Goal: Task Accomplishment & Management: Use online tool/utility

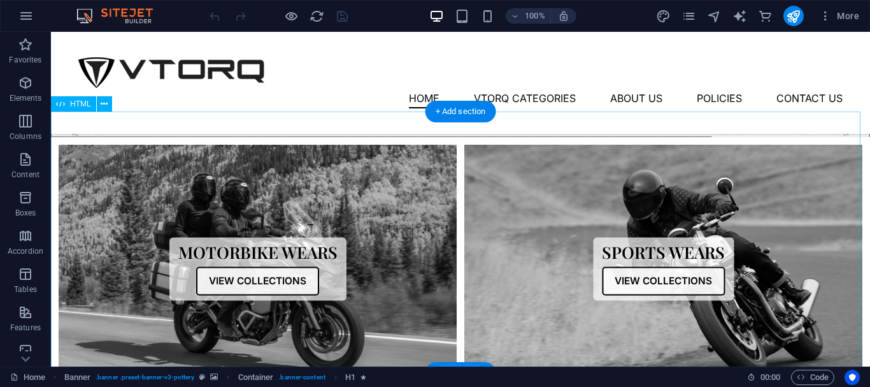
scroll to position [446, 0]
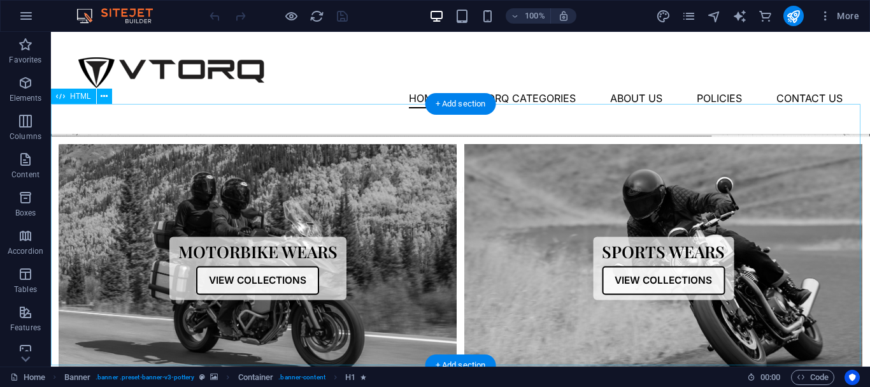
click at [367, 222] on div "Collections Motorbike Wears View Collections Sports Wears View Collections" at bounding box center [460, 268] width 819 height 264
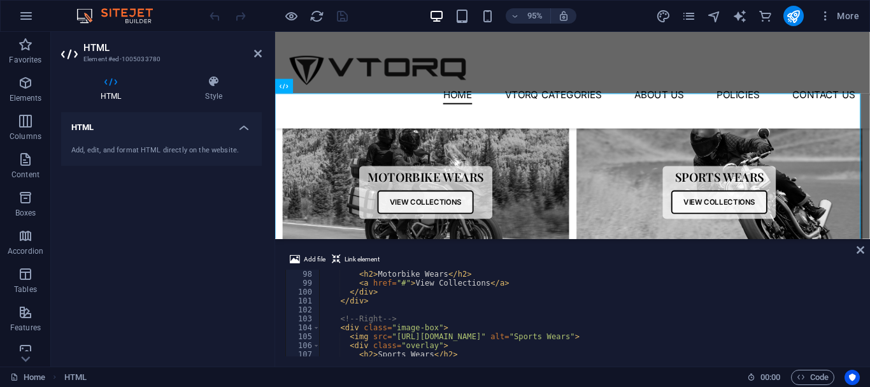
scroll to position [903, 0]
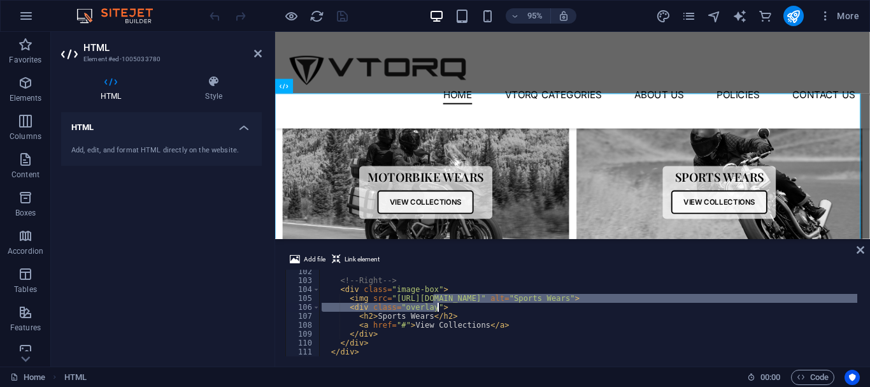
drag, startPoint x: 434, startPoint y: 297, endPoint x: 861, endPoint y: 305, distance: 426.7
click at [861, 305] on div "Add file Link element 102 103 104 105 106 107 108 109 110 111 112 113 <!-- Righ…" at bounding box center [572, 303] width 595 height 125
click at [407, 324] on div "<!-- Right --> < div class = "image-box" > < img src = "[URL][DOMAIN_NAME]" alt…" at bounding box center [637, 318] width 636 height 102
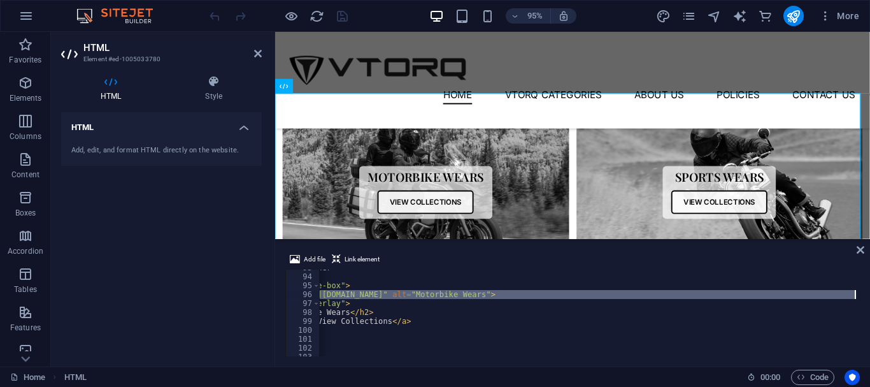
scroll to position [0, 98]
drag, startPoint x: 390, startPoint y: 295, endPoint x: 753, endPoint y: 293, distance: 363.6
click at [753, 293] on div "< div class = "container" > <!-- Left --> < div class = "image-box" > < img src…" at bounding box center [539, 314] width 636 height 102
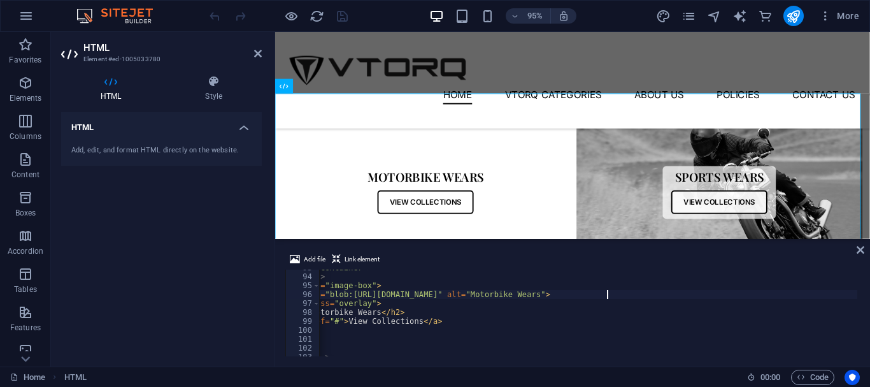
scroll to position [0, 65]
type textarea "<img src="[URL][DOMAIN_NAME]" alt="Motorbike Wears">"
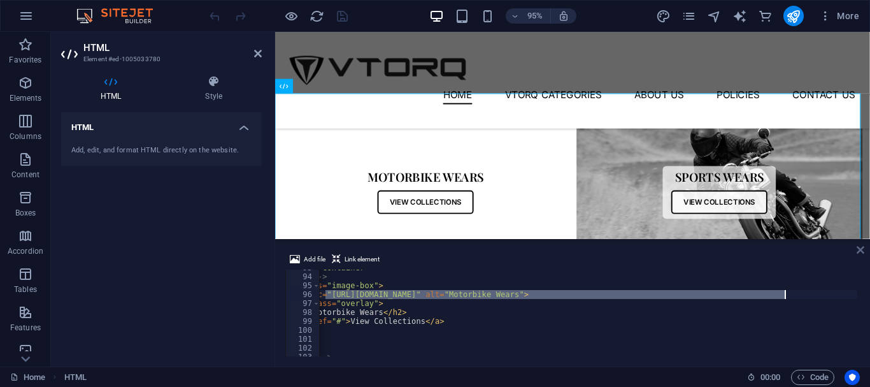
click at [857, 250] on icon at bounding box center [860, 250] width 8 height 10
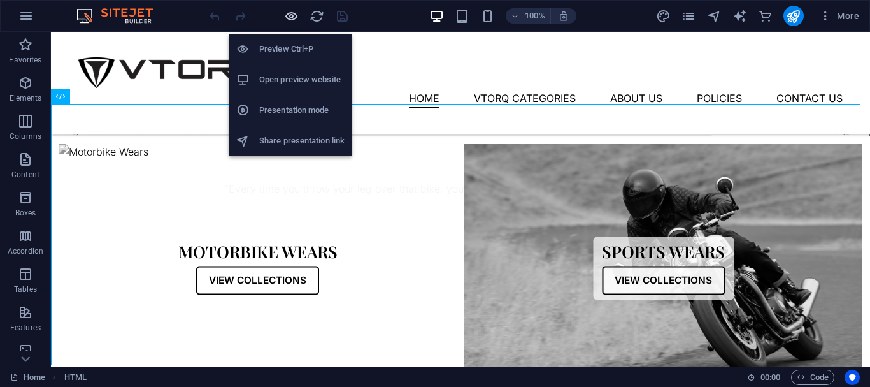
click at [288, 12] on icon "button" at bounding box center [291, 16] width 15 height 15
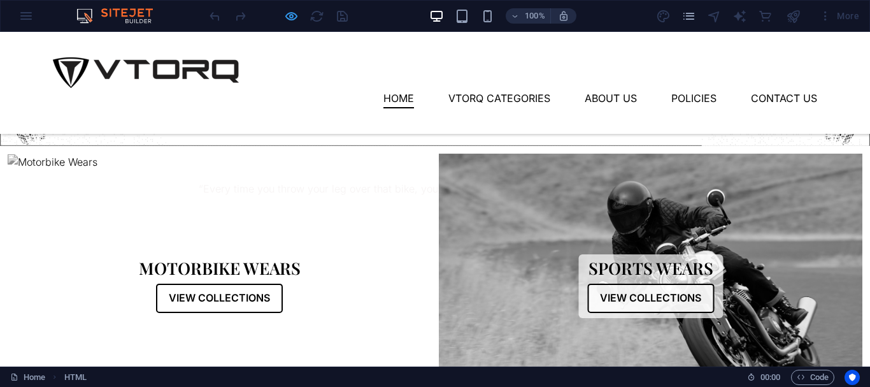
click at [292, 22] on icon "button" at bounding box center [291, 16] width 15 height 15
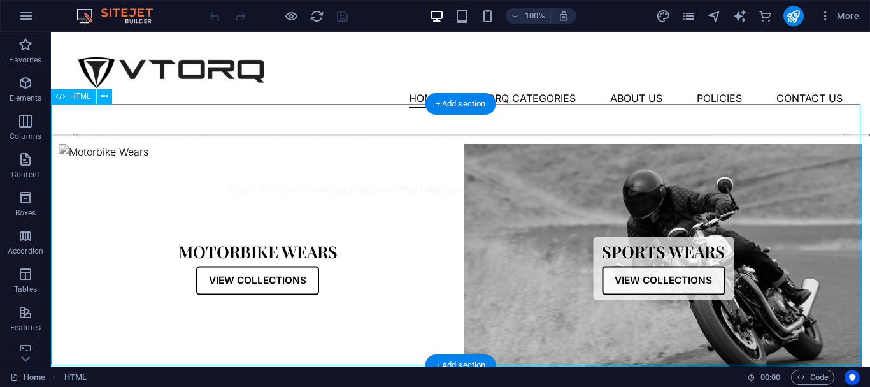
click at [98, 136] on div "Collections Motorbike Wears View Collections Sports Wears View Collections" at bounding box center [460, 268] width 819 height 264
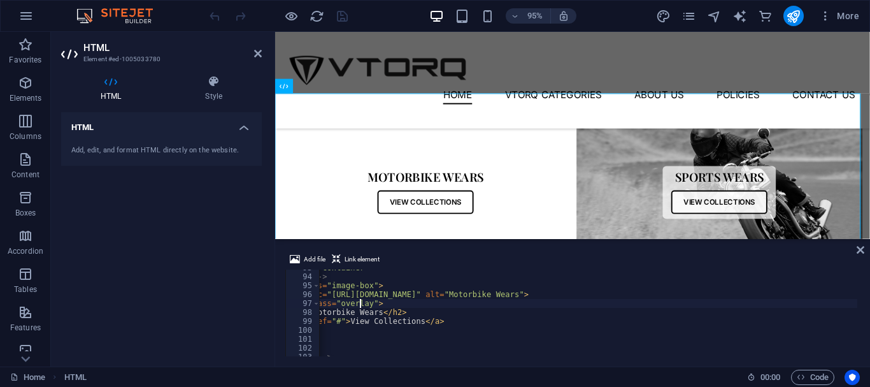
click at [359, 299] on div "< div class = "container" > <!-- Left --> < div class = "image-box" > < img src…" at bounding box center [572, 314] width 636 height 102
type textarea "<div class="overlay">"
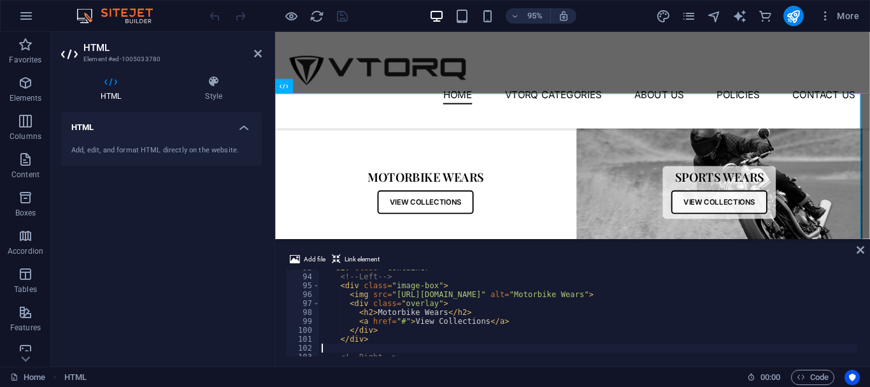
scroll to position [827, 0]
drag, startPoint x: 439, startPoint y: 349, endPoint x: 428, endPoint y: 351, distance: 11.1
click at [435, 350] on div "< div class = "container" > <!-- Left --> < div class = "image-box" > < img src…" at bounding box center [637, 314] width 636 height 102
click at [423, 296] on div "< div class = "container" > <!-- Left --> < div class = "image-box" > < img src…" at bounding box center [637, 314] width 636 height 102
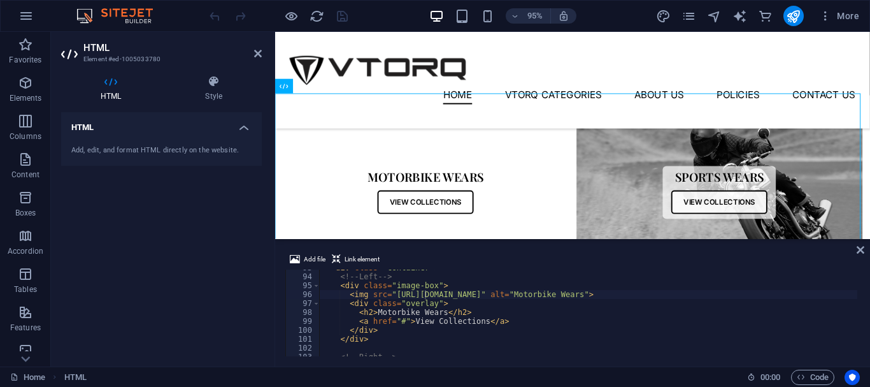
click at [436, 313] on div "< div class = "container" > <!-- Left --> < div class = "image-box" > < img src…" at bounding box center [637, 314] width 636 height 102
click at [426, 298] on div "< div class = "container" > <!-- Left --> < div class = "image-box" > < img src…" at bounding box center [637, 314] width 636 height 102
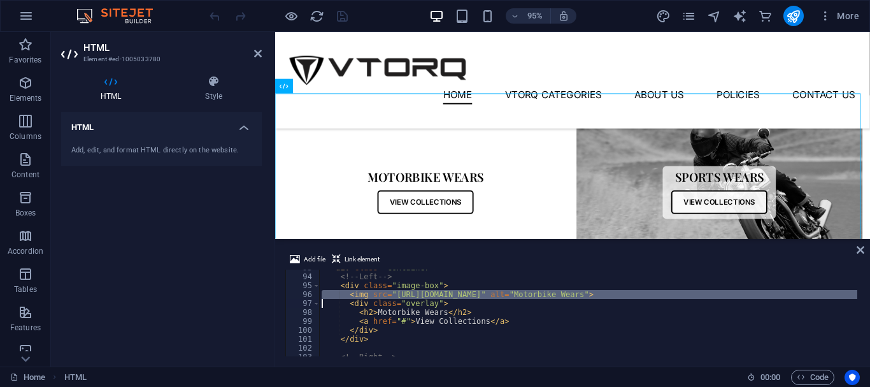
click at [426, 298] on div "< div class = "container" > <!-- Left --> < div class = "image-box" > < img src…" at bounding box center [637, 314] width 636 height 102
click at [524, 299] on div "< div class = "container" > <!-- Left --> < div class = "image-box" > < img src…" at bounding box center [637, 314] width 636 height 102
type textarea "<div class="overlay">"
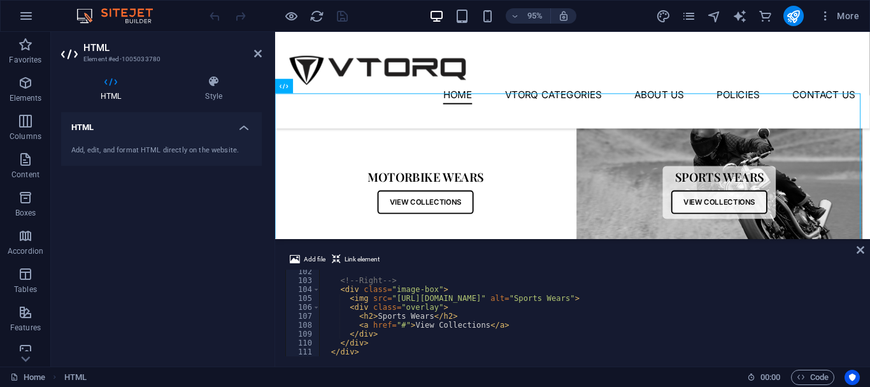
scroll to position [903, 0]
click at [218, 83] on icon at bounding box center [214, 81] width 96 height 13
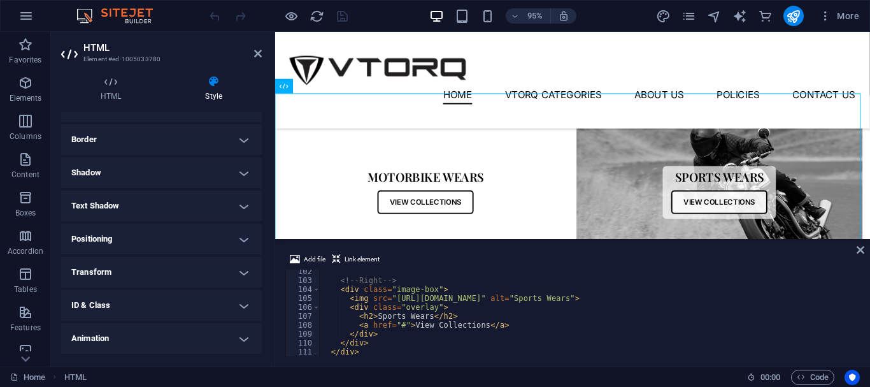
scroll to position [158, 0]
click at [259, 52] on icon at bounding box center [258, 53] width 8 height 10
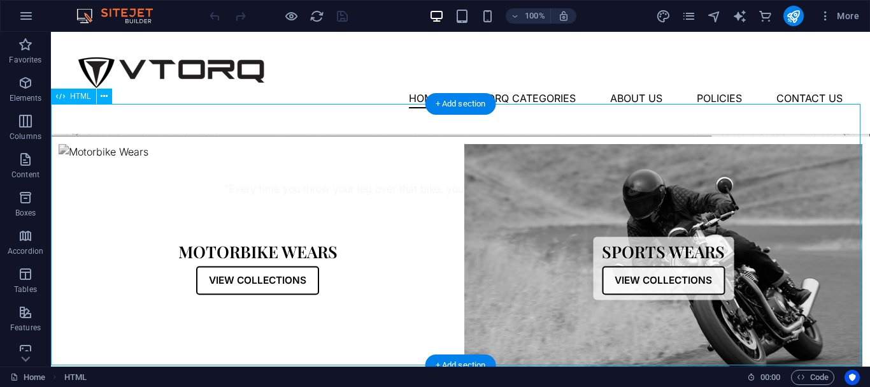
click at [287, 177] on div "Collections Motorbike Wears View Collections Sports Wears View Collections" at bounding box center [460, 268] width 819 height 264
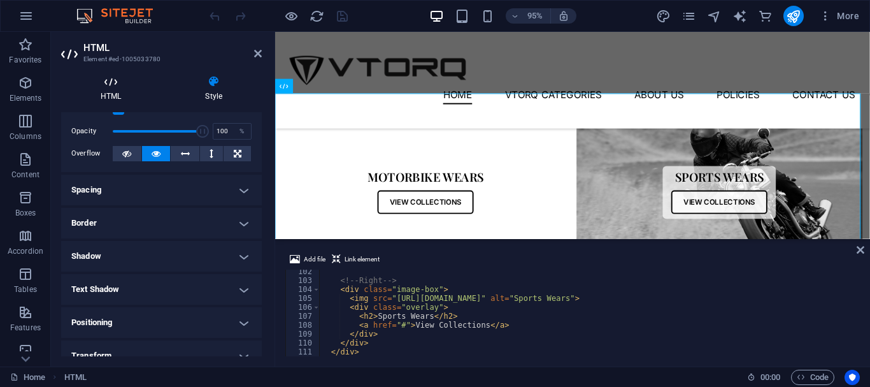
scroll to position [64, 0]
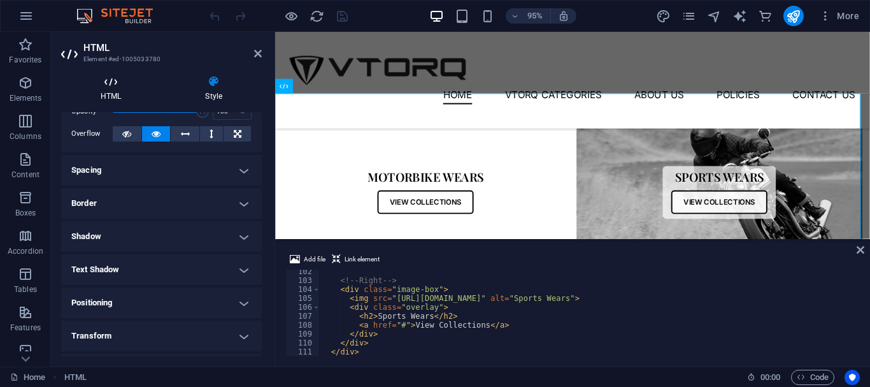
click at [110, 78] on icon at bounding box center [110, 81] width 99 height 13
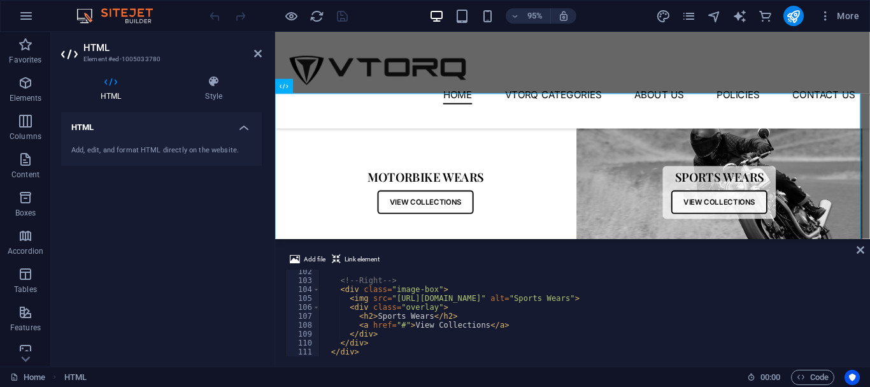
click at [144, 161] on div "Add, edit, and format HTML directly on the website." at bounding box center [161, 150] width 201 height 31
click at [152, 149] on div "Add, edit, and format HTML directly on the website." at bounding box center [161, 150] width 180 height 11
click at [239, 131] on h4 "HTML" at bounding box center [161, 123] width 201 height 23
click at [239, 131] on h4 "HTML" at bounding box center [161, 127] width 201 height 31
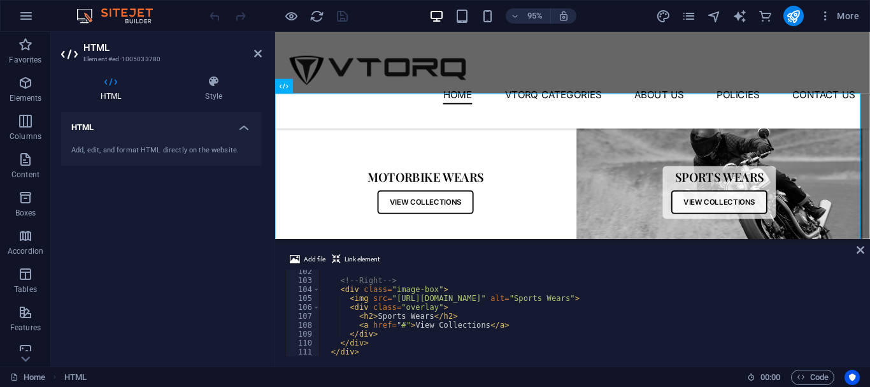
click at [439, 296] on div "<!-- Right --> < div class = "image-box" > < img src = "[URL][DOMAIN_NAME]" alt…" at bounding box center [637, 318] width 636 height 102
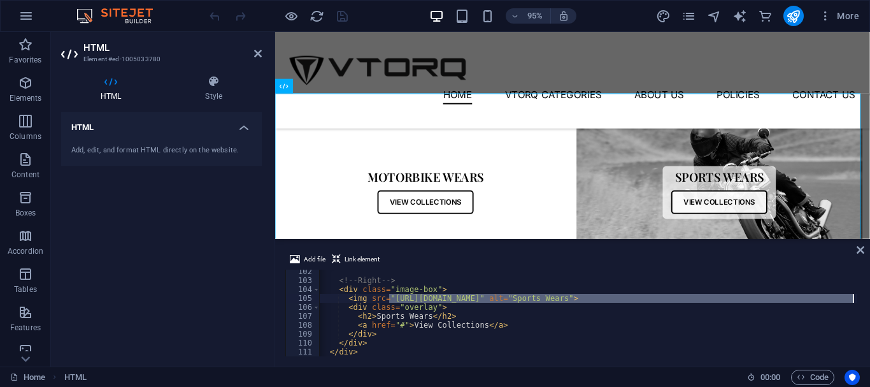
scroll to position [0, 1]
drag, startPoint x: 390, startPoint y: 298, endPoint x: 837, endPoint y: 308, distance: 447.8
click at [849, 301] on div "<!-- Right --> < div class = "image-box" > < img src = "[URL][DOMAIN_NAME]" alt…" at bounding box center [636, 318] width 636 height 102
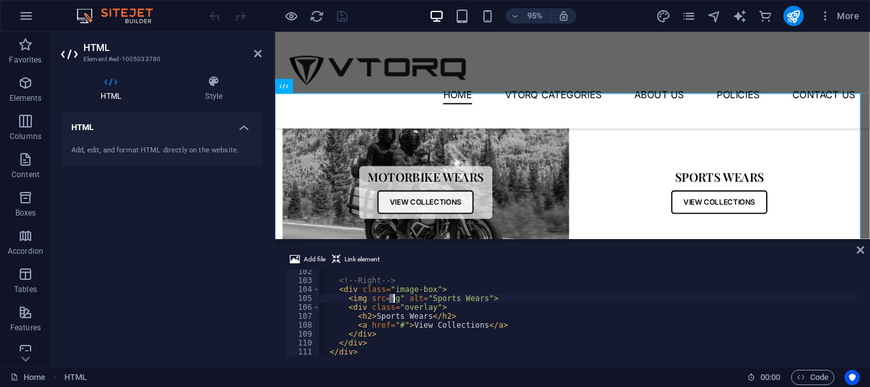
paste textarea "https://ibb.co/ynF5gH0F"
click at [520, 337] on div "<!-- Right --> < div class = "image-box" > < img src = "https://ibb.co/ynF5gH0F…" at bounding box center [636, 318] width 636 height 102
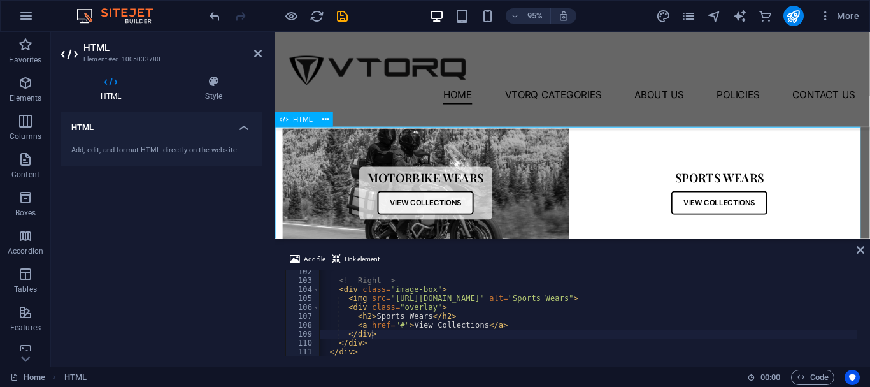
scroll to position [446, 0]
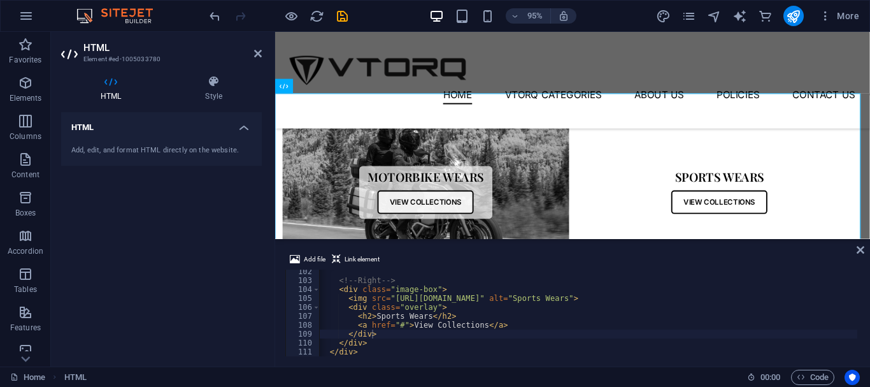
click at [430, 312] on div "<!-- Right --> < div class = "image-box" > < img src = "https://ibb.co/ynF5gH0F…" at bounding box center [636, 318] width 636 height 102
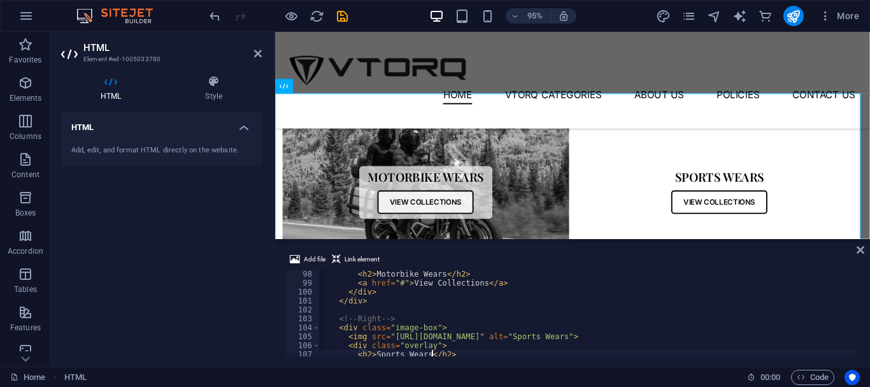
scroll to position [865, 0]
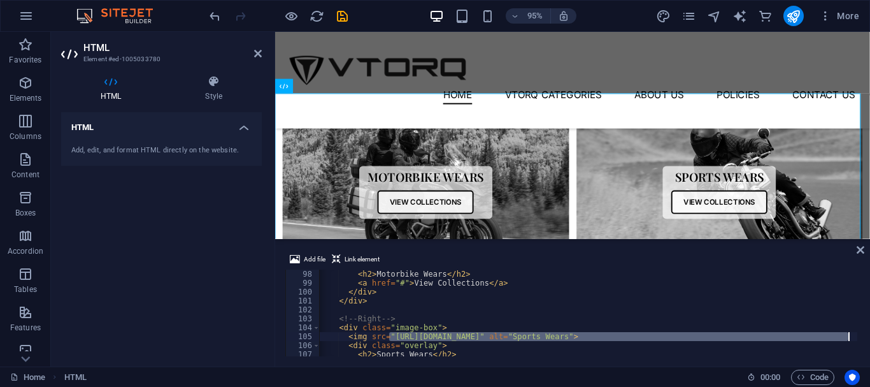
click at [562, 290] on div "< h2 > Motorbike Wears </ h2 > < a href = "#" > View Collections </ a > </ div …" at bounding box center [636, 320] width 636 height 102
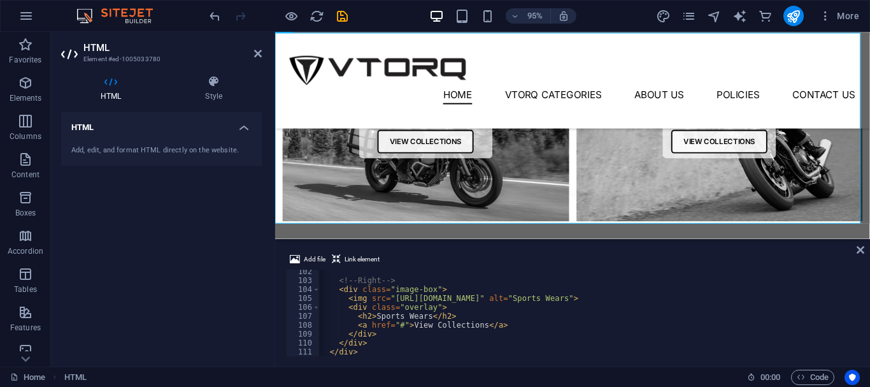
scroll to position [903, 0]
click at [447, 303] on div "<!-- Right --> < div class = "image-box" > < img src = "[URL][DOMAIN_NAME]" alt…" at bounding box center [636, 318] width 636 height 102
click at [428, 302] on div "<!-- Right --> < div class = "image-box" > < img src = "[URL][DOMAIN_NAME]" alt…" at bounding box center [636, 318] width 636 height 102
drag, startPoint x: 528, startPoint y: 299, endPoint x: 561, endPoint y: 302, distance: 33.3
click at [558, 302] on div "<!-- Right --> < div class = "image-box" > < img src = "[URL][DOMAIN_NAME]" alt…" at bounding box center [636, 318] width 636 height 102
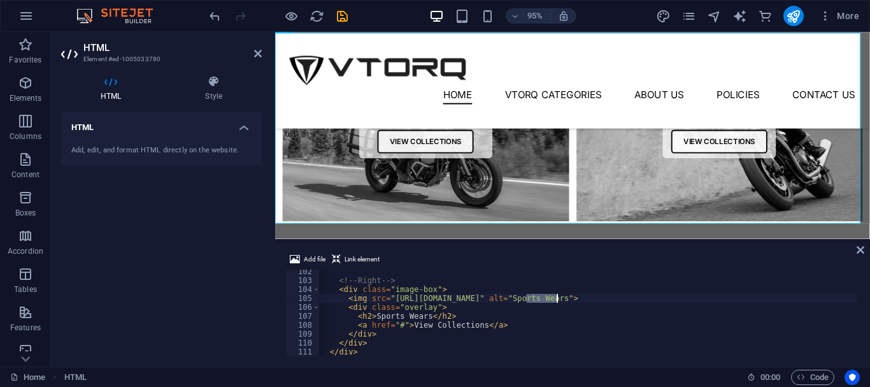
click at [562, 302] on div "<!-- Right --> < div class = "image-box" > < img src = "[URL][DOMAIN_NAME]" alt…" at bounding box center [636, 318] width 636 height 102
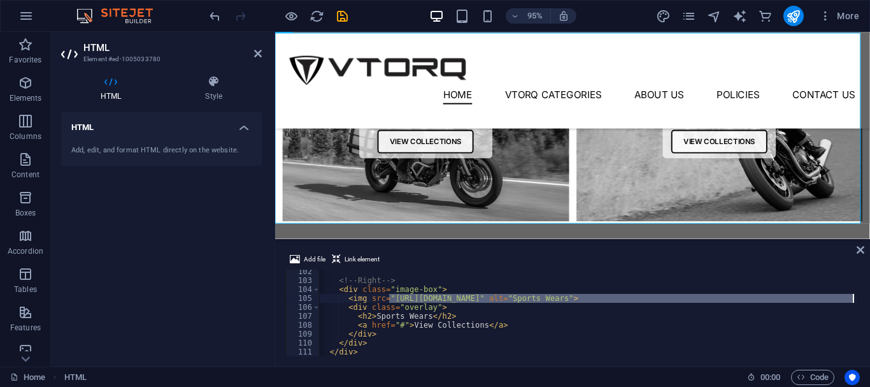
drag, startPoint x: 387, startPoint y: 295, endPoint x: 854, endPoint y: 296, distance: 466.7
click at [854, 296] on div "<div class="overlay"> 102 103 104 105 106 107 108 109 110 111 112 113 <!-- Righ…" at bounding box center [572, 312] width 574 height 87
type textarea "<img src="[URL][DOMAIN_NAME]" alt="Sports Wears">"
click at [257, 56] on icon at bounding box center [258, 53] width 8 height 10
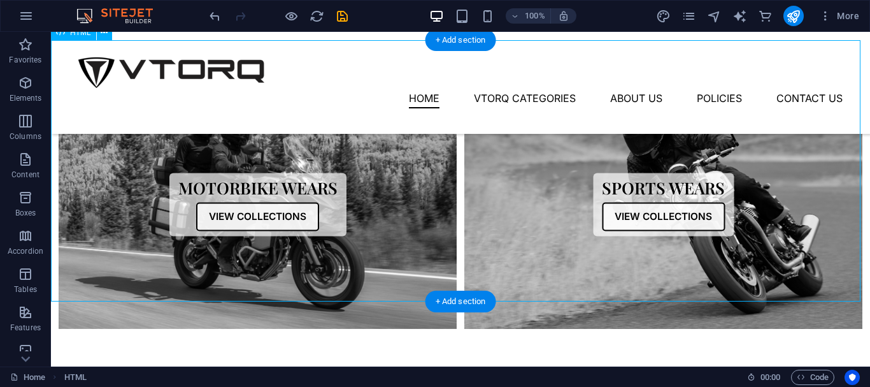
scroll to position [318, 0]
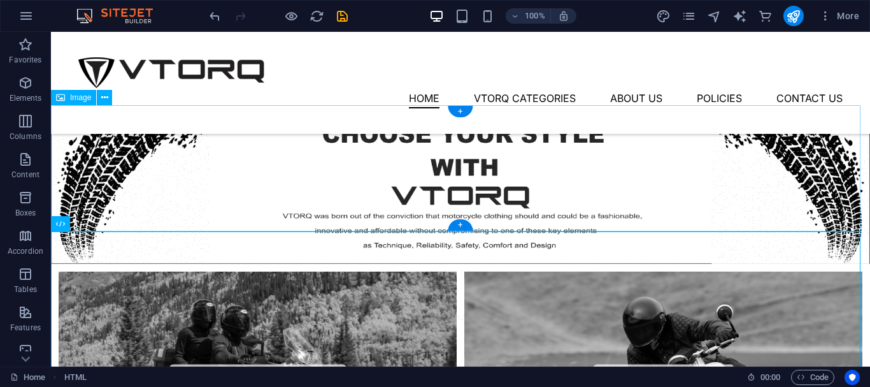
click at [335, 207] on figure at bounding box center [460, 184] width 819 height 159
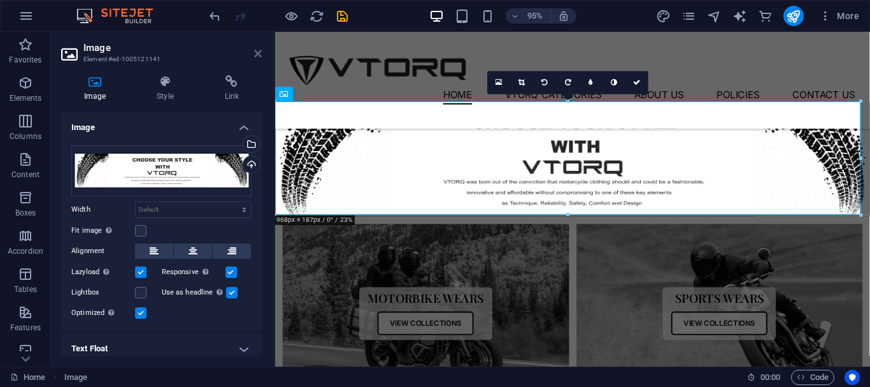
click at [255, 51] on icon at bounding box center [258, 53] width 8 height 10
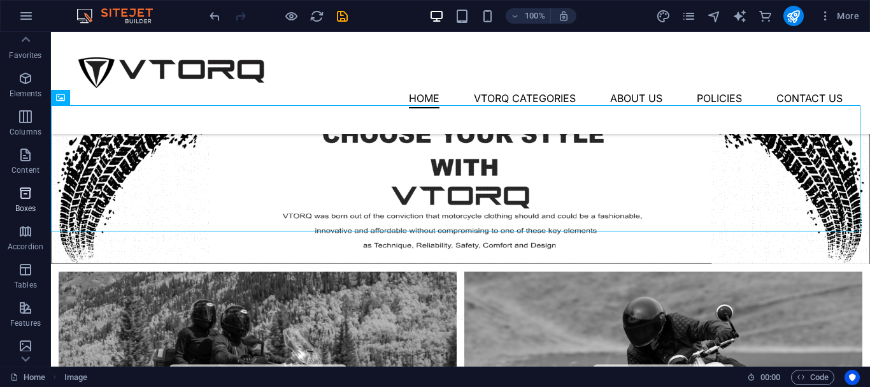
scroll to position [0, 0]
click at [825, 18] on icon "button" at bounding box center [825, 16] width 13 height 13
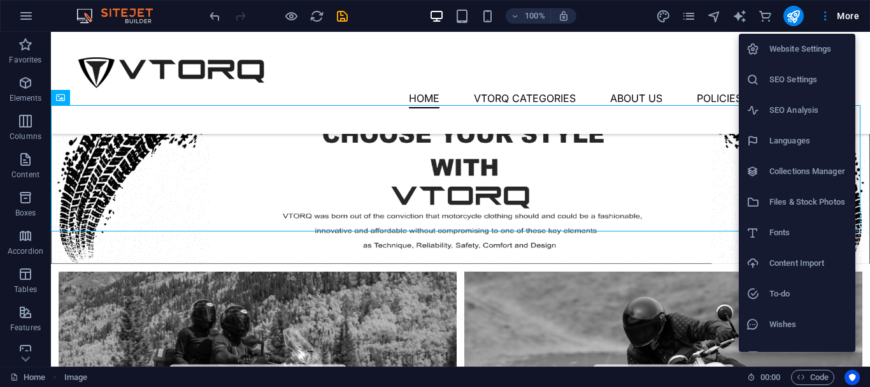
click at [852, 373] on div at bounding box center [435, 193] width 870 height 387
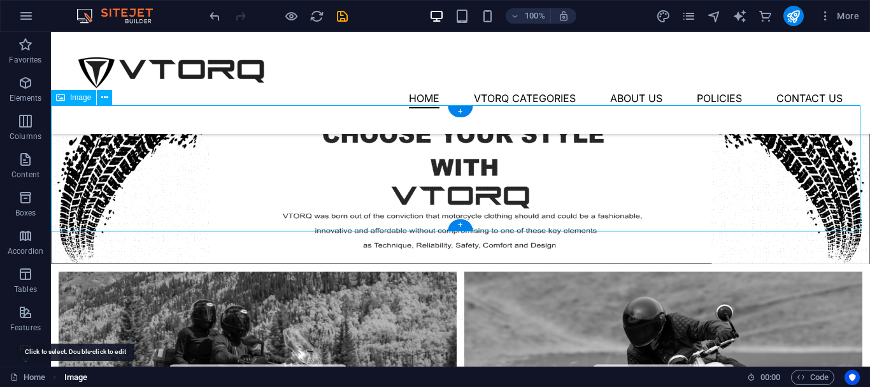
click at [85, 380] on span "Image" at bounding box center [75, 376] width 23 height 15
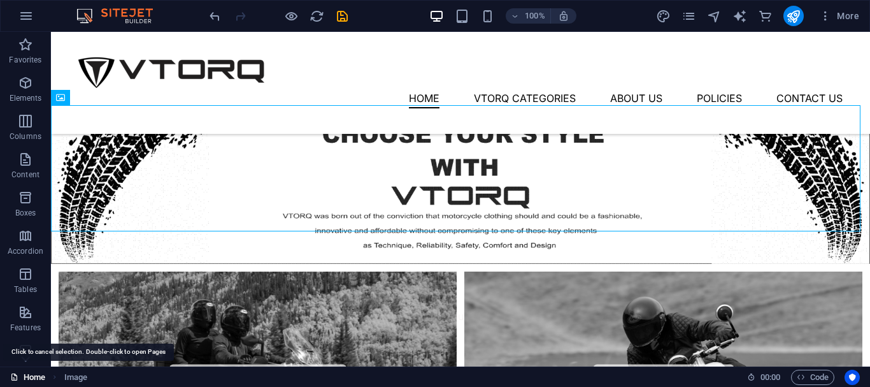
click at [39, 374] on link "Home" at bounding box center [27, 376] width 35 height 15
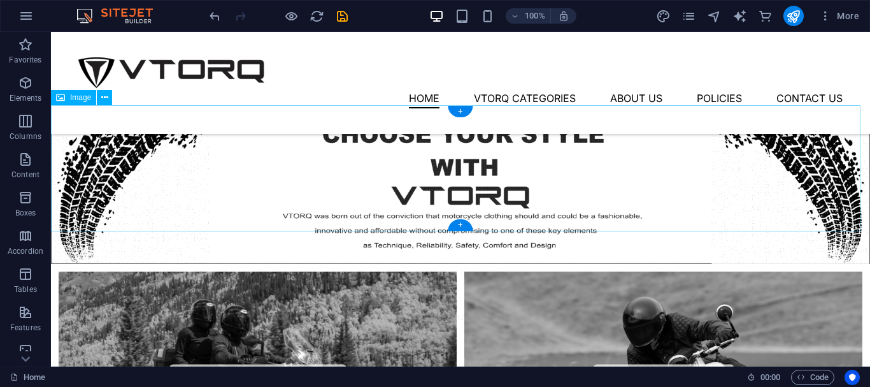
scroll to position [127, 0]
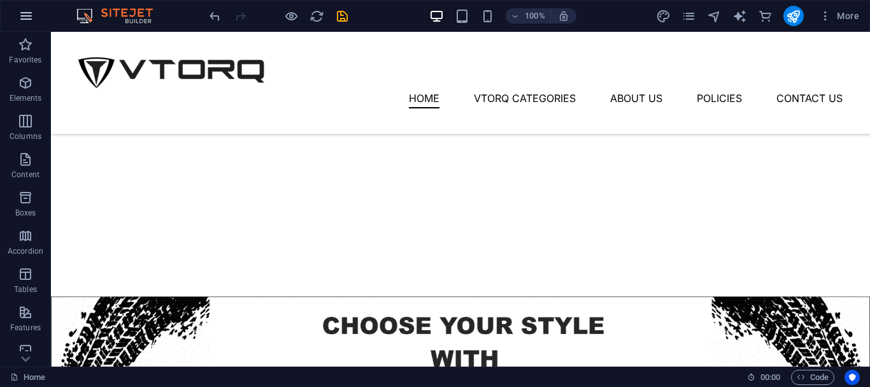
click at [21, 57] on p "Favorites" at bounding box center [25, 60] width 32 height 10
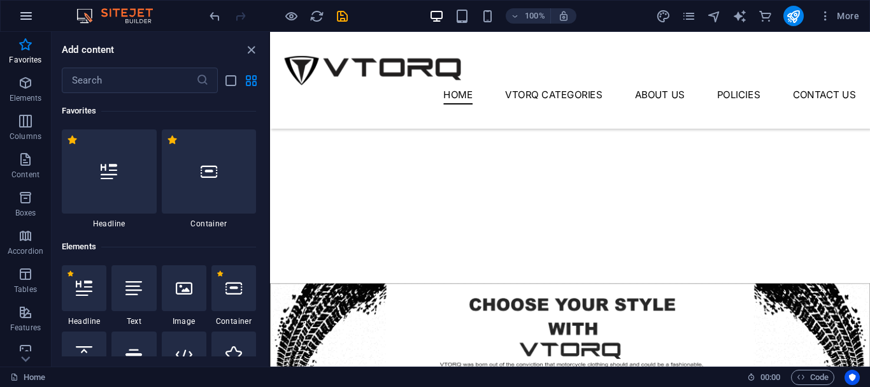
click at [31, 17] on icon "button" at bounding box center [25, 15] width 15 height 15
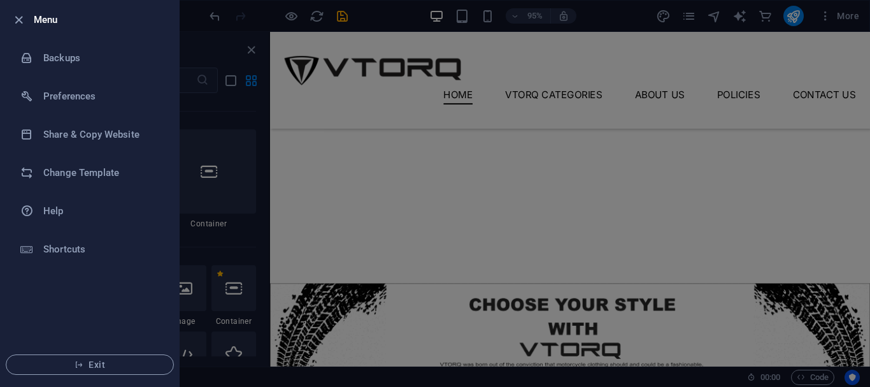
click at [240, 136] on div at bounding box center [435, 193] width 870 height 387
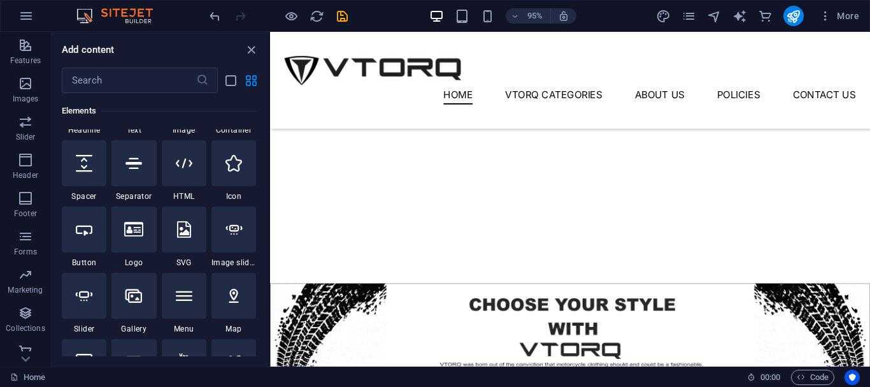
scroll to position [277, 0]
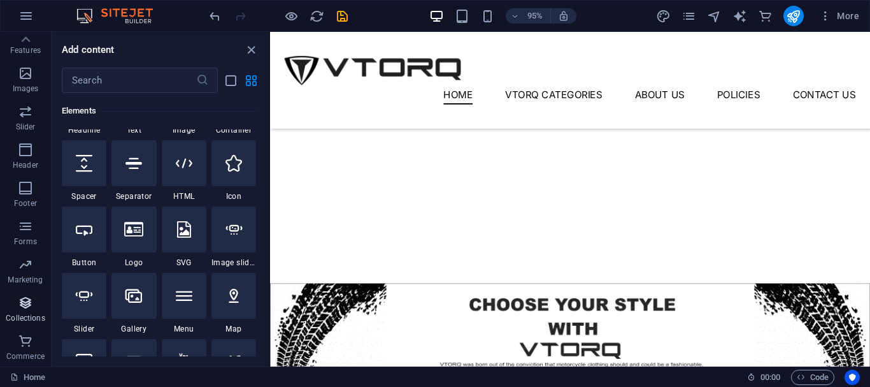
click at [35, 308] on span "Collections" at bounding box center [25, 310] width 51 height 31
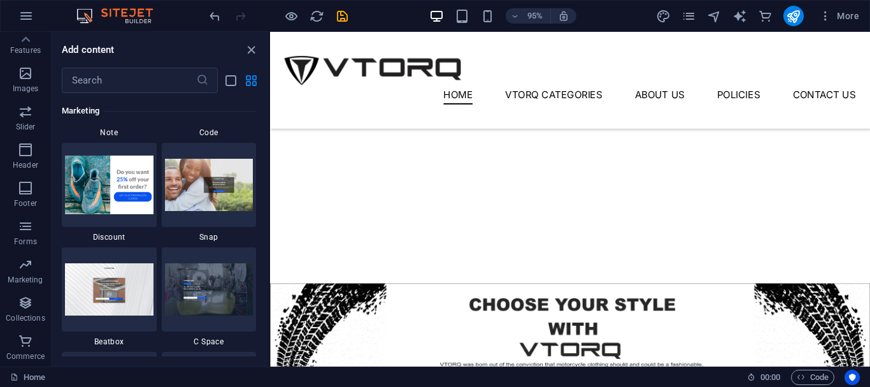
scroll to position [11656, 0]
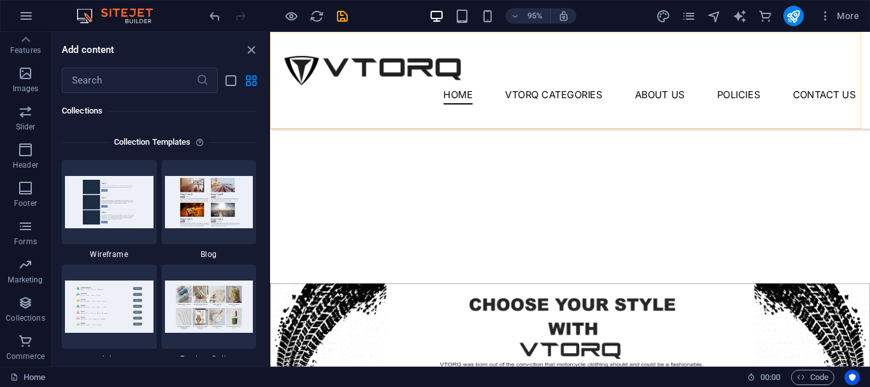
click at [817, 84] on div "Menu Home Vtorq Categories About Us Policies Contact Us" at bounding box center [586, 83] width 632 height 102
click at [842, 11] on span "More" at bounding box center [839, 16] width 40 height 13
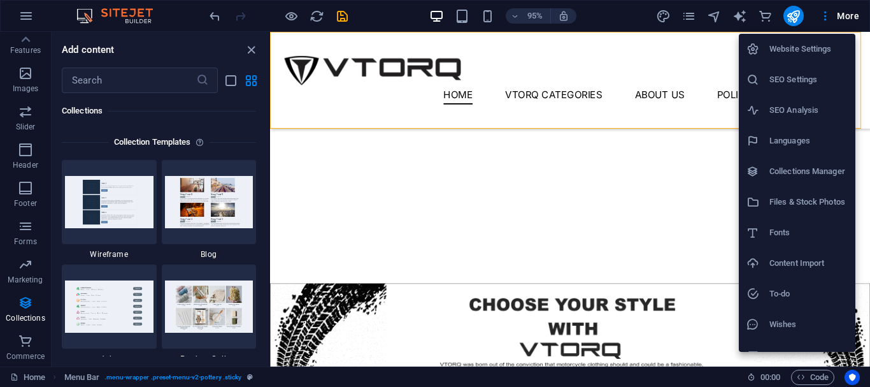
click at [252, 52] on div at bounding box center [435, 193] width 870 height 387
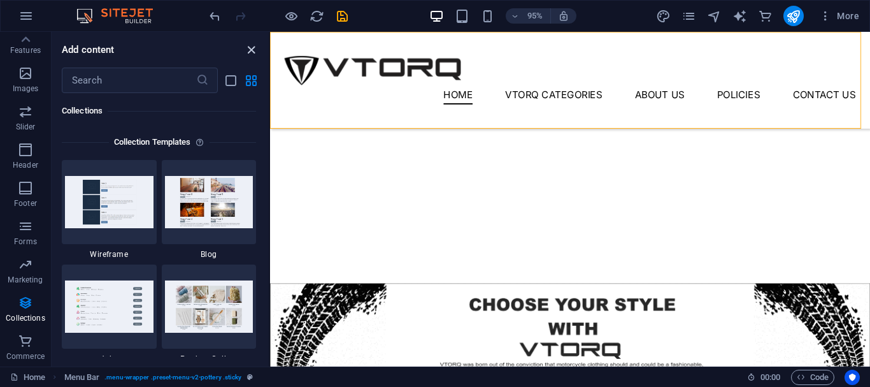
drag, startPoint x: 245, startPoint y: 46, endPoint x: 367, endPoint y: 1, distance: 130.3
click at [245, 46] on icon "close panel" at bounding box center [251, 50] width 15 height 15
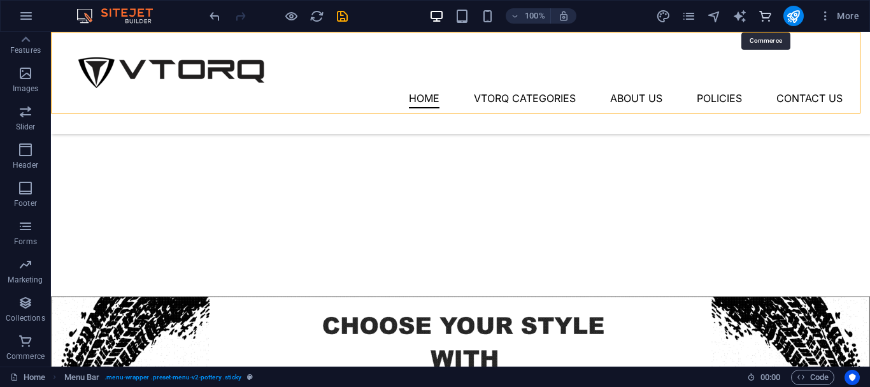
click at [760, 12] on icon "commerce" at bounding box center [765, 16] width 15 height 15
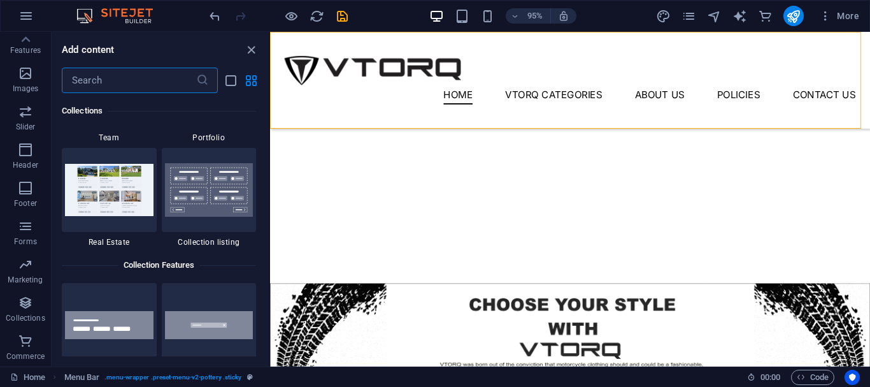
scroll to position [12271, 0]
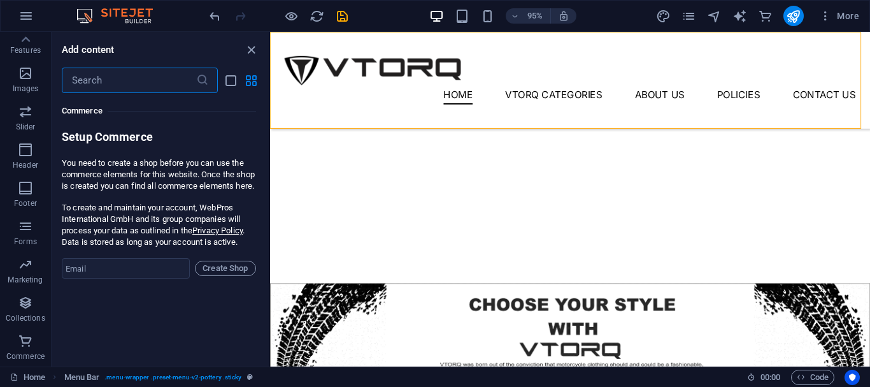
click at [643, 109] on div "Menu Home Vtorq Categories About Us Policies Contact Us" at bounding box center [586, 83] width 632 height 102
click at [242, 48] on div "Add content" at bounding box center [160, 49] width 217 height 15
click at [246, 48] on icon "close panel" at bounding box center [251, 50] width 15 height 15
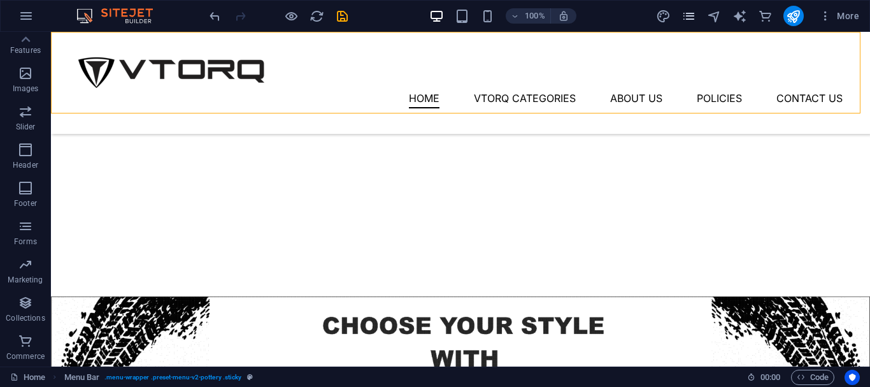
click at [686, 20] on icon "pages" at bounding box center [688, 16] width 15 height 15
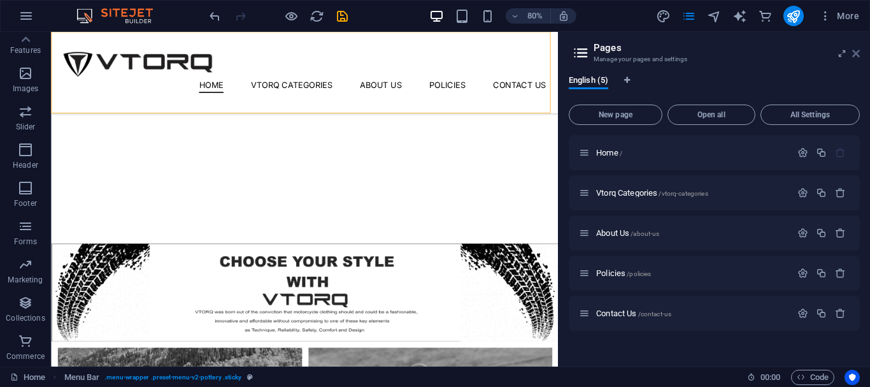
drag, startPoint x: 858, startPoint y: 56, endPoint x: 733, endPoint y: 4, distance: 135.0
click at [858, 56] on icon at bounding box center [856, 53] width 8 height 10
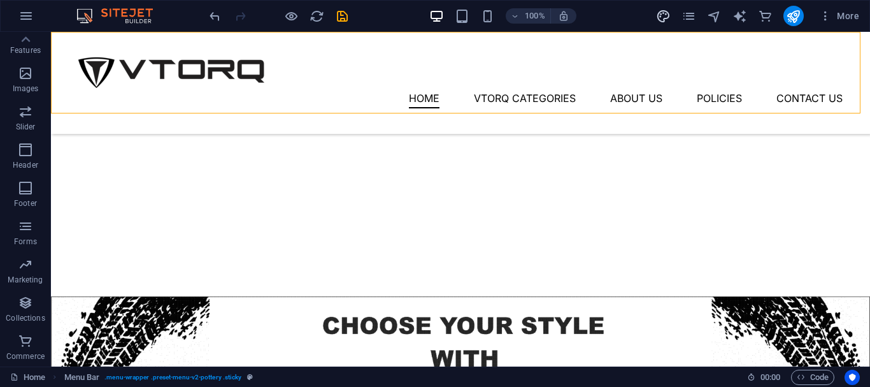
click at [656, 13] on icon "design" at bounding box center [663, 16] width 15 height 15
click at [718, 19] on icon "navigator" at bounding box center [714, 16] width 15 height 15
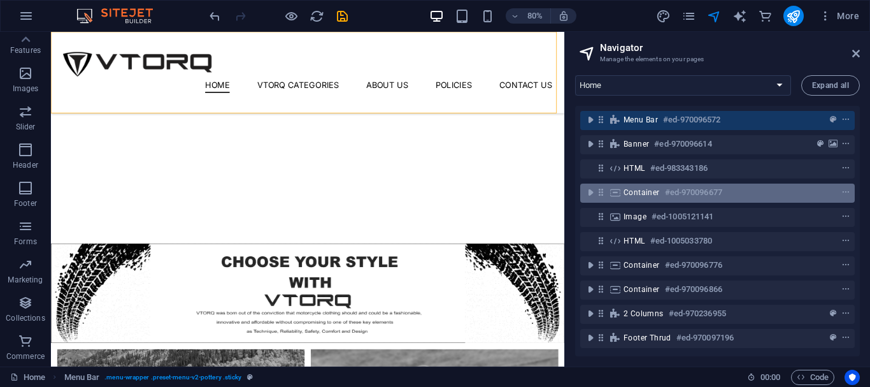
scroll to position [6, 0]
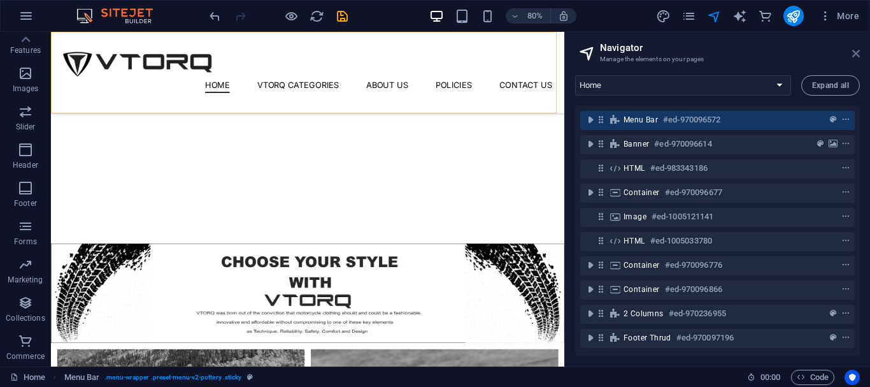
click at [853, 52] on icon at bounding box center [856, 53] width 8 height 10
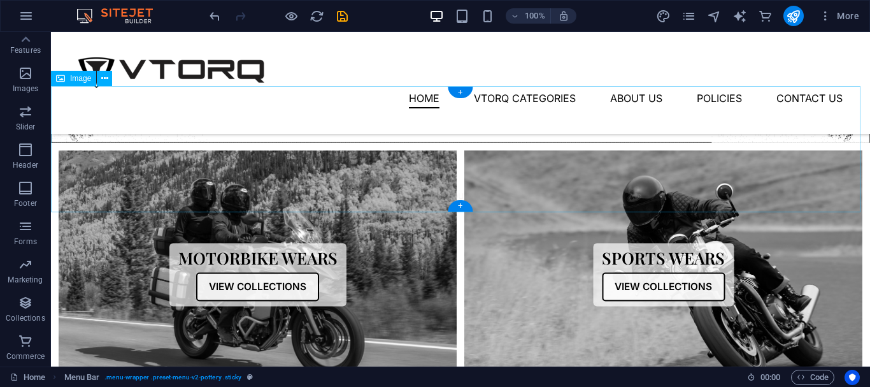
scroll to position [446, 0]
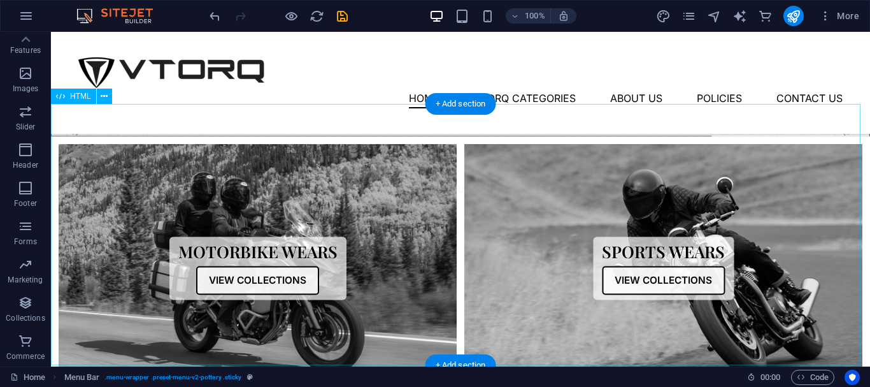
click at [284, 242] on div "Collections Motorbike Wears View Collections Sports Wears View Collections" at bounding box center [460, 268] width 819 height 264
click at [444, 180] on div "Collections Motorbike Wears View Collections Sports Wears View Collections" at bounding box center [460, 268] width 819 height 264
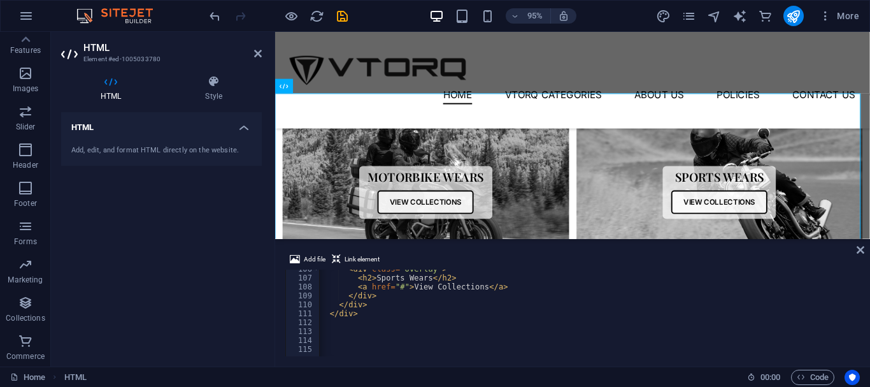
click at [414, 304] on div "< div class = "overlay" > < h2 > Sports Wears </ h2 > < a href = "#" > View Col…" at bounding box center [636, 315] width 636 height 102
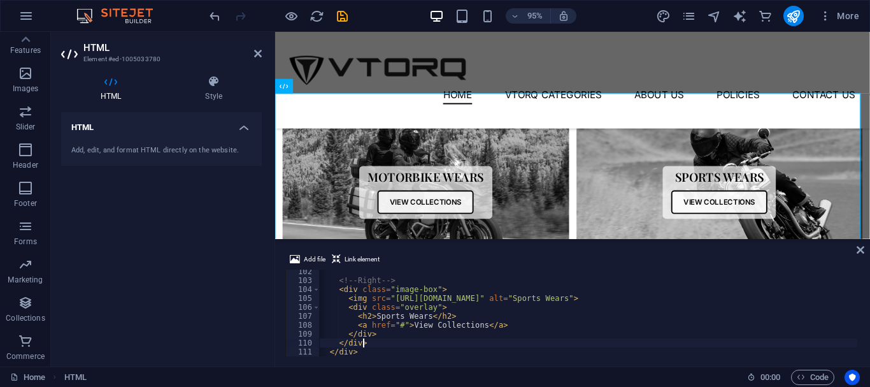
scroll to position [903, 0]
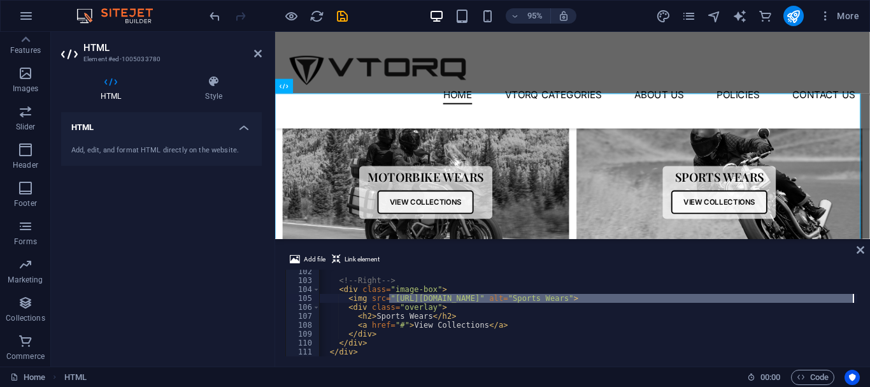
drag, startPoint x: 388, startPoint y: 299, endPoint x: 851, endPoint y: 295, distance: 462.9
click at [851, 295] on div "<!-- Right --> < div class = "image-box" > < img src = "https://cdn1.site-media…" at bounding box center [636, 318] width 636 height 102
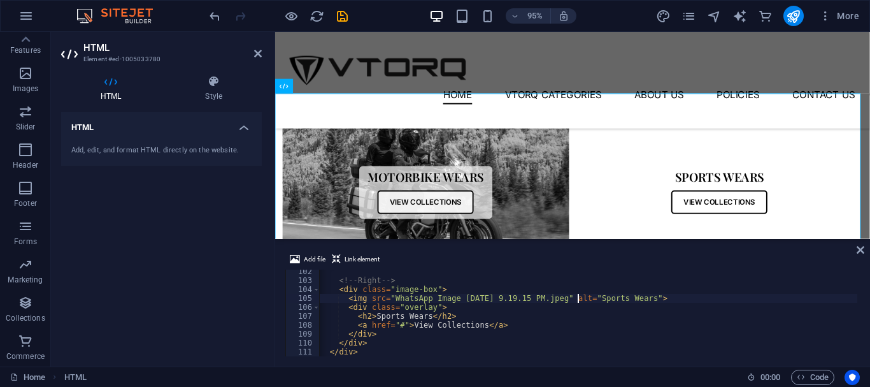
click at [507, 296] on div "<!-- Right --> < div class = "image-box" > < img src = "WhatsApp Image 2025-10-…" at bounding box center [636, 318] width 636 height 102
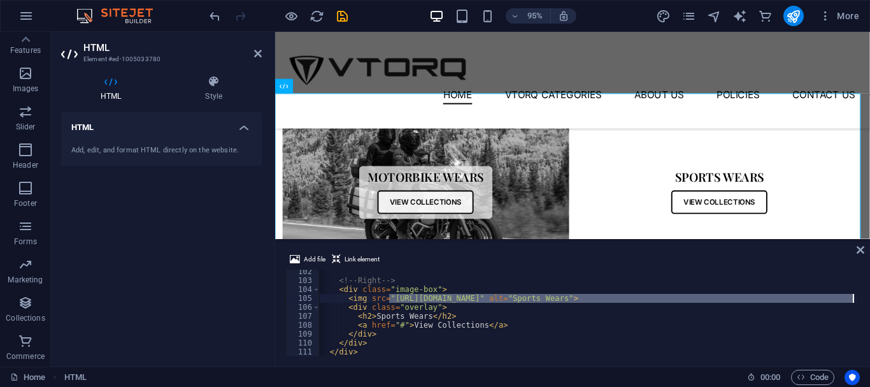
click at [560, 290] on div "<!-- Right --> < div class = "image-box" > < img src = "https://cdn1.site-media…" at bounding box center [636, 318] width 636 height 102
type textarea "<div class="image-box">"
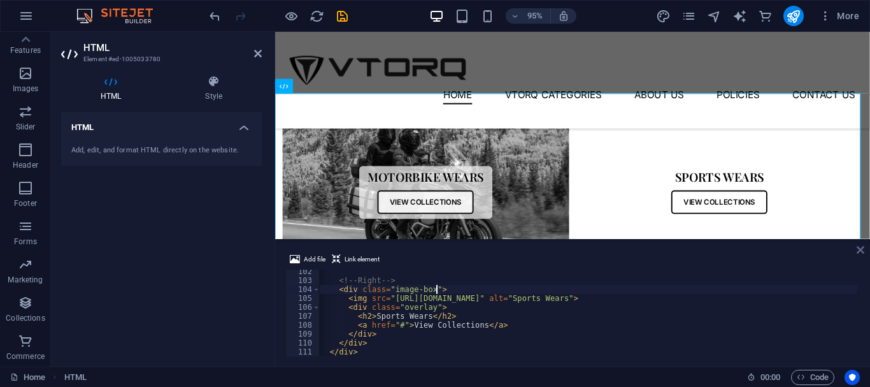
click at [858, 250] on icon at bounding box center [860, 250] width 8 height 10
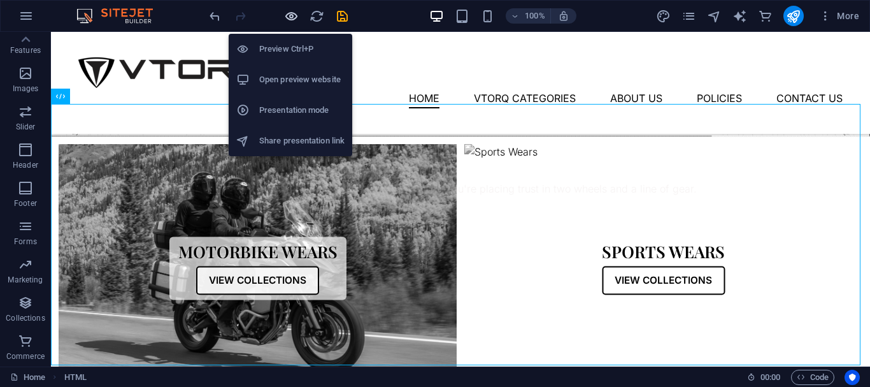
drag, startPoint x: 293, startPoint y: 22, endPoint x: 262, endPoint y: 37, distance: 34.7
click at [292, 22] on icon "button" at bounding box center [291, 16] width 15 height 15
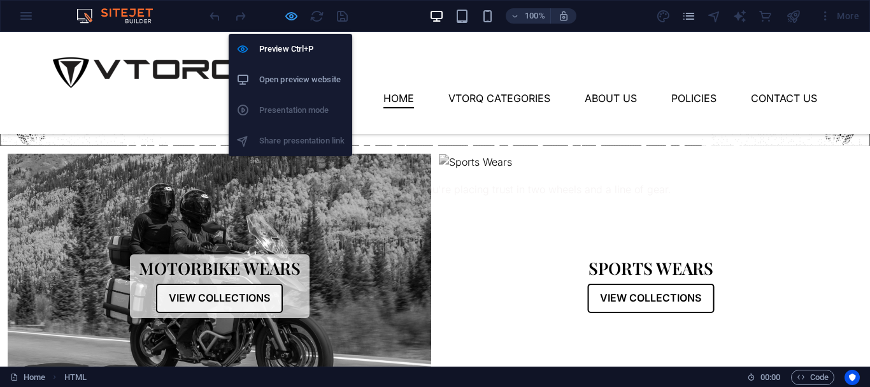
click at [289, 15] on icon "button" at bounding box center [291, 16] width 15 height 15
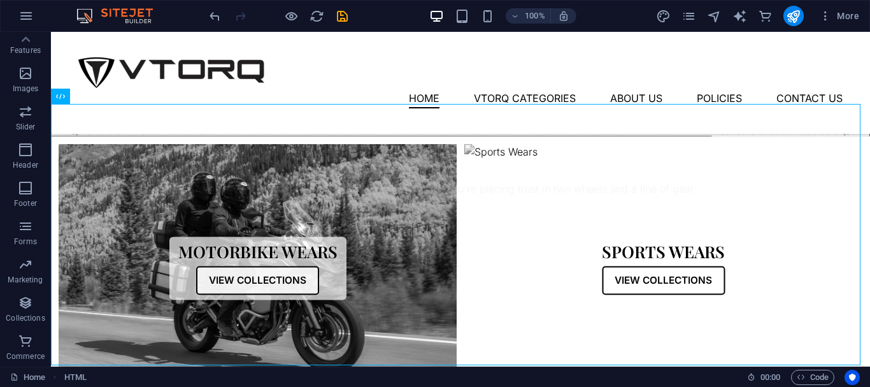
click at [203, 15] on div "100% More" at bounding box center [435, 16] width 869 height 31
click at [213, 14] on icon "undo" at bounding box center [215, 16] width 15 height 15
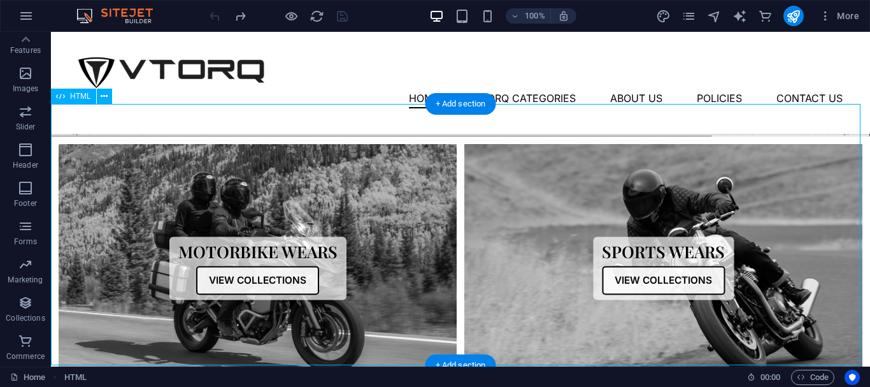
click at [310, 195] on div "Collections Motorbike Wears View Collections Sports Wears View Collections" at bounding box center [460, 268] width 819 height 264
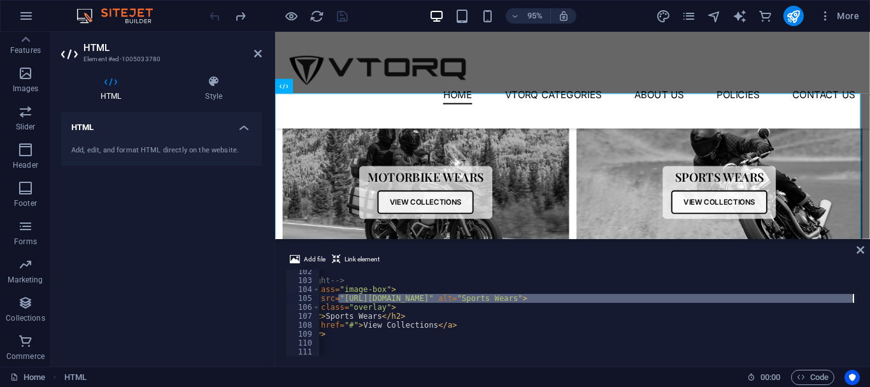
scroll to position [0, 78]
drag, startPoint x: 388, startPoint y: 297, endPoint x: 774, endPoint y: 297, distance: 385.9
click at [774, 297] on div "<!-- Right --> < div class = "image-box" > < img src = "https://cdn1.site-media…" at bounding box center [559, 318] width 636 height 102
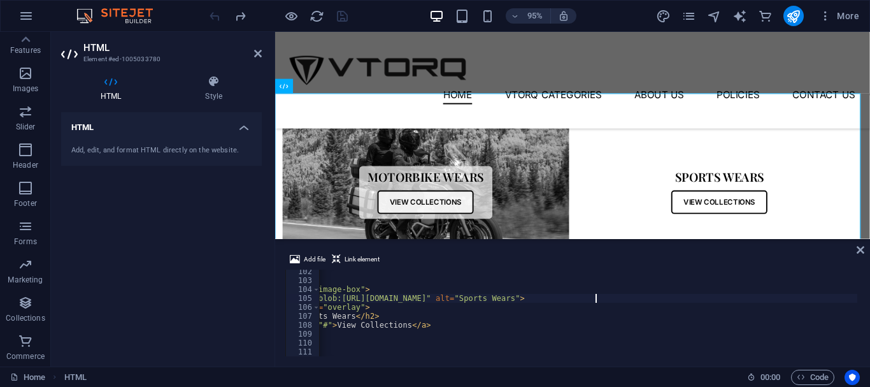
click at [605, 302] on div "<!-- Right --> < div class = "image-box" > < img src = "blob:https://web.whatsa…" at bounding box center [559, 318] width 636 height 102
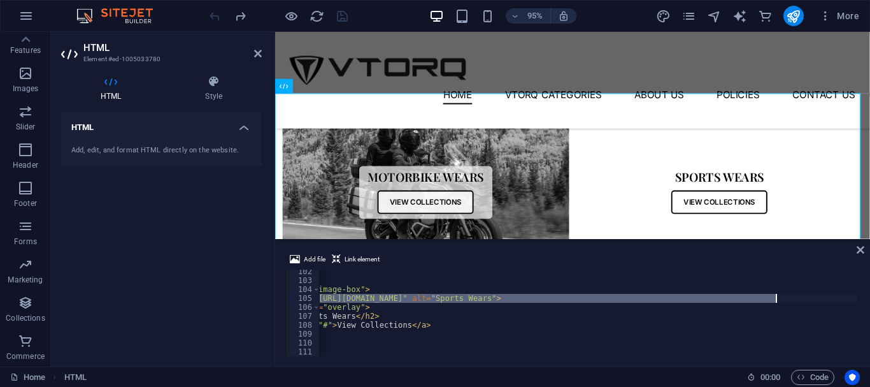
click at [788, 309] on div "<!-- Right --> < div class = "image-box" > < img src = "https://cdn1.site-media…" at bounding box center [559, 318] width 636 height 102
type textarea "<div class="overlay">"
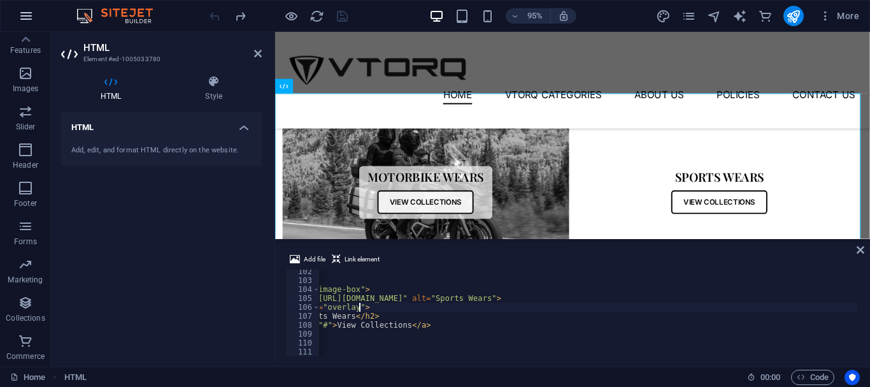
click at [31, 63] on button "Images" at bounding box center [25, 79] width 51 height 38
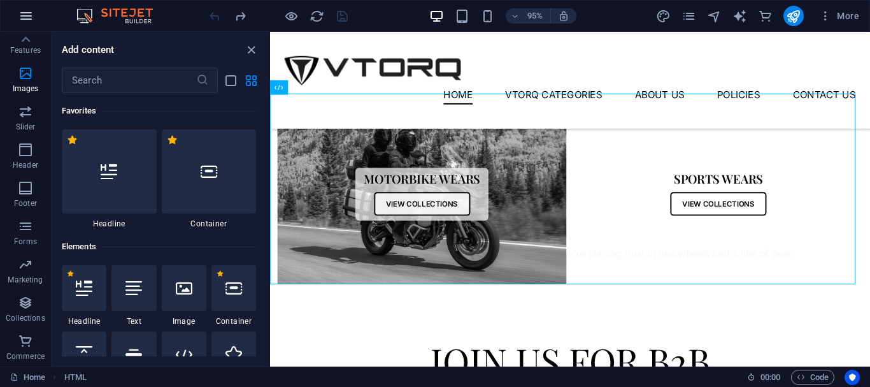
click at [31, 12] on icon "button" at bounding box center [25, 15] width 15 height 15
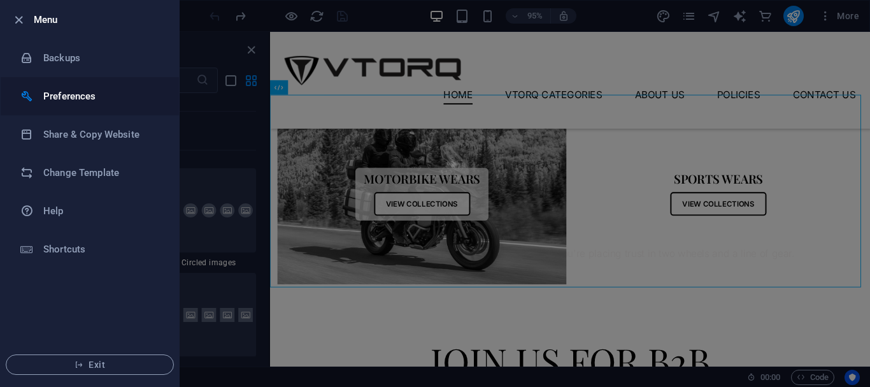
scroll to position [6457, 0]
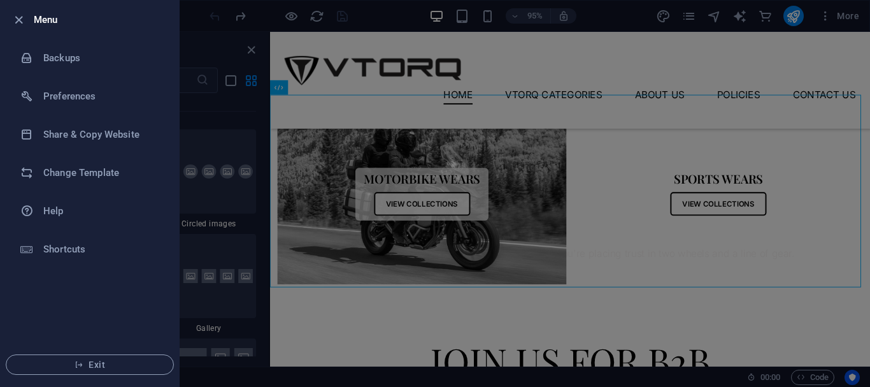
drag, startPoint x: 183, startPoint y: 204, endPoint x: 187, endPoint y: 199, distance: 6.8
click at [183, 203] on div at bounding box center [435, 193] width 870 height 387
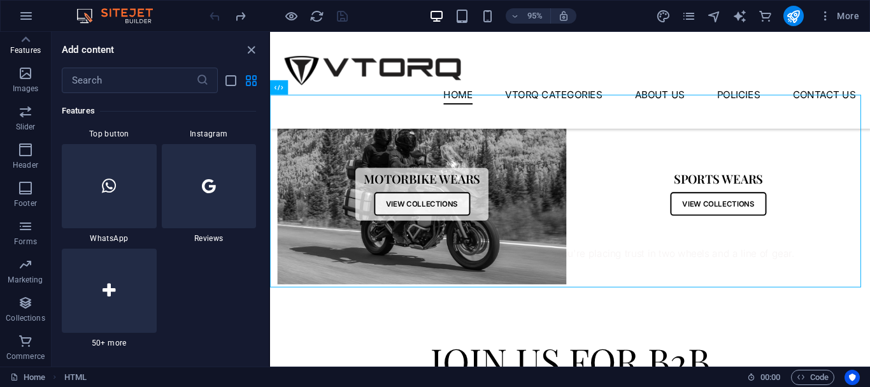
scroll to position [0, 0]
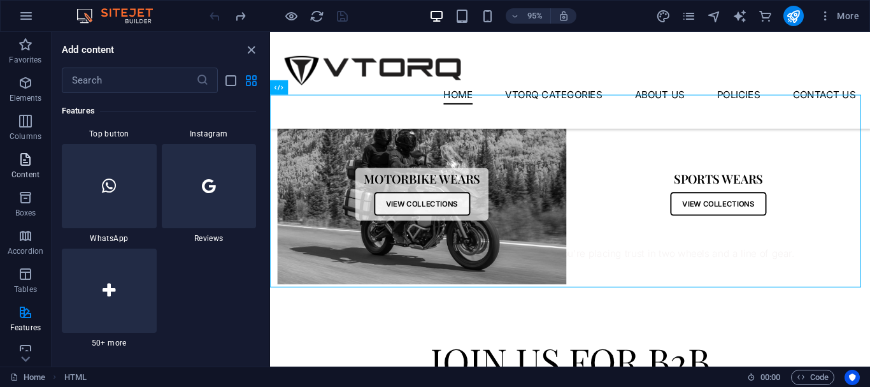
click at [28, 151] on button "Content" at bounding box center [25, 165] width 51 height 38
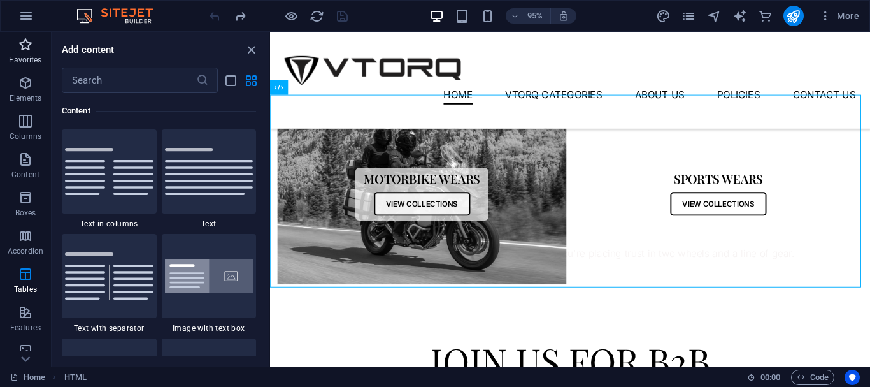
click at [17, 32] on button "Favorites" at bounding box center [25, 51] width 51 height 38
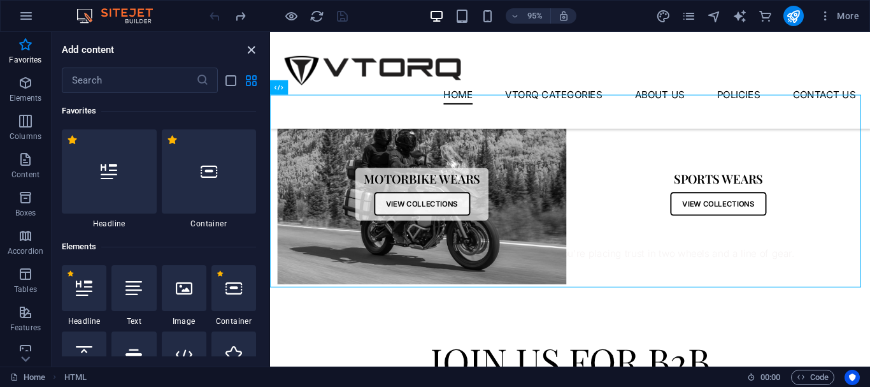
click at [248, 53] on icon "close panel" at bounding box center [251, 50] width 15 height 15
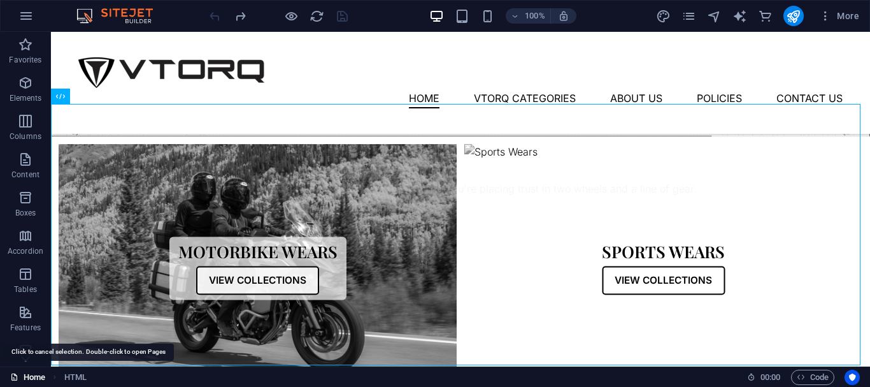
click at [23, 372] on link "Home" at bounding box center [27, 376] width 35 height 15
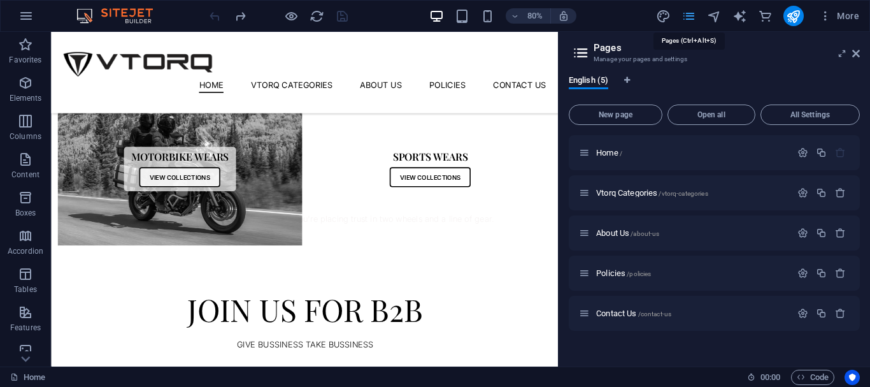
click at [686, 20] on icon "pages" at bounding box center [688, 16] width 15 height 15
click at [848, 55] on header "Pages Manage your pages and settings" at bounding box center [715, 48] width 288 height 33
click at [842, 53] on icon at bounding box center [842, 53] width 0 height 10
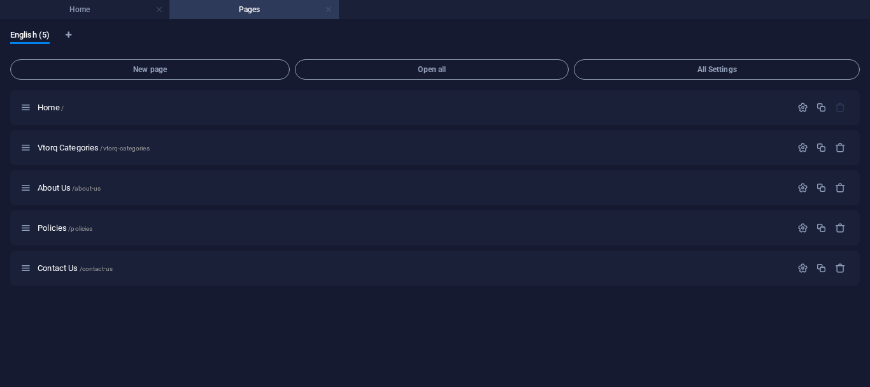
click at [330, 11] on link at bounding box center [329, 10] width 8 height 12
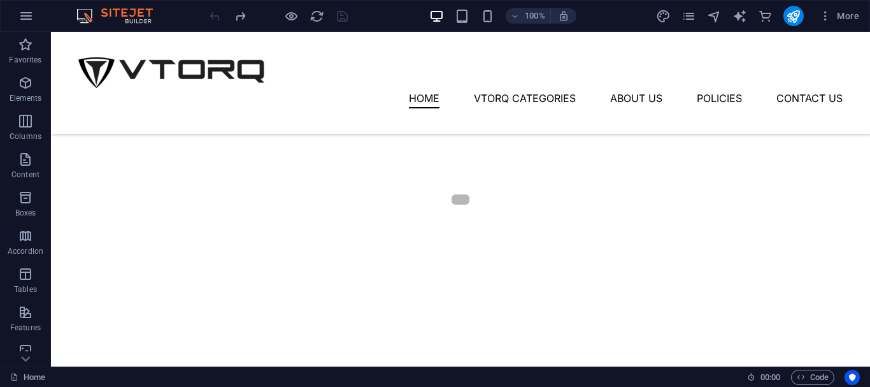
scroll to position [446, 0]
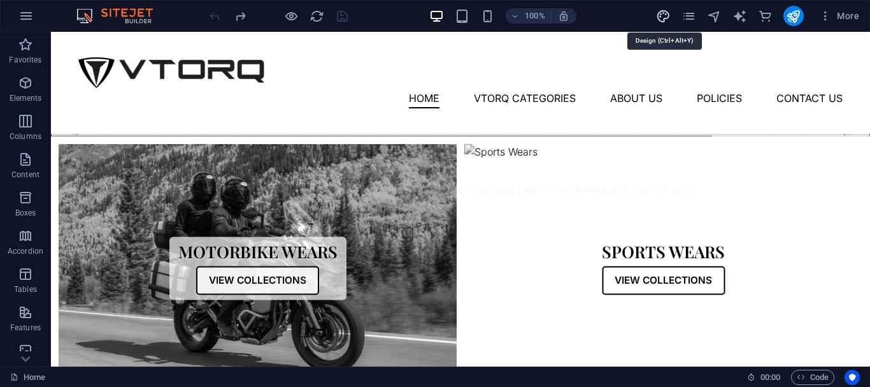
click at [667, 17] on icon "design" at bounding box center [663, 16] width 15 height 15
select select "px"
select select "300"
select select "px"
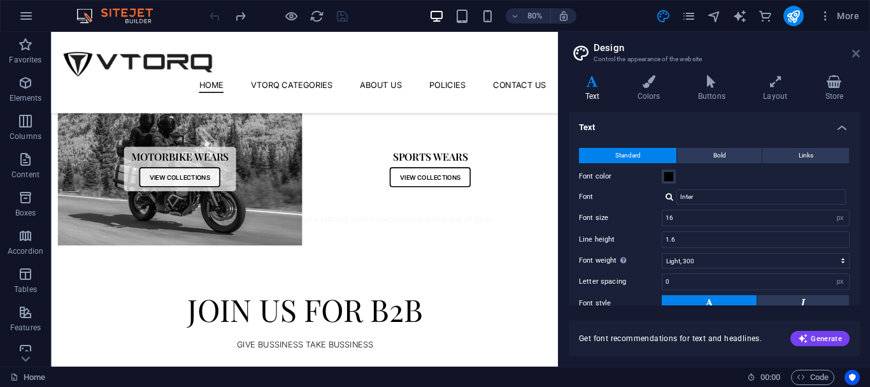
click at [855, 51] on icon at bounding box center [856, 53] width 8 height 10
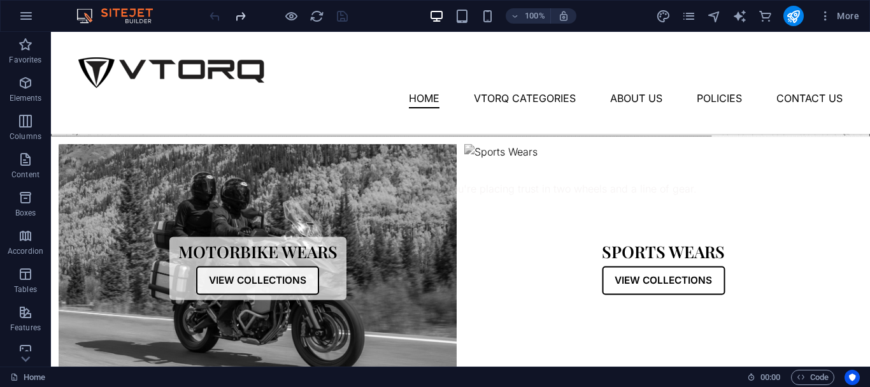
click at [239, 15] on icon "redo" at bounding box center [240, 16] width 15 height 15
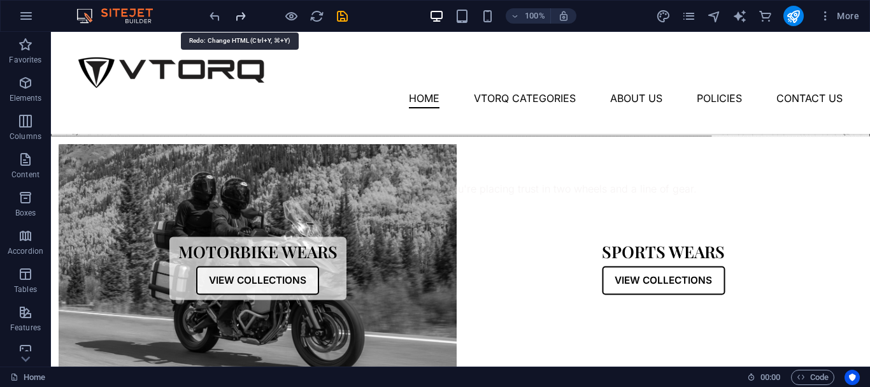
click at [238, 15] on icon "redo" at bounding box center [240, 16] width 15 height 15
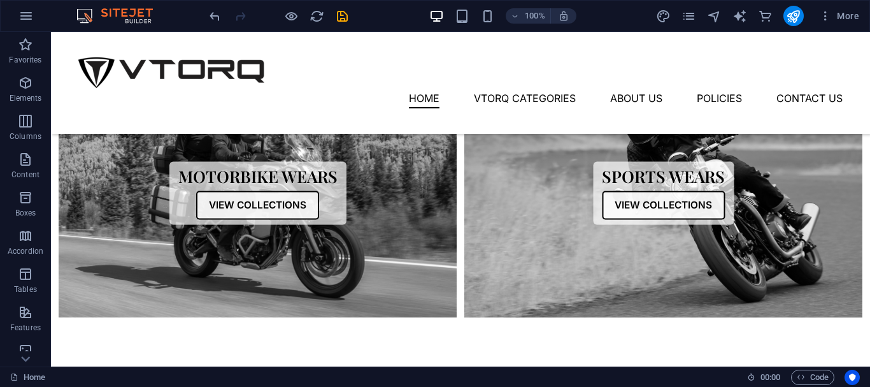
scroll to position [509, 0]
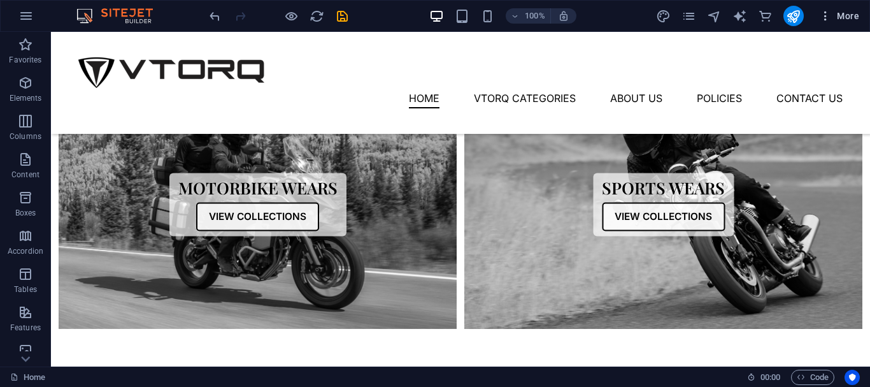
click at [835, 17] on span "More" at bounding box center [839, 16] width 40 height 13
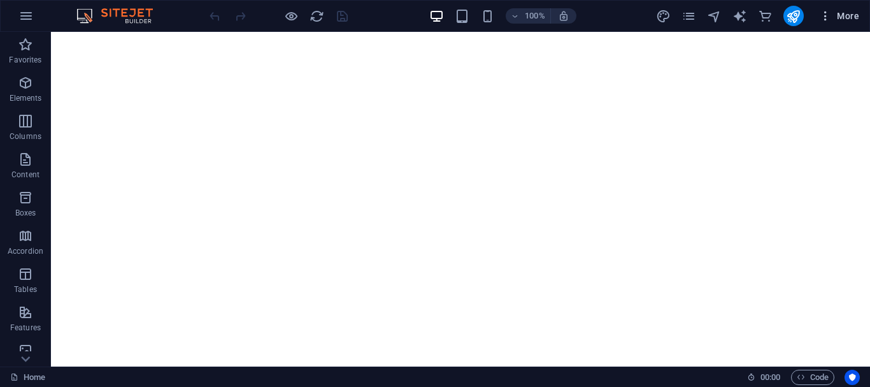
click at [842, 8] on button "More" at bounding box center [839, 16] width 50 height 20
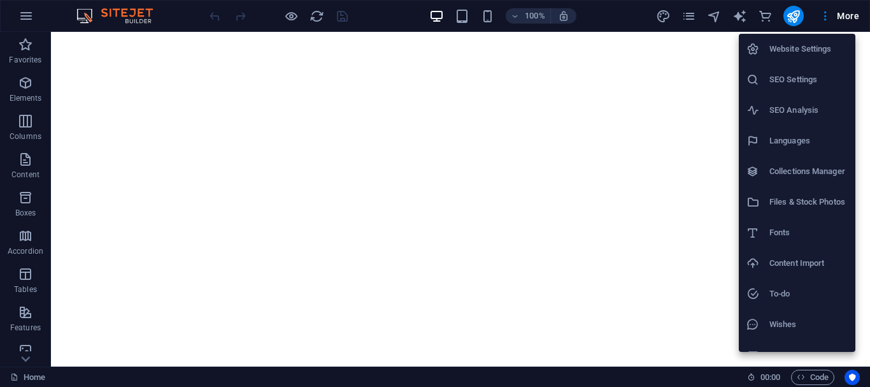
click at [795, 183] on li "Collections Manager" at bounding box center [797, 171] width 117 height 31
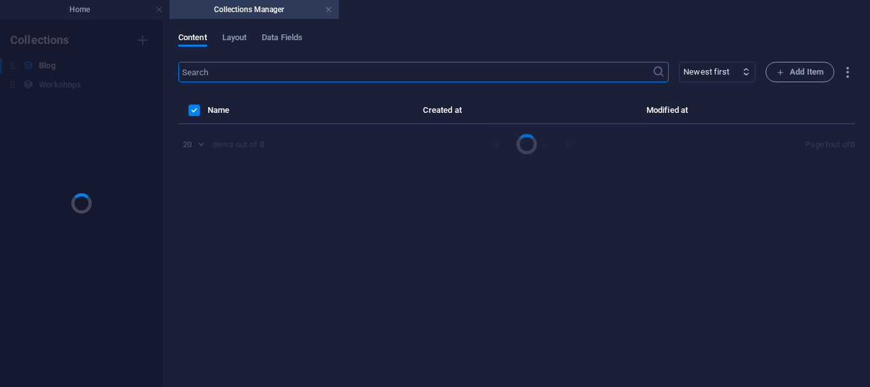
click at [78, 89] on h6 "Workshops" at bounding box center [60, 84] width 42 height 15
click at [292, 40] on span "Data Fields" at bounding box center [282, 39] width 41 height 18
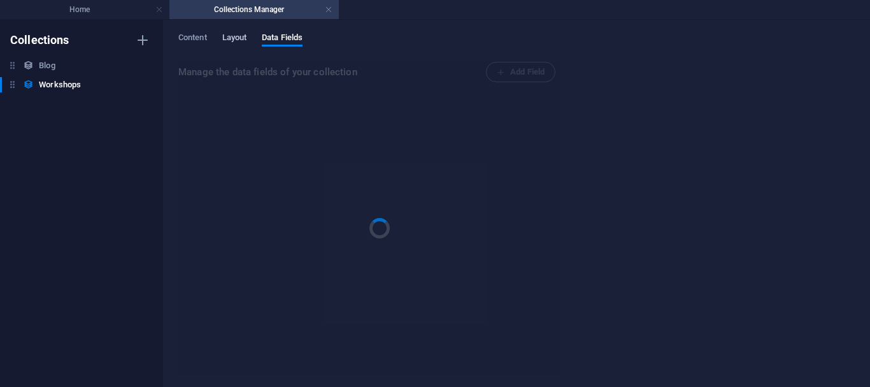
click at [241, 36] on span "Layout" at bounding box center [234, 39] width 25 height 18
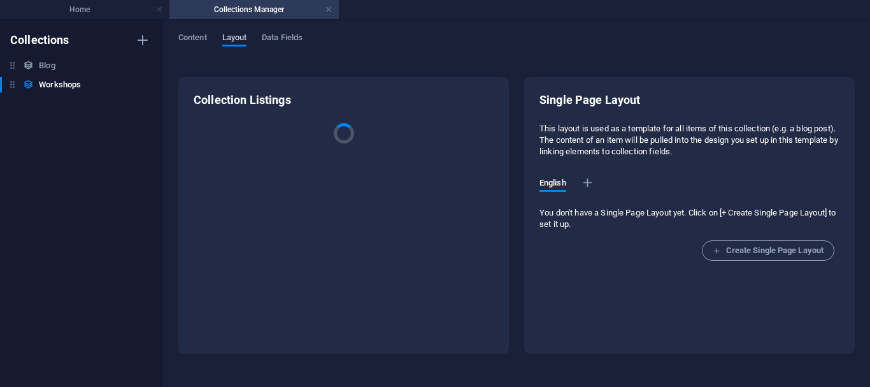
drag, startPoint x: 231, startPoint y: 34, endPoint x: 207, endPoint y: 34, distance: 24.2
click at [231, 34] on span "Layout" at bounding box center [234, 39] width 25 height 18
click at [207, 34] on span "Content" at bounding box center [192, 39] width 29 height 18
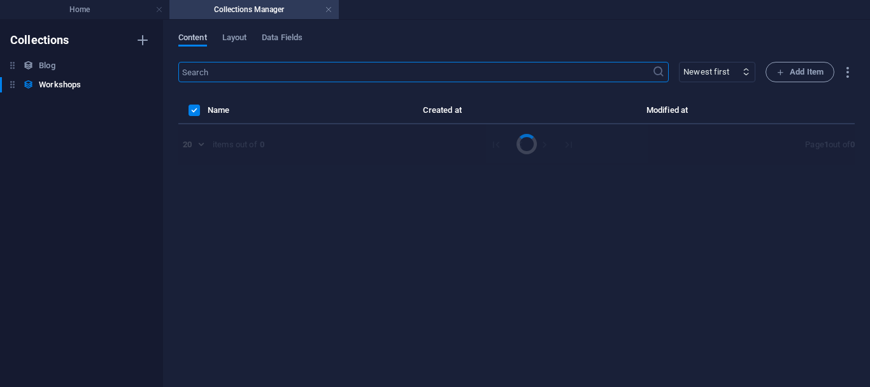
click at [195, 34] on span "Content" at bounding box center [192, 39] width 29 height 18
click at [333, 8] on h4 "Collections Manager" at bounding box center [253, 10] width 169 height 14
click at [37, 62] on div "Blog Blog" at bounding box center [75, 65] width 150 height 15
click at [327, 9] on link at bounding box center [329, 10] width 8 height 12
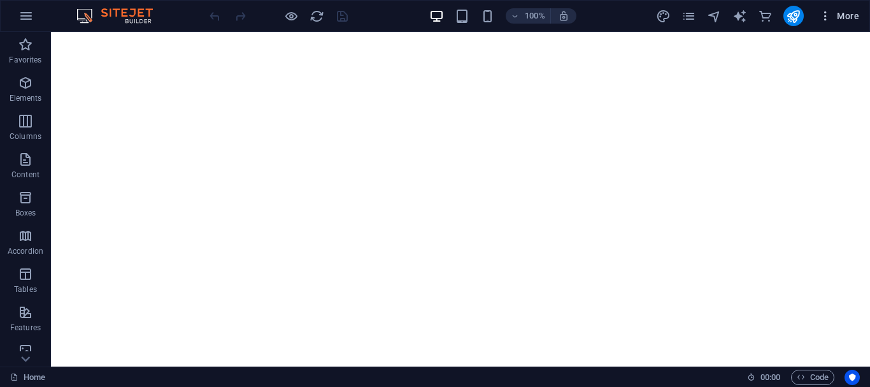
click at [839, 7] on button "More" at bounding box center [839, 16] width 50 height 20
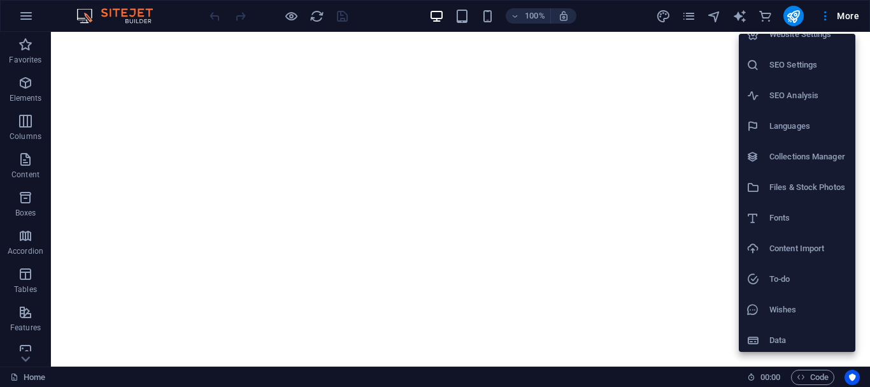
scroll to position [18, 0]
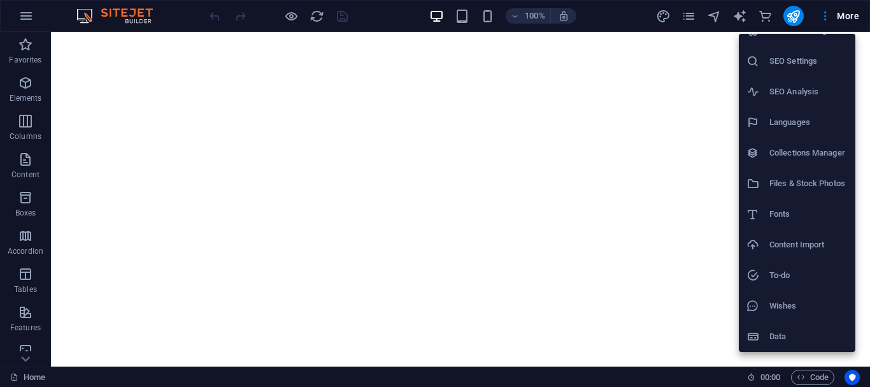
click at [790, 246] on h6 "Content Import" at bounding box center [808, 244] width 78 height 15
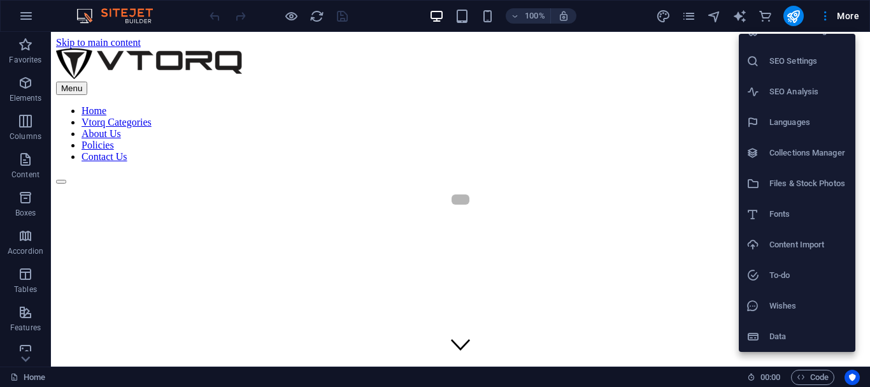
scroll to position [382, 0]
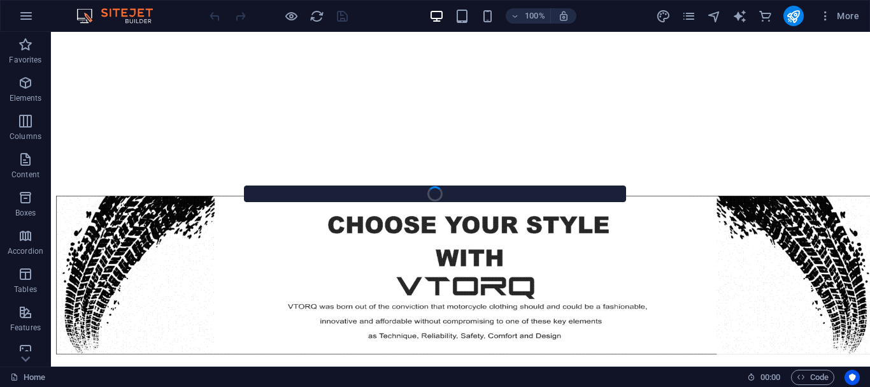
click at [446, 201] on div at bounding box center [435, 193] width 381 height 15
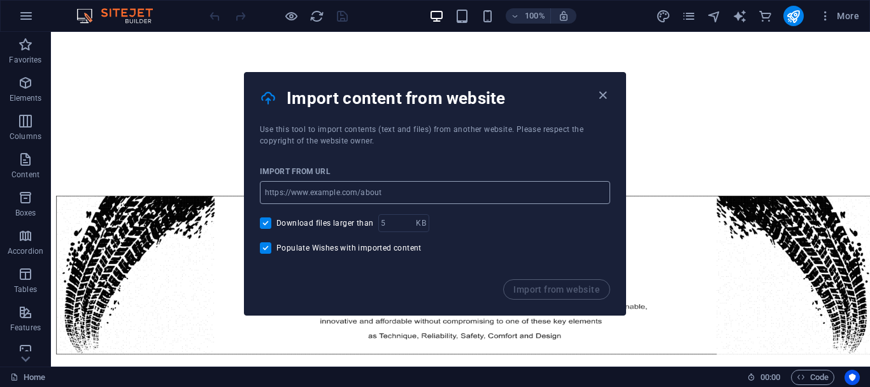
click at [371, 197] on input "url" at bounding box center [435, 192] width 350 height 23
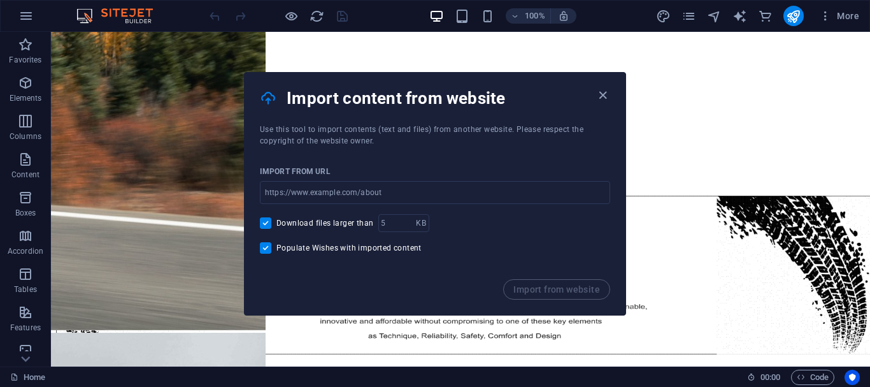
click at [419, 146] on div "Import from URL ​ Download files larger than KB ​ Populate Wishes with imported…" at bounding box center [435, 212] width 381 height 132
click at [603, 92] on icon "button" at bounding box center [602, 95] width 15 height 15
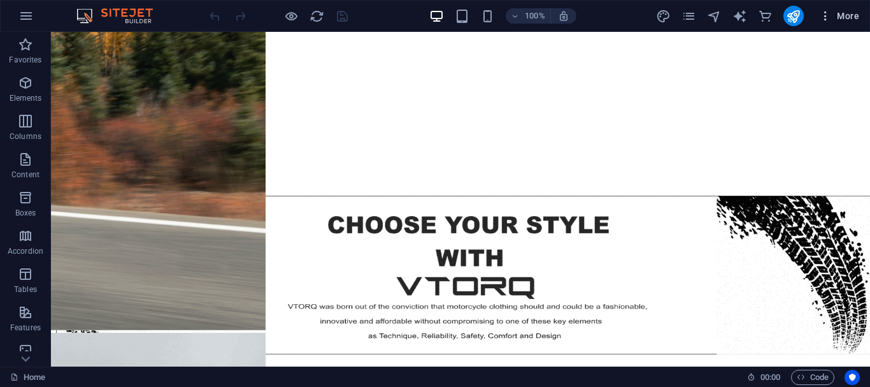
click at [839, 9] on button "More" at bounding box center [839, 16] width 50 height 20
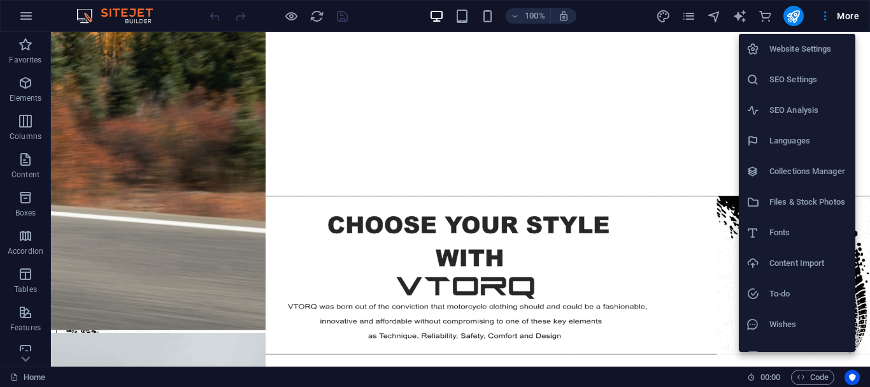
click at [768, 198] on div at bounding box center [757, 201] width 23 height 13
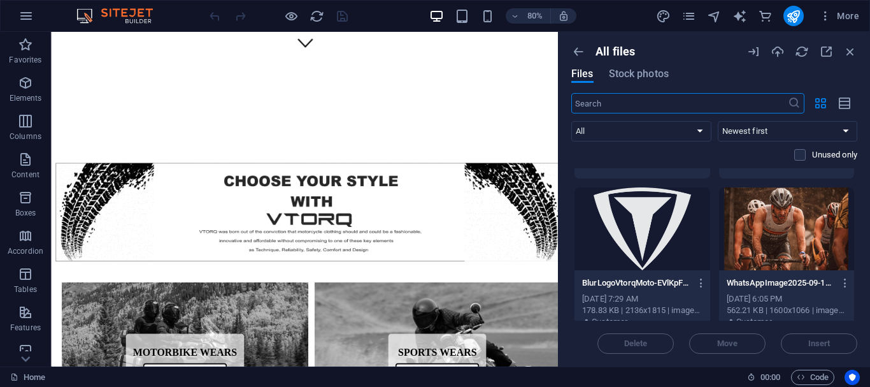
scroll to position [446, 0]
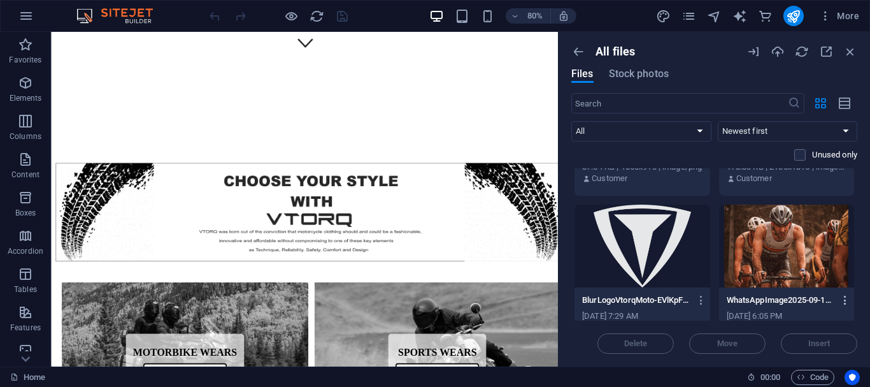
click at [842, 301] on icon "button" at bounding box center [845, 299] width 12 height 11
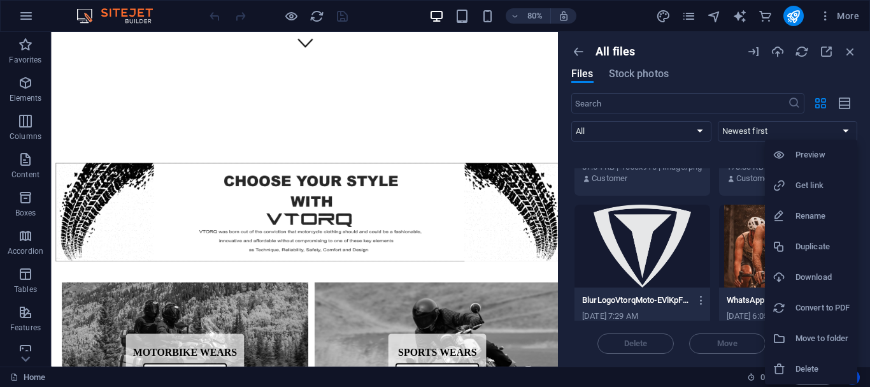
click at [802, 188] on h6 "Get link" at bounding box center [822, 185] width 54 height 15
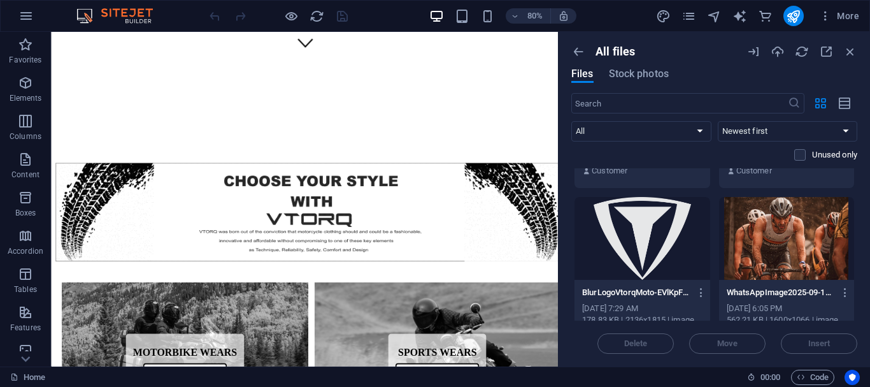
scroll to position [382, 0]
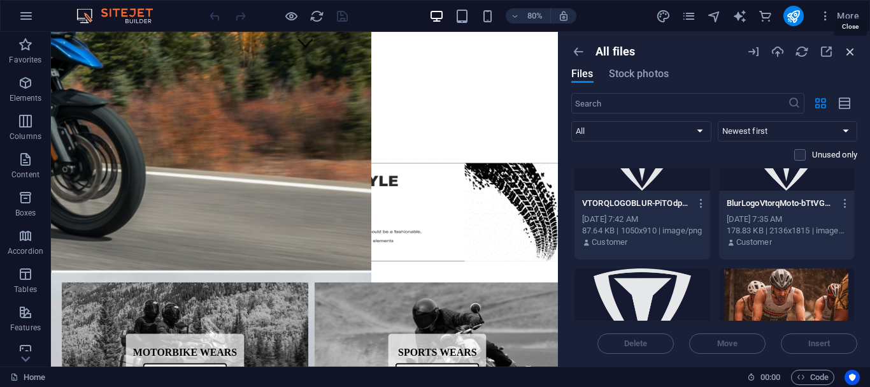
drag, startPoint x: 851, startPoint y: 51, endPoint x: 536, endPoint y: 116, distance: 321.8
click at [851, 51] on icon "button" at bounding box center [850, 52] width 14 height 14
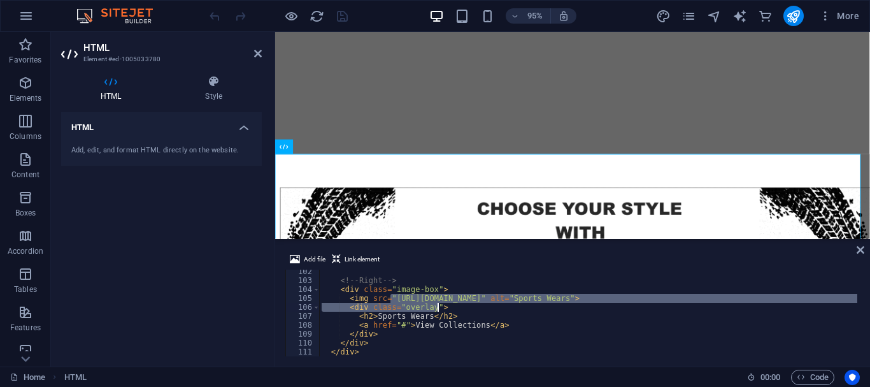
scroll to position [0, 14]
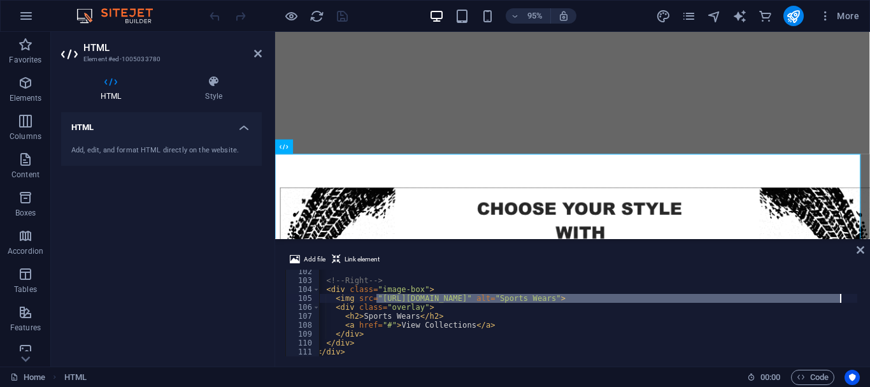
drag, startPoint x: 390, startPoint y: 298, endPoint x: 838, endPoint y: 297, distance: 447.6
click at [838, 297] on div "<!-- Right --> < div class = "image-box" > < img src = "[URL][DOMAIN_NAME]" alt…" at bounding box center [623, 318] width 636 height 102
type textarea "<img src="[URL][DOMAIN_NAME]" alt="Sports Wears">"
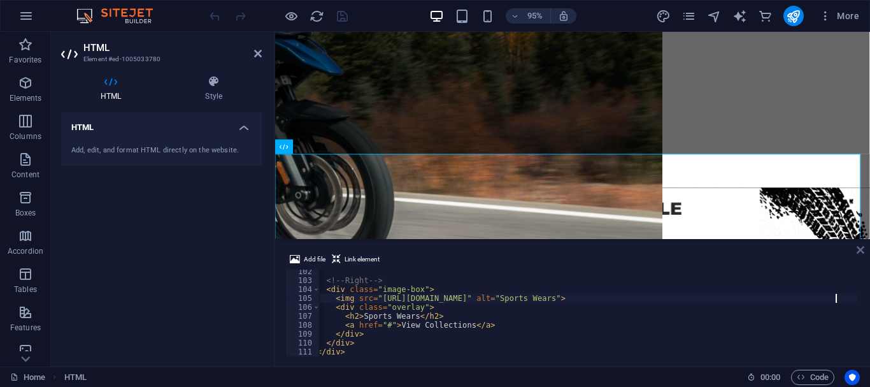
click at [862, 247] on icon at bounding box center [860, 250] width 8 height 10
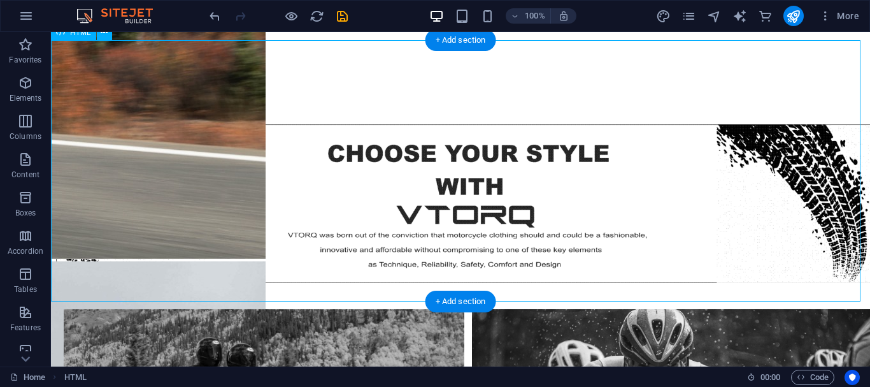
scroll to position [509, 0]
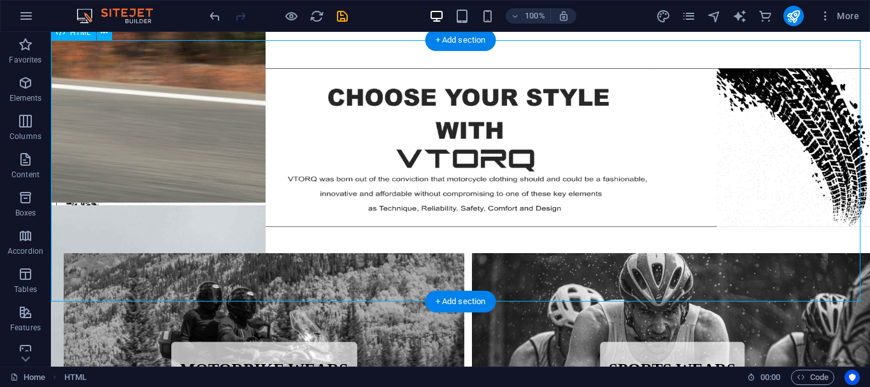
click at [322, 245] on div "Collections Motorbike Wears View Collections Sports Wears View Collections" at bounding box center [460, 378] width 809 height 266
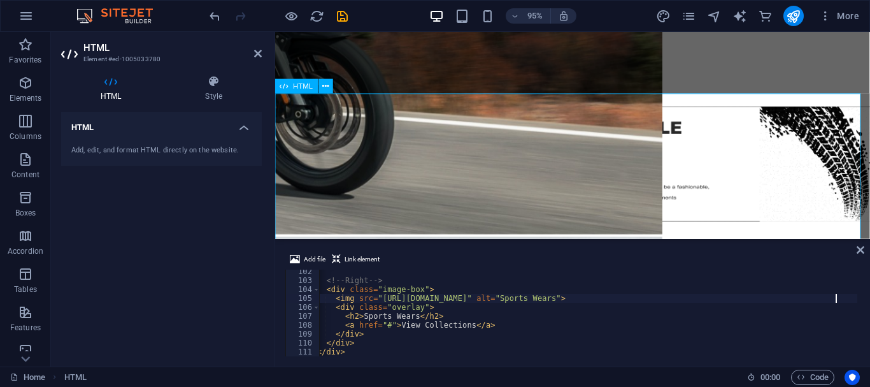
scroll to position [446, 0]
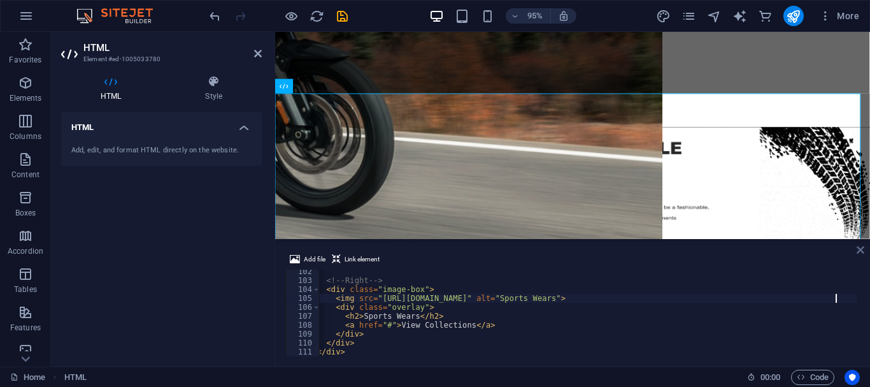
click at [858, 250] on icon at bounding box center [860, 250] width 8 height 10
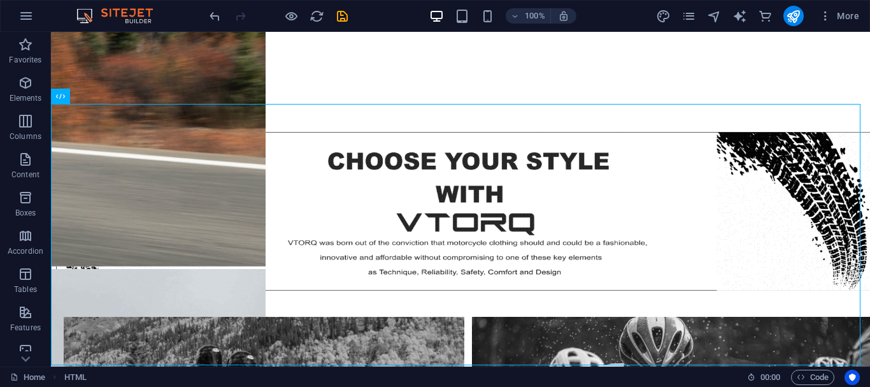
click at [826, 28] on div "100% More" at bounding box center [435, 16] width 869 height 31
click at [828, 24] on button "More" at bounding box center [839, 16] width 50 height 20
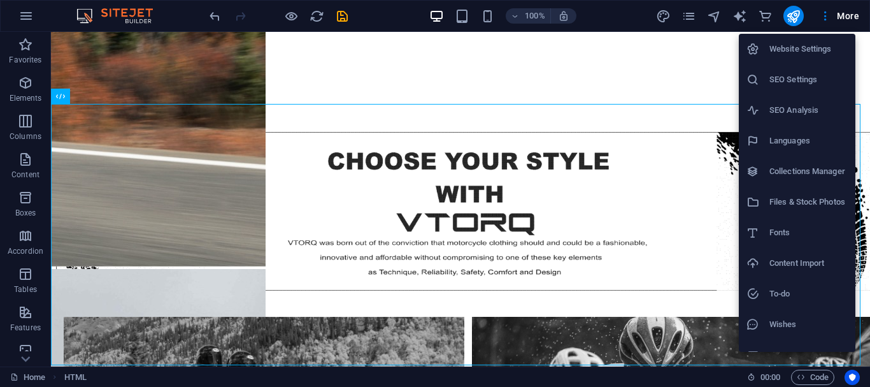
click at [781, 204] on h6 "Files & Stock Photos" at bounding box center [808, 201] width 78 height 15
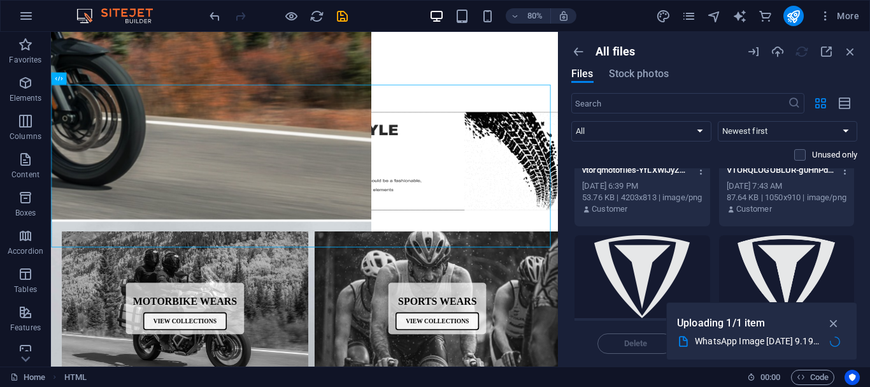
scroll to position [0, 0]
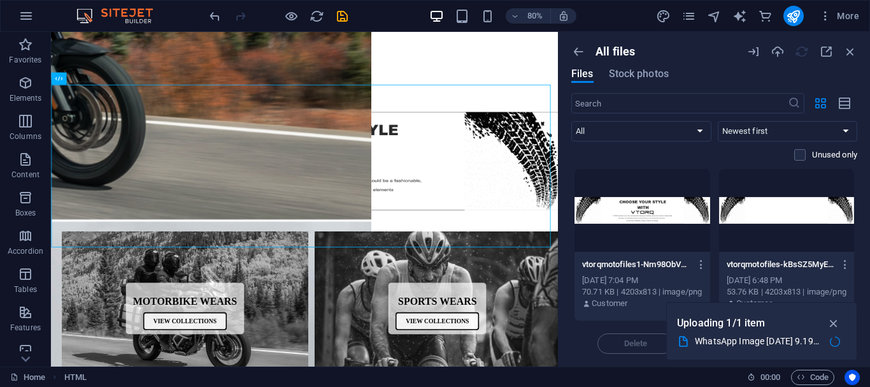
click at [725, 318] on p "Uploading 1/1 item" at bounding box center [721, 323] width 89 height 17
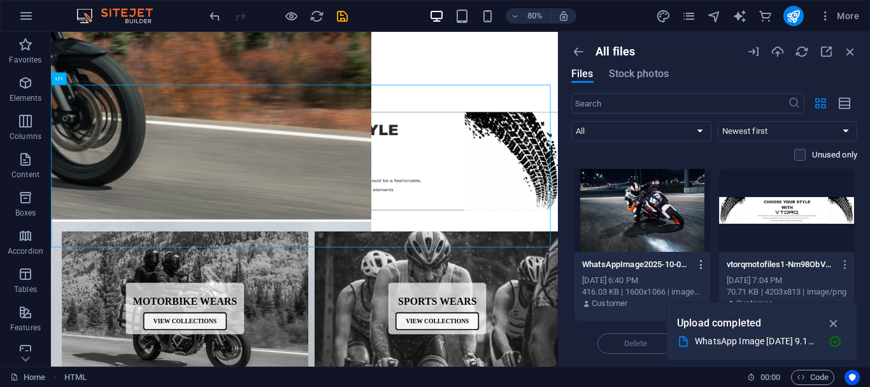
click at [695, 260] on icon "button" at bounding box center [701, 264] width 12 height 11
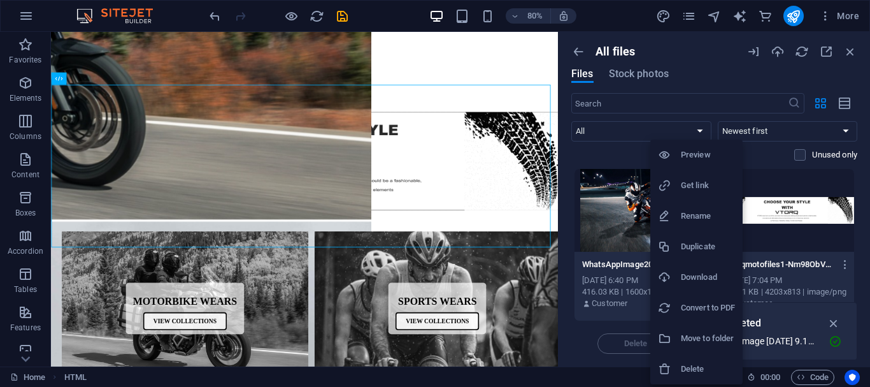
click at [696, 178] on h6 "Get link" at bounding box center [708, 185] width 54 height 15
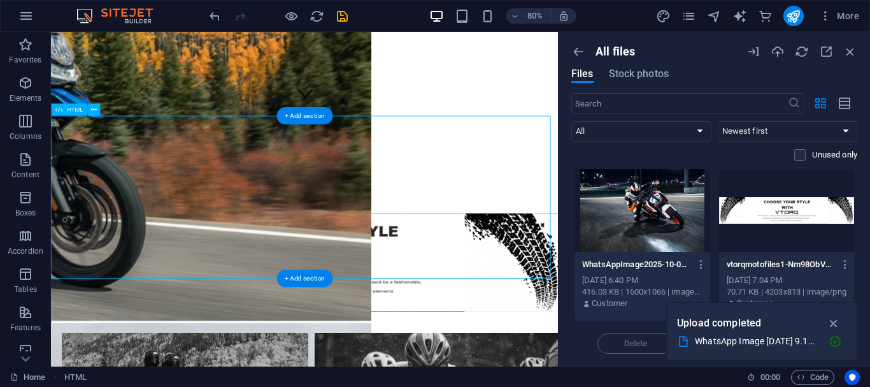
scroll to position [318, 0]
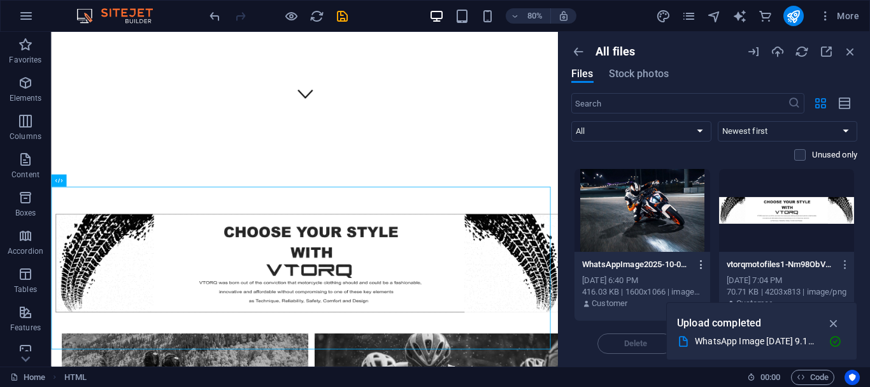
click at [699, 269] on icon "button" at bounding box center [701, 264] width 12 height 11
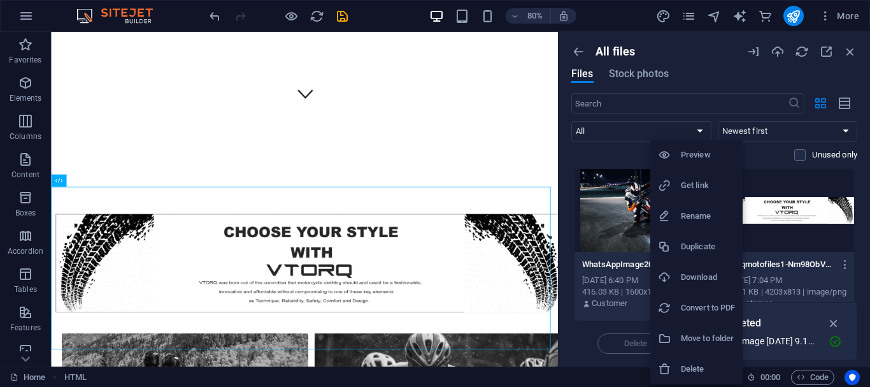
click at [699, 187] on h6 "Get link" at bounding box center [708, 185] width 54 height 15
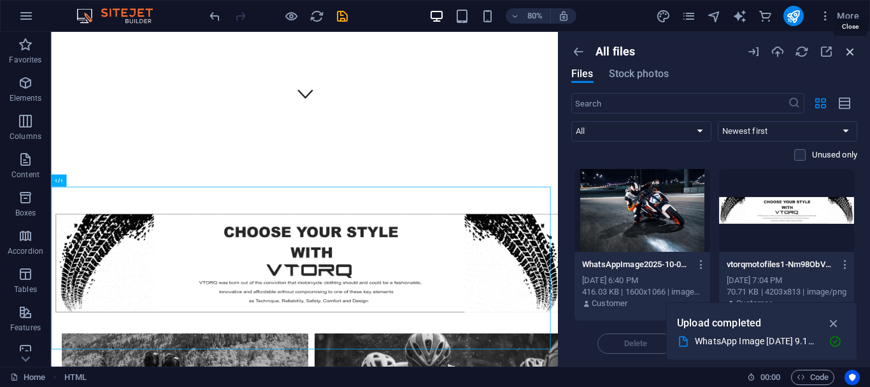
click at [851, 47] on icon "button" at bounding box center [850, 52] width 14 height 14
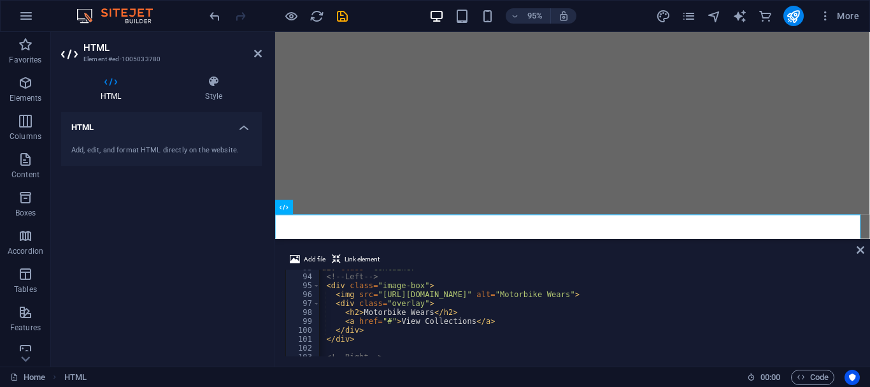
scroll to position [827, 0]
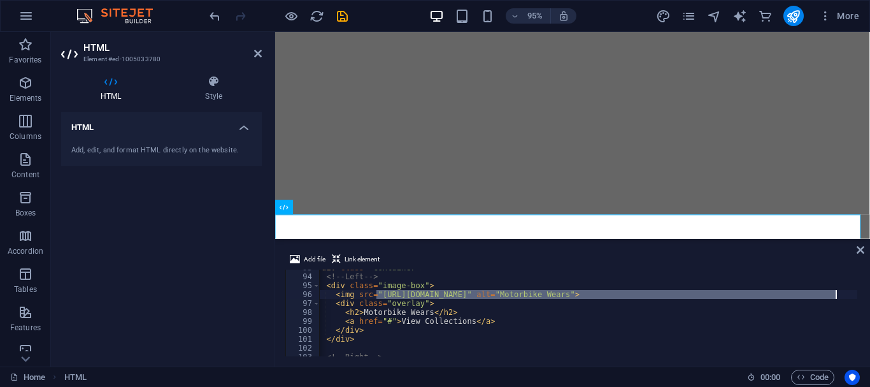
drag, startPoint x: 376, startPoint y: 294, endPoint x: 834, endPoint y: 294, distance: 458.5
click at [834, 294] on div "< div class = "container" > <!-- Left --> < div class = "image-box" > < img src…" at bounding box center [623, 314] width 636 height 102
type textarea "<img src="https://cdn1.site-media.eu/images/0/19670647/WhatsAppImage2025-10-03a…"
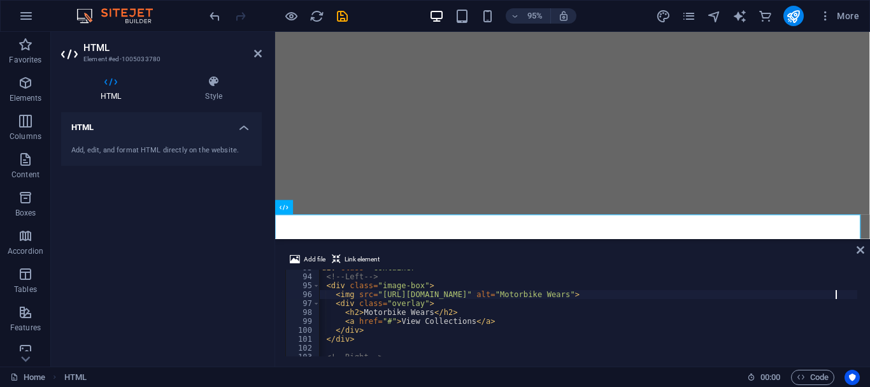
click at [863, 255] on div "Add file Link element <img src="https://cdn1.site-media.eu/images/0/19670647/Wh…" at bounding box center [572, 303] width 595 height 125
click at [863, 253] on icon at bounding box center [860, 250] width 8 height 10
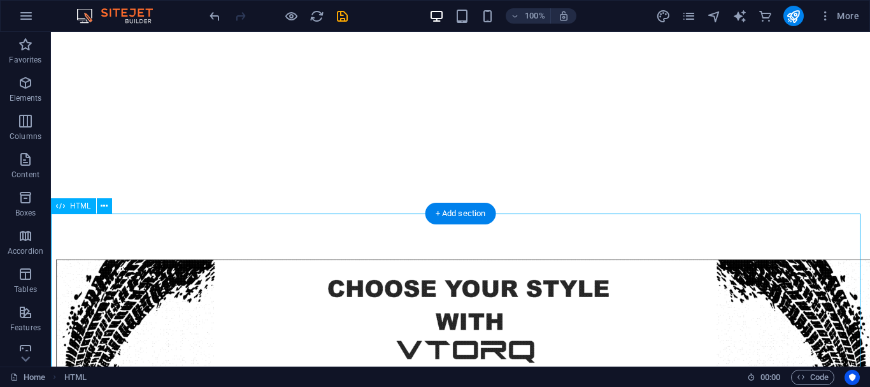
scroll to position [382, 0]
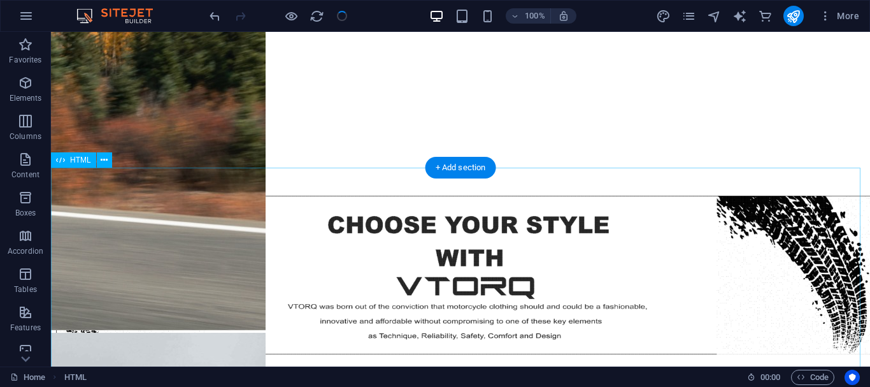
checkbox input "false"
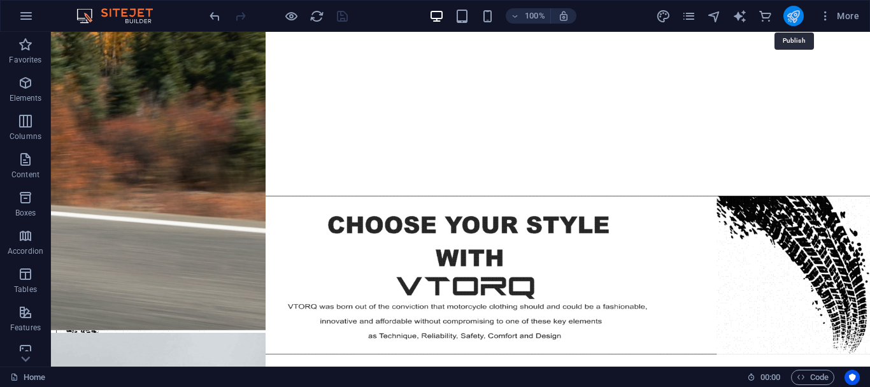
click at [791, 22] on icon "publish" at bounding box center [793, 16] width 15 height 15
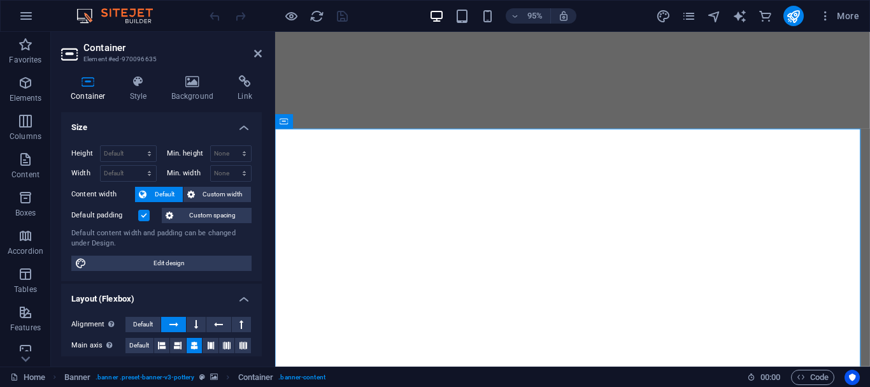
click at [200, 60] on h3 "Element #ed-970096635" at bounding box center [159, 58] width 153 height 11
click at [195, 73] on div "Container Style Background Link Size Height Default px rem % vh vw Min. height …" at bounding box center [161, 215] width 221 height 301
click at [194, 87] on icon at bounding box center [193, 81] width 62 height 13
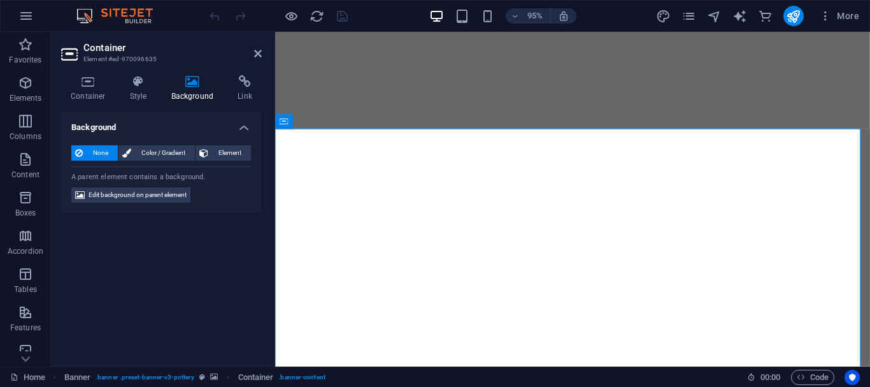
click at [262, 50] on aside "Container Element #ed-970096635 Container Style Background Link Size Height Def…" at bounding box center [163, 199] width 224 height 334
click at [245, 51] on h2 "Container" at bounding box center [172, 47] width 178 height 11
click at [254, 52] on icon at bounding box center [258, 53] width 8 height 10
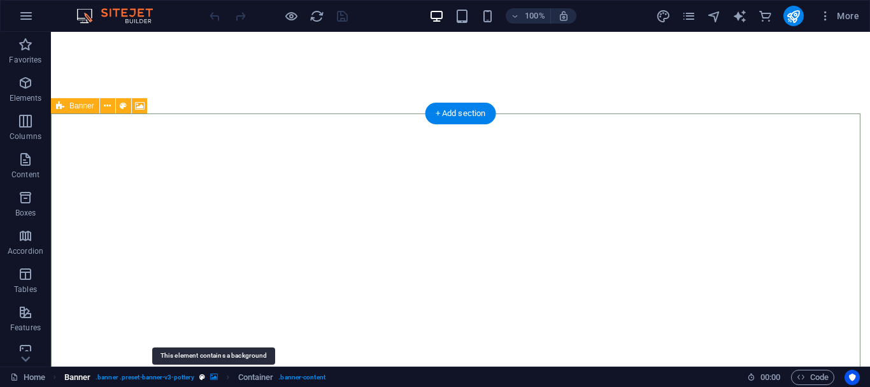
click at [218, 373] on icon "breadcrumb" at bounding box center [214, 376] width 8 height 7
select select "ms"
select select "s"
select select "progressive"
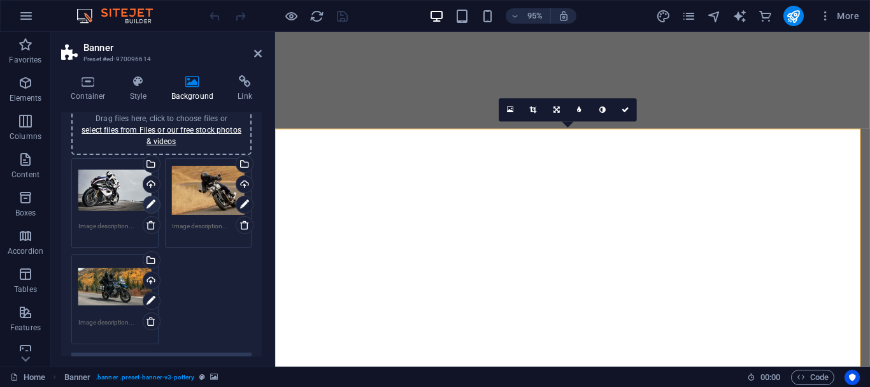
scroll to position [127, 0]
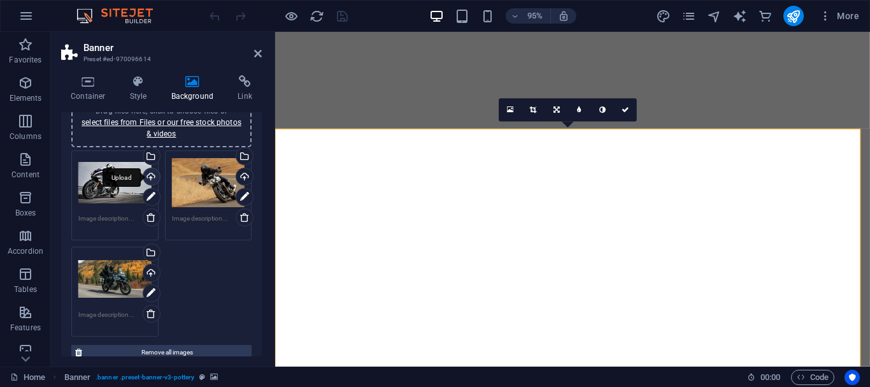
click at [155, 176] on div "Upload" at bounding box center [150, 177] width 19 height 19
click at [257, 51] on icon at bounding box center [258, 53] width 8 height 10
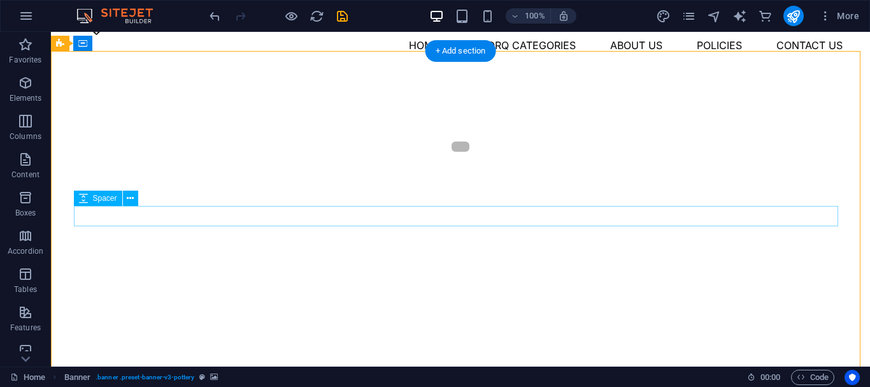
scroll to position [64, 0]
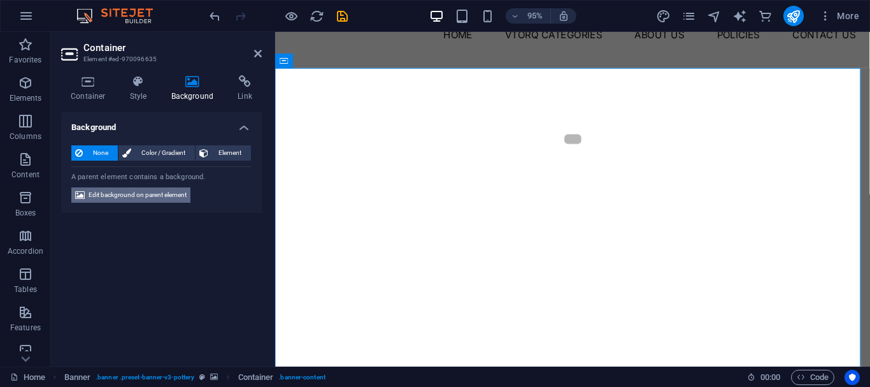
click at [141, 192] on span "Edit background on parent element" at bounding box center [138, 194] width 98 height 15
select select "ms"
select select "s"
select select "progressive"
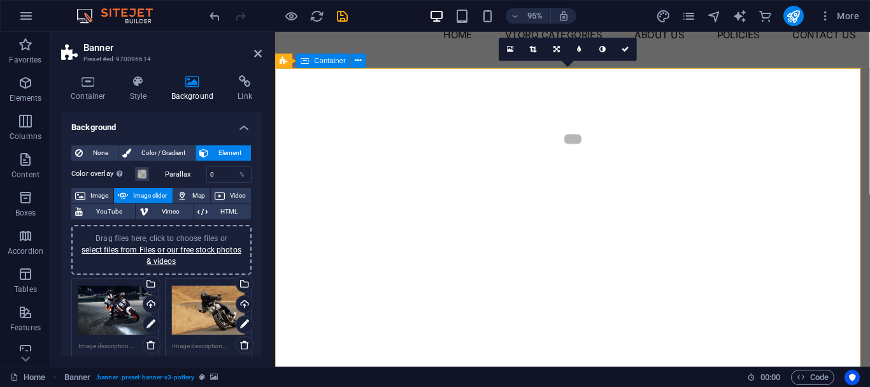
click at [355, 61] on icon at bounding box center [358, 61] width 6 height 13
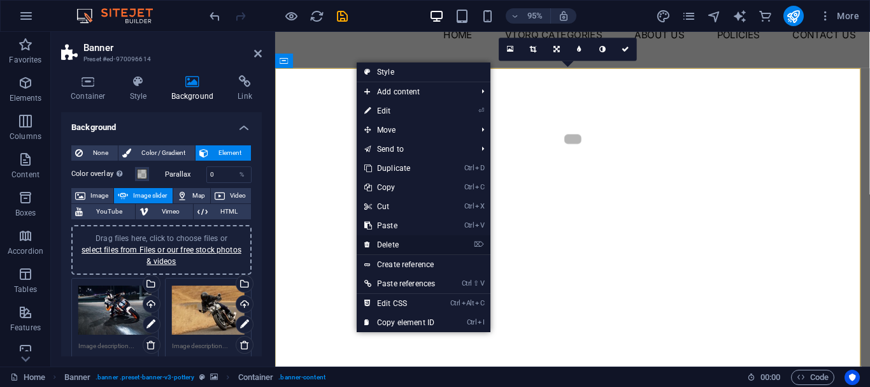
click at [386, 246] on link "⌦ Delete" at bounding box center [400, 244] width 86 height 19
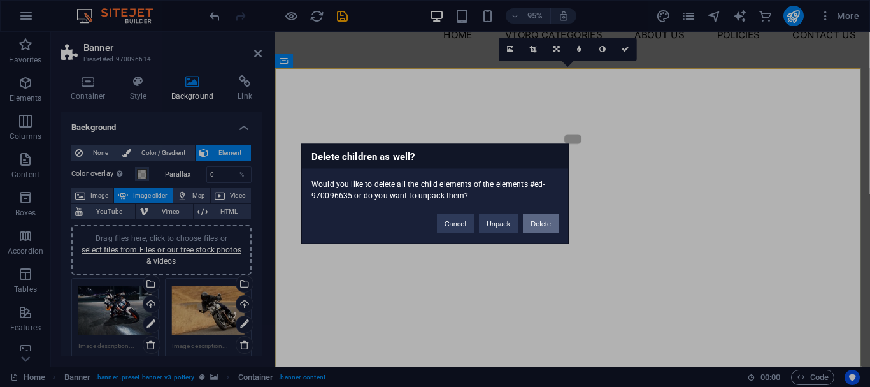
click at [537, 218] on button "Delete" at bounding box center [541, 222] width 36 height 19
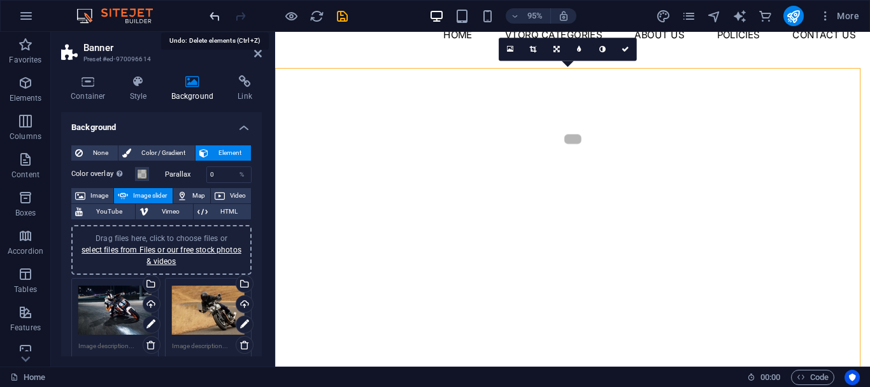
click at [209, 20] on icon "undo" at bounding box center [215, 16] width 15 height 15
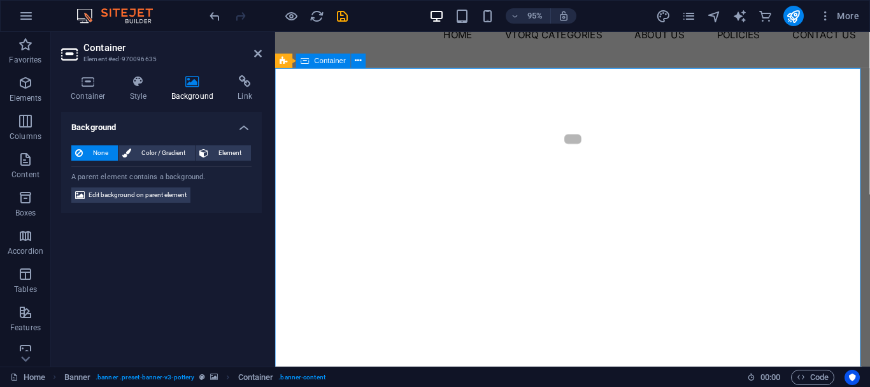
click at [148, 75] on icon at bounding box center [138, 81] width 36 height 13
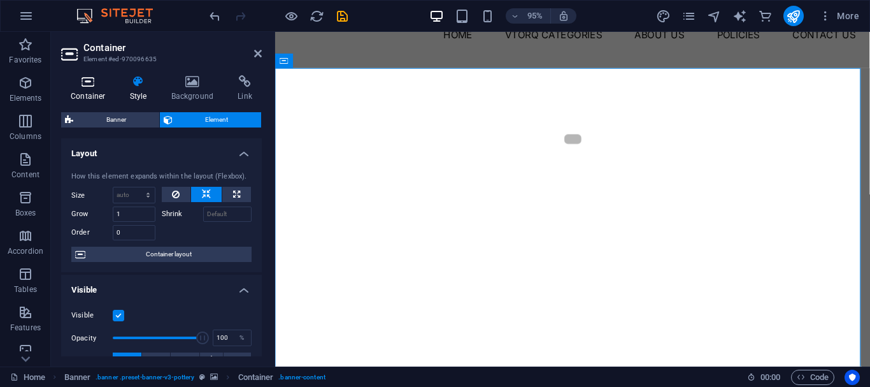
click at [90, 87] on icon at bounding box center [88, 81] width 54 height 13
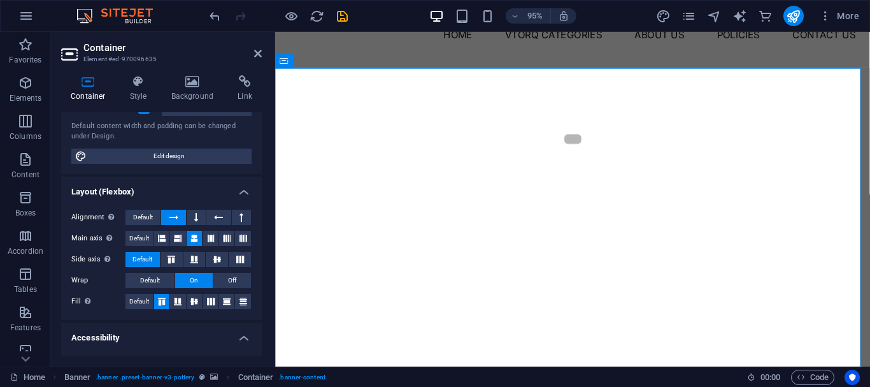
scroll to position [127, 0]
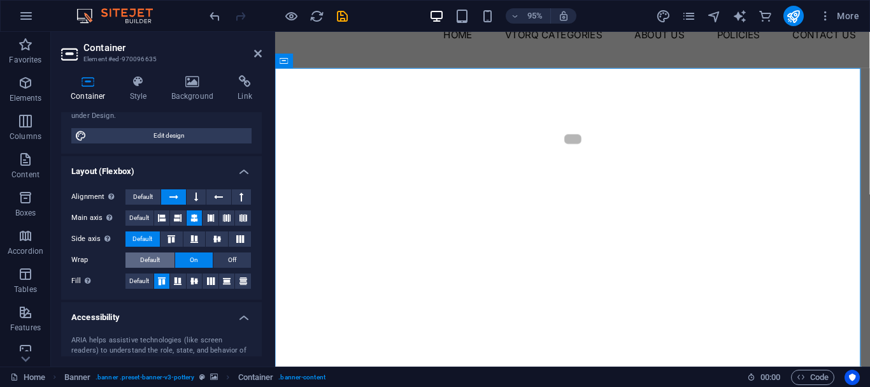
click at [158, 259] on span "Default" at bounding box center [150, 259] width 20 height 15
click at [143, 275] on span "Default" at bounding box center [139, 280] width 20 height 15
click at [148, 219] on span "Default" at bounding box center [139, 217] width 20 height 15
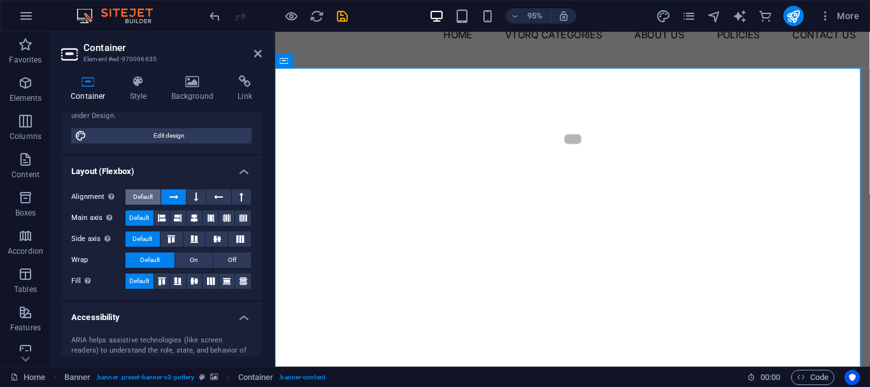
click at [146, 195] on span "Default" at bounding box center [143, 196] width 20 height 15
click at [257, 52] on icon at bounding box center [258, 53] width 8 height 10
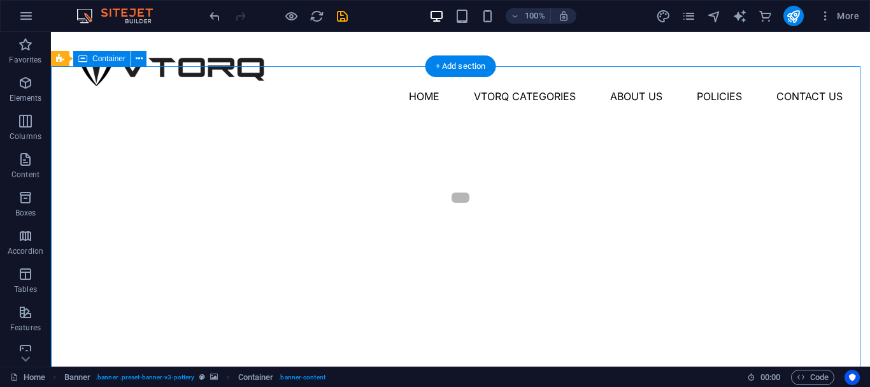
scroll to position [0, 0]
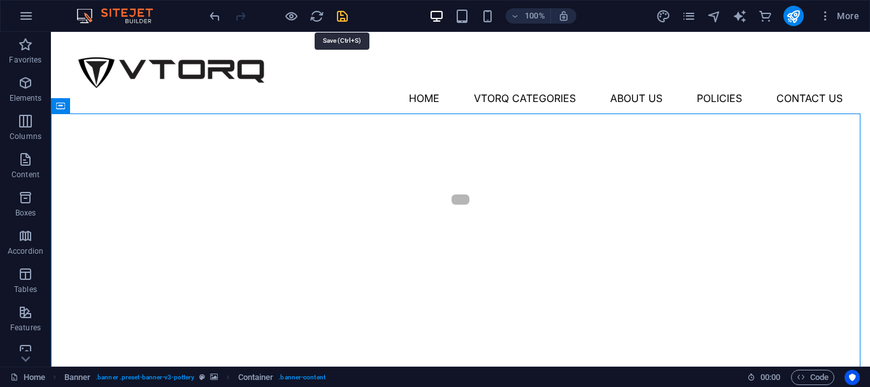
click at [348, 20] on icon "save" at bounding box center [342, 16] width 15 height 15
checkbox input "false"
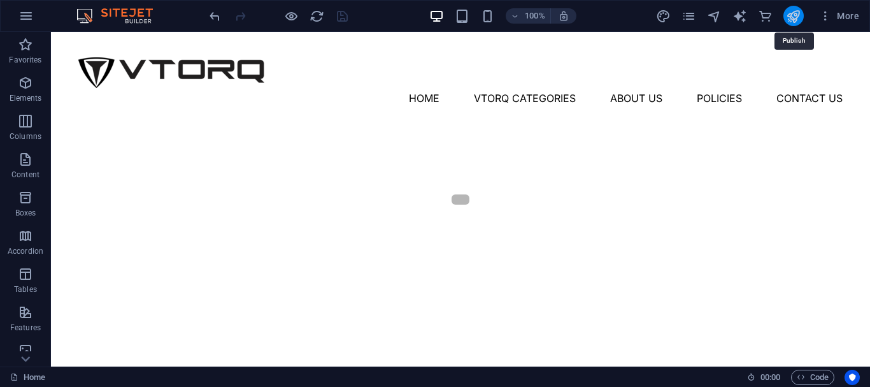
click at [798, 18] on icon "publish" at bounding box center [793, 16] width 15 height 15
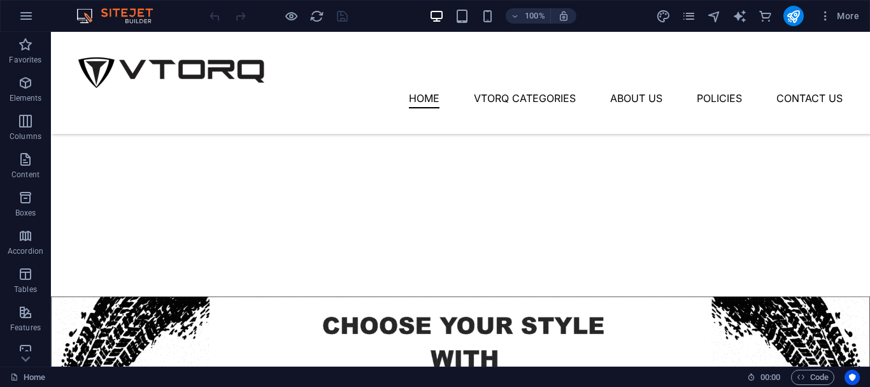
scroll to position [127, 0]
click at [388, 100] on div "Menu Home Vtorq Categories About Us Policies Contact Us" at bounding box center [460, 83] width 819 height 102
select select "header"
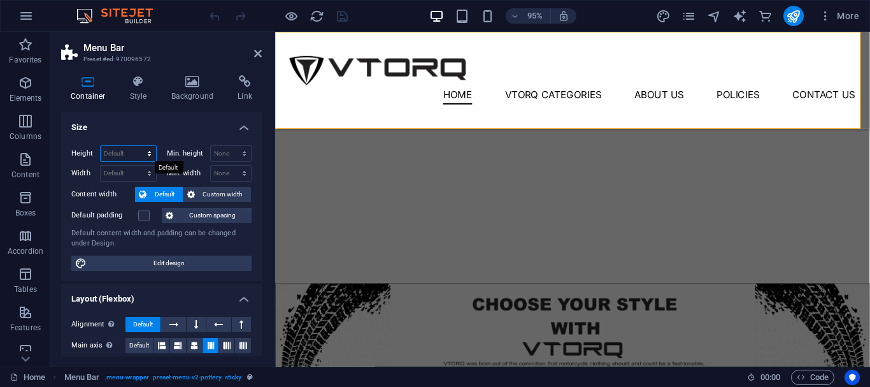
click at [117, 148] on select "Default px rem % vh vw" at bounding box center [128, 153] width 55 height 15
select select "rem"
click at [136, 146] on select "Default px rem % vh vw" at bounding box center [128, 153] width 55 height 15
type input "10"
click at [125, 155] on input "10" at bounding box center [128, 153] width 55 height 15
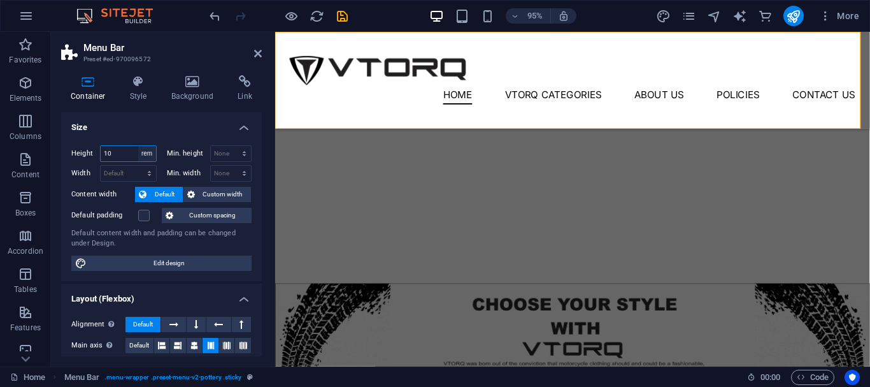
click at [138, 156] on select "Default px rem % vh vw" at bounding box center [147, 153] width 18 height 15
select select "px"
click at [138, 146] on select "Default px rem % vh vw" at bounding box center [147, 153] width 18 height 15
click at [125, 155] on input "160" at bounding box center [128, 153] width 55 height 15
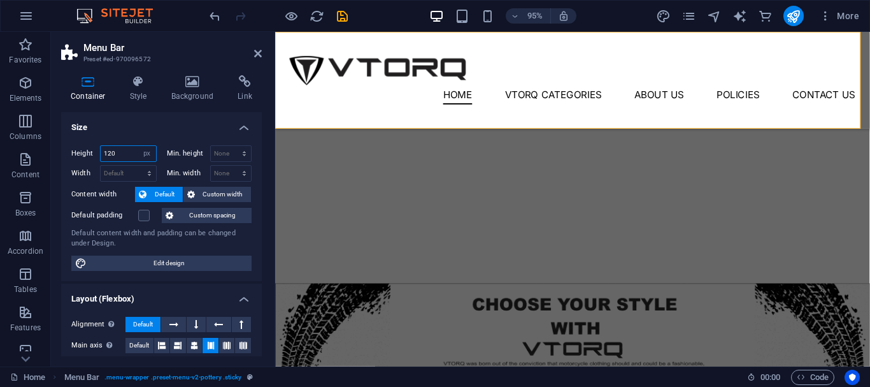
type input "120"
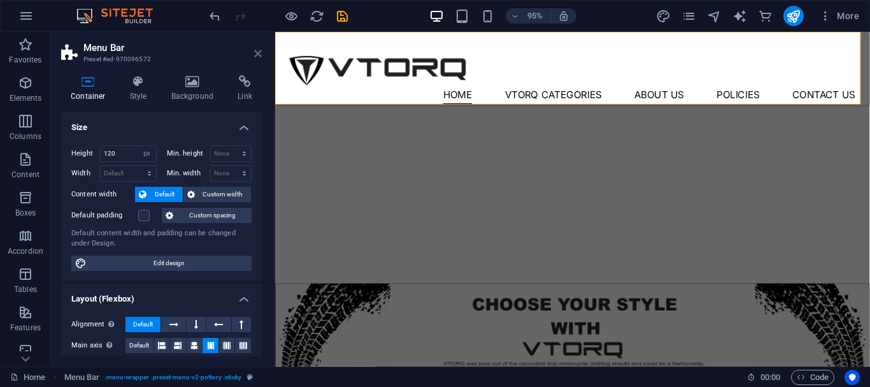
drag, startPoint x: 258, startPoint y: 50, endPoint x: 205, endPoint y: 18, distance: 61.7
click at [258, 50] on icon at bounding box center [258, 53] width 8 height 10
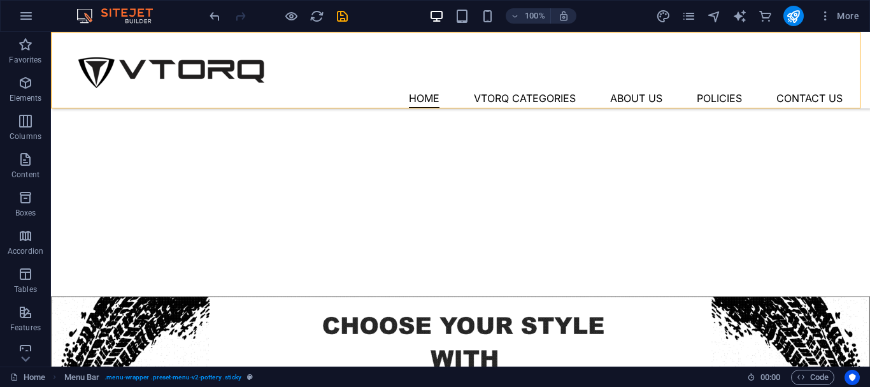
click at [357, 91] on div "Menu Home Vtorq Categories About Us Policies Contact Us" at bounding box center [460, 70] width 819 height 76
select select "px"
select select "header"
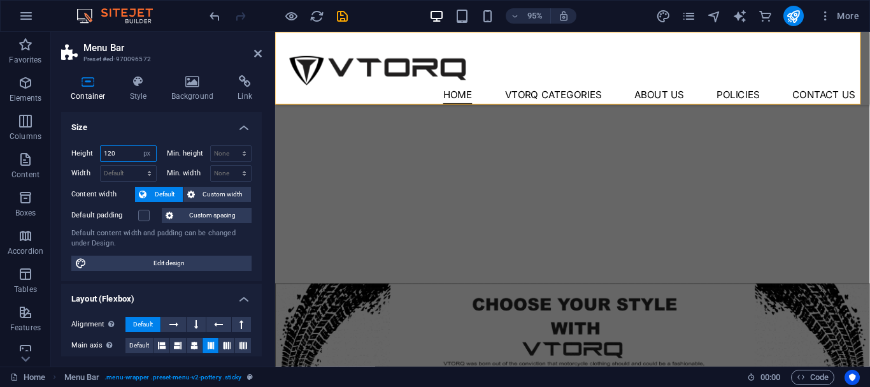
click at [122, 152] on input "120" at bounding box center [128, 153] width 55 height 15
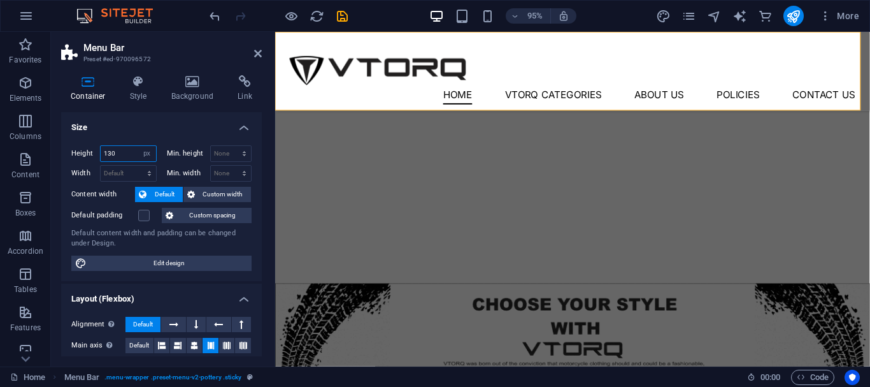
click at [118, 153] on input "130" at bounding box center [128, 153] width 55 height 15
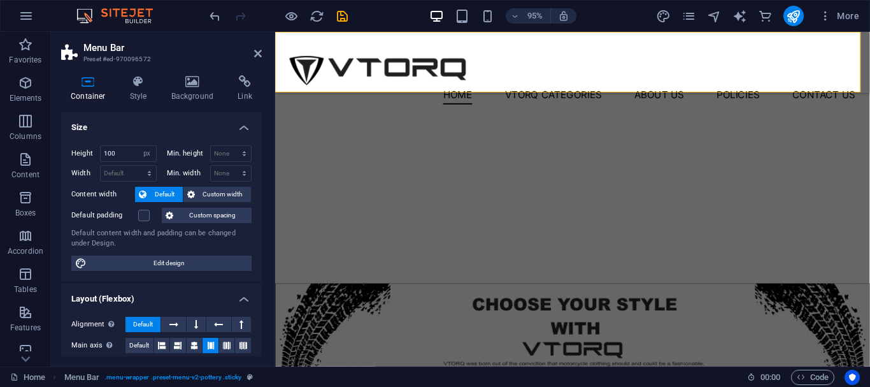
click at [122, 144] on div "Height 100 Default px rem % vh vw Min. height None px rem % vh vw Width Default…" at bounding box center [161, 208] width 201 height 146
click at [122, 150] on input "100" at bounding box center [128, 153] width 55 height 15
type input "120"
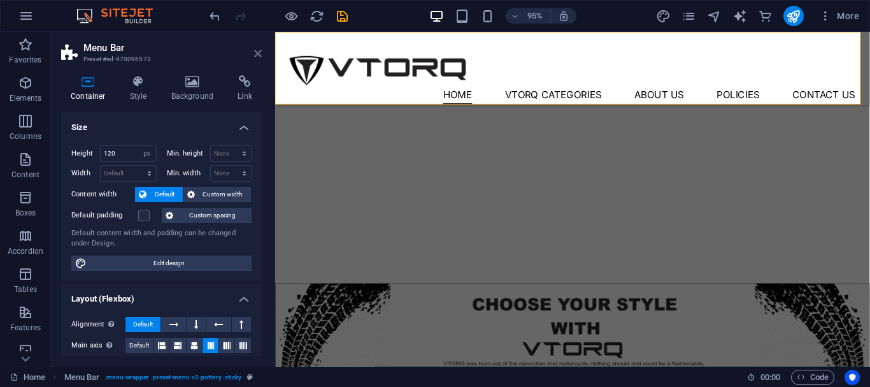
click at [257, 53] on icon at bounding box center [258, 53] width 8 height 10
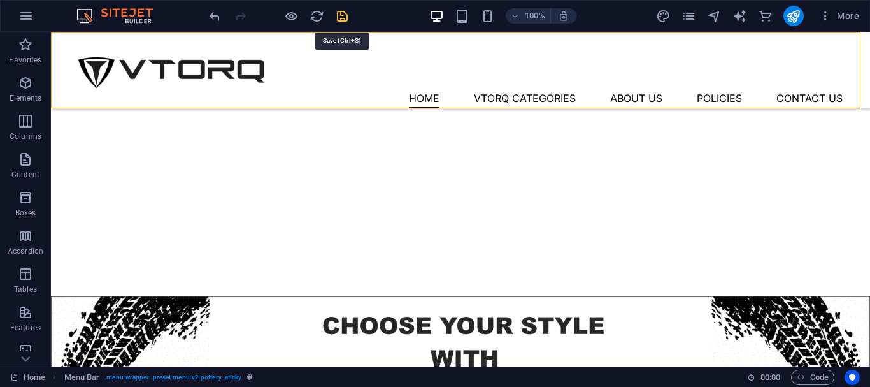
click at [346, 20] on icon "save" at bounding box center [342, 16] width 15 height 15
checkbox input "false"
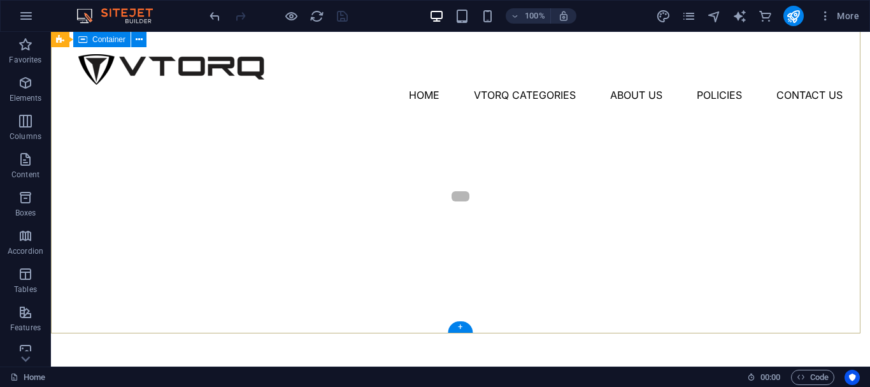
scroll to position [0, 0]
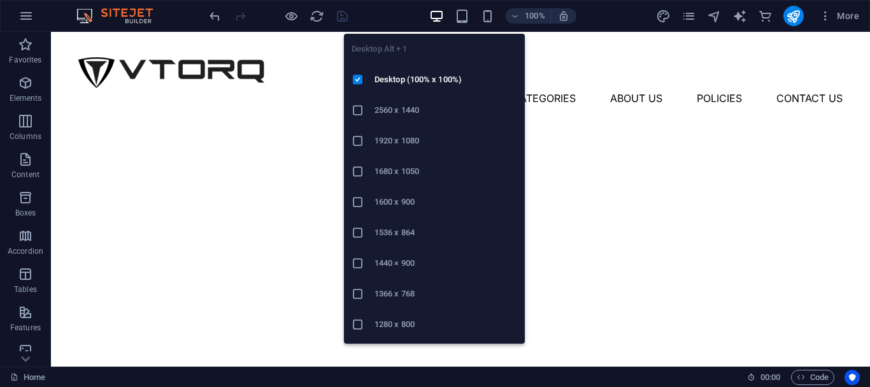
drag, startPoint x: 395, startPoint y: 293, endPoint x: 362, endPoint y: 264, distance: 43.8
click at [395, 293] on h6 "1366 x 768" at bounding box center [445, 293] width 143 height 15
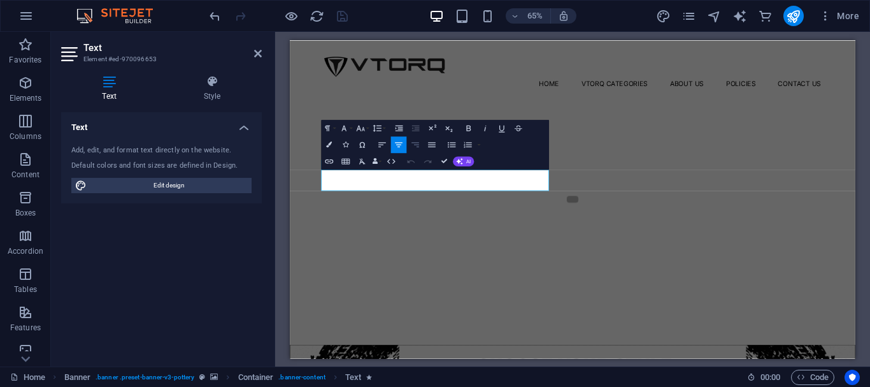
click at [412, 145] on icon "button" at bounding box center [415, 144] width 10 height 10
click at [392, 146] on button "Align Center" at bounding box center [398, 144] width 16 height 17
click at [387, 145] on button "Align Left" at bounding box center [382, 144] width 16 height 17
click at [397, 146] on icon "button" at bounding box center [399, 144] width 8 height 5
click at [401, 148] on icon "button" at bounding box center [399, 144] width 10 height 10
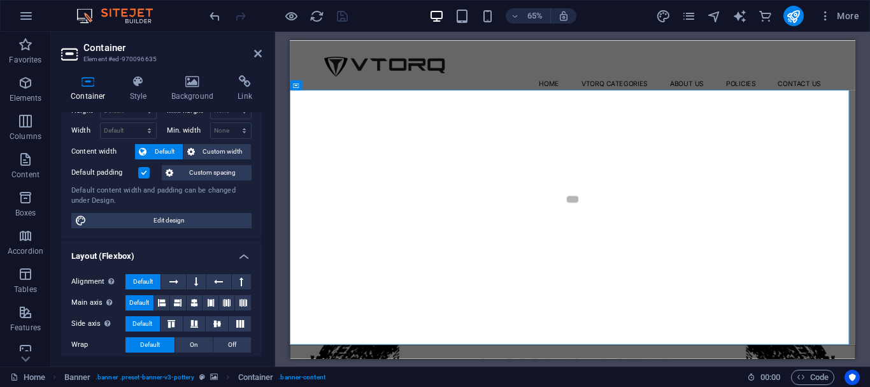
scroll to position [64, 0]
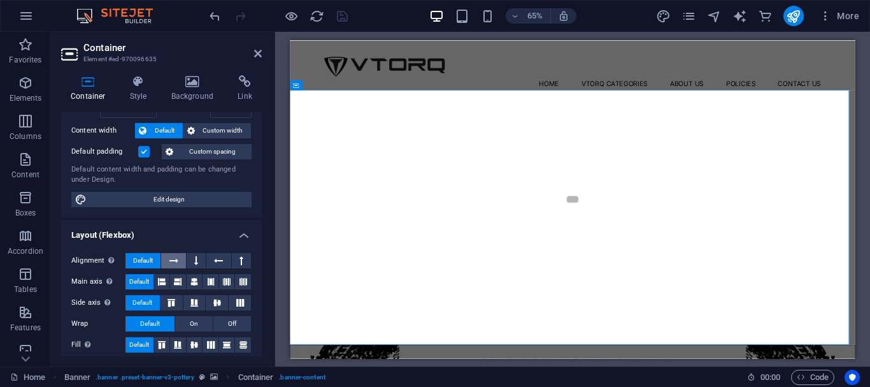
click at [176, 258] on icon at bounding box center [173, 260] width 9 height 15
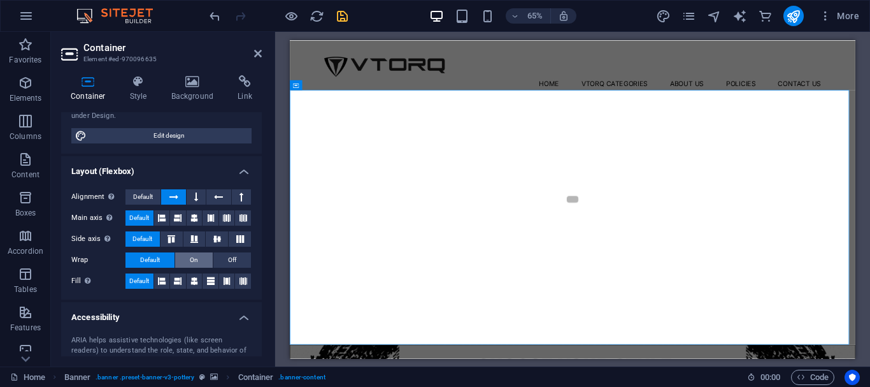
click at [190, 260] on span "On" at bounding box center [194, 259] width 8 height 15
click at [174, 280] on icon at bounding box center [178, 280] width 8 height 15
click at [160, 276] on icon at bounding box center [162, 280] width 8 height 15
click at [174, 278] on icon at bounding box center [178, 280] width 8 height 15
click at [195, 280] on icon at bounding box center [194, 280] width 8 height 15
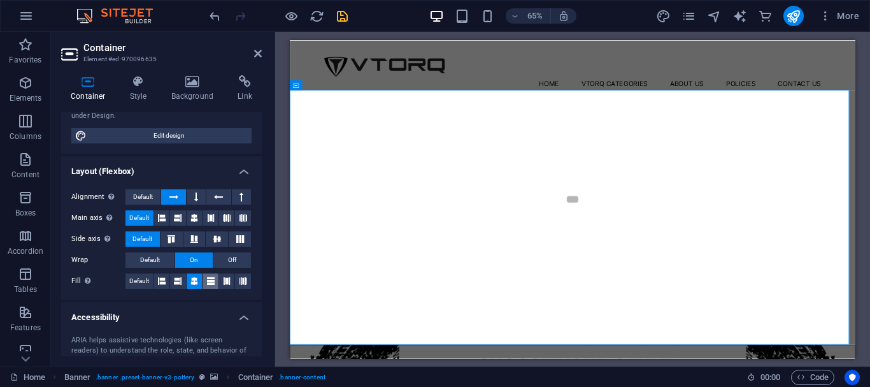
click at [203, 280] on button at bounding box center [210, 280] width 16 height 15
click at [241, 281] on icon at bounding box center [243, 280] width 8 height 15
click at [228, 278] on icon at bounding box center [227, 280] width 8 height 15
click at [162, 276] on icon at bounding box center [162, 280] width 8 height 15
click at [145, 278] on span "Default" at bounding box center [139, 280] width 20 height 15
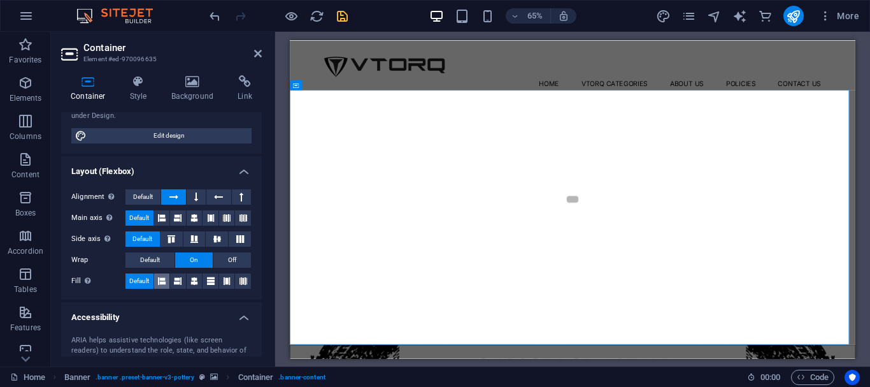
click at [166, 281] on button at bounding box center [162, 280] width 16 height 15
click at [174, 281] on icon at bounding box center [178, 280] width 8 height 15
click at [146, 283] on span "Default" at bounding box center [139, 280] width 20 height 15
click at [155, 259] on span "Default" at bounding box center [150, 259] width 20 height 15
click at [184, 257] on button "On" at bounding box center [194, 259] width 38 height 15
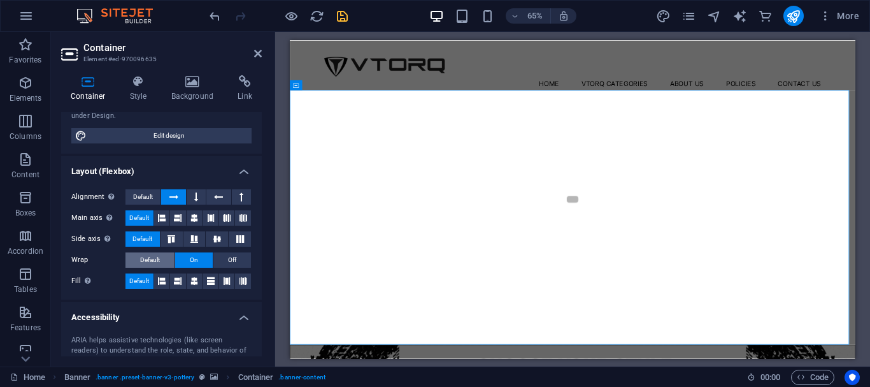
click at [151, 261] on span "Default" at bounding box center [150, 259] width 20 height 15
click at [166, 244] on button at bounding box center [171, 238] width 22 height 15
click at [197, 236] on icon at bounding box center [194, 239] width 15 height 8
click at [165, 277] on icon at bounding box center [162, 280] width 8 height 15
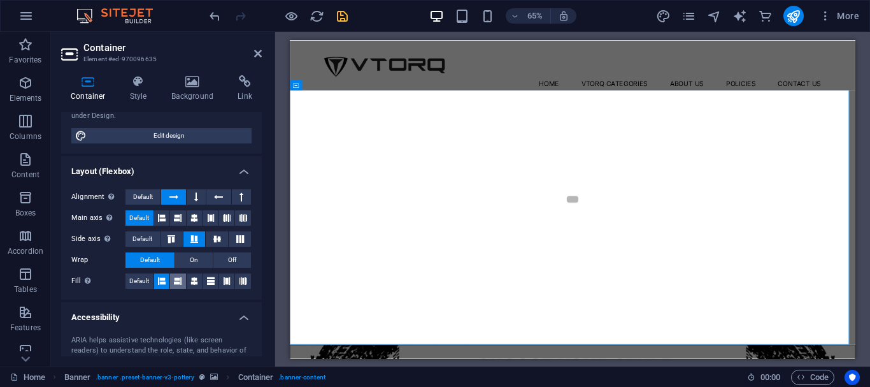
click at [179, 277] on icon at bounding box center [178, 280] width 8 height 15
click at [164, 277] on icon at bounding box center [162, 280] width 8 height 15
click at [192, 281] on icon at bounding box center [194, 280] width 8 height 15
click at [204, 281] on button at bounding box center [210, 280] width 16 height 15
click at [220, 280] on button at bounding box center [227, 280] width 16 height 15
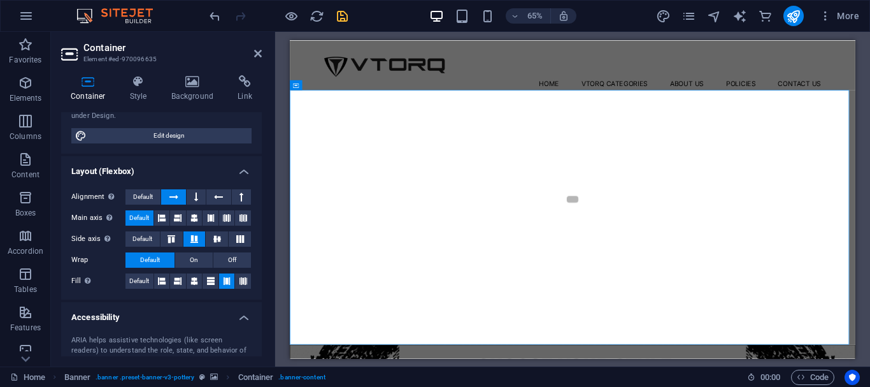
click at [229, 280] on icon at bounding box center [227, 280] width 8 height 15
click at [215, 280] on button at bounding box center [210, 280] width 16 height 15
click at [235, 280] on button at bounding box center [243, 280] width 16 height 15
click at [219, 278] on button at bounding box center [227, 280] width 16 height 15
click at [239, 280] on icon at bounding box center [243, 280] width 8 height 15
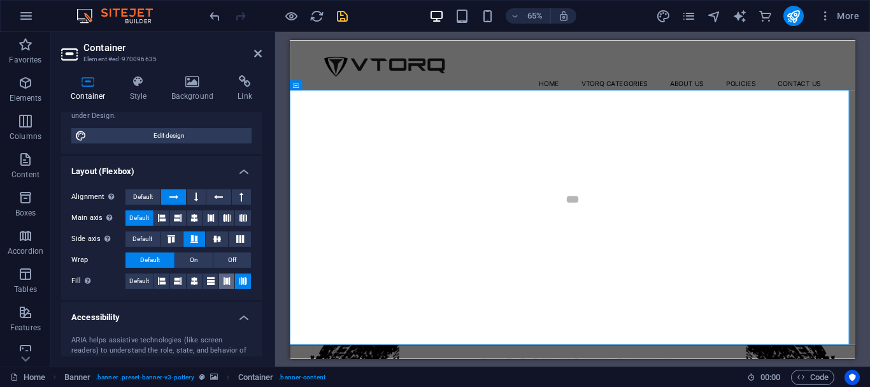
click at [219, 282] on button at bounding box center [227, 280] width 16 height 15
click at [204, 282] on button at bounding box center [210, 280] width 16 height 15
click at [188, 282] on button at bounding box center [195, 280] width 16 height 15
click at [173, 238] on icon at bounding box center [171, 239] width 15 height 8
click at [145, 238] on span "Default" at bounding box center [142, 238] width 20 height 15
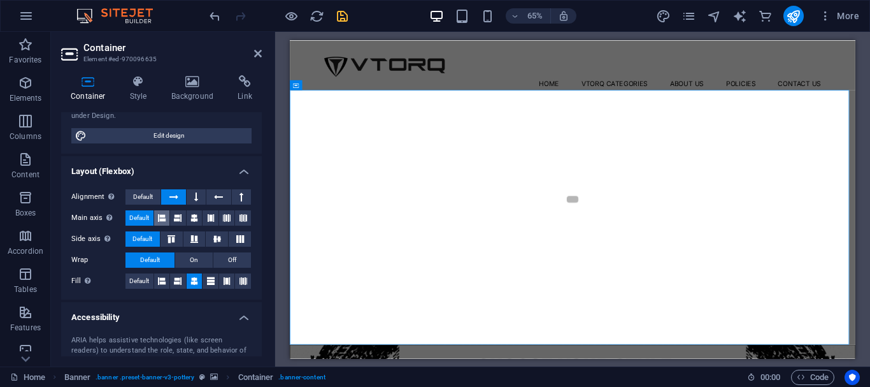
click at [157, 216] on button at bounding box center [162, 217] width 16 height 15
click at [180, 216] on icon at bounding box center [178, 217] width 8 height 15
click at [196, 216] on icon at bounding box center [194, 217] width 8 height 15
click at [219, 215] on button at bounding box center [227, 217] width 16 height 15
click at [194, 220] on icon at bounding box center [194, 217] width 8 height 15
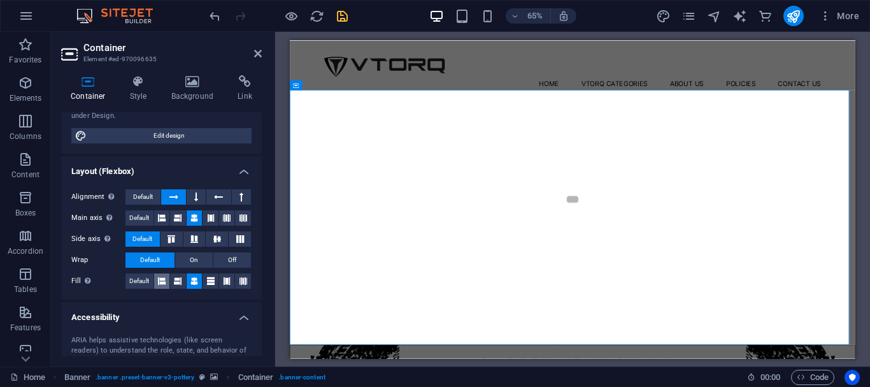
click at [159, 283] on icon at bounding box center [162, 280] width 8 height 15
click at [149, 281] on span "Default" at bounding box center [139, 280] width 20 height 15
click at [187, 278] on button at bounding box center [195, 280] width 16 height 15
click at [158, 278] on icon at bounding box center [162, 280] width 8 height 15
click at [173, 278] on button at bounding box center [178, 280] width 16 height 15
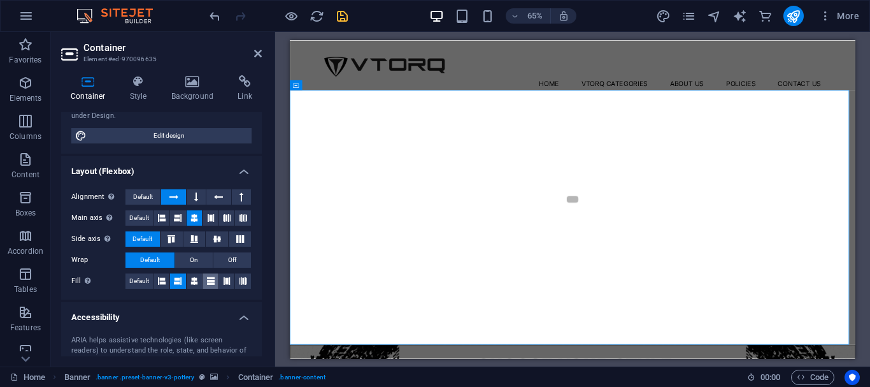
click at [208, 285] on icon at bounding box center [211, 280] width 8 height 15
click at [220, 281] on button at bounding box center [227, 280] width 16 height 15
click at [240, 279] on icon at bounding box center [243, 280] width 8 height 15
click at [157, 279] on button at bounding box center [162, 280] width 16 height 15
click at [180, 218] on icon at bounding box center [178, 217] width 8 height 15
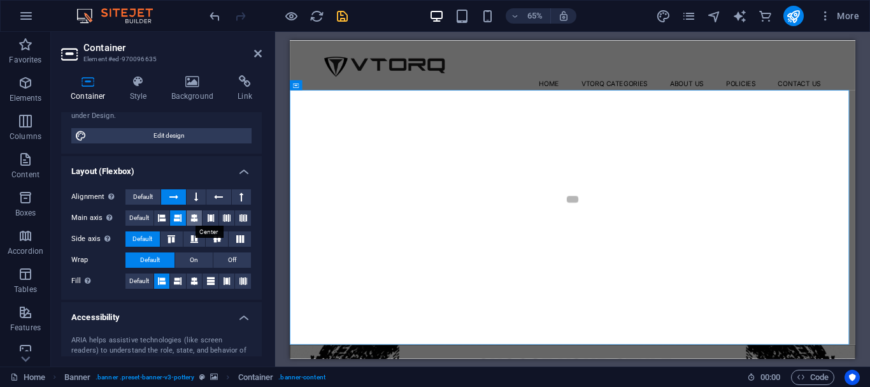
click at [200, 220] on button at bounding box center [195, 217] width 16 height 15
click at [176, 238] on icon at bounding box center [171, 239] width 15 height 8
click at [189, 239] on icon at bounding box center [194, 239] width 15 height 8
click at [157, 234] on button "Default" at bounding box center [142, 238] width 34 height 15
click at [188, 197] on button at bounding box center [196, 196] width 19 height 15
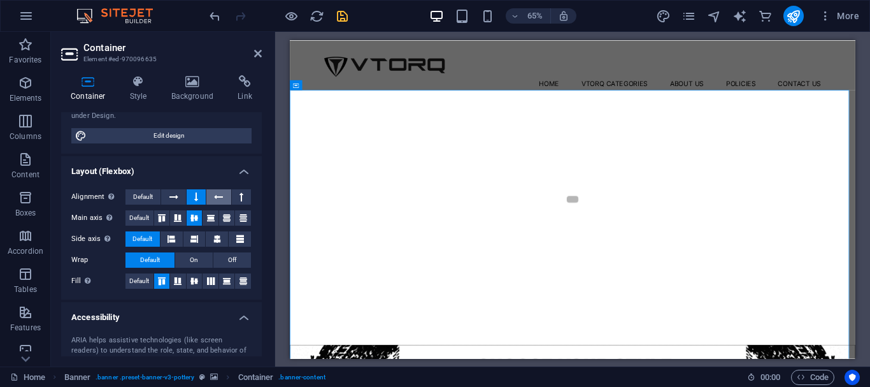
click at [206, 197] on button at bounding box center [218, 196] width 24 height 15
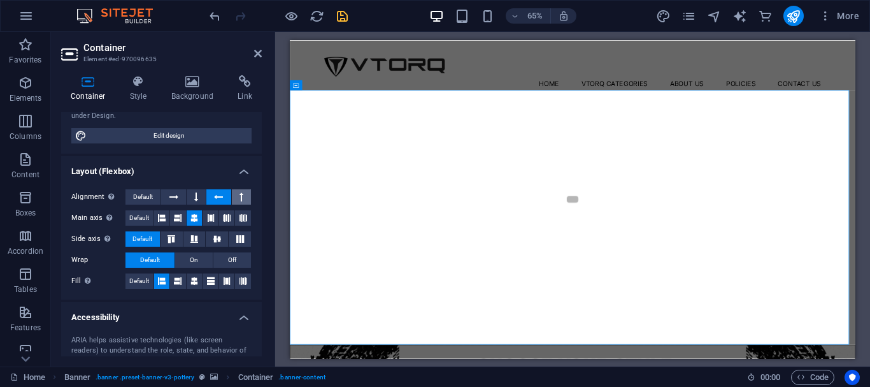
click at [232, 197] on button at bounding box center [241, 196] width 19 height 15
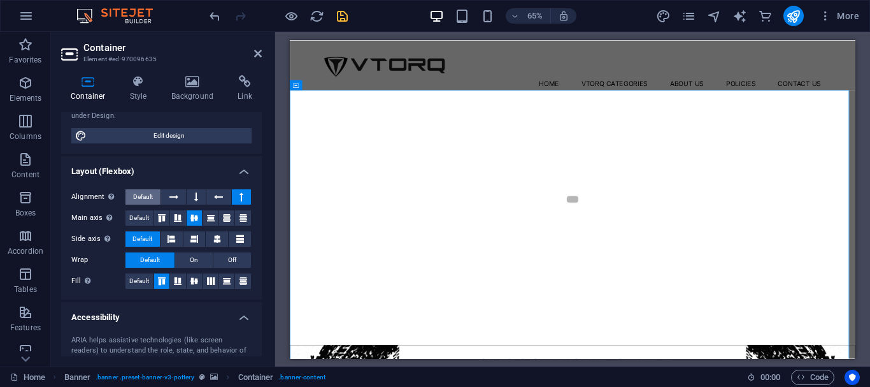
click at [155, 198] on button "Default" at bounding box center [142, 196] width 35 height 15
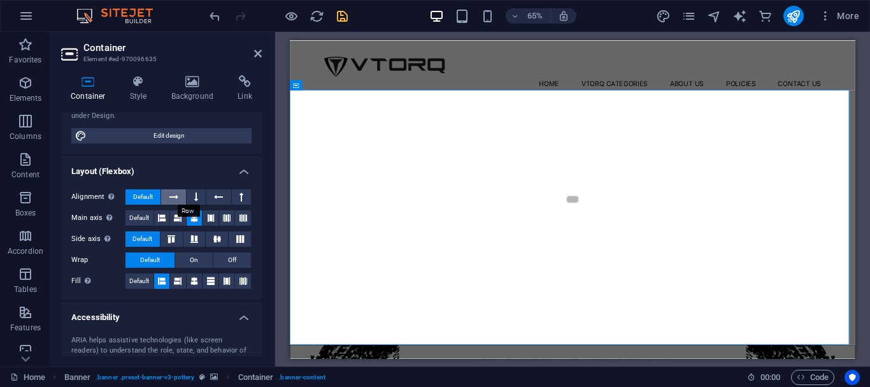
click at [170, 199] on icon at bounding box center [173, 196] width 9 height 15
click at [153, 199] on button "Default" at bounding box center [142, 196] width 35 height 15
click at [181, 220] on icon at bounding box center [178, 217] width 8 height 15
click at [191, 220] on icon at bounding box center [194, 217] width 8 height 15
click at [206, 243] on button at bounding box center [217, 238] width 22 height 15
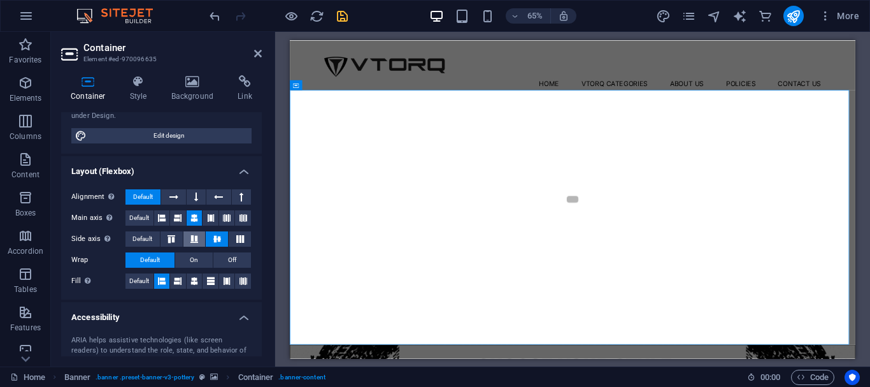
click at [187, 243] on button at bounding box center [194, 238] width 22 height 15
click at [176, 243] on button at bounding box center [171, 238] width 22 height 15
click at [195, 283] on icon at bounding box center [194, 280] width 8 height 15
click at [187, 241] on icon at bounding box center [194, 239] width 15 height 8
click at [167, 236] on icon at bounding box center [171, 239] width 15 height 8
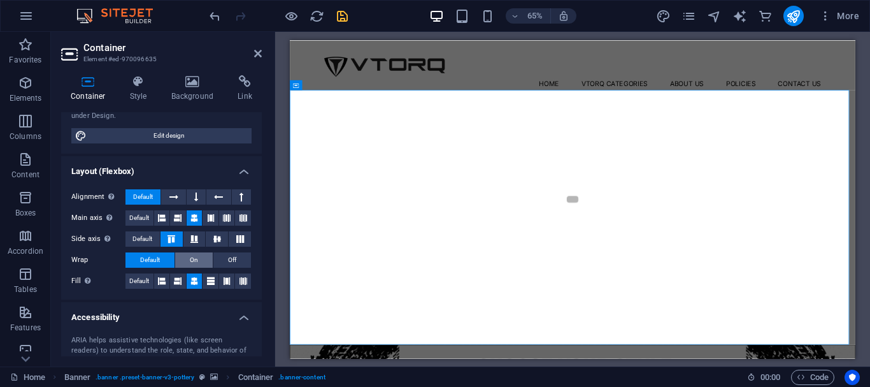
click at [187, 255] on button "On" at bounding box center [194, 259] width 38 height 15
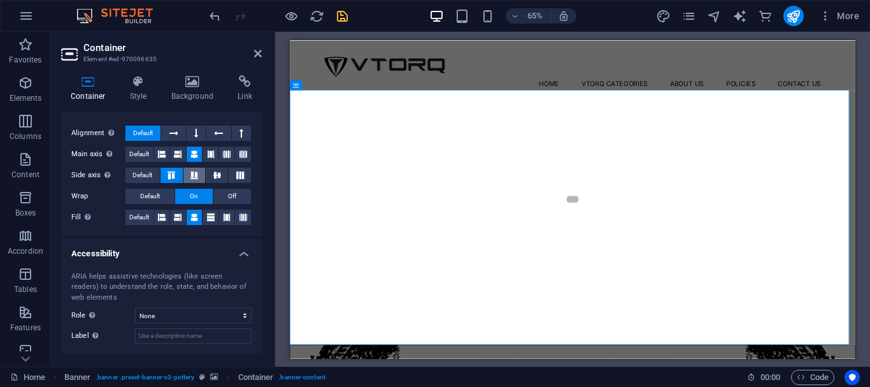
scroll to position [250, 0]
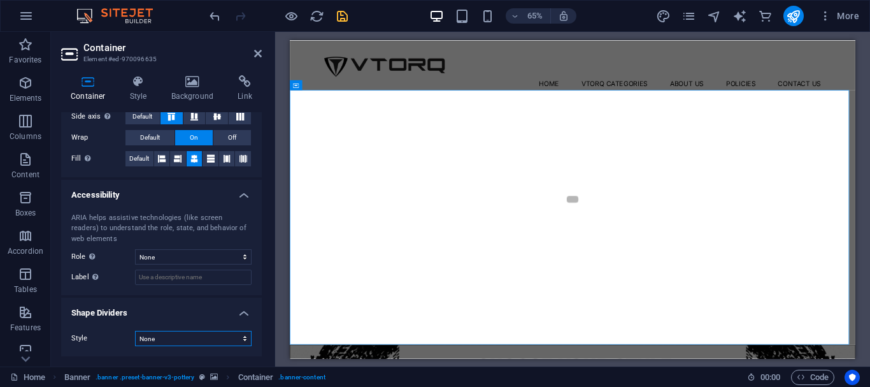
click at [192, 332] on select "None Triangle Square Diagonal Polygon 1 Polygon 2 Zigzag Multiple Zigzags Waves…" at bounding box center [193, 337] width 117 height 15
click at [135, 330] on select "None Triangle Square Diagonal Polygon 1 Polygon 2 Zigzag Multiple Zigzags Waves…" at bounding box center [193, 337] width 117 height 15
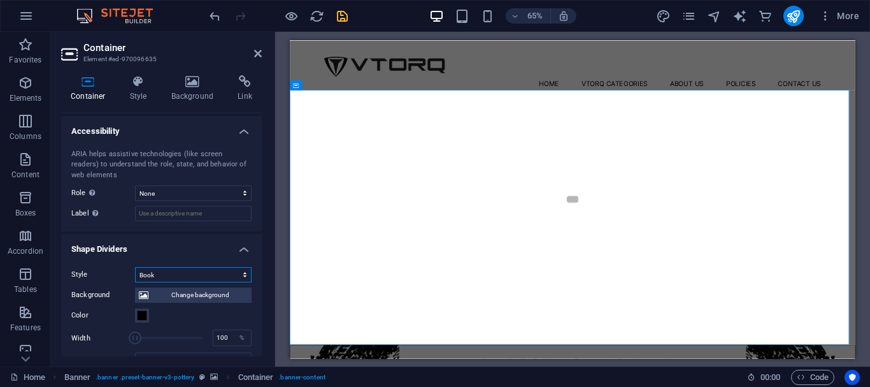
click at [197, 269] on select "None Triangle Square Diagonal Polygon 1 Polygon 2 Zigzag Multiple Zigzags Waves…" at bounding box center [193, 274] width 117 height 15
click at [135, 267] on select "None Triangle Square Diagonal Polygon 1 Polygon 2 Zigzag Multiple Zigzags Waves…" at bounding box center [193, 274] width 117 height 15
click at [197, 279] on select "None Triangle Square Diagonal Polygon 1 Polygon 2 Zigzag Multiple Zigzags Waves…" at bounding box center [193, 274] width 117 height 15
click at [135, 267] on select "None Triangle Square Diagonal Polygon 1 Polygon 2 Zigzag Multiple Zigzags Waves…" at bounding box center [193, 274] width 117 height 15
click at [192, 269] on select "None Triangle Square Diagonal Polygon 1 Polygon 2 Zigzag Multiple Zigzags Waves…" at bounding box center [193, 274] width 117 height 15
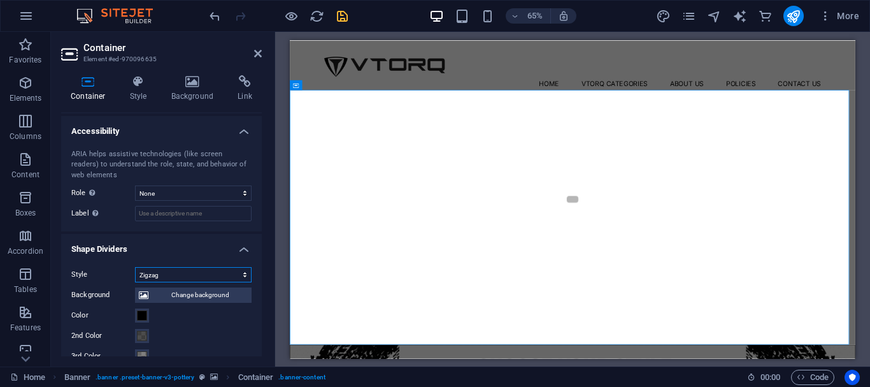
click at [135, 267] on select "None Triangle Square Diagonal Polygon 1 Polygon 2 Zigzag Multiple Zigzags Waves…" at bounding box center [193, 274] width 117 height 15
click at [188, 270] on select "None Triangle Square Diagonal Polygon 1 Polygon 2 Zigzag Multiple Zigzags Waves…" at bounding box center [193, 274] width 117 height 15
click at [135, 282] on select "None Triangle Square Diagonal Polygon 1 Polygon 2 Zigzag Multiple Zigzags Waves…" at bounding box center [193, 274] width 117 height 15
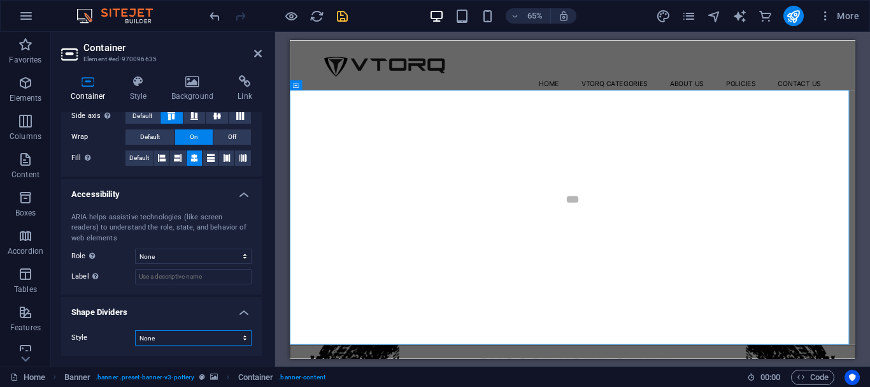
scroll to position [250, 0]
click at [180, 326] on div "Style None Triangle Square Diagonal Polygon 1 Polygon 2 Zigzag Multiple Zigzags…" at bounding box center [161, 338] width 201 height 36
click at [178, 337] on select "None Triangle Square Diagonal Polygon 1 Polygon 2 Zigzag Multiple Zigzags Waves…" at bounding box center [193, 337] width 117 height 15
select select "book"
click at [135, 330] on select "None Triangle Square Diagonal Polygon 1 Polygon 2 Zigzag Multiple Zigzags Waves…" at bounding box center [193, 337] width 117 height 15
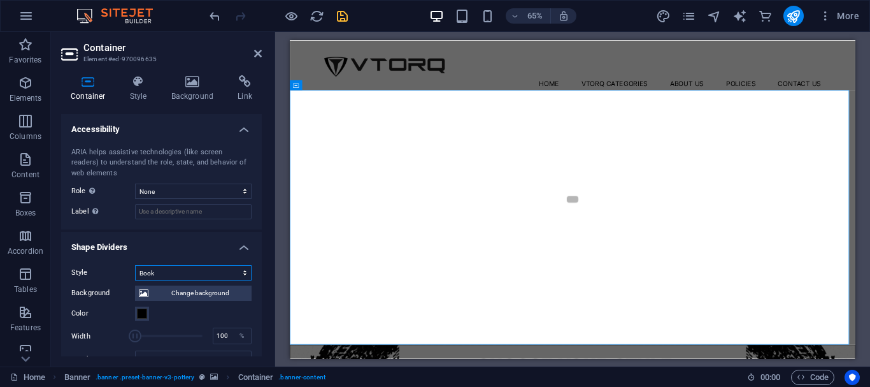
scroll to position [377, 0]
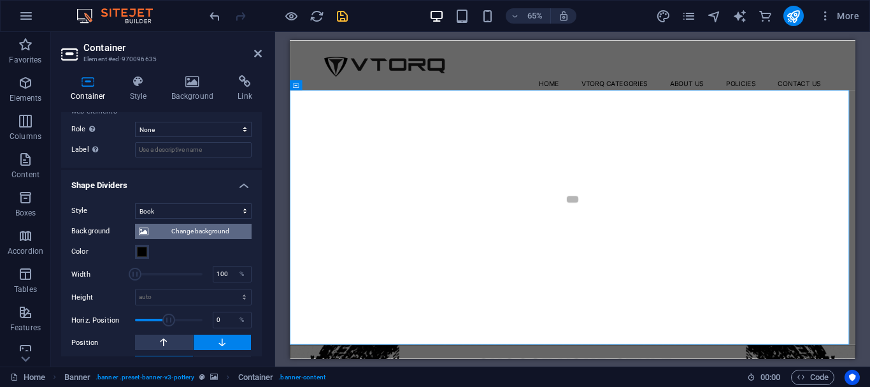
click at [191, 227] on span "Change background" at bounding box center [200, 230] width 96 height 15
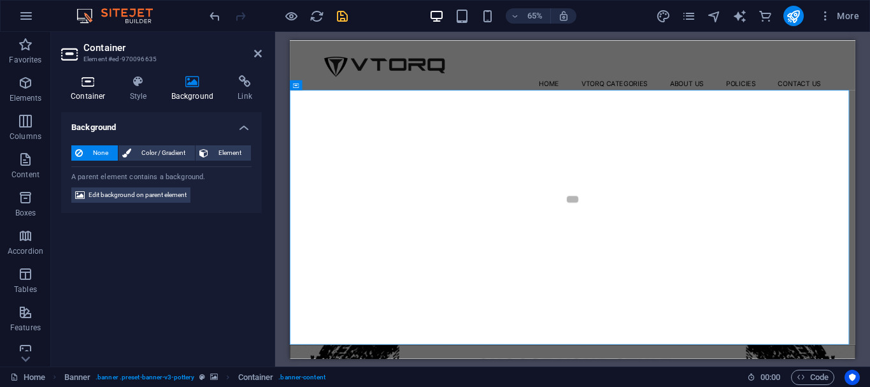
click at [76, 93] on h4 "Container" at bounding box center [90, 88] width 59 height 27
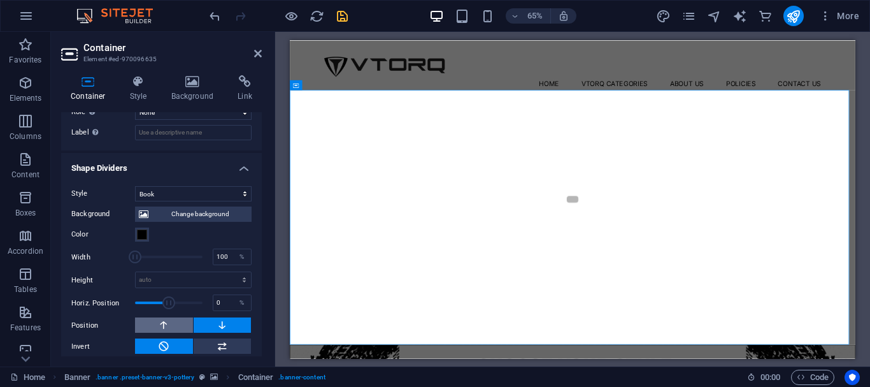
scroll to position [423, 0]
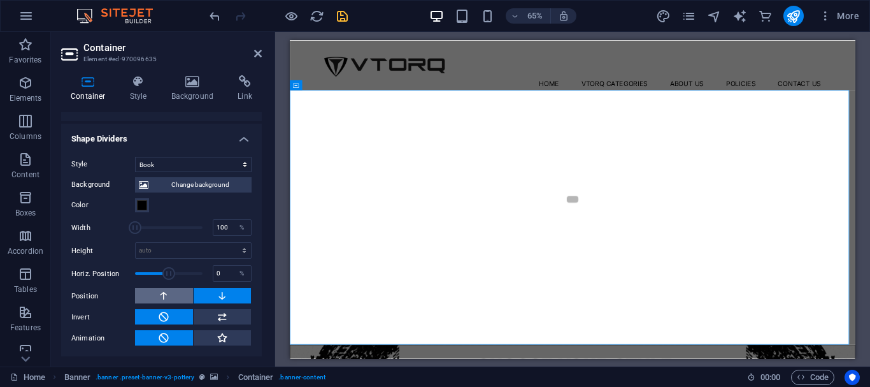
click at [178, 289] on button at bounding box center [164, 295] width 58 height 15
click at [220, 292] on icon at bounding box center [221, 295] width 11 height 15
click at [216, 320] on icon at bounding box center [221, 316] width 11 height 15
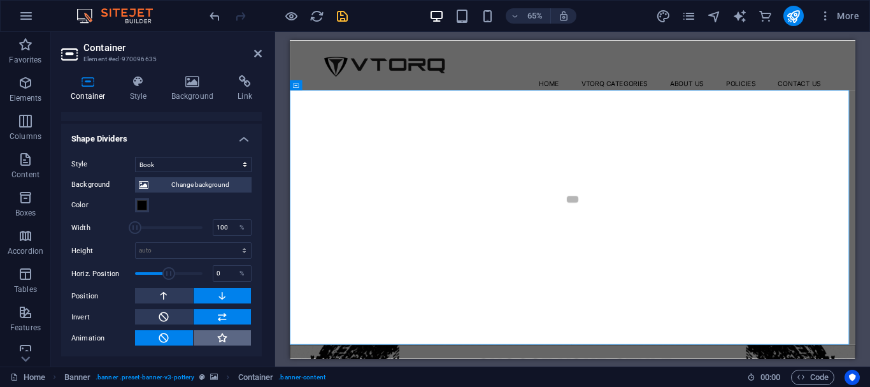
click at [216, 341] on icon at bounding box center [221, 337] width 11 height 15
type input "400"
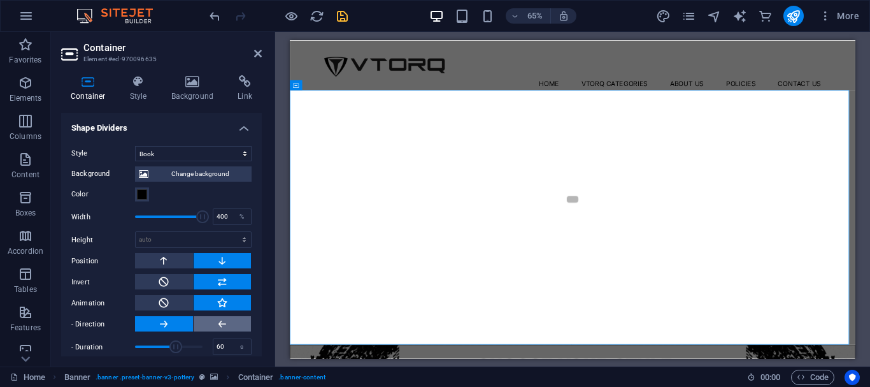
scroll to position [444, 0]
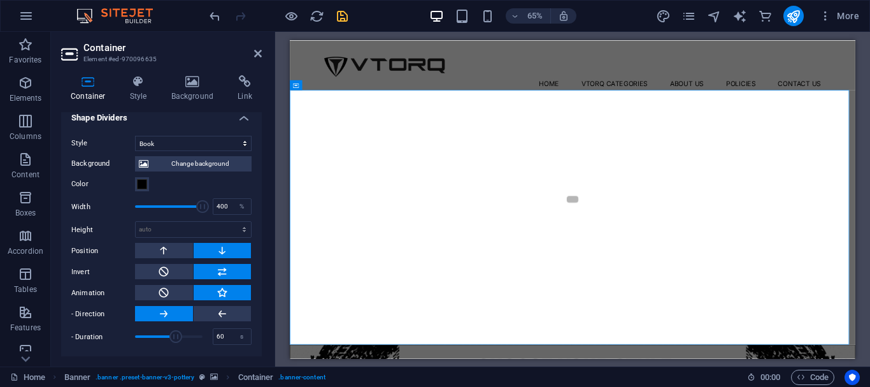
click at [208, 292] on button at bounding box center [223, 292] width 58 height 15
click at [178, 290] on button at bounding box center [164, 292] width 58 height 15
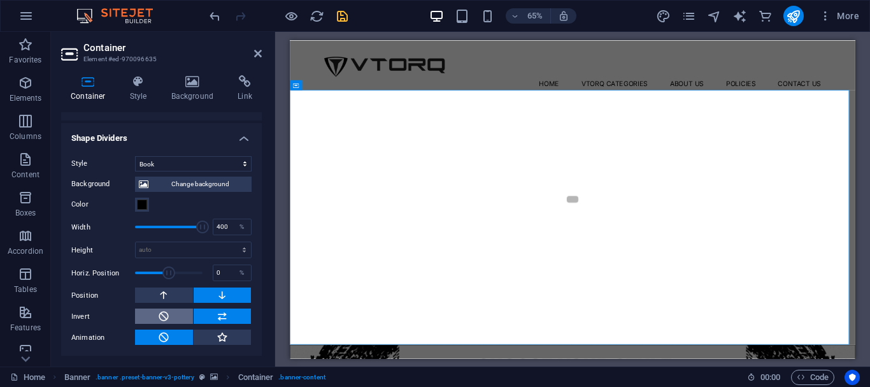
click at [173, 314] on button at bounding box center [164, 315] width 58 height 15
click at [177, 295] on button at bounding box center [164, 294] width 58 height 15
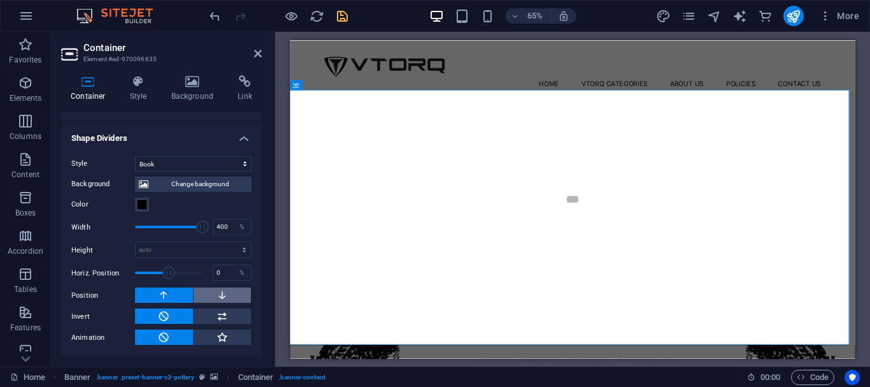
click at [202, 295] on button at bounding box center [223, 294] width 58 height 15
click at [197, 320] on button at bounding box center [223, 315] width 58 height 15
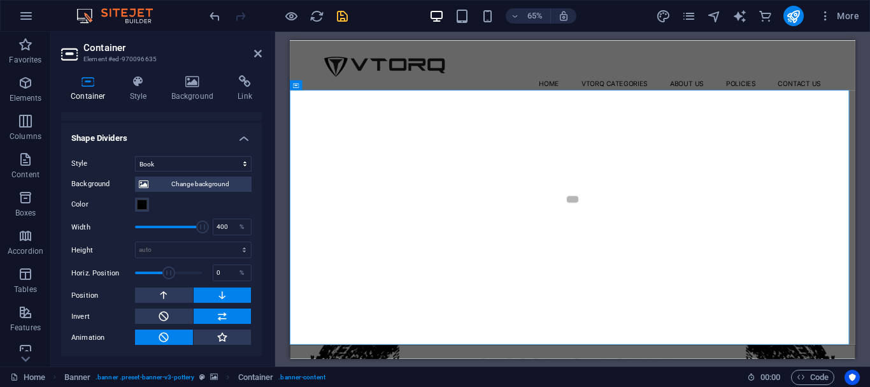
scroll to position [423, 0]
click at [225, 333] on icon at bounding box center [221, 337] width 11 height 15
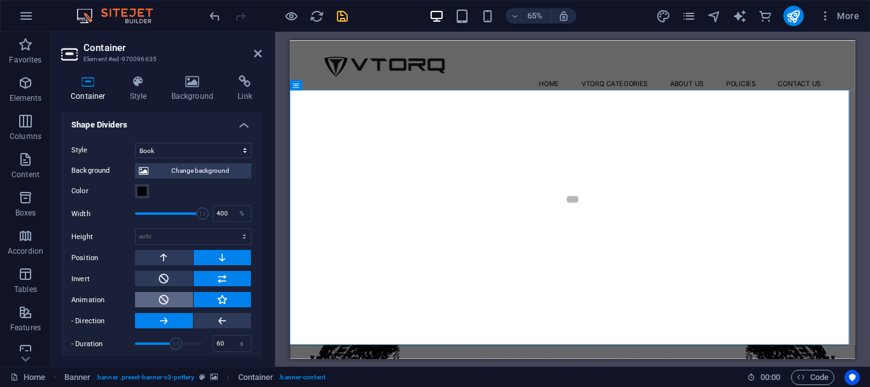
scroll to position [444, 0]
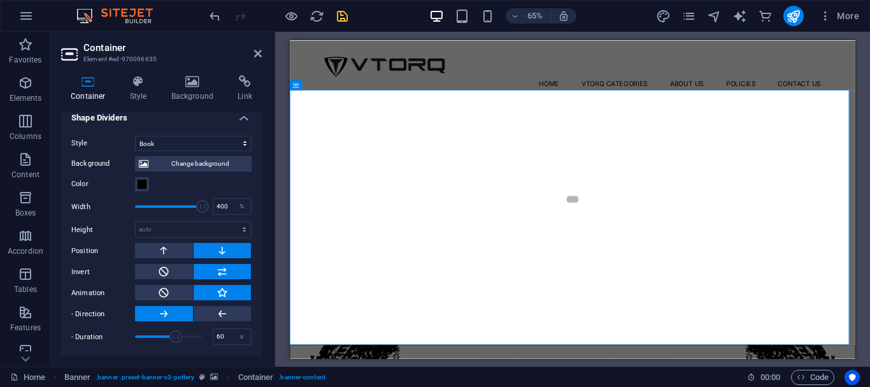
click at [213, 302] on div "Background Change background Color 2nd Color 3rd Color Width 400 % Height auto …" at bounding box center [161, 248] width 180 height 195
click at [213, 307] on button at bounding box center [223, 313] width 58 height 15
click at [180, 308] on button at bounding box center [164, 313] width 58 height 15
type input "88.2"
drag, startPoint x: 172, startPoint y: 333, endPoint x: 192, endPoint y: 336, distance: 20.5
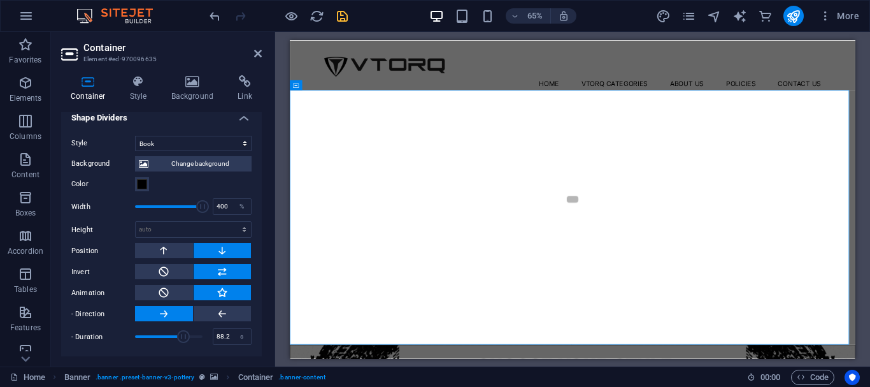
click at [190, 336] on span at bounding box center [183, 336] width 13 height 13
click at [187, 223] on select "auto px rem em vh vw" at bounding box center [193, 229] width 115 height 15
click at [191, 182] on div "Color" at bounding box center [161, 183] width 180 height 15
click at [195, 146] on select "None Triangle Square Diagonal Polygon 1 Polygon 2 Zigzag Multiple Zigzags Waves…" at bounding box center [193, 143] width 117 height 15
click at [135, 151] on select "None Triangle Square Diagonal Polygon 1 Polygon 2 Zigzag Multiple Zigzags Waves…" at bounding box center [193, 143] width 117 height 15
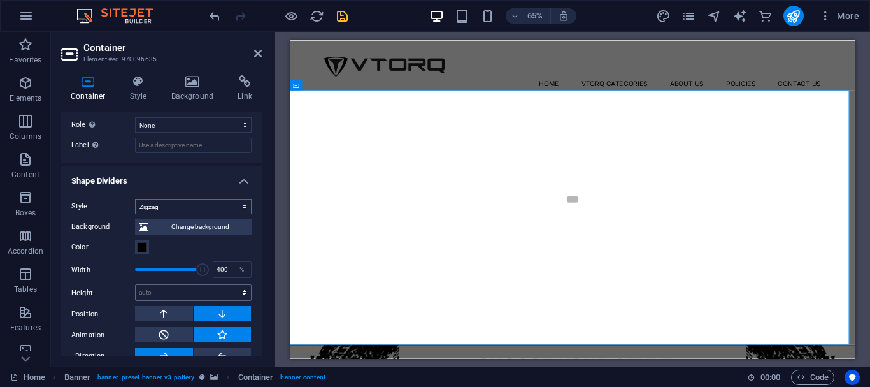
scroll to position [360, 0]
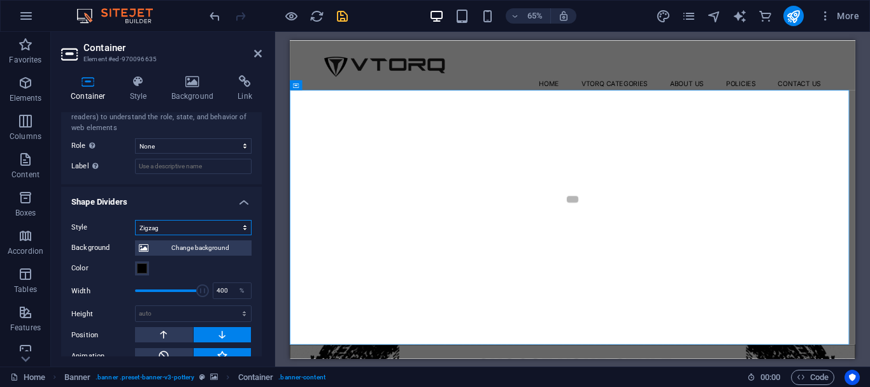
click at [191, 231] on select "None Triangle Square Diagonal Polygon 1 Polygon 2 Zigzag Multiple Zigzags Waves…" at bounding box center [193, 227] width 117 height 15
select select "none"
click at [135, 235] on select "None Triangle Square Diagonal Polygon 1 Polygon 2 Zigzag Multiple Zigzags Waves…" at bounding box center [193, 227] width 117 height 15
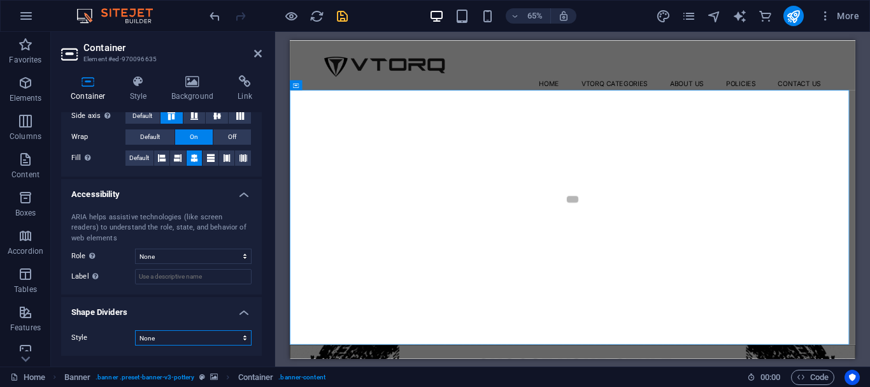
scroll to position [250, 0]
click at [231, 311] on h4 "Shape Dividers" at bounding box center [161, 308] width 201 height 23
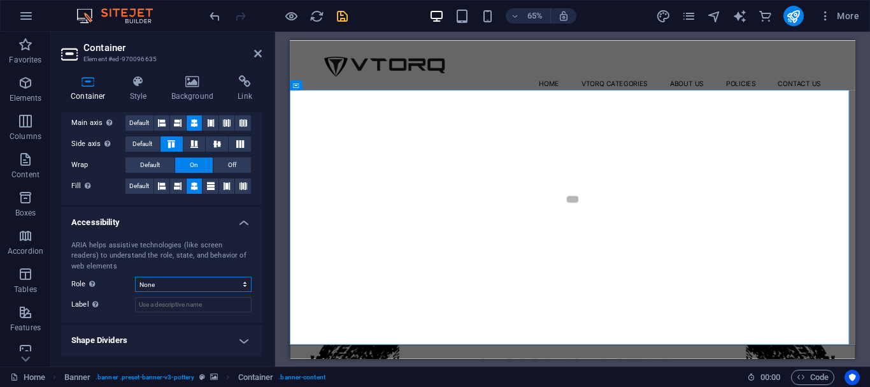
click at [186, 287] on select "None Alert Article Banner Comment Complementary Dialog Footer Header Marquee Pr…" at bounding box center [193, 283] width 117 height 15
click at [135, 276] on select "None Alert Article Banner Comment Complementary Dialog Footer Header Marquee Pr…" at bounding box center [193, 283] width 117 height 15
click at [179, 310] on input "Label Use the ARIA label to provide a clear and descriptive name for elements t…" at bounding box center [193, 304] width 117 height 15
click at [179, 284] on select "None Alert Article Banner Comment Complementary Dialog Footer Header Marquee Pr…" at bounding box center [193, 283] width 117 height 15
select select "none"
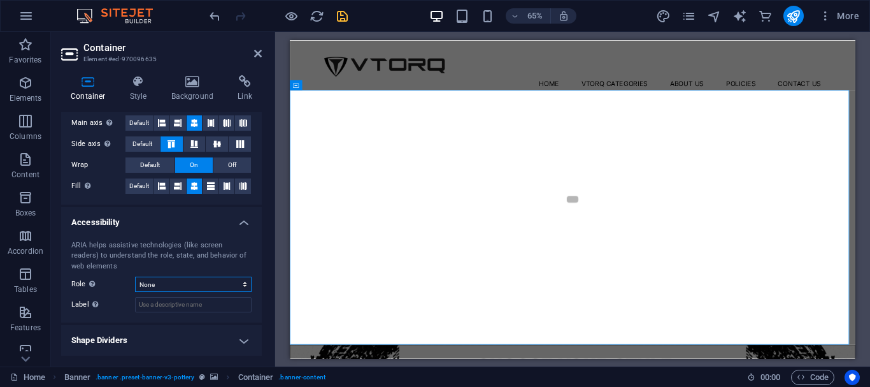
click at [135, 276] on select "None Alert Article Banner Comment Complementary Dialog Footer Header Marquee Pr…" at bounding box center [193, 283] width 117 height 15
click at [226, 216] on h4 "Accessibility" at bounding box center [161, 218] width 201 height 23
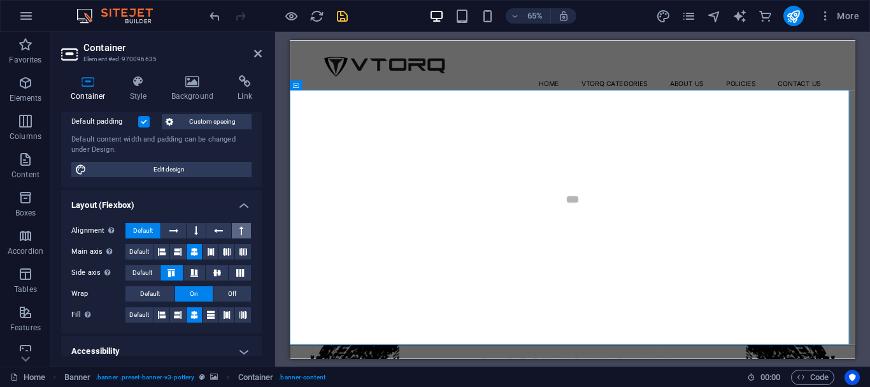
scroll to position [73, 0]
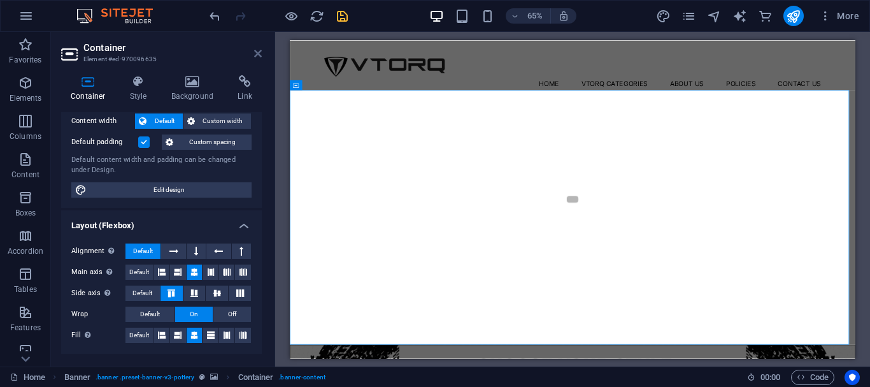
drag, startPoint x: 254, startPoint y: 52, endPoint x: 220, endPoint y: 16, distance: 49.6
click at [254, 52] on icon at bounding box center [258, 53] width 8 height 10
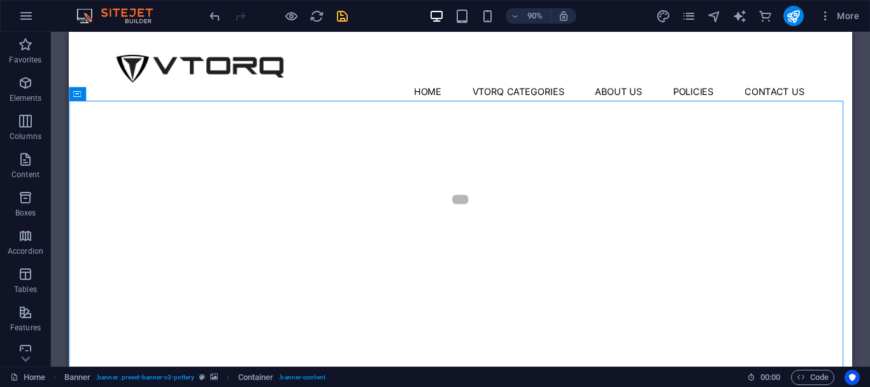
click at [351, 12] on div "90% More" at bounding box center [535, 16] width 657 height 20
click at [345, 15] on icon "save" at bounding box center [342, 16] width 15 height 15
checkbox input "false"
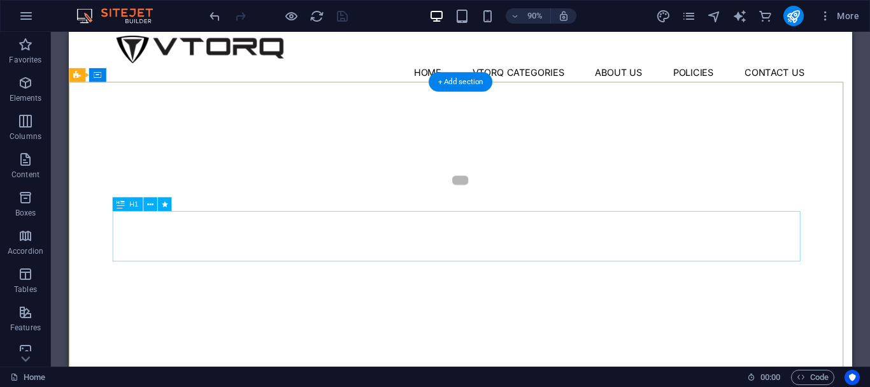
scroll to position [0, 0]
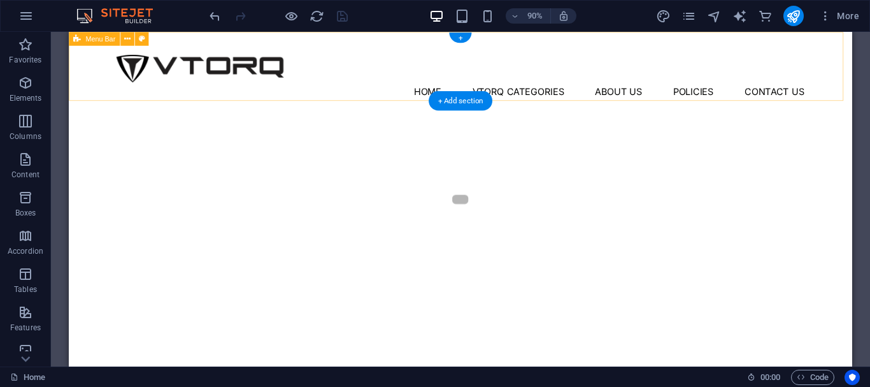
click at [434, 97] on div "Menu Home Vtorq Categories About Us Policies Contact Us" at bounding box center [504, 70] width 870 height 76
select select "px"
select select "header"
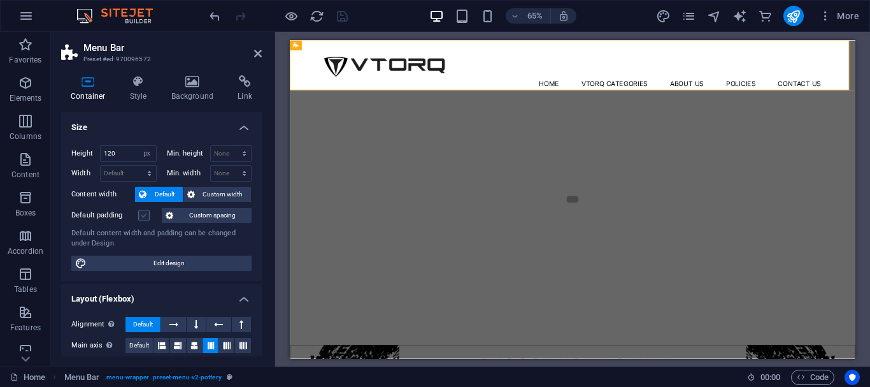
click at [148, 210] on label at bounding box center [143, 214] width 11 height 11
click at [0, 0] on input "Default padding" at bounding box center [0, 0] width 0 height 0
click at [146, 214] on label at bounding box center [143, 214] width 11 height 11
click at [0, 0] on input "Default padding" at bounding box center [0, 0] width 0 height 0
click at [147, 215] on label at bounding box center [143, 214] width 11 height 11
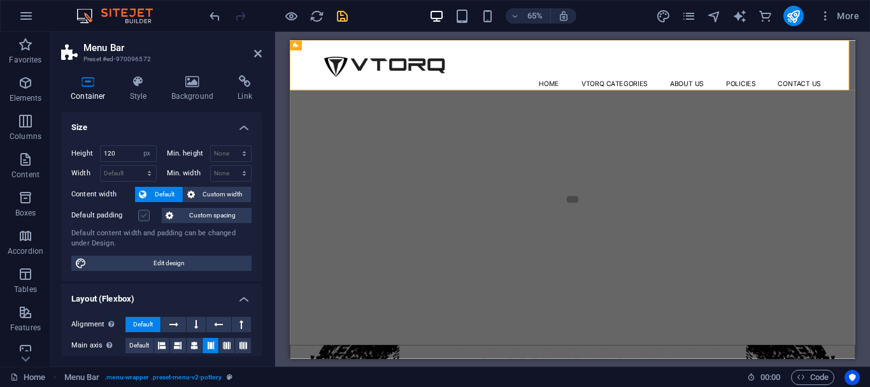
click at [0, 0] on input "Default padding" at bounding box center [0, 0] width 0 height 0
click at [146, 218] on label at bounding box center [143, 214] width 11 height 11
click at [0, 0] on input "Default padding" at bounding box center [0, 0] width 0 height 0
drag, startPoint x: 257, startPoint y: 53, endPoint x: 232, endPoint y: 10, distance: 49.4
click at [257, 53] on icon at bounding box center [258, 53] width 8 height 10
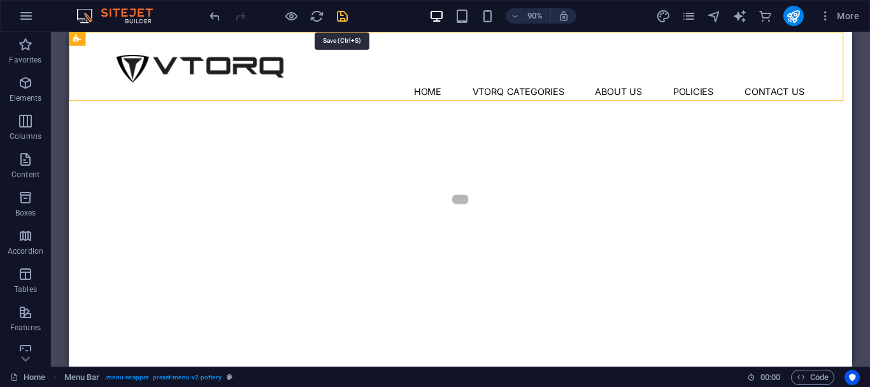
click at [339, 18] on icon "save" at bounding box center [342, 16] width 15 height 15
checkbox input "false"
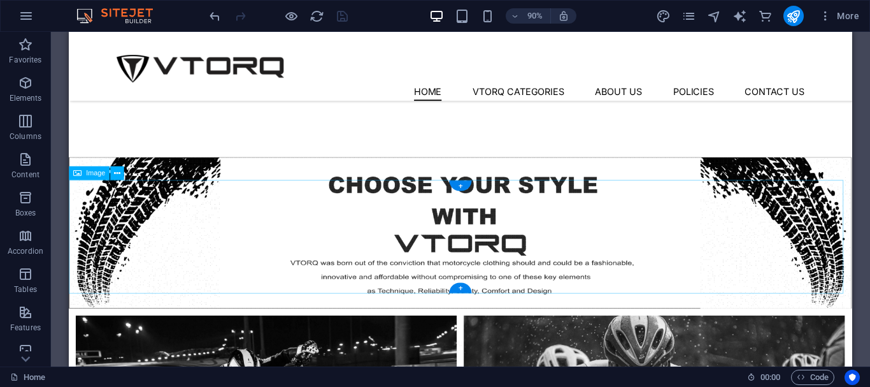
scroll to position [255, 0]
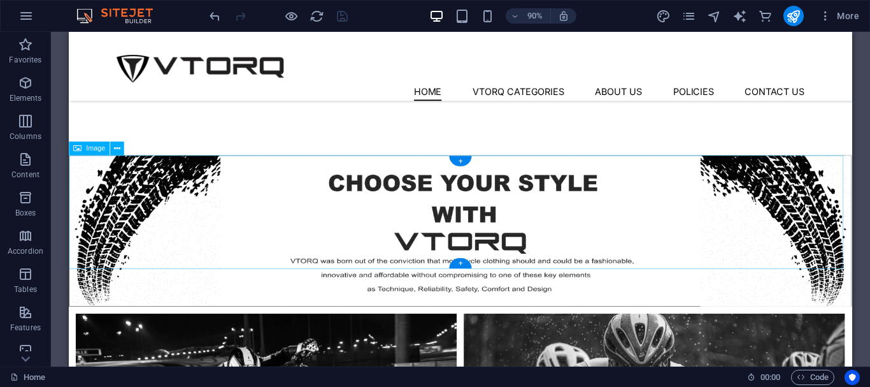
click at [702, 213] on figure at bounding box center [504, 253] width 870 height 168
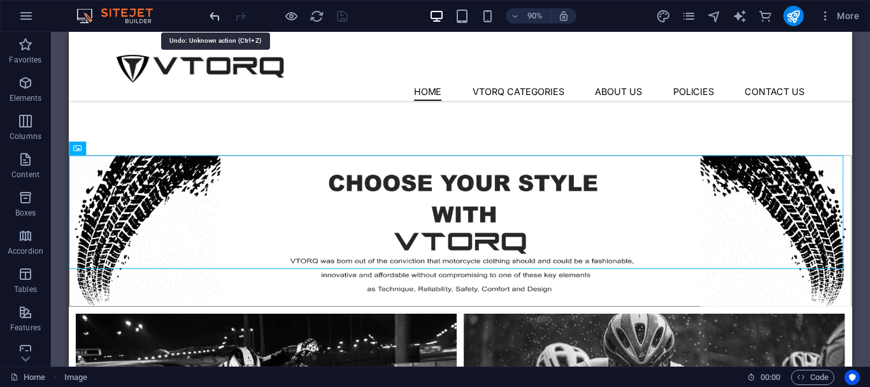
click at [209, 15] on icon "undo" at bounding box center [215, 16] width 15 height 15
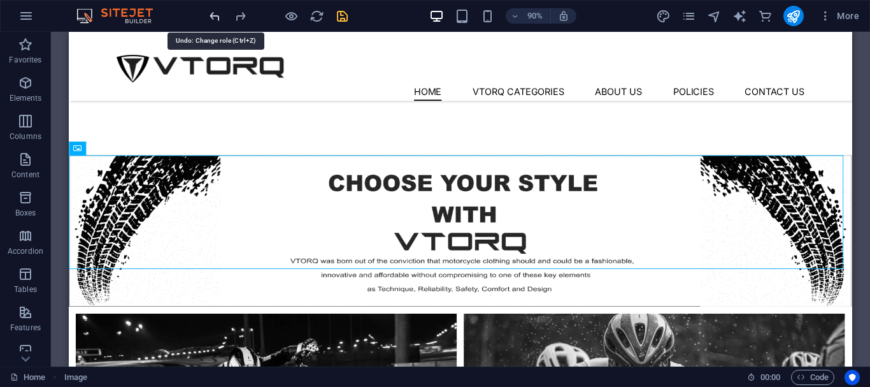
click at [209, 15] on icon "undo" at bounding box center [215, 16] width 15 height 15
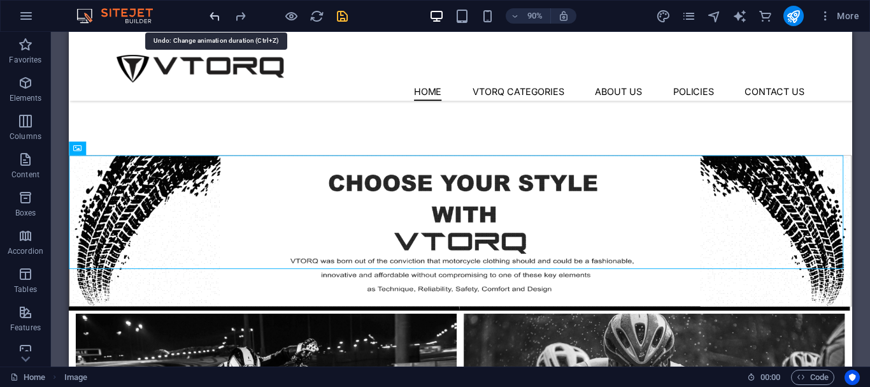
click at [208, 15] on icon "undo" at bounding box center [215, 16] width 15 height 15
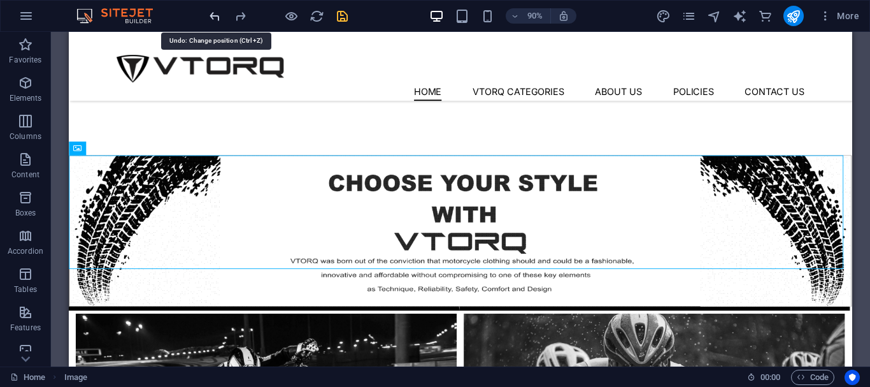
click at [208, 15] on icon "undo" at bounding box center [215, 16] width 15 height 15
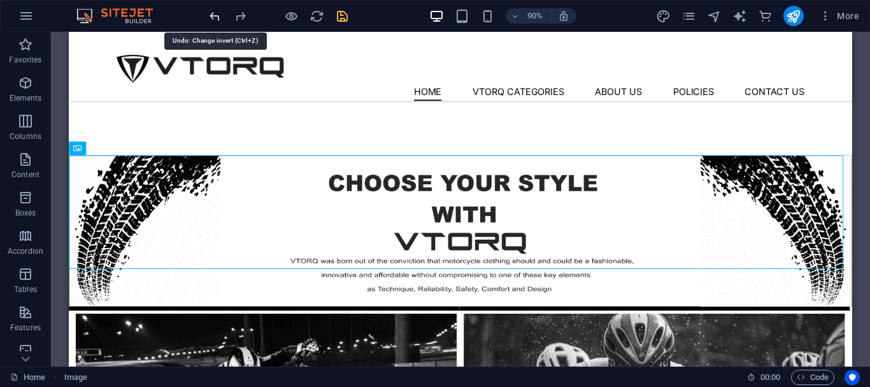
click at [208, 15] on icon "undo" at bounding box center [215, 16] width 15 height 15
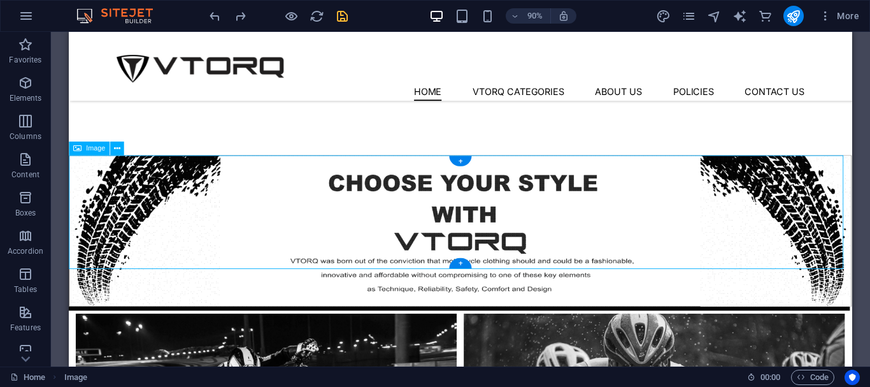
click at [792, 238] on figure at bounding box center [504, 253] width 870 height 168
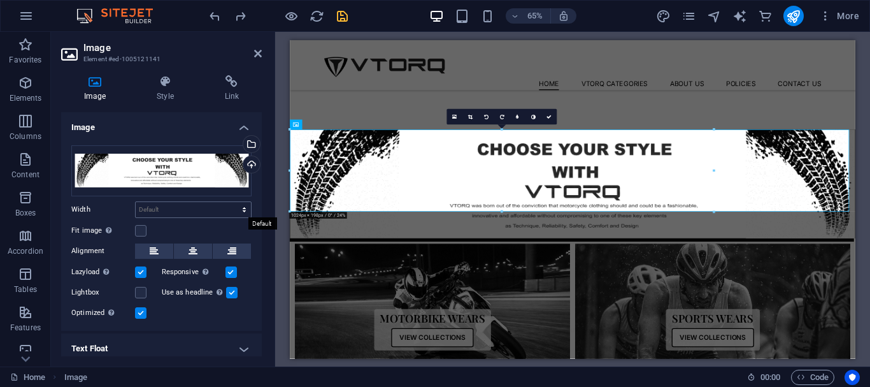
scroll to position [41, 0]
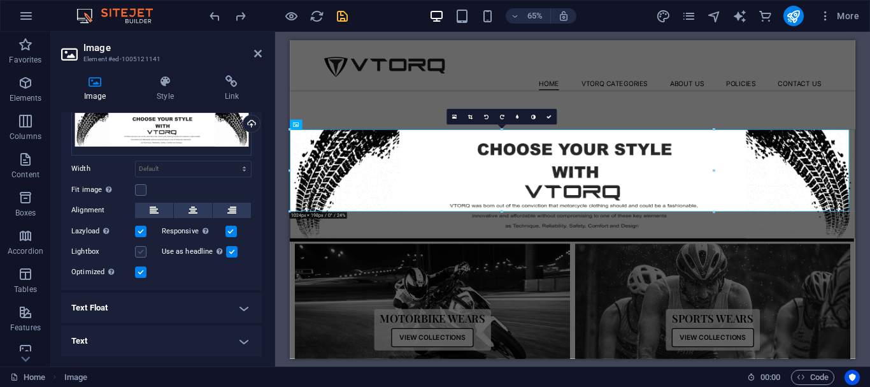
click at [139, 249] on label at bounding box center [140, 251] width 11 height 11
click at [0, 0] on input "Lightbox" at bounding box center [0, 0] width 0 height 0
click at [139, 251] on label at bounding box center [140, 251] width 11 height 11
click at [0, 0] on input "Lightbox" at bounding box center [0, 0] width 0 height 0
click at [153, 211] on icon at bounding box center [154, 209] width 9 height 15
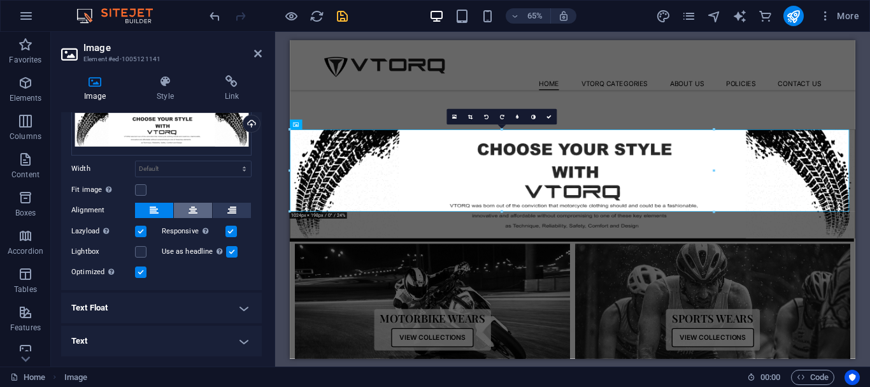
click at [182, 210] on button at bounding box center [193, 209] width 38 height 15
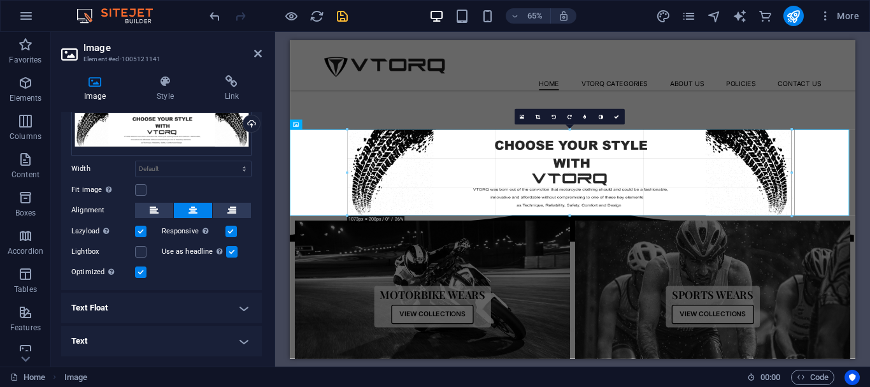
drag, startPoint x: 357, startPoint y: 173, endPoint x: 324, endPoint y: 172, distance: 33.1
type input "1073"
select select "px"
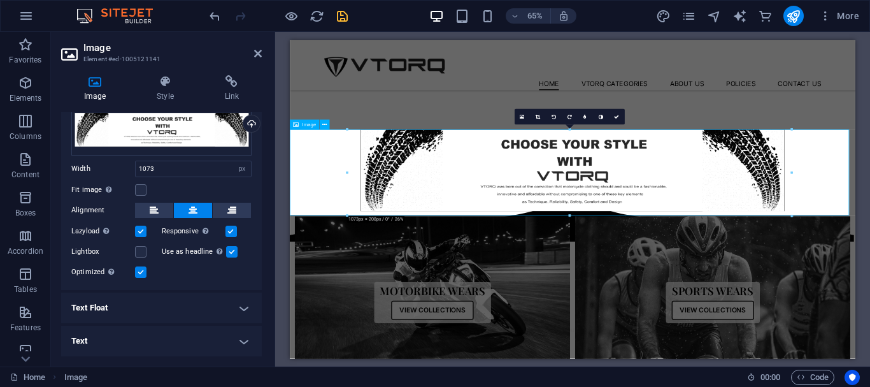
select select "DISABLED_OPTION_VALUE"
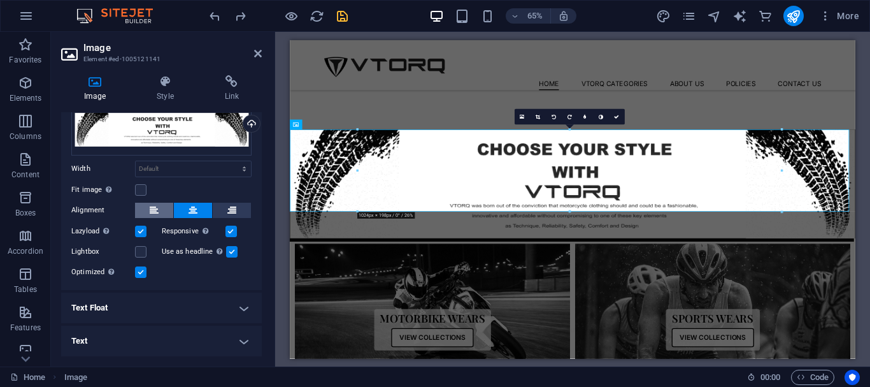
click at [143, 213] on button at bounding box center [154, 209] width 38 height 15
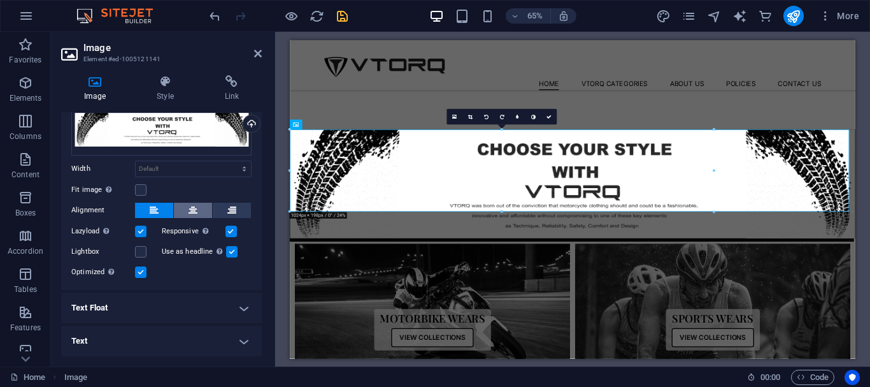
click at [185, 207] on button at bounding box center [193, 209] width 38 height 15
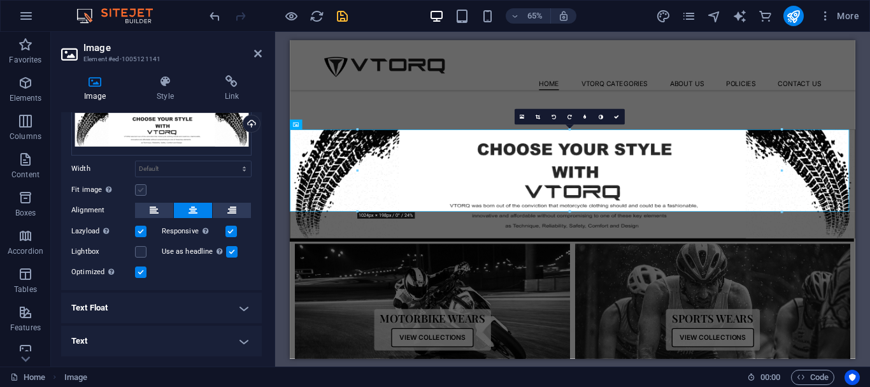
click at [142, 187] on label at bounding box center [140, 189] width 11 height 11
click at [0, 0] on input "Fit image Automatically fit image to a fixed width and height" at bounding box center [0, 0] width 0 height 0
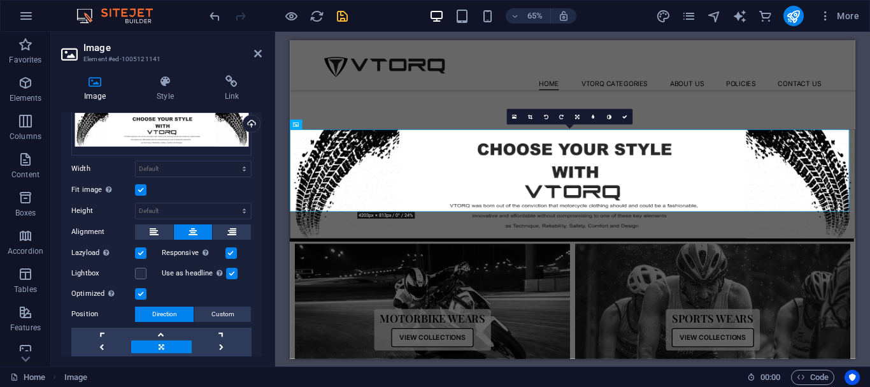
click at [160, 223] on div "Drag files here, click to choose files or select files from Files or our free s…" at bounding box center [161, 234] width 201 height 281
click at [161, 211] on select "Default auto px" at bounding box center [193, 210] width 115 height 15
click at [136, 203] on select "Default auto px" at bounding box center [193, 210] width 115 height 15
click at [173, 213] on select "Default auto px" at bounding box center [193, 210] width 115 height 15
click at [136, 203] on select "Default auto px" at bounding box center [193, 210] width 115 height 15
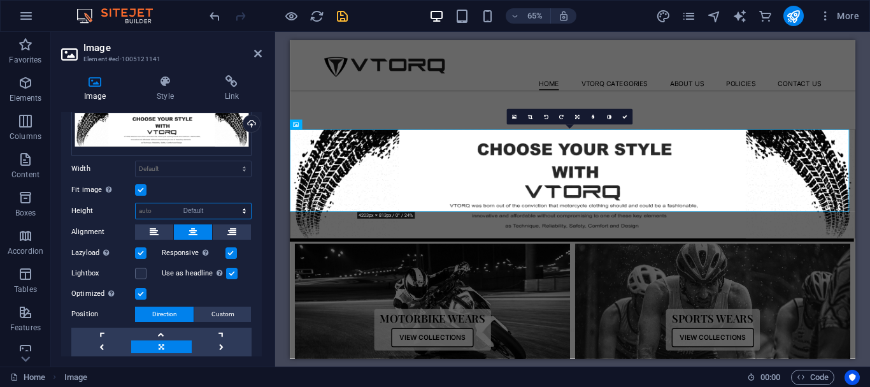
select select "DISABLED_OPTION_VALUE"
click at [156, 236] on icon at bounding box center [154, 231] width 9 height 15
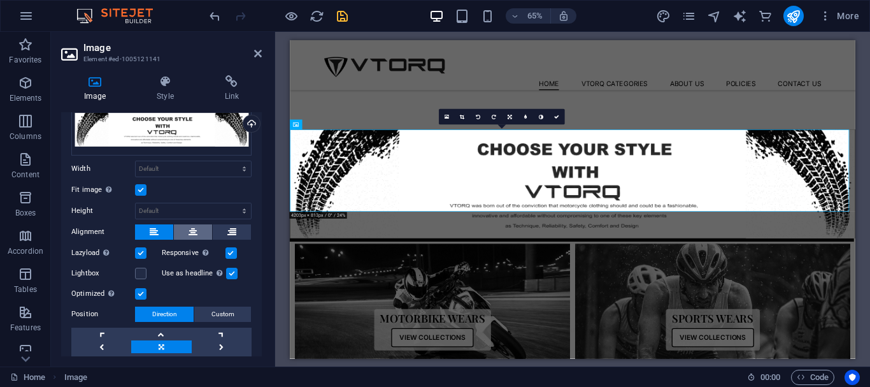
click at [186, 234] on button at bounding box center [193, 231] width 38 height 15
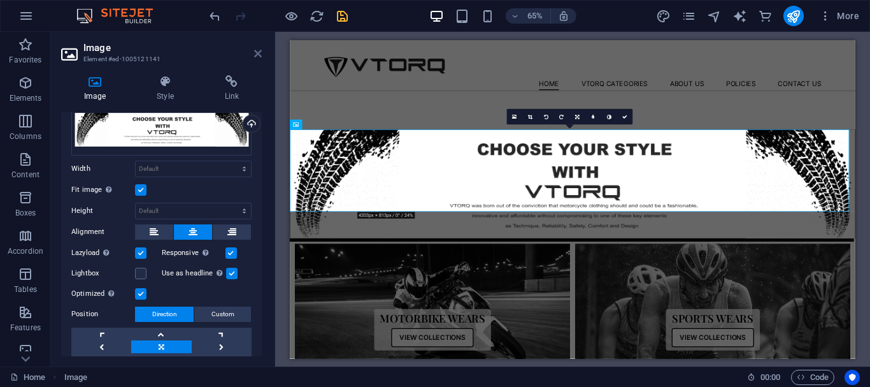
click at [254, 55] on icon at bounding box center [258, 53] width 8 height 10
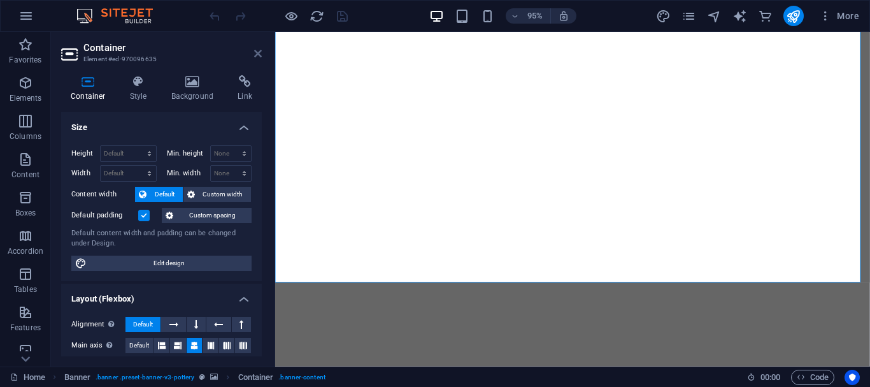
click at [259, 55] on icon at bounding box center [258, 53] width 8 height 10
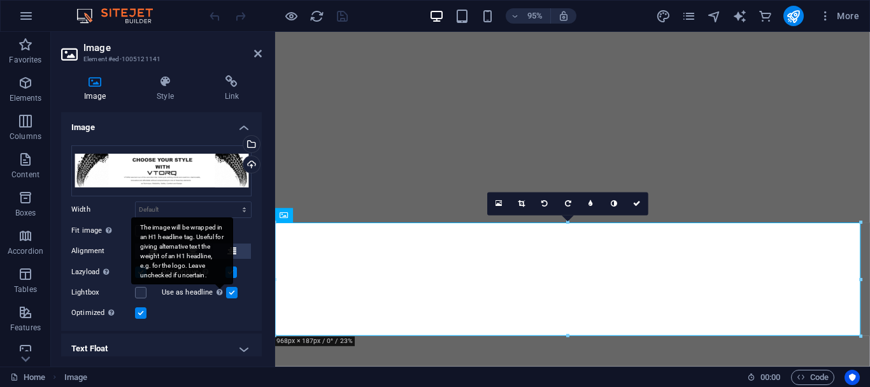
scroll to position [41, 0]
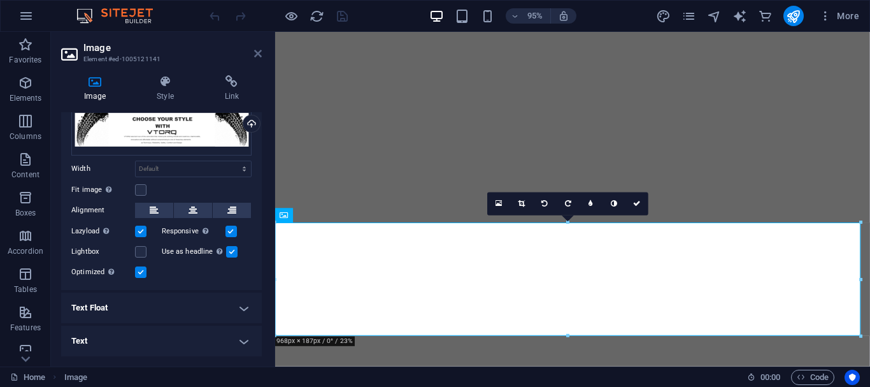
click at [257, 58] on icon at bounding box center [258, 53] width 8 height 10
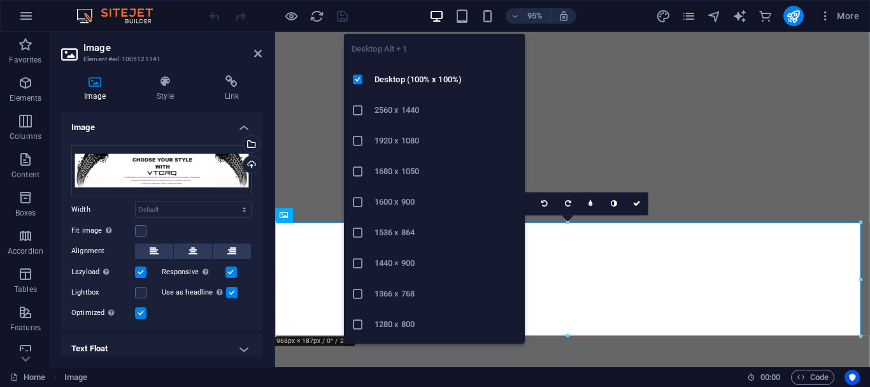
click at [397, 301] on h6 "1366 x 768" at bounding box center [445, 293] width 143 height 15
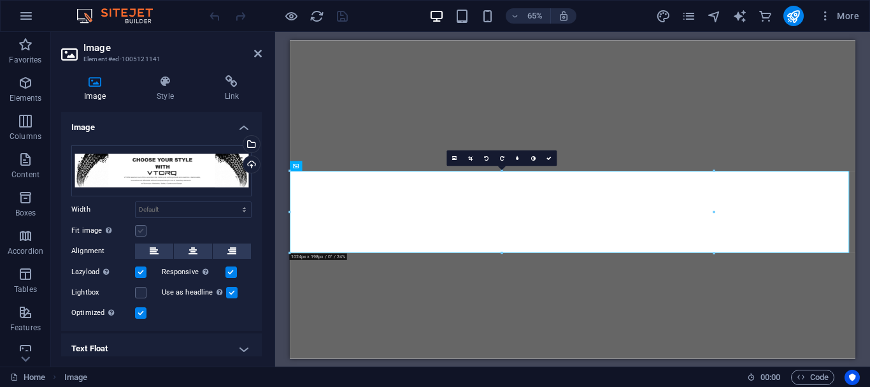
click at [141, 229] on label at bounding box center [140, 230] width 11 height 11
click at [0, 0] on input "Fit image Automatically fit image to a fixed width and height" at bounding box center [0, 0] width 0 height 0
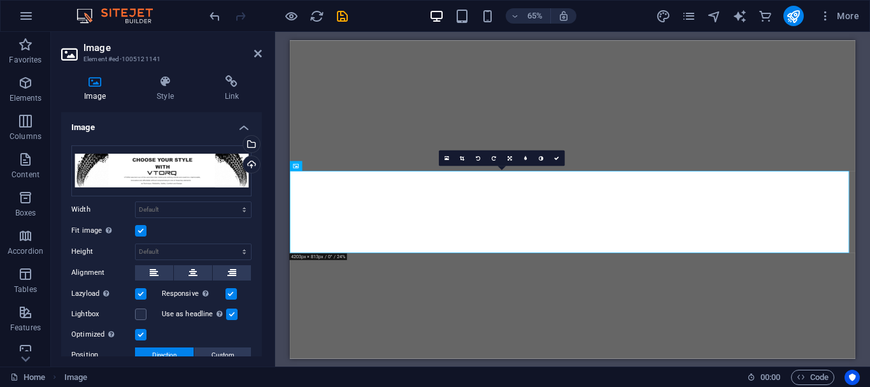
click at [139, 226] on label at bounding box center [140, 230] width 11 height 11
click at [0, 0] on input "Fit image Automatically fit image to a fixed width and height" at bounding box center [0, 0] width 0 height 0
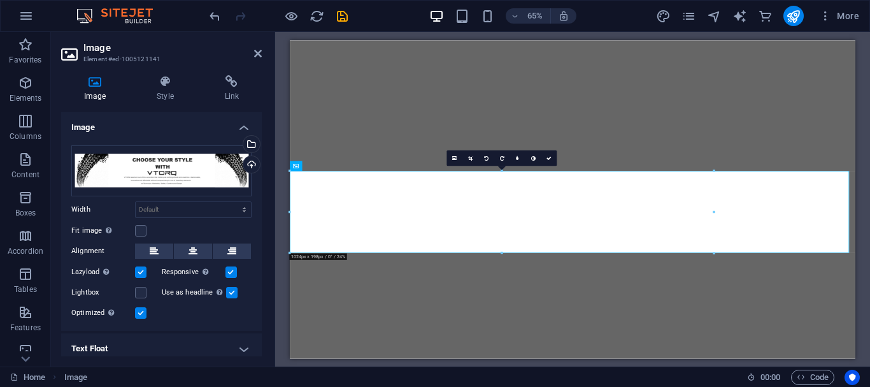
click at [255, 59] on header "Image Element #ed-1005121141" at bounding box center [161, 48] width 201 height 33
click at [257, 55] on icon at bounding box center [258, 53] width 8 height 10
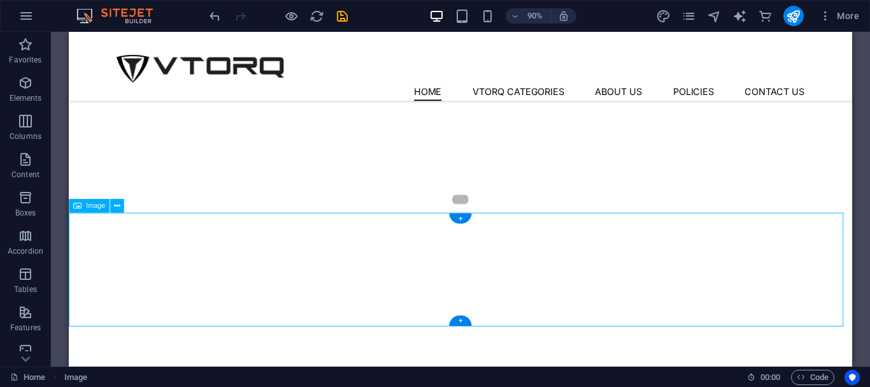
scroll to position [191, 0]
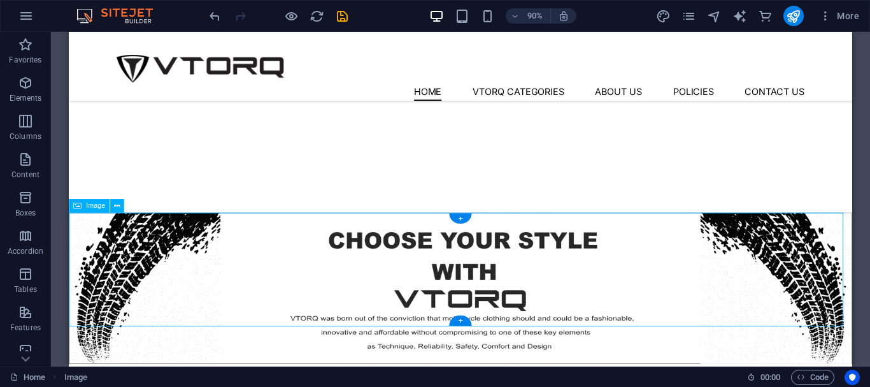
click at [373, 267] on figure at bounding box center [504, 316] width 870 height 168
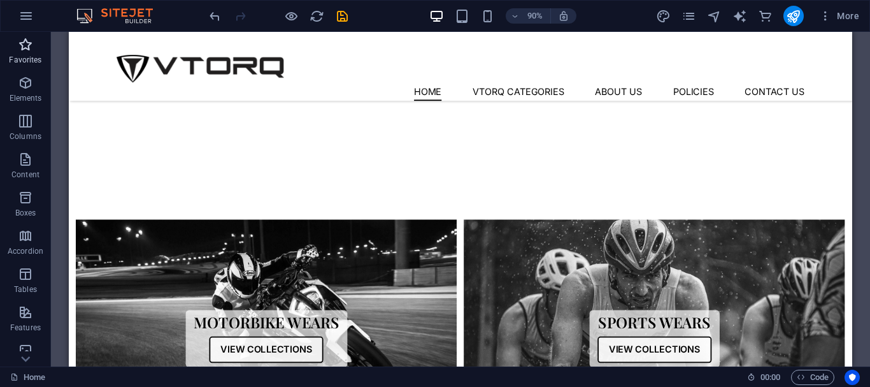
click at [10, 49] on span "Favorites" at bounding box center [25, 52] width 51 height 31
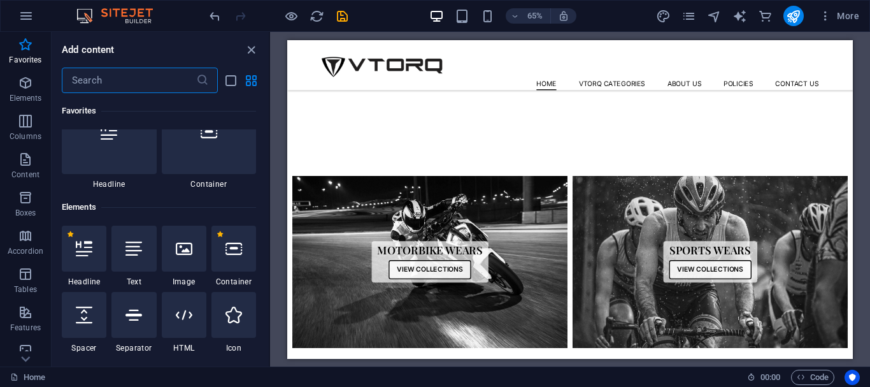
scroll to position [64, 0]
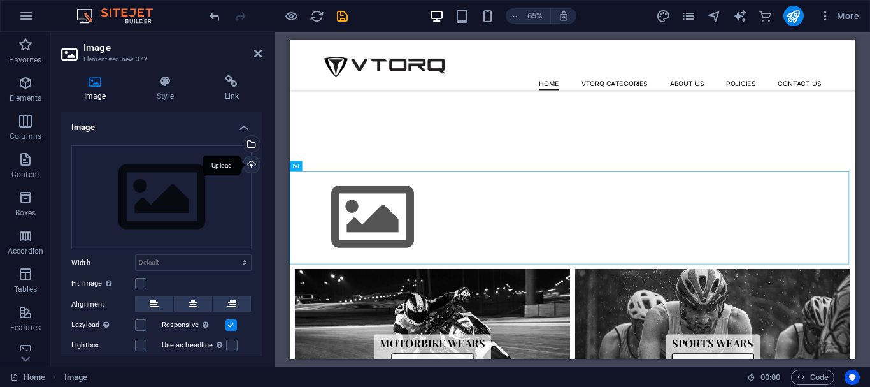
click at [252, 158] on div "Upload" at bounding box center [250, 165] width 19 height 19
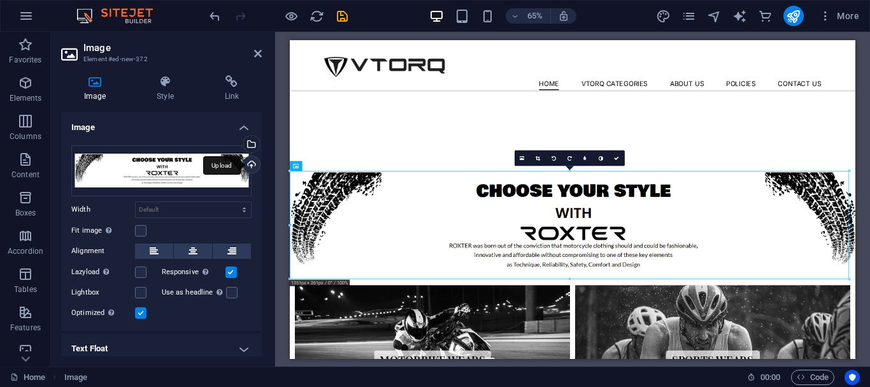
click at [249, 163] on div "Upload" at bounding box center [250, 165] width 19 height 19
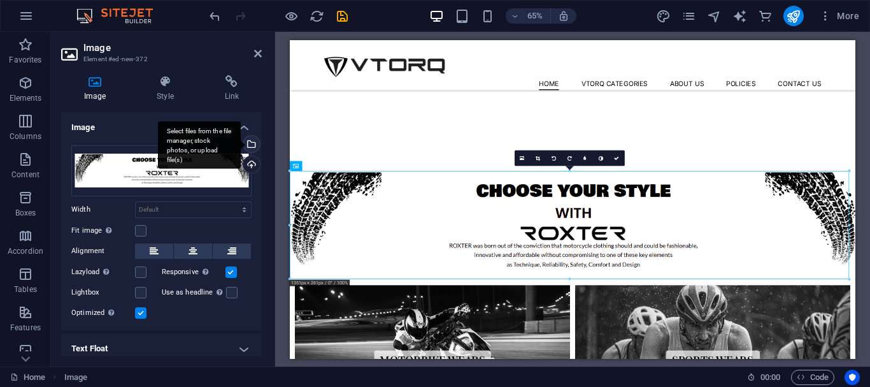
click at [248, 141] on div "Select files from the file manager, stock photos, or upload file(s)" at bounding box center [250, 145] width 19 height 19
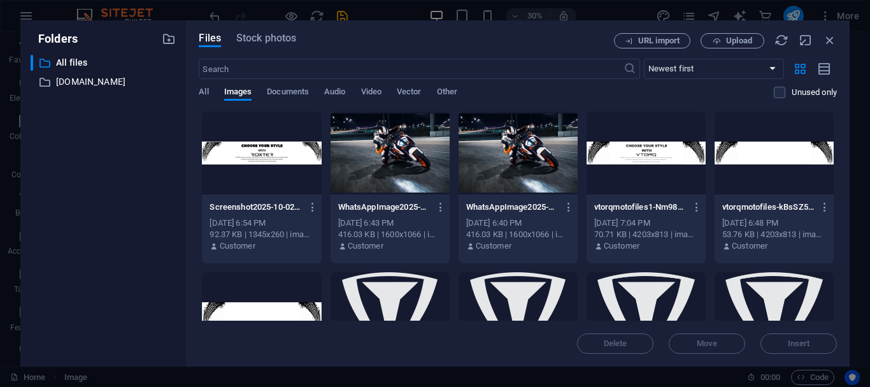
click at [614, 162] on div at bounding box center [645, 152] width 119 height 83
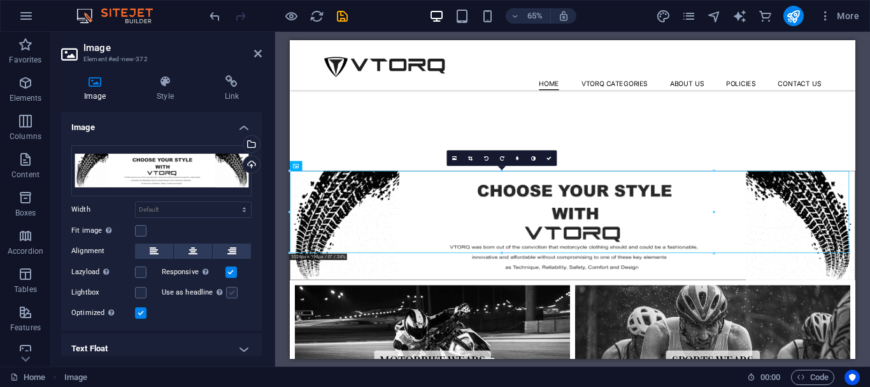
click at [231, 292] on label at bounding box center [231, 292] width 11 height 11
click at [0, 0] on input "Use as headline The image will be wrapped in an H1 headline tag. Useful for giv…" at bounding box center [0, 0] width 0 height 0
click at [227, 288] on label at bounding box center [231, 292] width 11 height 11
click at [0, 0] on input "Use as headline The image will be wrapped in an H1 headline tag. Useful for giv…" at bounding box center [0, 0] width 0 height 0
click at [246, 161] on div "Upload" at bounding box center [250, 165] width 19 height 19
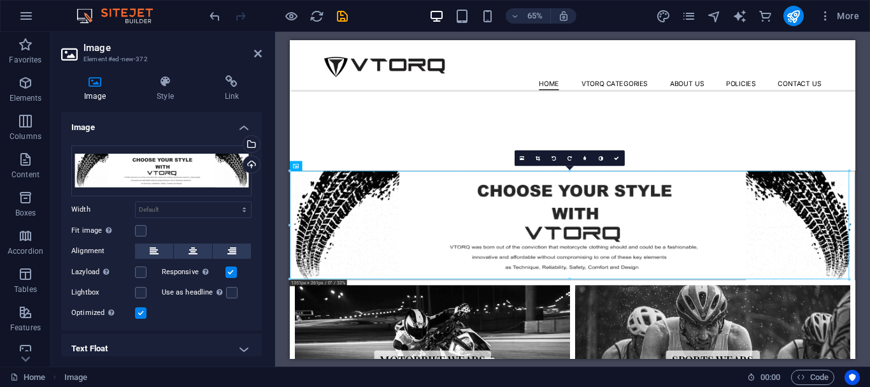
scroll to position [41, 0]
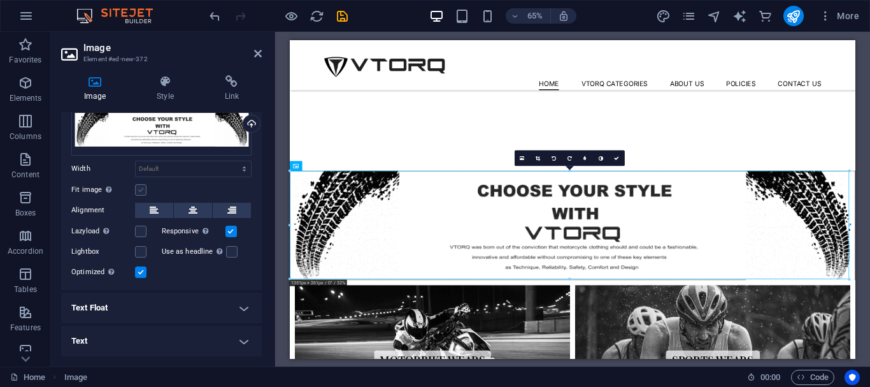
click at [139, 188] on label at bounding box center [140, 189] width 11 height 11
click at [0, 0] on input "Fit image Automatically fit image to a fixed width and height" at bounding box center [0, 0] width 0 height 0
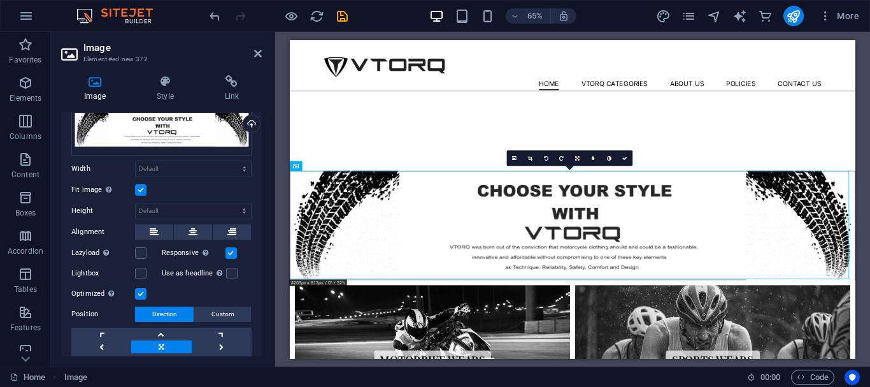
click at [141, 188] on label at bounding box center [140, 189] width 11 height 11
click at [0, 0] on input "Fit image Automatically fit image to a fixed width and height" at bounding box center [0, 0] width 0 height 0
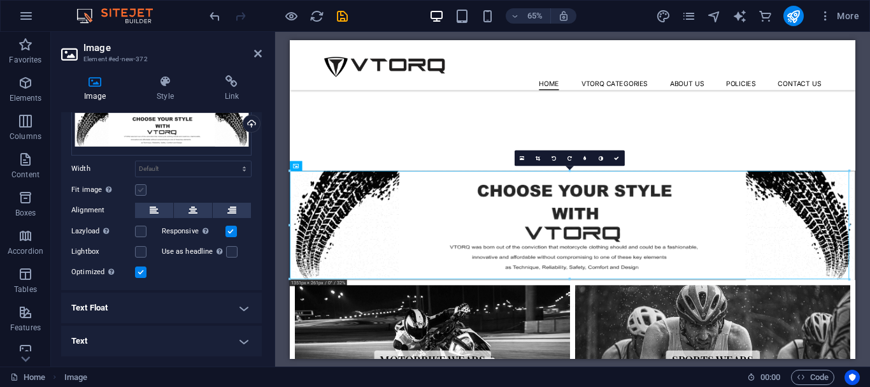
click at [139, 190] on label at bounding box center [140, 189] width 11 height 11
click at [0, 0] on input "Fit image Automatically fit image to a fixed width and height" at bounding box center [0, 0] width 0 height 0
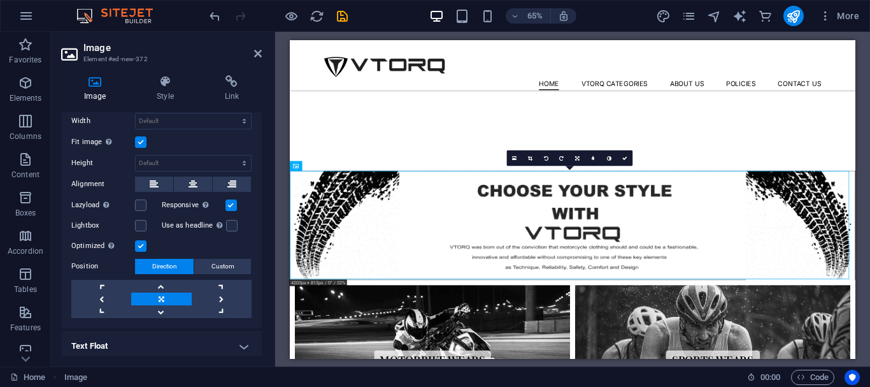
scroll to position [104, 0]
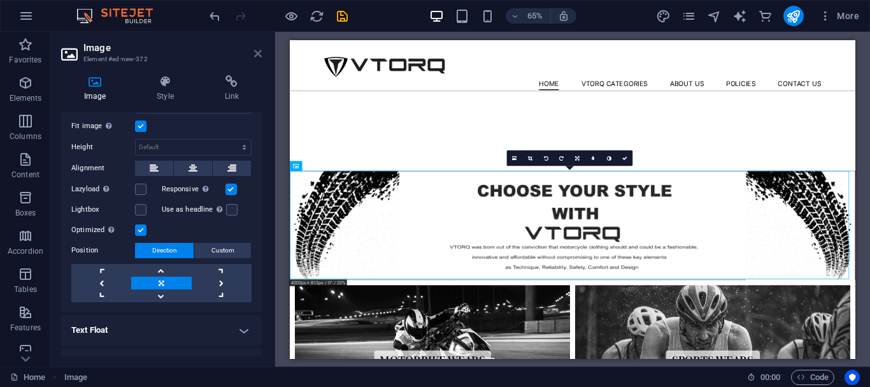
click at [259, 51] on icon at bounding box center [258, 53] width 8 height 10
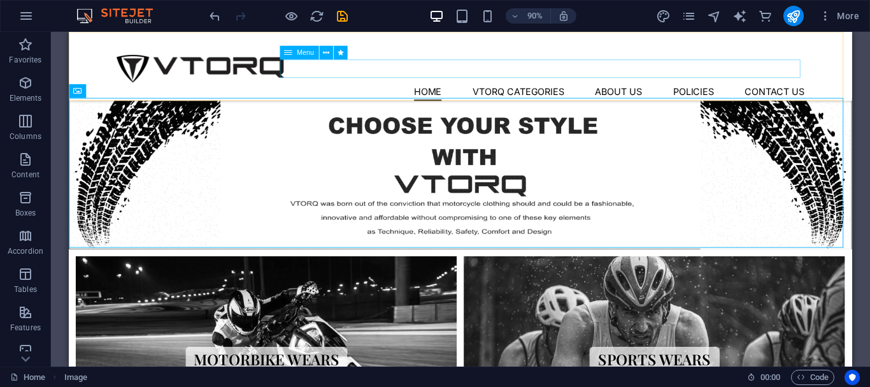
scroll to position [255, 0]
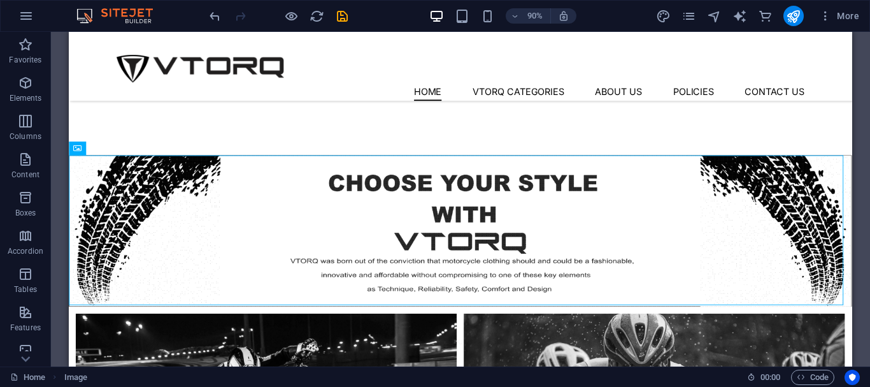
click at [344, 27] on div "90% More" at bounding box center [435, 16] width 869 height 31
click at [345, 19] on icon "save" at bounding box center [342, 16] width 15 height 15
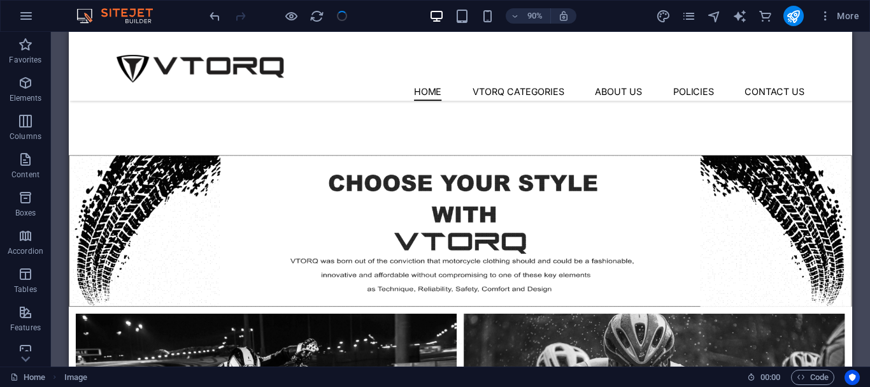
checkbox input "false"
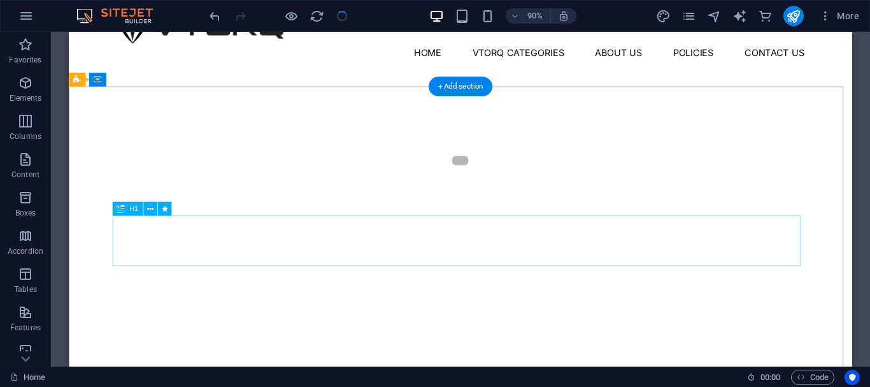
scroll to position [64, 0]
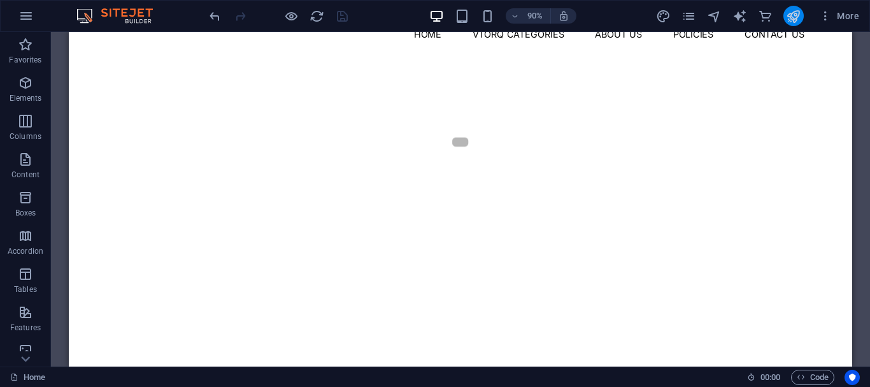
click at [791, 11] on icon "publish" at bounding box center [793, 16] width 15 height 15
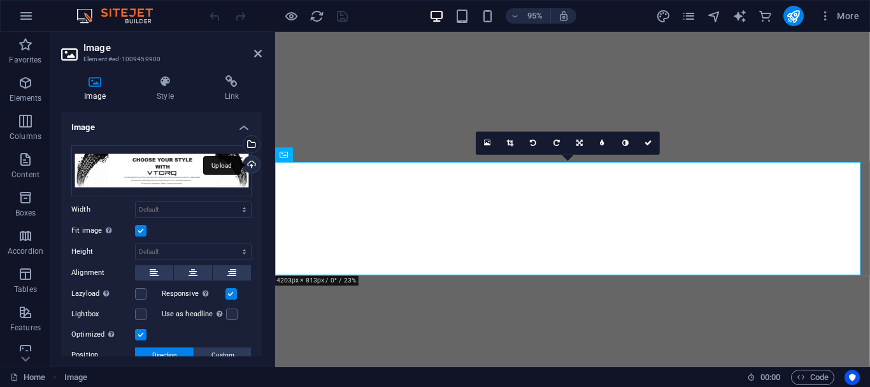
click at [253, 164] on div "Upload" at bounding box center [250, 165] width 19 height 19
click at [254, 53] on icon at bounding box center [258, 53] width 8 height 10
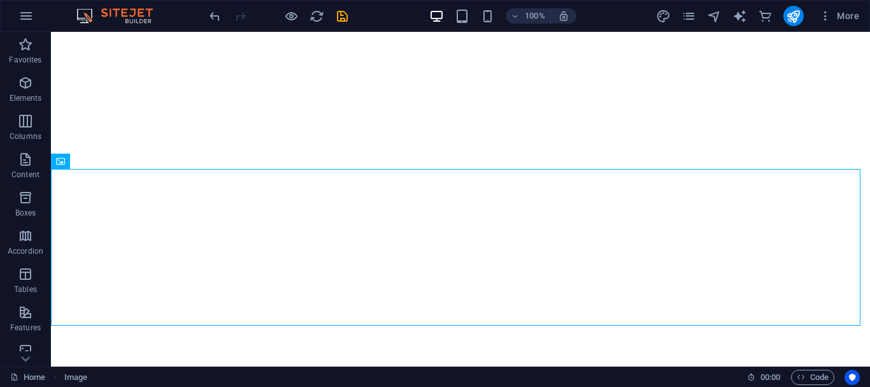
click at [339, 15] on icon "save" at bounding box center [342, 16] width 15 height 15
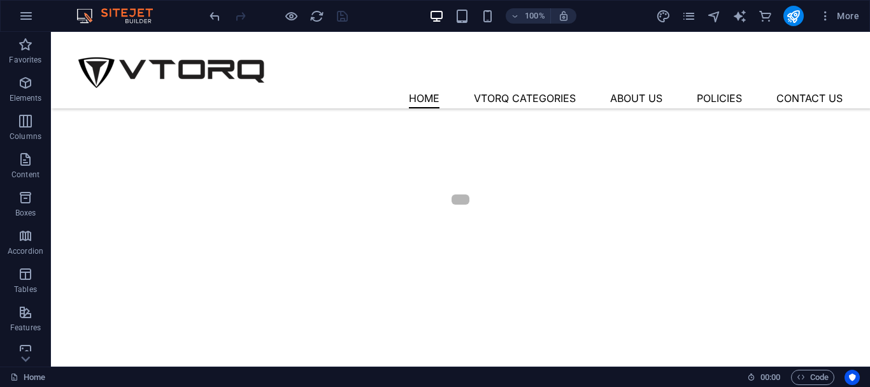
scroll to position [571, 0]
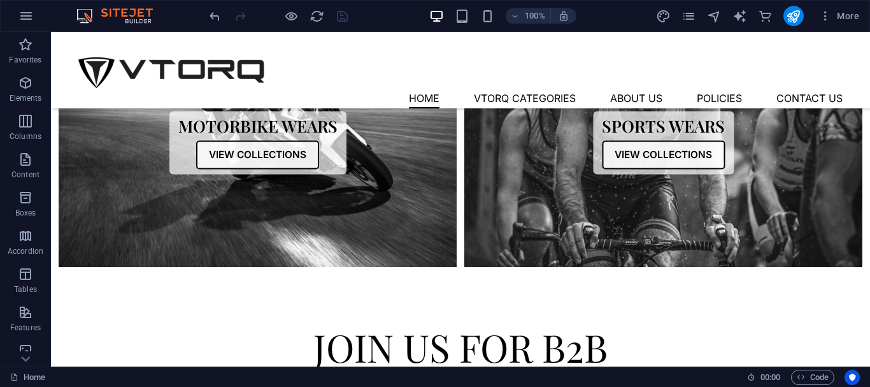
click at [806, 10] on div "More" at bounding box center [760, 16] width 208 height 20
click at [799, 13] on icon "publish" at bounding box center [793, 16] width 15 height 15
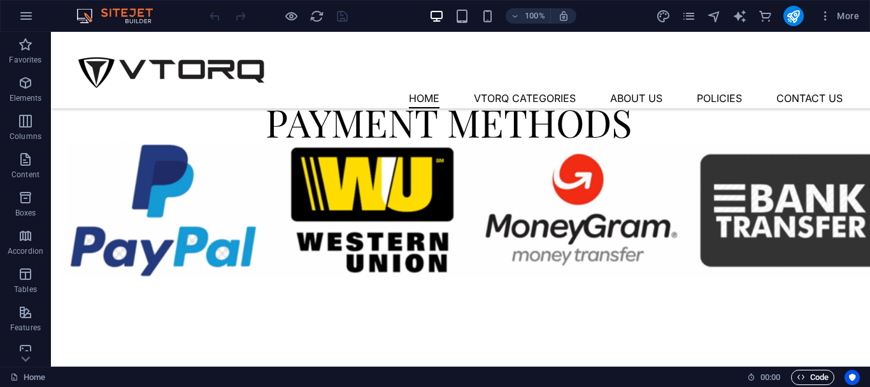
click at [818, 380] on span "Code" at bounding box center [813, 376] width 32 height 15
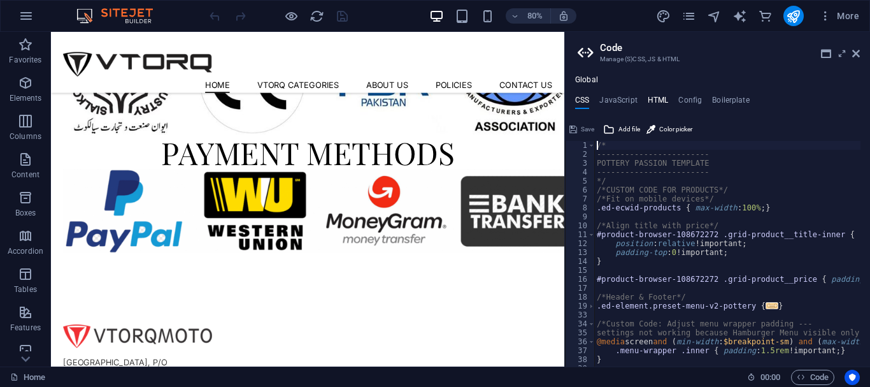
click at [655, 101] on h4 "HTML" at bounding box center [658, 103] width 21 height 14
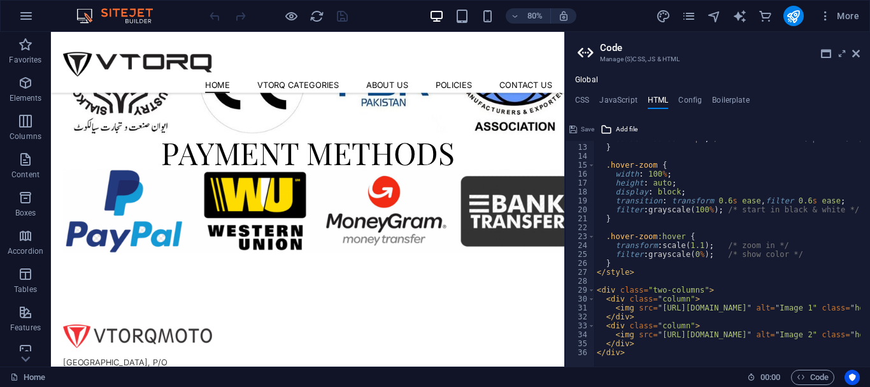
scroll to position [105, 0]
click at [655, 213] on div "border-radius : 12 px ; /* rounded corners (optional) */ } .hover-zoom { width …" at bounding box center [776, 251] width 365 height 234
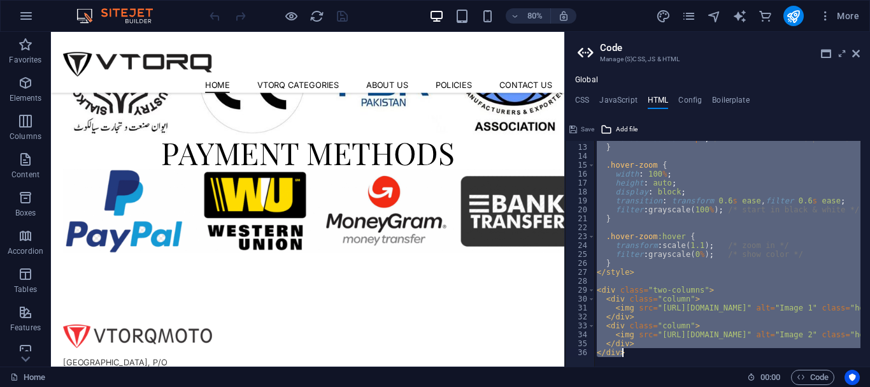
drag, startPoint x: 655, startPoint y: 213, endPoint x: 621, endPoint y: 206, distance: 34.5
click at [621, 206] on div "border-radius : 12 px ; /* rounded corners (optional) */ } .hover-zoom { width …" at bounding box center [727, 253] width 266 height 225
type textarea "filter: grayscale(100%); /* start in black & white */"
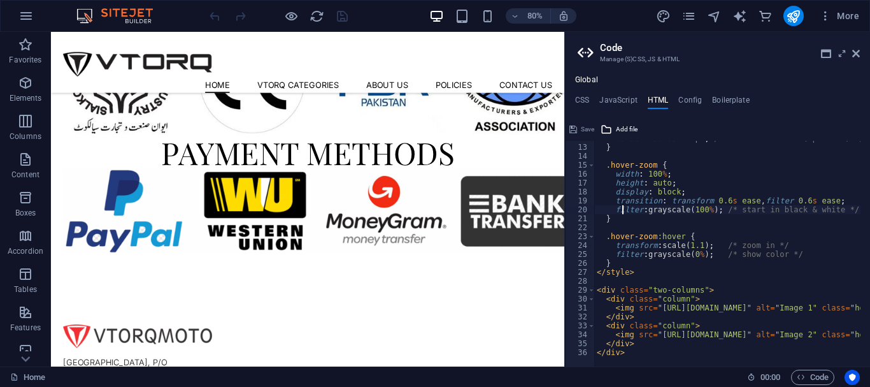
scroll to position [1834, 0]
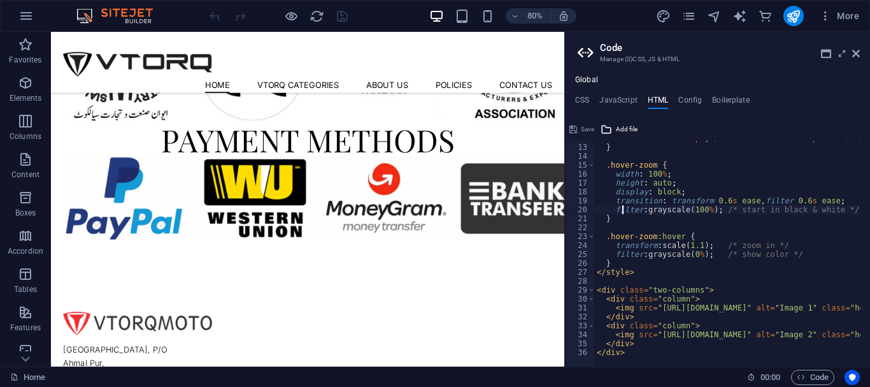
click at [631, 227] on div "border-radius : 12 px ; /* rounded corners (optional) */ } .hover-zoom { width …" at bounding box center [776, 251] width 365 height 234
type textarea "</div> </div>"
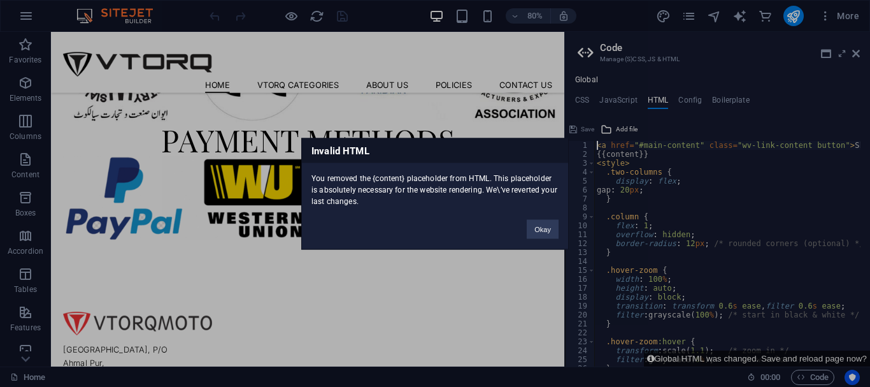
type textarea "<a href="#main-content" class="wv-link-content button">Skip to main content</a>"
drag, startPoint x: 371, startPoint y: 181, endPoint x: 413, endPoint y: 181, distance: 42.0
click at [413, 181] on div "You removed the {content} placeholder from HTML. This placeholder is absolutely…" at bounding box center [435, 184] width 266 height 44
click at [419, 181] on div "You removed the {content} placeholder from HTML. This placeholder is absolutely…" at bounding box center [435, 184] width 266 height 44
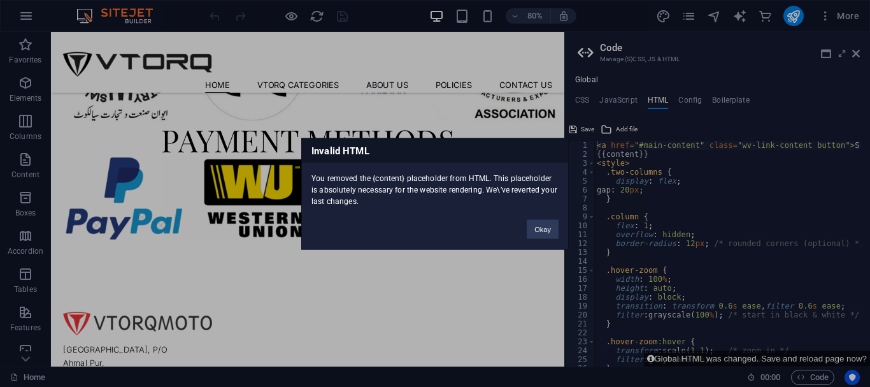
click at [370, 195] on div "You removed the {content} placeholder from HTML. This placeholder is absolutely…" at bounding box center [435, 184] width 266 height 44
drag, startPoint x: 384, startPoint y: 195, endPoint x: 399, endPoint y: 195, distance: 14.6
click at [390, 195] on div "You removed the {content} placeholder from HTML. This placeholder is absolutely…" at bounding box center [435, 184] width 266 height 44
click at [399, 195] on div "You removed the {content} placeholder from HTML. This placeholder is absolutely…" at bounding box center [435, 184] width 266 height 44
drag, startPoint x: 414, startPoint y: 195, endPoint x: 440, endPoint y: 193, distance: 26.2
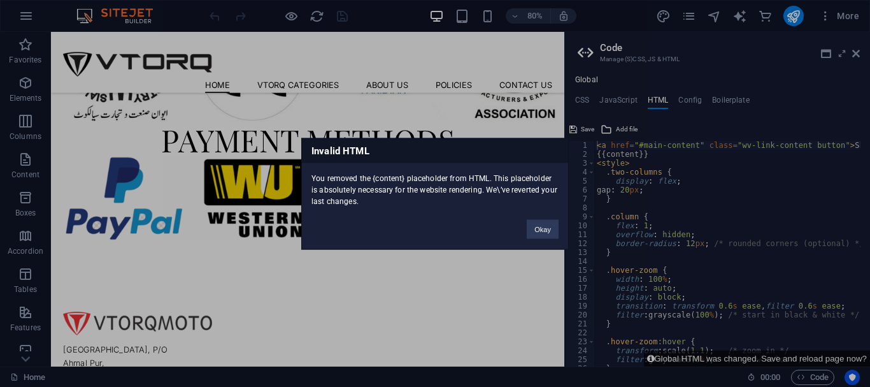
click at [433, 194] on div "You removed the {content} placeholder from HTML. This placeholder is absolutely…" at bounding box center [435, 184] width 266 height 44
click at [455, 193] on div "You removed the {content} placeholder from HTML. This placeholder is absolutely…" at bounding box center [435, 184] width 266 height 44
drag, startPoint x: 351, startPoint y: 199, endPoint x: 364, endPoint y: 199, distance: 13.4
click at [351, 199] on div "You removed the {content} placeholder from HTML. This placeholder is absolutely…" at bounding box center [435, 184] width 266 height 44
click at [384, 199] on div "You removed the {content} placeholder from HTML. This placeholder is absolutely…" at bounding box center [435, 184] width 266 height 44
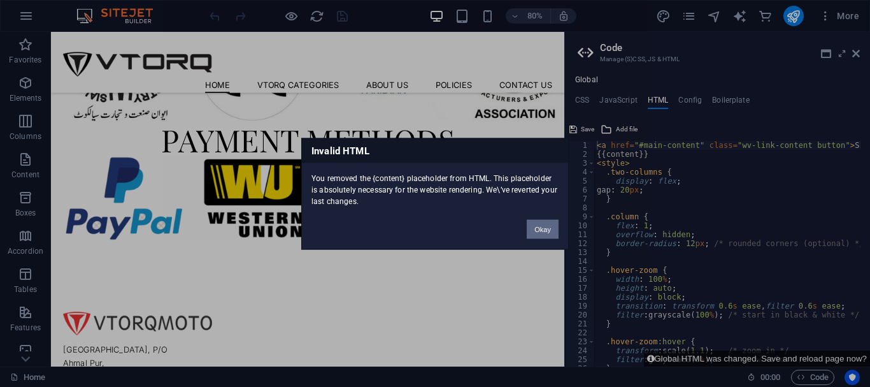
click at [537, 228] on button "Okay" at bounding box center [543, 228] width 32 height 19
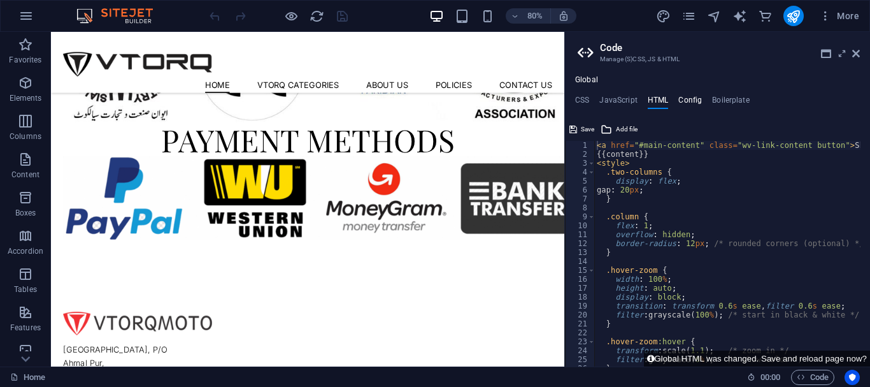
click at [695, 102] on h4 "Config" at bounding box center [690, 103] width 24 height 14
type textarea "$color-background: #ffffff;"
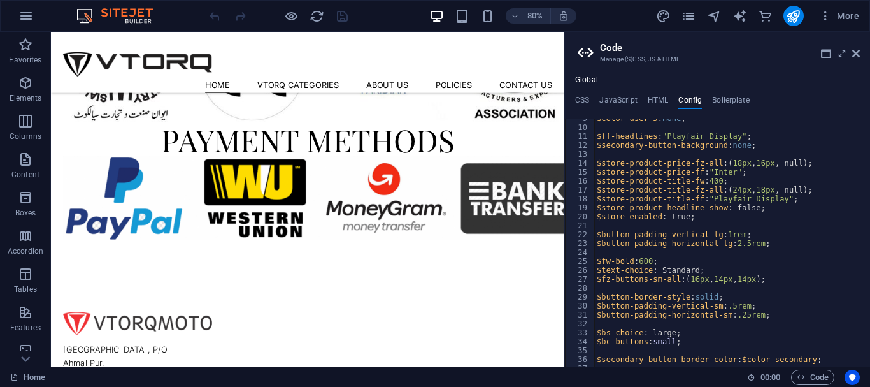
scroll to position [153, 0]
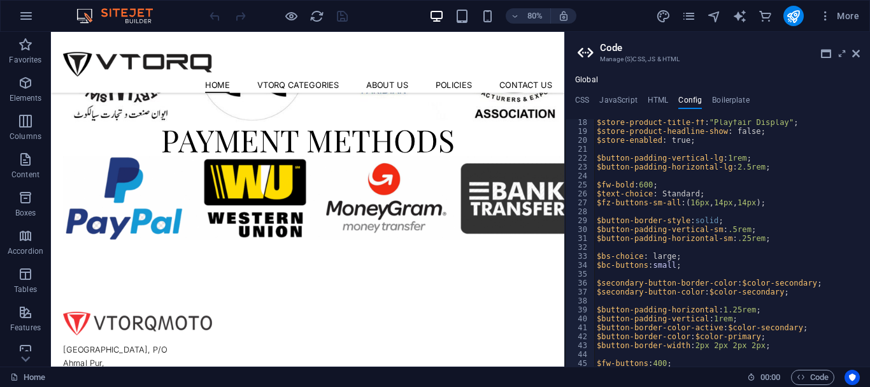
click at [667, 92] on div "Global CSS JavaScript HTML Config Boilerplate /* 1 2 3 4 5 6 7 8 9 10 11 12 13 …" at bounding box center [717, 220] width 305 height 291
click at [660, 93] on div "Global CSS JavaScript HTML Config Boilerplate /* 1 2 3 4 5 6 7 8 9 10 11 12 13 …" at bounding box center [717, 220] width 305 height 291
click at [608, 101] on h4 "JavaScript" at bounding box center [618, 103] width 38 height 14
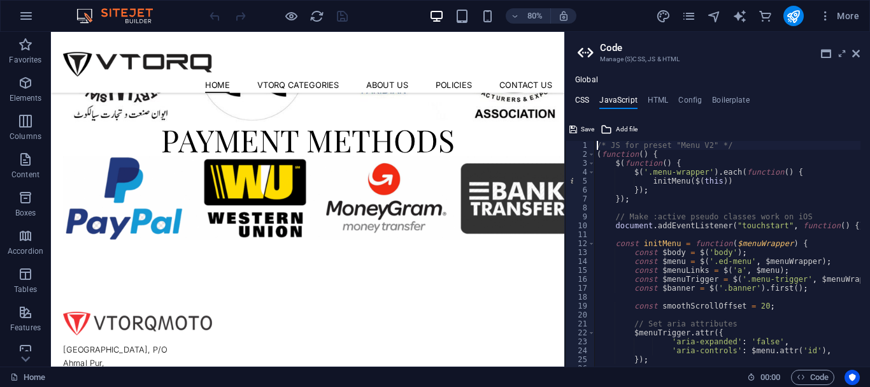
click at [581, 101] on h4 "CSS" at bounding box center [582, 103] width 14 height 14
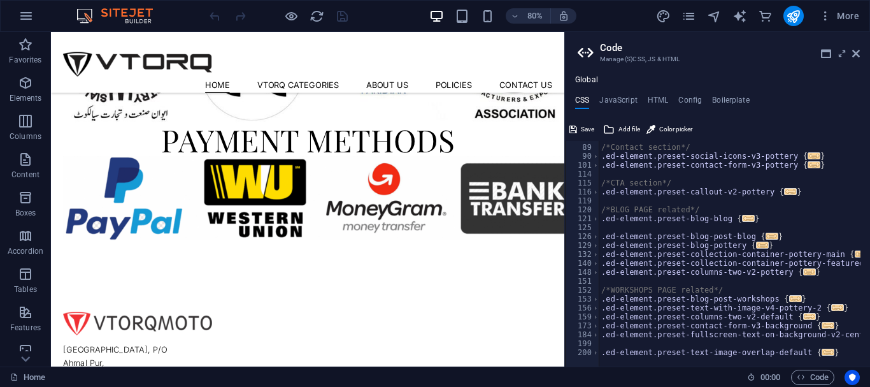
scroll to position [346, 0]
click at [604, 94] on div "Global CSS JavaScript HTML Config Boilerplate /* 88 89 90 101 114 115 116 119 1…" at bounding box center [717, 220] width 305 height 291
click at [609, 106] on h4 "JavaScript" at bounding box center [618, 103] width 38 height 14
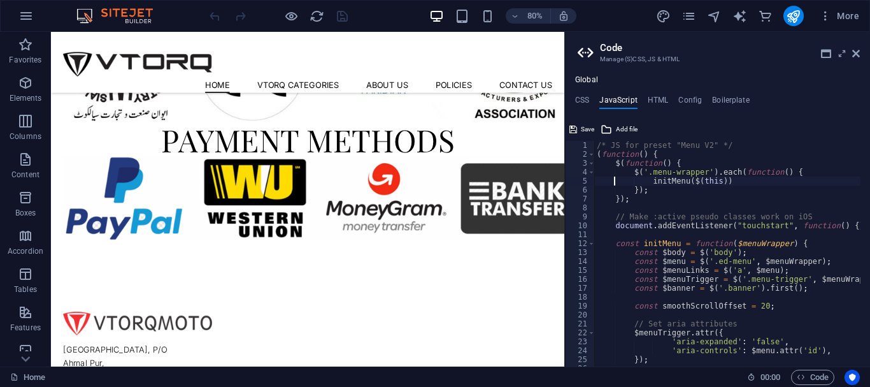
click at [619, 182] on div "/* JS for preset "Menu V2" */ ( function ( ) { $ ( function ( ) { $ ( '.menu-wr…" at bounding box center [886, 258] width 585 height 234
type textarea "})(); /* End JS for preset "Menu V2" */"
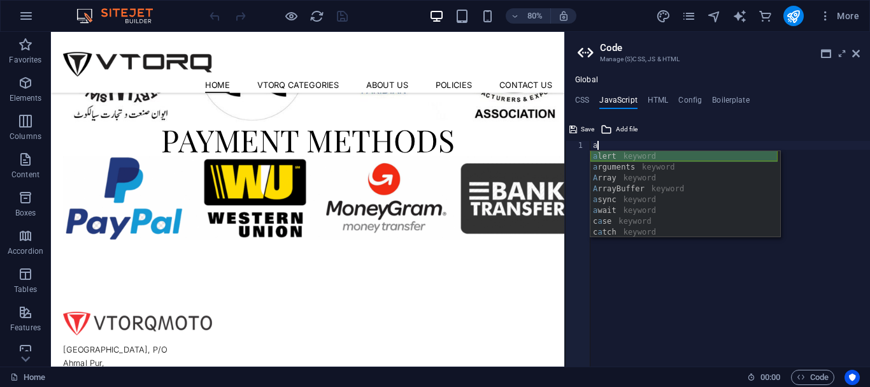
click at [600, 154] on div "a lert keyword a rguments keyword A rray keyword A rrayBuffer keyword a sync ke…" at bounding box center [683, 205] width 187 height 108
type textarea "alert"
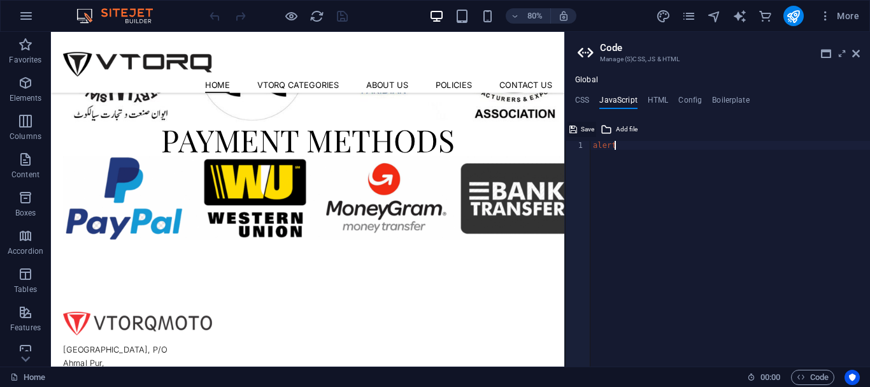
click at [583, 136] on span "Save" at bounding box center [587, 129] width 13 height 15
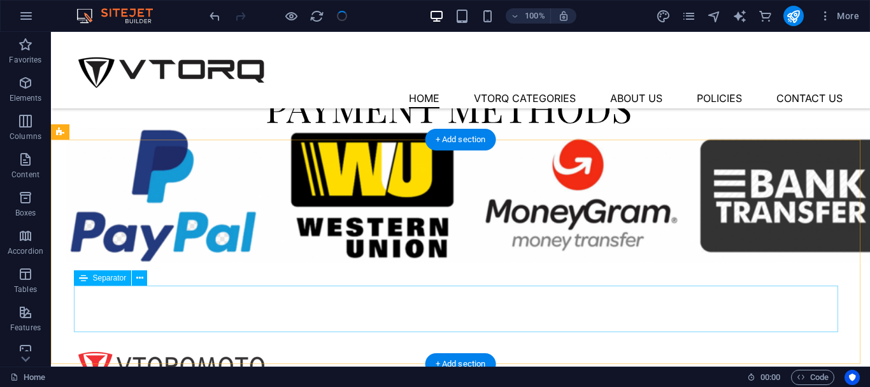
scroll to position [2022, 0]
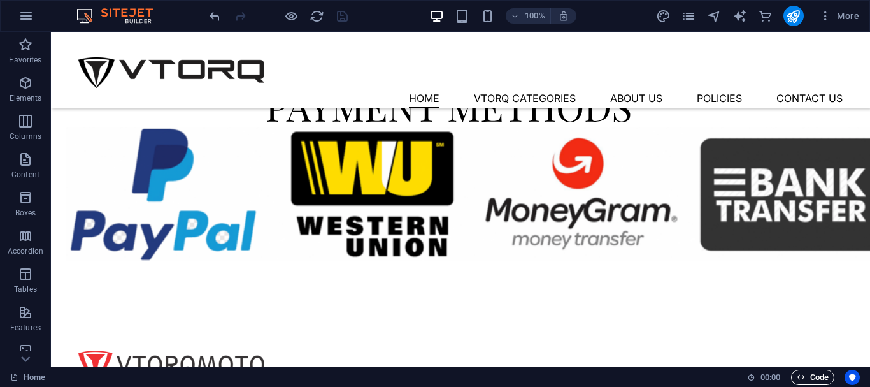
click at [818, 379] on span "Code" at bounding box center [813, 376] width 32 height 15
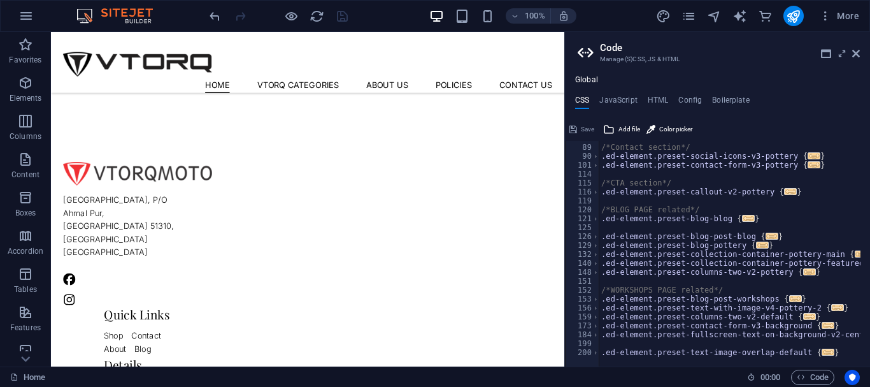
scroll to position [1834, 0]
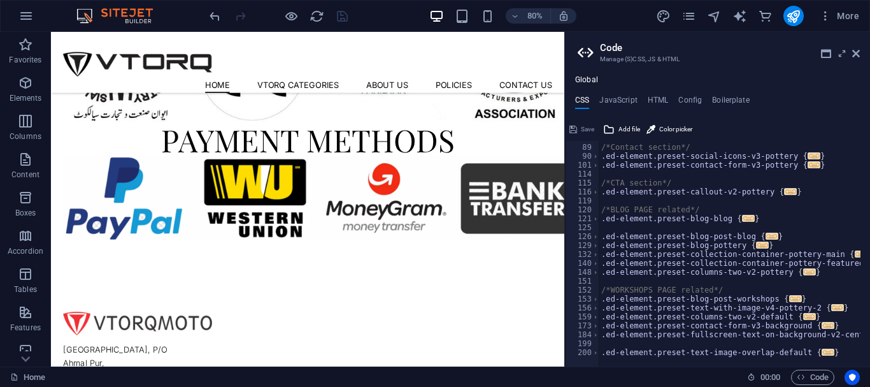
click at [651, 89] on div "Global CSS JavaScript HTML Config Boilerplate /* 88 89 90 101 114 115 116 119 1…" at bounding box center [717, 220] width 305 height 291
click at [649, 103] on h4 "HTML" at bounding box center [658, 103] width 21 height 14
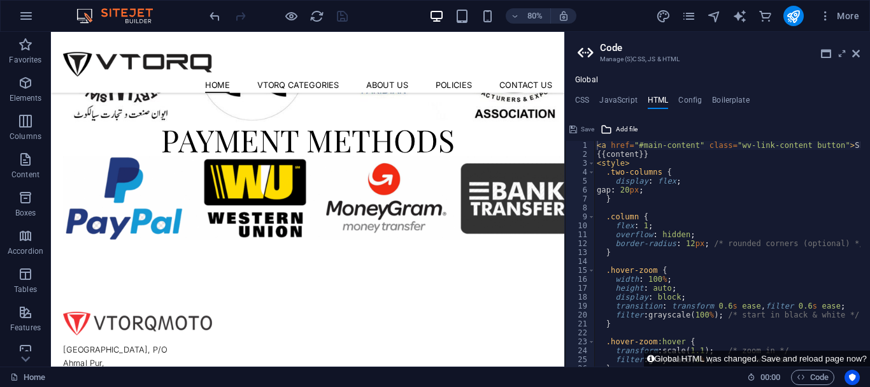
click at [578, 126] on div "Save" at bounding box center [581, 129] width 29 height 15
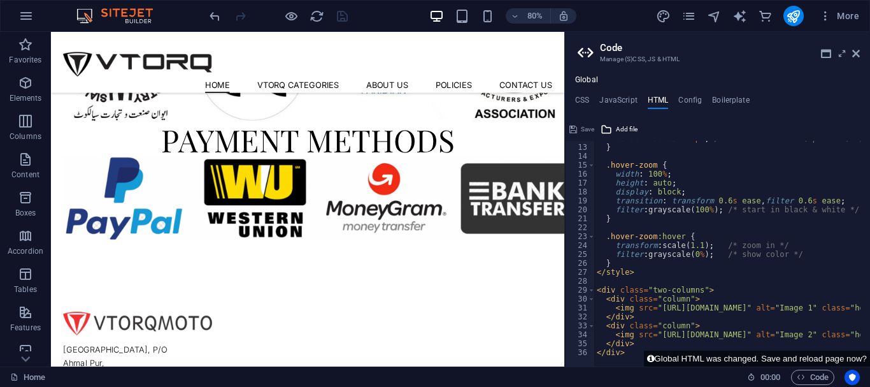
click at [695, 304] on div "border-radius : 12 px ; /* rounded corners (optional) */ } .hover-zoom { width …" at bounding box center [776, 251] width 365 height 234
click at [693, 302] on div "border-radius : 12 px ; /* rounded corners (optional) */ } .hover-zoom { width …" at bounding box center [776, 251] width 365 height 234
type textarea "<div class="column">"
click at [693, 302] on div "border-radius : 12 px ; /* rounded corners (optional) */ } .hover-zoom { width …" at bounding box center [776, 251] width 365 height 234
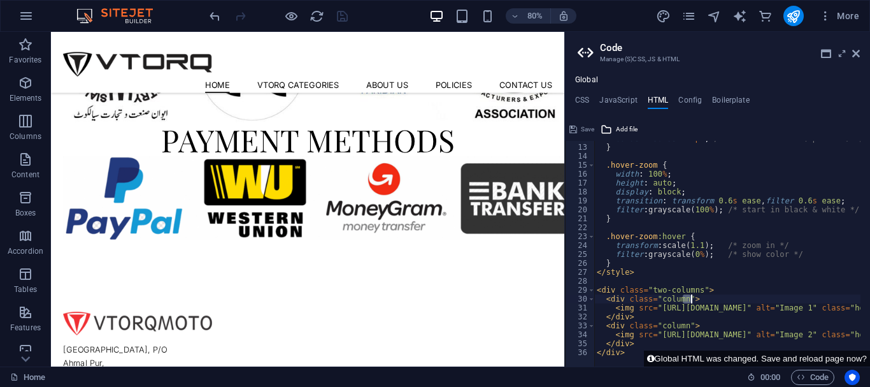
scroll to position [2022, 0]
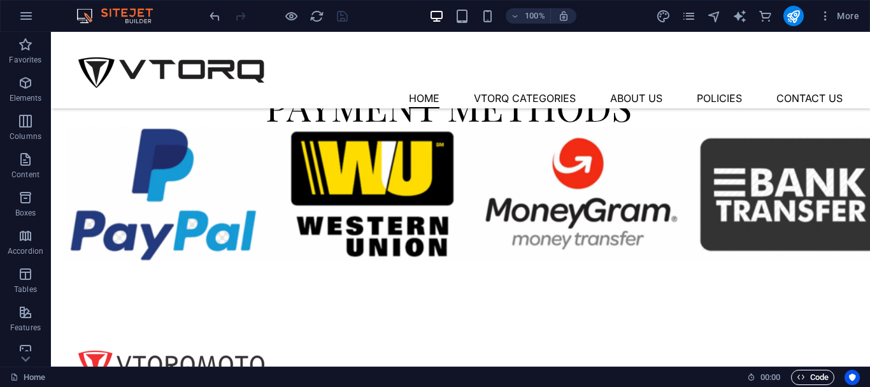
click at [823, 371] on span "Code" at bounding box center [813, 376] width 32 height 15
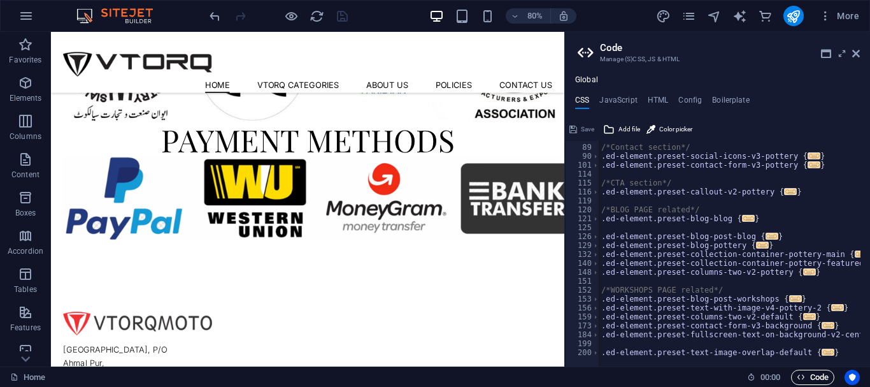
click at [823, 371] on span "Code" at bounding box center [813, 376] width 32 height 15
click at [648, 101] on h4 "HTML" at bounding box center [658, 103] width 21 height 14
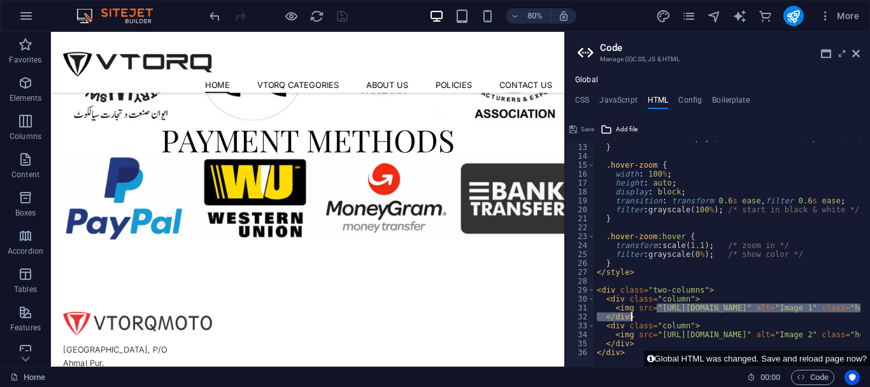
drag, startPoint x: 656, startPoint y: 304, endPoint x: 802, endPoint y: 313, distance: 145.4
click at [802, 313] on div "border-radius : 12 px ; /* rounded corners (optional) */ } .hover-zoom { width …" at bounding box center [776, 251] width 365 height 234
click at [786, 304] on div "border-radius : 12 px ; /* rounded corners (optional) */ } .hover-zoom { width …" at bounding box center [727, 253] width 266 height 225
click at [705, 309] on div "border-radius : 12 px ; /* rounded corners (optional) */ } .hover-zoom { width …" at bounding box center [776, 251] width 365 height 234
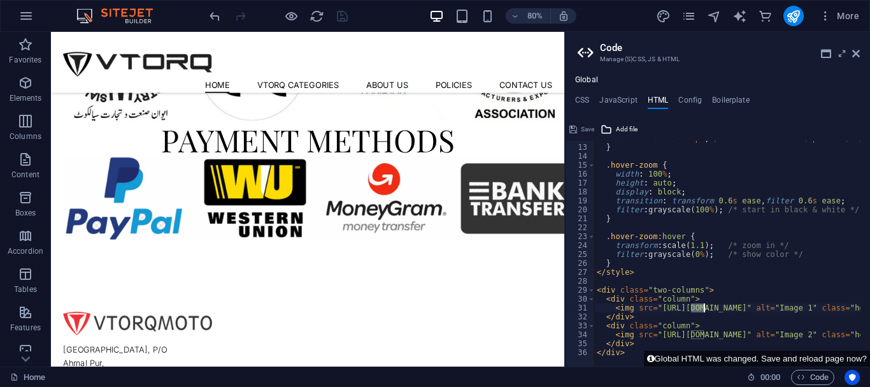
click at [704, 309] on div "border-radius : 12 px ; /* rounded corners (optional) */ } .hover-zoom { width …" at bounding box center [727, 253] width 266 height 225
drag, startPoint x: 654, startPoint y: 306, endPoint x: 774, endPoint y: 309, distance: 119.8
click at [774, 309] on div "border-radius : 12 px ; /* rounded corners (optional) */ } .hover-zoom { width …" at bounding box center [776, 251] width 365 height 234
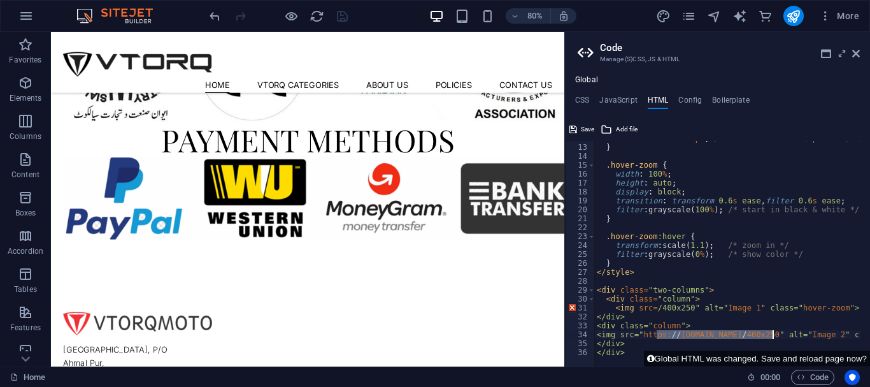
drag, startPoint x: 656, startPoint y: 334, endPoint x: 772, endPoint y: 336, distance: 116.5
click at [772, 336] on div "border-radius : 12 px ; /* rounded corners (optional) */ } .hover-zoom { width …" at bounding box center [776, 251] width 365 height 234
type textarea ".hover-zoom:hover {"
drag, startPoint x: 611, startPoint y: 235, endPoint x: 699, endPoint y: 235, distance: 88.5
click at [699, 235] on div "border-radius : 12 px ; /* rounded corners (optional) */ } .hover-zoom { width …" at bounding box center [766, 251] width 344 height 234
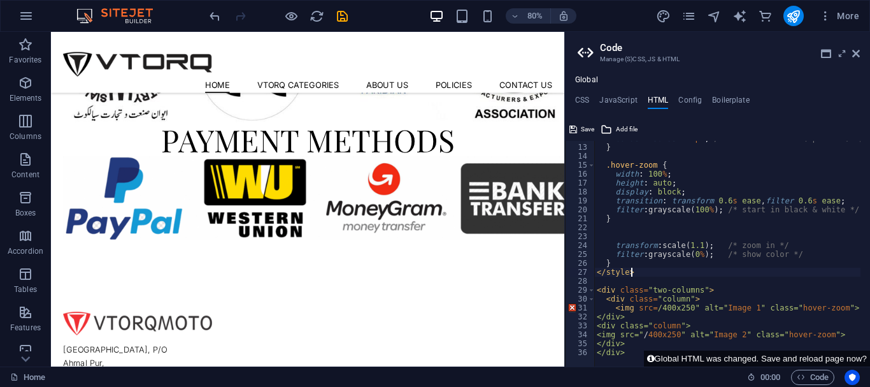
click at [679, 268] on div "border-radius : 12 px ; /* rounded corners (optional) */ } .hover-zoom { width …" at bounding box center [766, 251] width 344 height 234
drag, startPoint x: 671, startPoint y: 262, endPoint x: 719, endPoint y: 252, distance: 48.7
click at [705, 255] on div "border-radius : 12 px ; /* rounded corners (optional) */ } .hover-zoom { width …" at bounding box center [766, 251] width 344 height 234
type textarea "filter: grayscale(0%)"
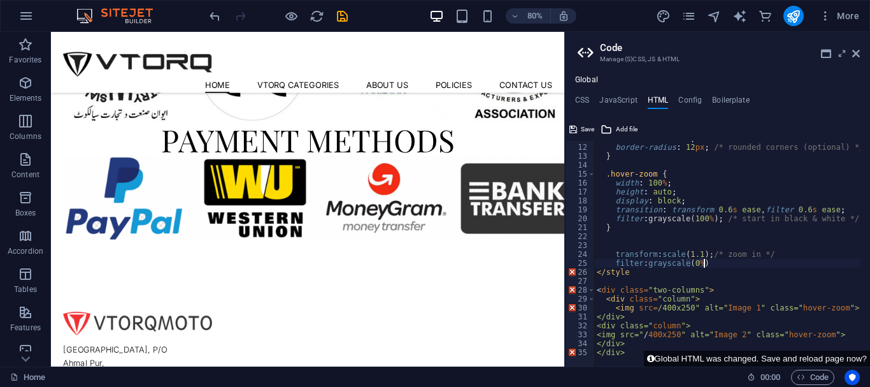
scroll to position [96, 0]
click at [706, 247] on div "overflow : hidden ; border-radius : 12 px ; /* rounded corners (optional) */ } …" at bounding box center [766, 251] width 344 height 234
drag, startPoint x: 649, startPoint y: 264, endPoint x: 696, endPoint y: 266, distance: 46.6
click at [695, 266] on div "overflow : hidden ; border-radius : 12 px ; /* rounded corners (optional) */ } …" at bounding box center [766, 251] width 344 height 234
type textarea "filter: %)"
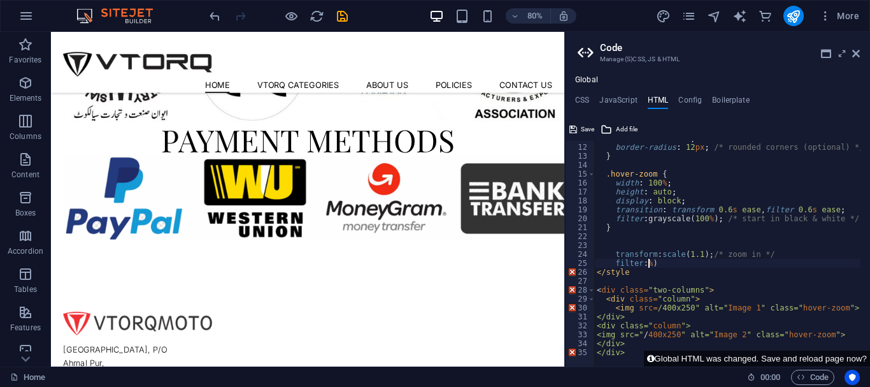
drag, startPoint x: 649, startPoint y: 242, endPoint x: 672, endPoint y: 234, distance: 24.8
click at [663, 237] on div "overflow : hidden ; border-radius : 12 px ; /* rounded corners (optional) */ } …" at bounding box center [766, 251] width 344 height 234
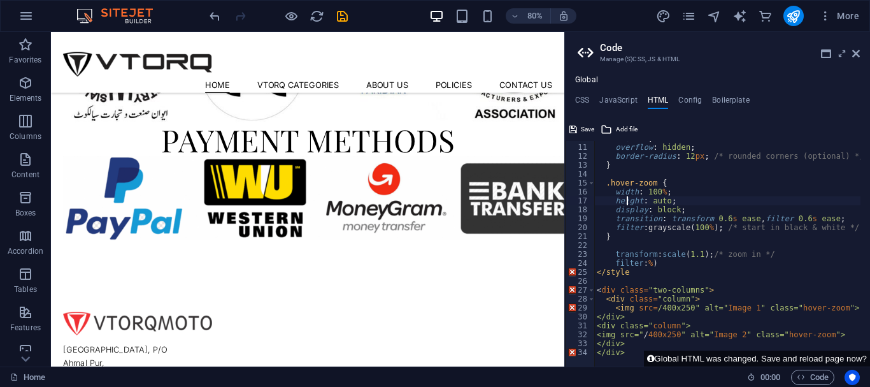
drag, startPoint x: 627, startPoint y: 202, endPoint x: 681, endPoint y: 208, distance: 54.4
click at [678, 206] on div "flex : 1 ; overflow : hidden ; border-radius : 12 px ; /* rounded corners (opti…" at bounding box center [766, 251] width 344 height 234
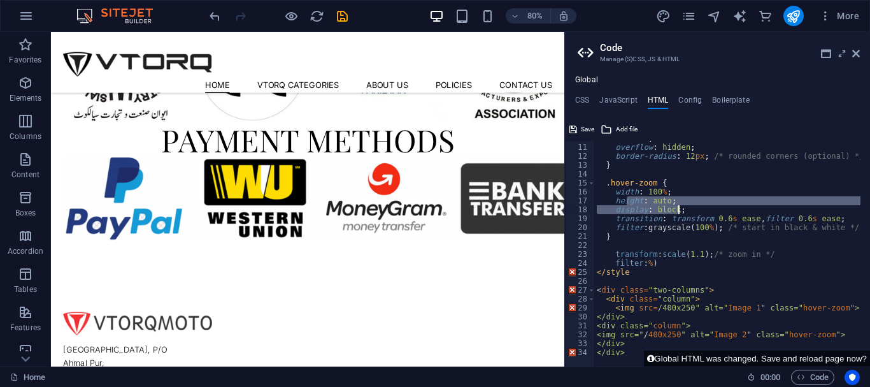
type textarea "hei"
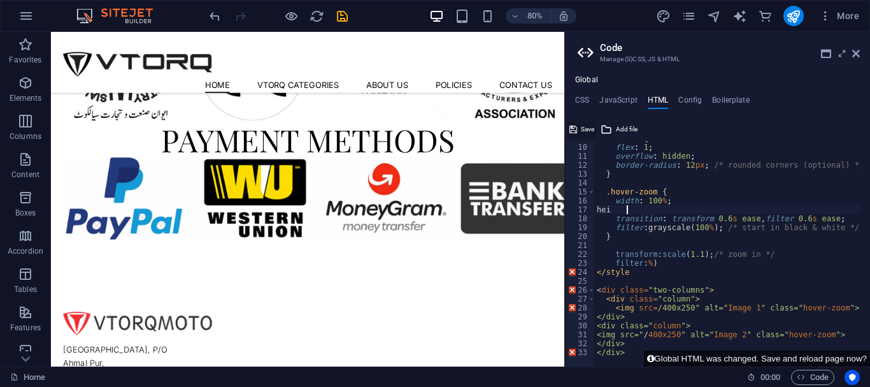
click at [574, 127] on icon at bounding box center [573, 129] width 8 height 15
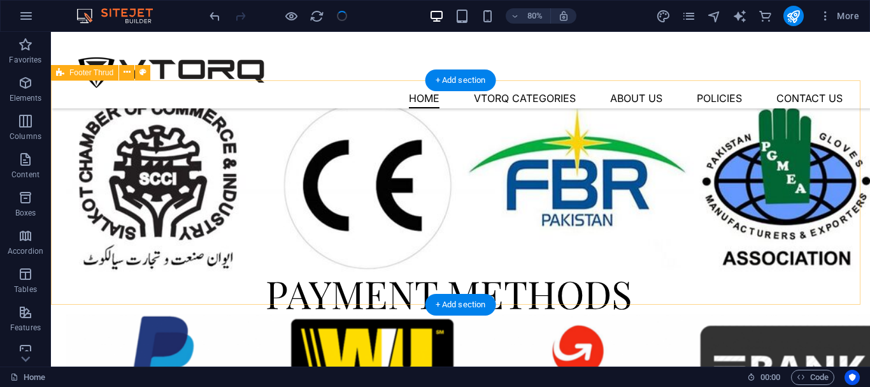
scroll to position [2022, 0]
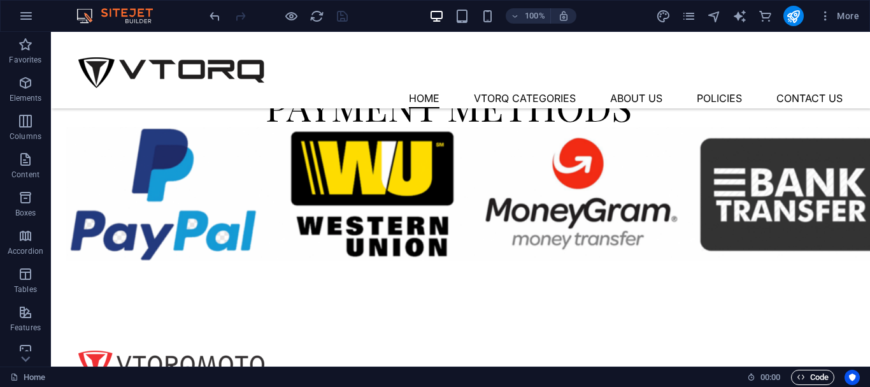
click at [798, 371] on span "Code" at bounding box center [813, 376] width 32 height 15
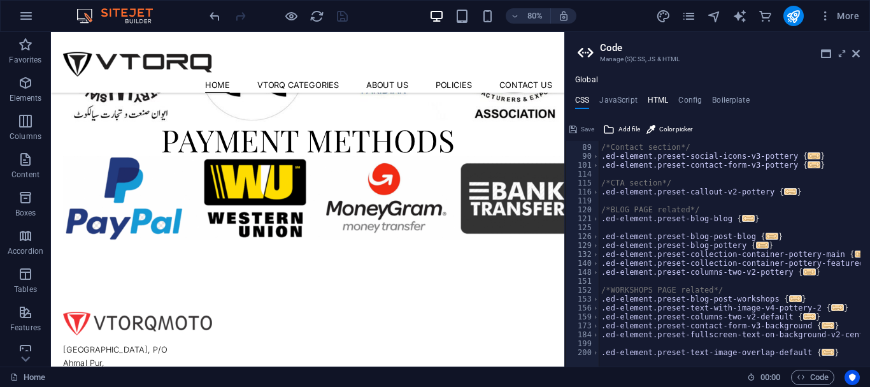
click at [656, 96] on h4 "HTML" at bounding box center [658, 103] width 21 height 14
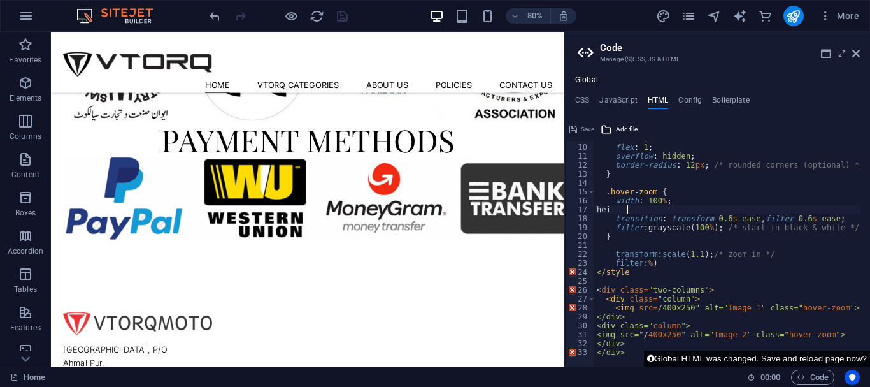
click at [685, 360] on button "Global HTML was changed. Save and reload page now?" at bounding box center [757, 358] width 226 height 16
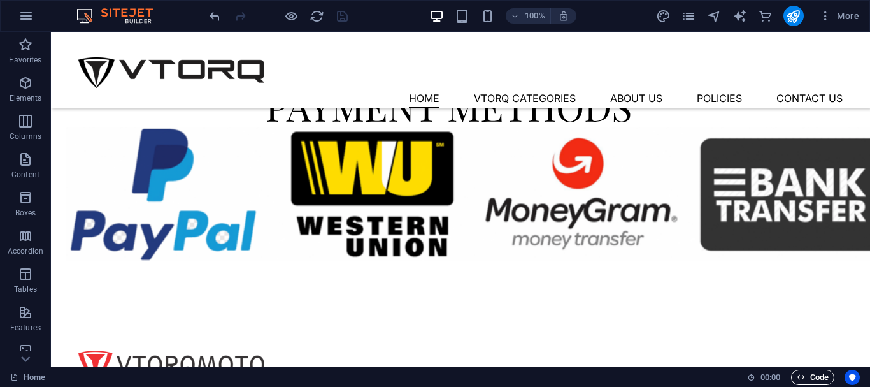
click at [811, 377] on span "Code" at bounding box center [813, 376] width 32 height 15
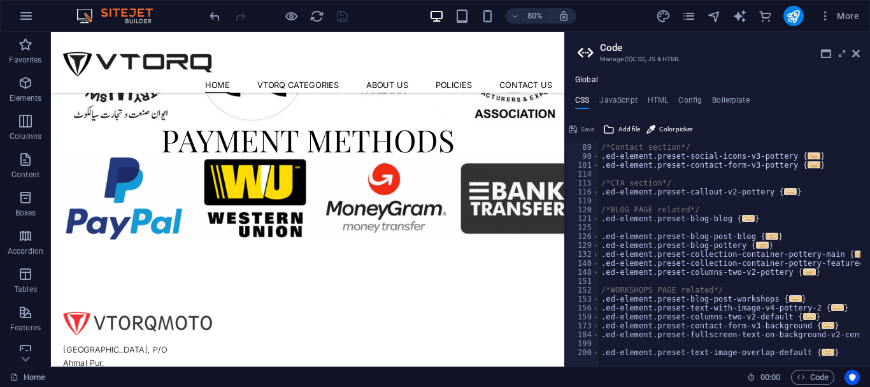
click at [658, 91] on div "Global CSS JavaScript HTML Config Boilerplate /* 88 89 90 101 114 115 116 119 1…" at bounding box center [717, 220] width 305 height 291
click at [655, 99] on h4 "HTML" at bounding box center [658, 103] width 21 height 14
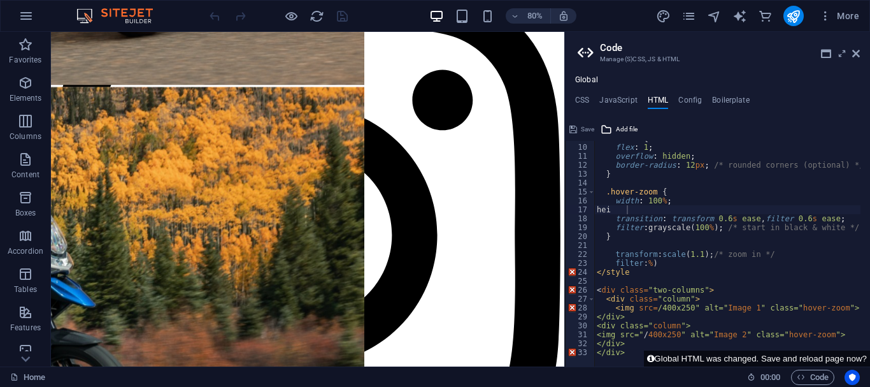
scroll to position [0, 0]
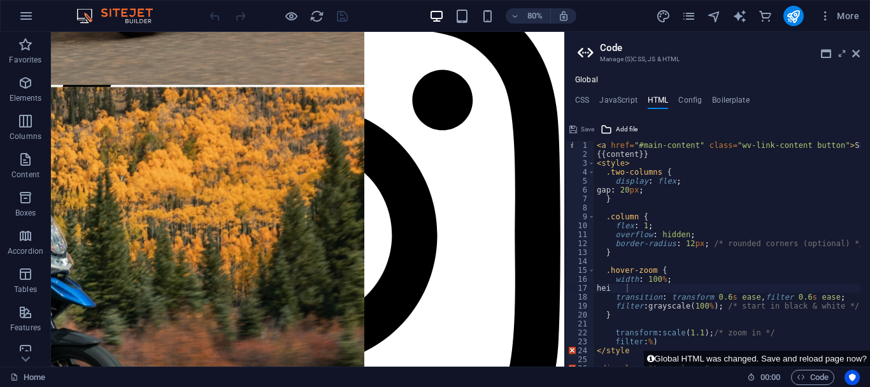
click at [706, 245] on div "< a href = "#main-content" class = "wv-link-content button" > Skip to main cont…" at bounding box center [766, 258] width 344 height 234
type textarea "border-radius: 12/* rounded corners (optional) */"
click at [646, 208] on div "< a href = "#main-content" class = "wv-link-content button" > Skip to main cont…" at bounding box center [766, 258] width 344 height 234
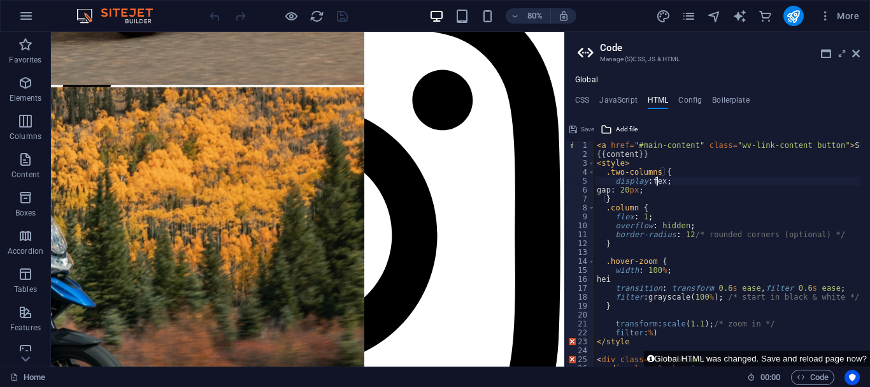
click at [660, 180] on div "< a href = "#main-content" class = "wv-link-content button" > Skip to main cont…" at bounding box center [766, 258] width 344 height 234
click at [667, 176] on div "< a href = "#main-content" class = "wv-link-content button" > Skip to main cont…" at bounding box center [766, 258] width 344 height 234
type textarea "<a href="#main-content" class="wv-link-content button">Skip to main content</a>"
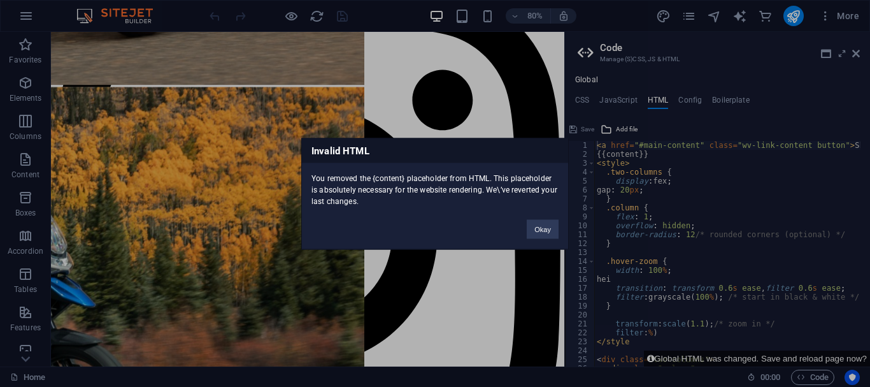
click at [716, 152] on body "vtorqmoto.com Home Favorites Elements Columns Content Boxes Accordion Tables Fe…" at bounding box center [435, 193] width 870 height 387
click at [719, 152] on div "Invalid HTML You removed the {content} placeholder from HTML. This placeholder …" at bounding box center [435, 193] width 870 height 387
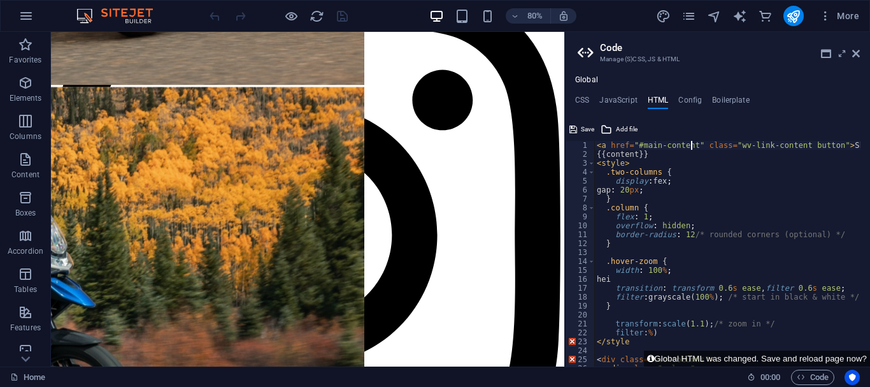
click at [692, 148] on div "< a href = "#main-content" class = "wv-link-content button" > Skip to main cont…" at bounding box center [766, 258] width 344 height 234
click at [656, 175] on div "< a href = "#main-contenclass=" wv-link-content button ">Skip to main content</…" at bounding box center [759, 258] width 331 height 234
click at [652, 204] on div "< a href = "#main-contenclass=" wv-link-content button ">Skip to main content</…" at bounding box center [759, 258] width 331 height 234
click at [662, 239] on div "< a href = "#main-contenclass=" wv-link-content button ">Skip to main content</…" at bounding box center [759, 258] width 331 height 234
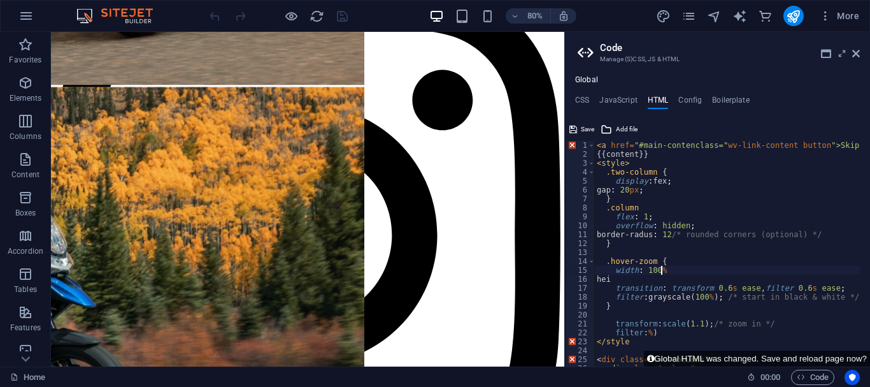
click at [683, 272] on div "< a href = "#main-contenclass=" wv-link-content button ">Skip to main content</…" at bounding box center [759, 258] width 331 height 234
click at [694, 297] on div "< a href = "#main-contenclass=" wv-link-content button ">Skip to main content</…" at bounding box center [759, 258] width 331 height 234
click at [703, 304] on div "< a href = "#main-contenclass=" wv-link-content button ">Skip to main content</…" at bounding box center [759, 258] width 331 height 234
type textarea "}"
click at [718, 304] on div "< a href = "#main-contenclass=" wv-link-content button ">Skip to main content</…" at bounding box center [759, 258] width 331 height 234
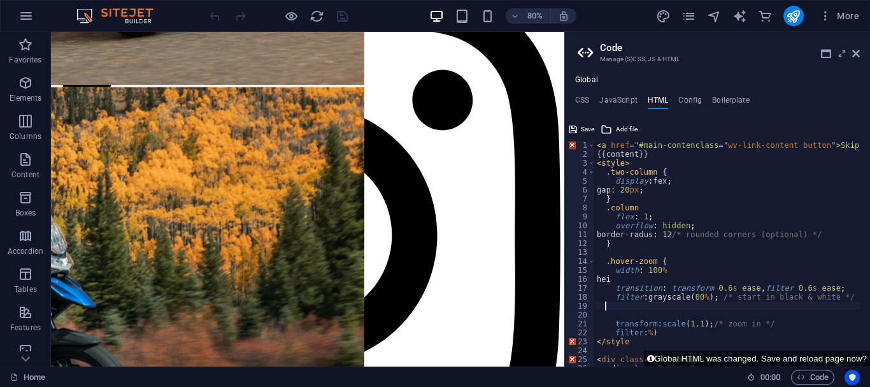
click at [741, 300] on div "< a href = "#main-contenclass=" wv-link-content button ">Skip to main content</…" at bounding box center [759, 258] width 331 height 234
drag, startPoint x: 689, startPoint y: 297, endPoint x: 683, endPoint y: 323, distance: 26.7
click at [685, 309] on div "< a href = "#main-contenclass=" wv-link-content button ">Skip to main content</…" at bounding box center [759, 258] width 331 height 234
click at [683, 327] on div "< a href = "#main-contenclass=" wv-link-content button ">Skip to main content</…" at bounding box center [759, 258] width 331 height 234
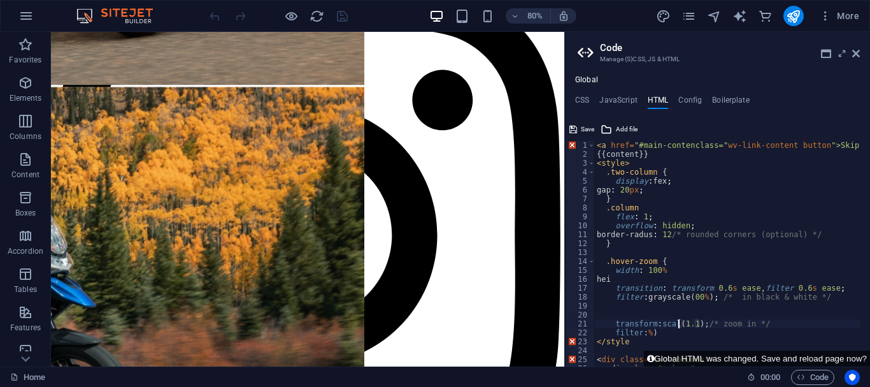
click at [683, 327] on div "< a href = "#main-contenclass=" wv-link-content button ">Skip to main content</…" at bounding box center [759, 258] width 331 height 234
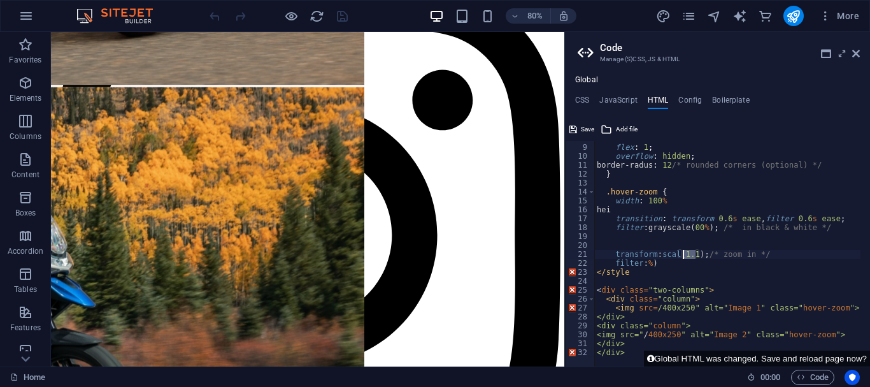
scroll to position [69, 0]
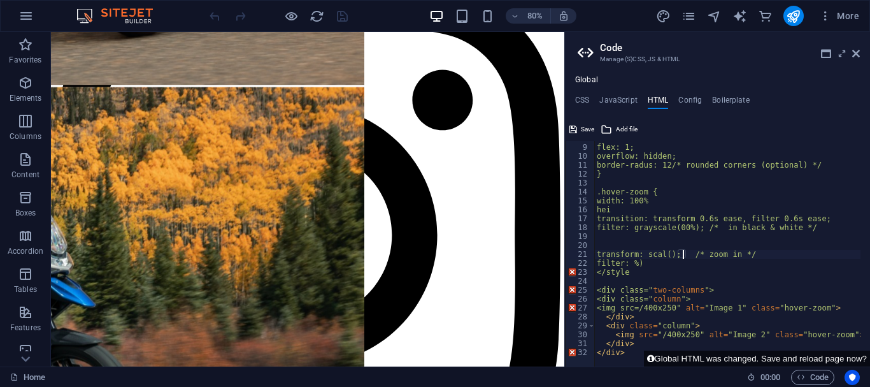
click at [678, 323] on div ".column flex: 1; overflow: hidden; border-radus: 12/* rounded corners (optional…" at bounding box center [759, 251] width 331 height 234
click at [701, 331] on div ".column flex: 1; overflow: hidden; border-radus: 12/* rounded corners (optional…" at bounding box center [759, 251] width 331 height 234
click at [708, 307] on div ".column flex: 1; overflow: hidden; border-radus: 12/* rounded corners (optional…" at bounding box center [759, 251] width 331 height 234
type textarea "<img src=/400x250" al="Image 1" class="hover-zoom">"
click at [692, 283] on div ".column flex: 1; overflow: hidden; border-radus: 12/* rounded corners (optional…" at bounding box center [759, 251] width 331 height 234
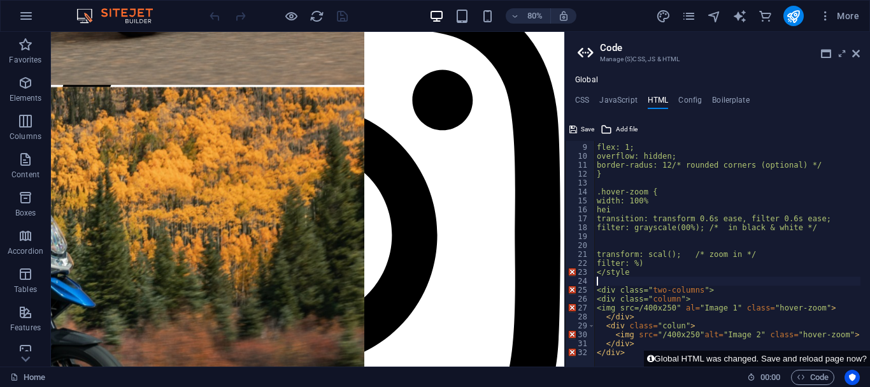
click at [675, 280] on div ".column flex: 1; overflow: hidden; border-radus: 12/* rounded corners (optional…" at bounding box center [759, 251] width 331 height 234
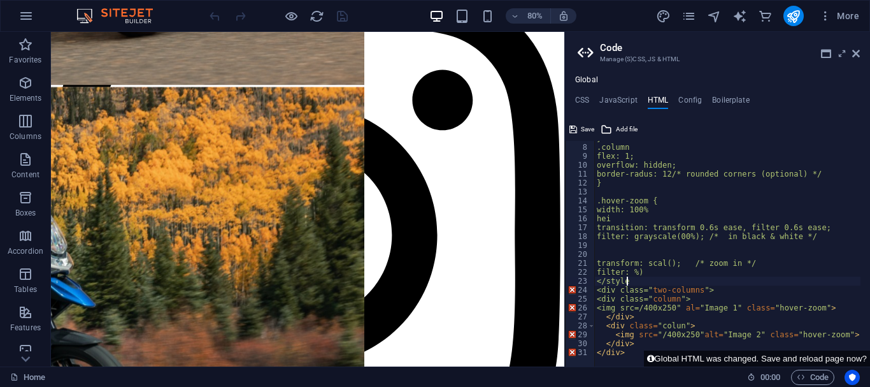
click at [689, 263] on div "} .column flex: 1; overflow: hidden; border-radus: 12/* rounded corners (option…" at bounding box center [759, 251] width 331 height 234
click at [691, 262] on div "} .column flex: 1; overflow: hidden; border-radus: 12/* rounded corners (option…" at bounding box center [759, 251] width 331 height 234
click at [708, 234] on div "} .column flex: 1; overflow: hidden; border-radus: 12/* rounded corners (option…" at bounding box center [759, 251] width 331 height 234
drag, startPoint x: 669, startPoint y: 243, endPoint x: 663, endPoint y: 257, distance: 15.1
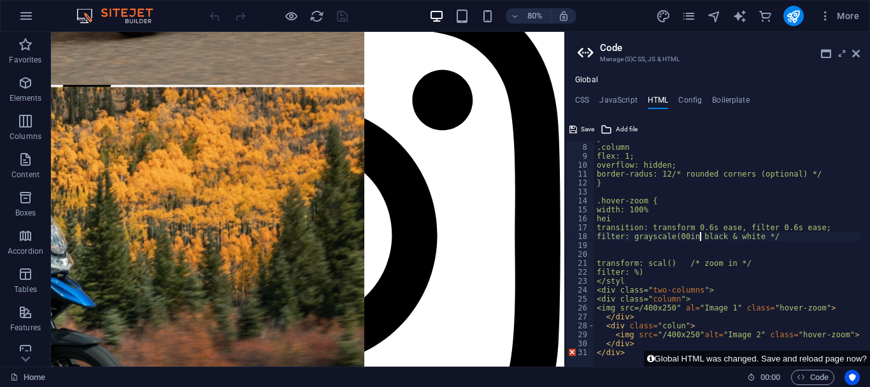
click at [669, 243] on div "} .column flex: 1; overflow: hidden; border-radus: 12/* rounded corners (option…" at bounding box center [759, 251] width 331 height 234
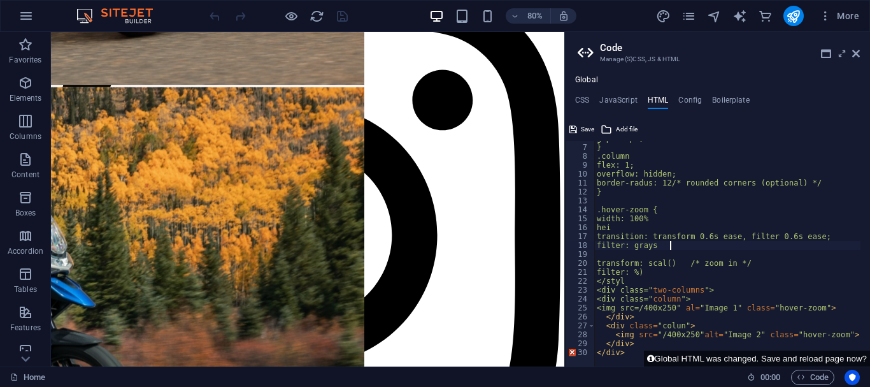
click at [663, 263] on div "gap: 20px; } .column flex: 1; overflow: hidden; border-radus: 12/* rounded corn…" at bounding box center [759, 251] width 331 height 234
click at [657, 267] on div "gap: 20px; } .column flex: 1; overflow: hidden; border-radus: 12/* rounded corn…" at bounding box center [759, 251] width 331 height 234
click at [665, 259] on div "gap: 20px; } .column flex: 1; overflow: hidden; border-radus: 12/* rounded corn…" at bounding box center [759, 251] width 331 height 234
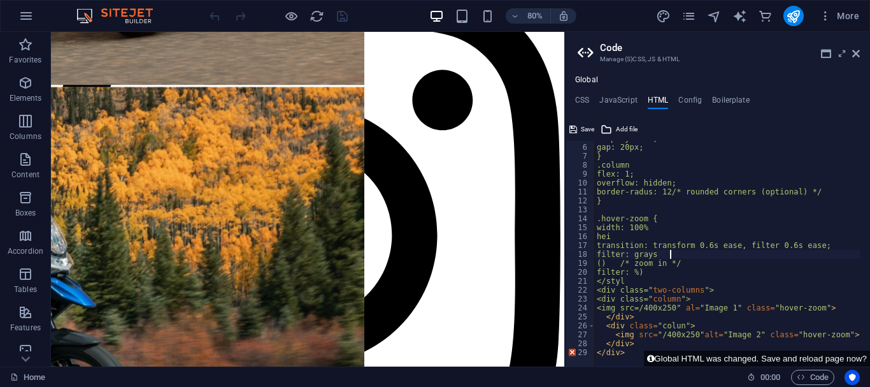
scroll to position [43, 0]
click at [673, 255] on div "display: fex; gap: 20px; } .column flex: 1; overflow: hidden; border-radus: 12/…" at bounding box center [759, 251] width 331 height 234
click at [681, 250] on div "display: fex; gap: 20px; } .column flex: 1; overflow: hidden; border-radus: 12/…" at bounding box center [759, 251] width 331 height 234
drag, startPoint x: 657, startPoint y: 280, endPoint x: 644, endPoint y: 210, distance: 70.6
click at [644, 210] on div "display: fex; gap: 20px; } .column flex: 1; overflow: hidden; border-radus: 12/…" at bounding box center [759, 251] width 331 height 234
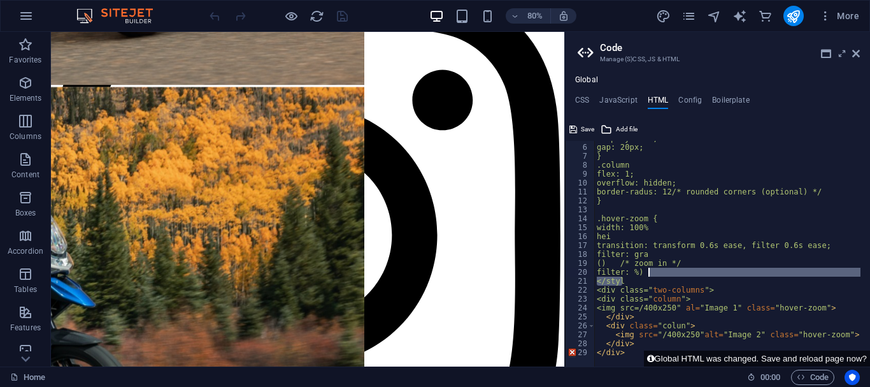
type textarea ".hover-zoom {"
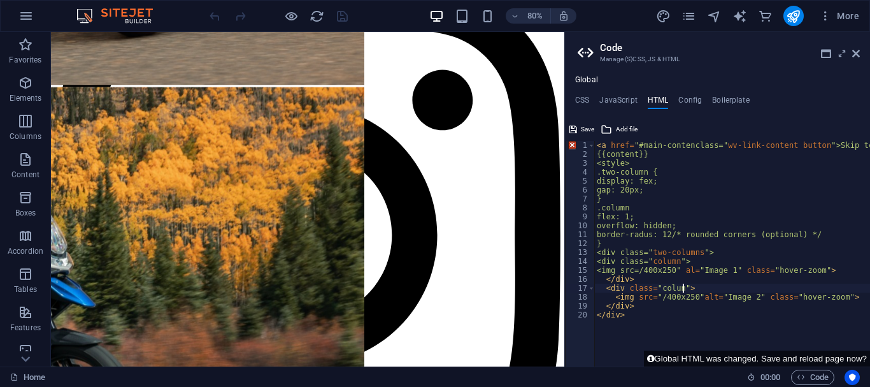
drag, startPoint x: 681, startPoint y: 292, endPoint x: 644, endPoint y: 271, distance: 42.5
click at [678, 292] on div "< a href = "#main-contenclass=" wv-link-content button ">Skip to main content</…" at bounding box center [759, 258] width 331 height 234
click at [644, 269] on div "< a href = "#main-contenclass=" wv-link-content button ">Skip to main content</…" at bounding box center [759, 258] width 331 height 234
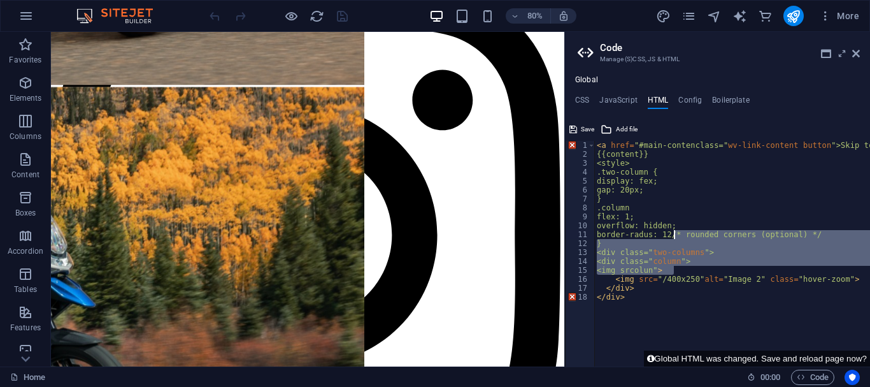
drag, startPoint x: 718, startPoint y: 266, endPoint x: 668, endPoint y: 228, distance: 62.7
click at [668, 228] on div "< a href = "#main-contenclass=" wv-link-content button ">Skip to main content</…" at bounding box center [759, 258] width 331 height 234
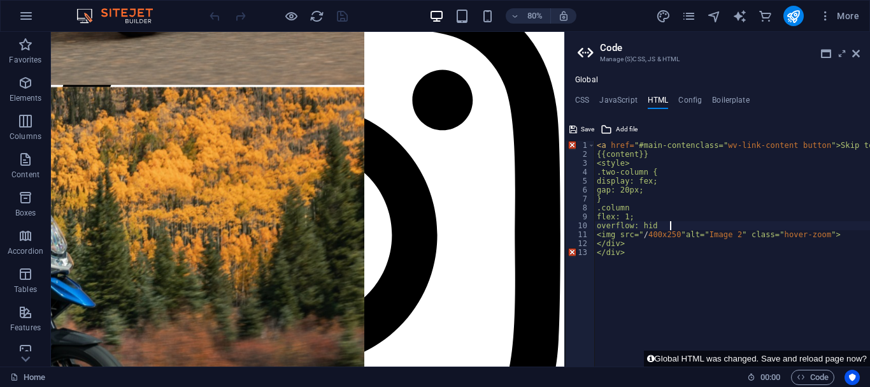
drag, startPoint x: 678, startPoint y: 187, endPoint x: 641, endPoint y: 166, distance: 42.8
click at [662, 176] on div "< a href = "#main-contenclass=" wv-link-content button ">Skip to main content</…" at bounding box center [759, 258] width 331 height 234
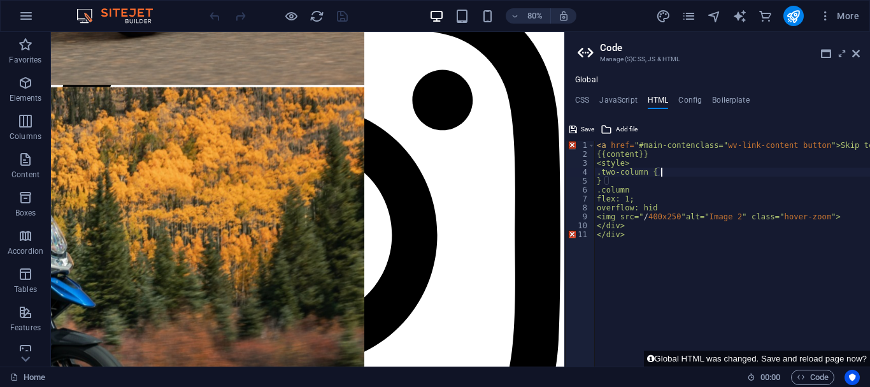
drag, startPoint x: 667, startPoint y: 176, endPoint x: 623, endPoint y: 167, distance: 45.5
click at [623, 167] on div "< a href = "#main-contenclass=" wv-link-content button ">Skip to main content</…" at bounding box center [759, 258] width 331 height 234
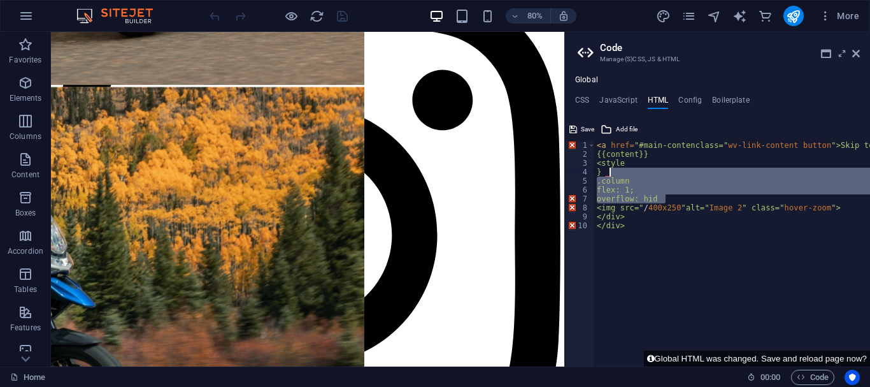
drag, startPoint x: 666, startPoint y: 200, endPoint x: 625, endPoint y: 176, distance: 47.9
click at [625, 176] on div "< a href = "#main-contenclass=" wv-link-content button ">Skip to main content</…" at bounding box center [759, 258] width 331 height 234
type textarea "}d"
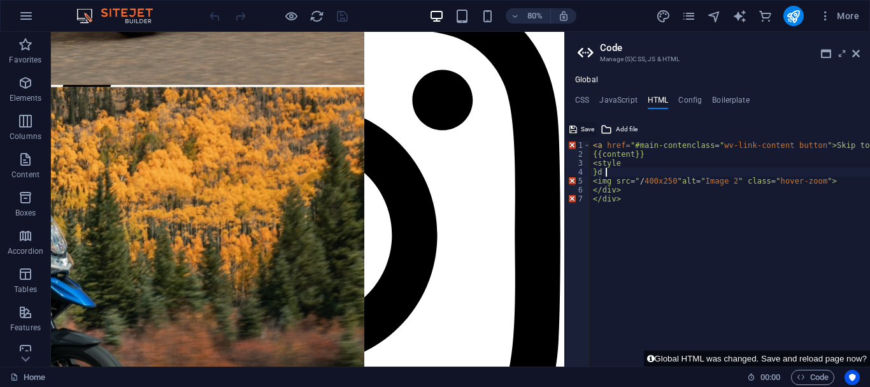
click at [581, 132] on span "Save" at bounding box center [587, 129] width 13 height 15
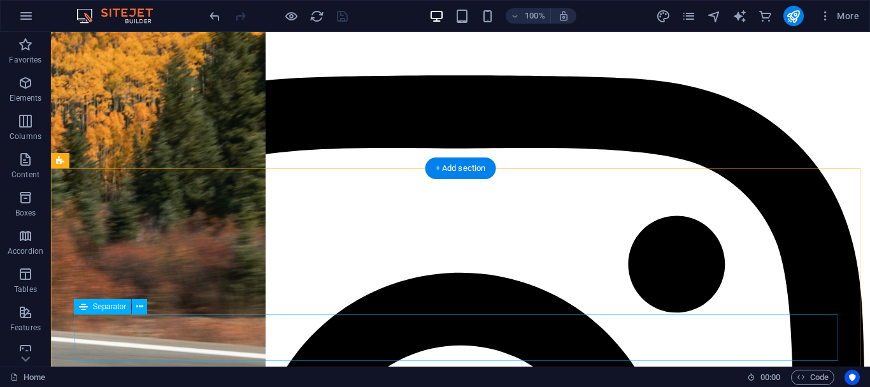
scroll to position [2116, 0]
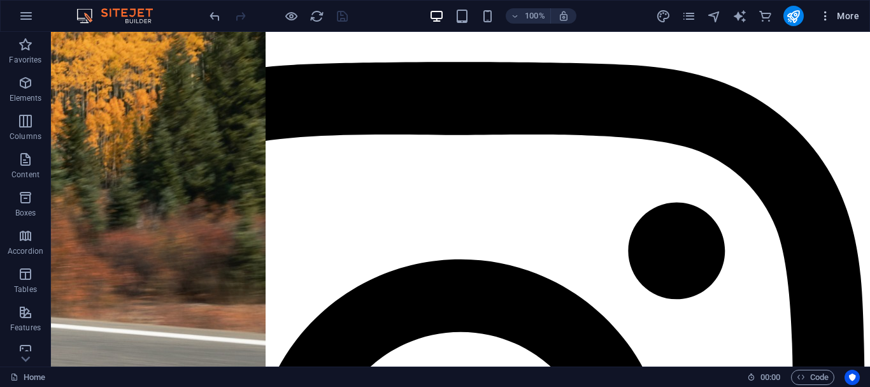
click at [839, 22] on button "More" at bounding box center [839, 16] width 50 height 20
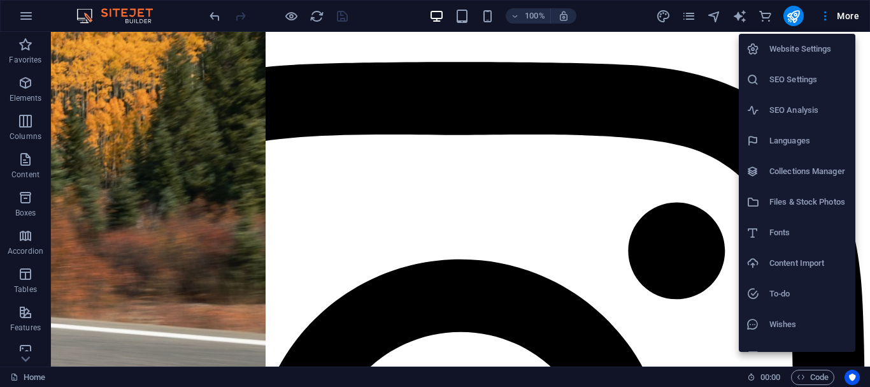
click at [802, 73] on h6 "SEO Settings" at bounding box center [808, 79] width 78 height 15
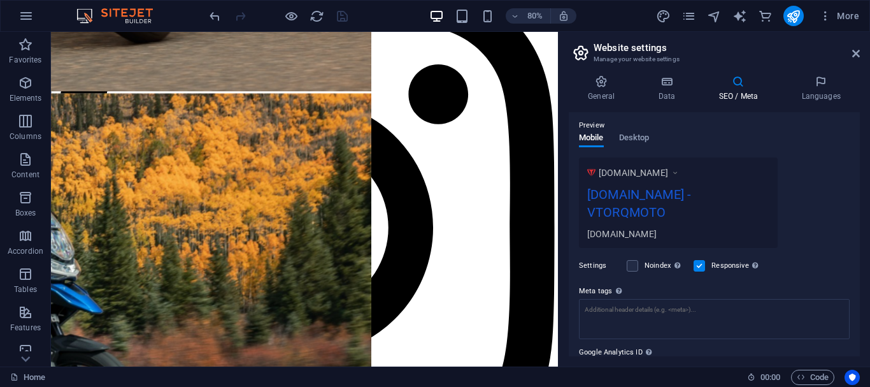
scroll to position [225, 0]
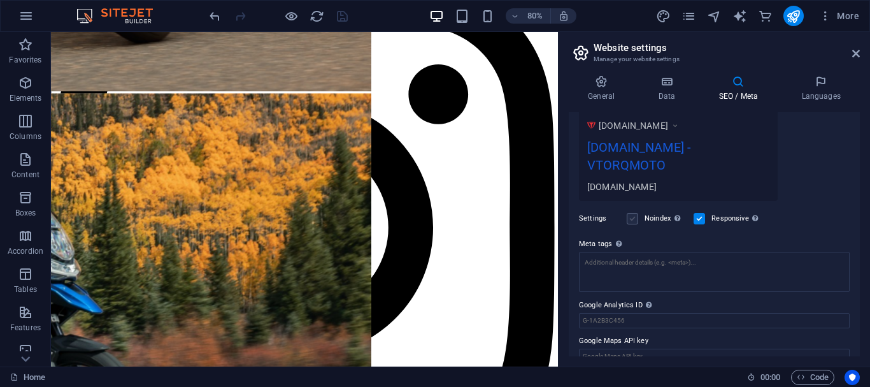
click at [632, 213] on label at bounding box center [632, 218] width 11 height 11
click at [0, 0] on input "Noindex Instruct search engines to exclude this website from search results." at bounding box center [0, 0] width 0 height 0
click at [341, 17] on icon "save" at bounding box center [342, 16] width 15 height 15
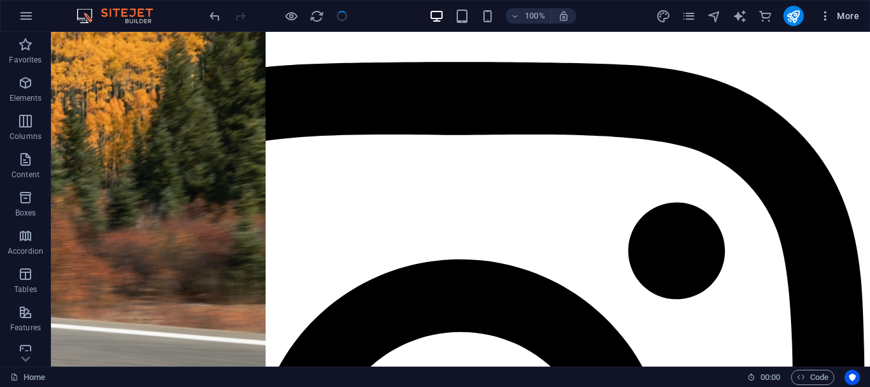
click at [832, 16] on icon "button" at bounding box center [825, 16] width 13 height 13
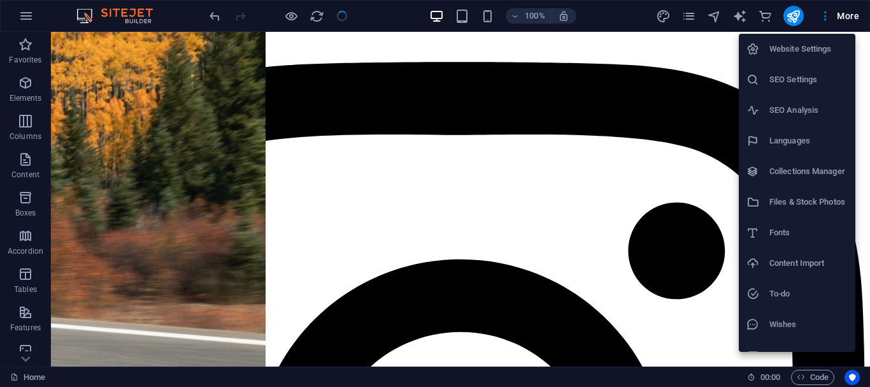
click at [790, 77] on h6 "SEO Settings" at bounding box center [808, 79] width 78 height 15
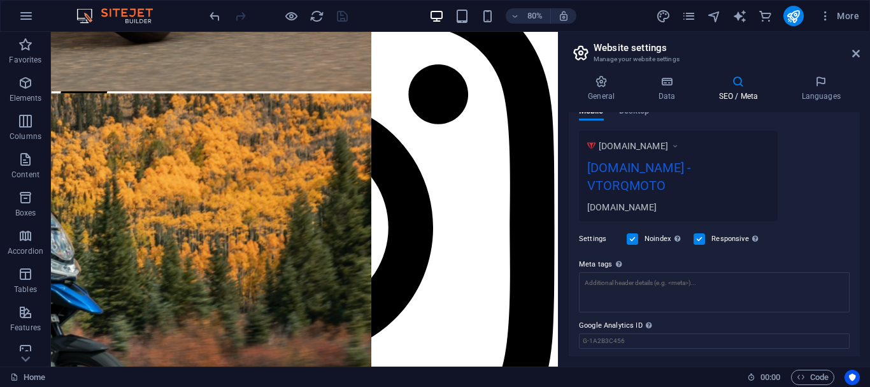
scroll to position [225, 0]
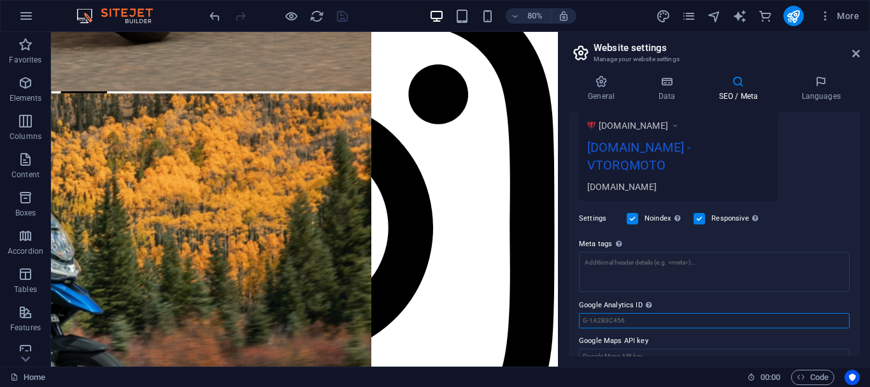
click at [631, 313] on input "Google Analytics ID Please only add the Google Analytics ID. We automatically i…" at bounding box center [714, 320] width 271 height 15
click at [629, 348] on input "Google Maps API key" at bounding box center [714, 355] width 271 height 15
click at [643, 313] on input "Google Analytics ID Please only add the Google Analytics ID. We automatically i…" at bounding box center [714, 320] width 271 height 15
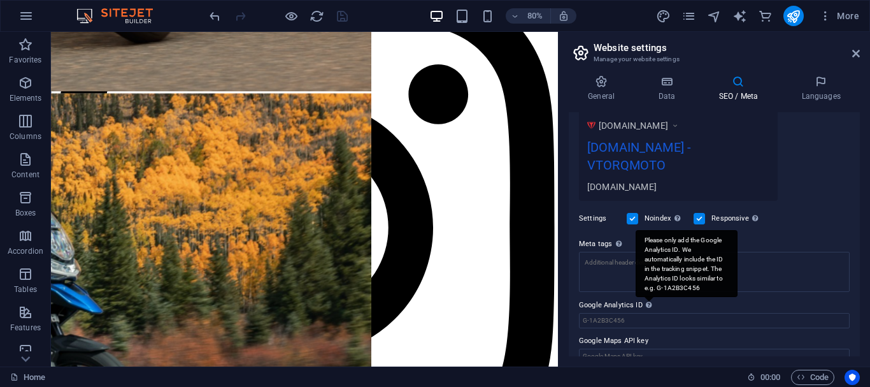
drag, startPoint x: 665, startPoint y: 257, endPoint x: 704, endPoint y: 259, distance: 38.9
click at [700, 259] on div "Please only add the Google Analytics ID. We automatically include the ID in the…" at bounding box center [686, 263] width 102 height 67
click at [700, 313] on input "Google Analytics ID Please only add the Google Analytics ID. We automatically i…" at bounding box center [714, 320] width 271 height 15
click at [709, 278] on div "Please only add the Google Analytics ID. We automatically include the ID in the…" at bounding box center [686, 263] width 102 height 67
click at [709, 313] on input "Google Analytics ID Please only add the Google Analytics ID. We automatically i…" at bounding box center [714, 320] width 271 height 15
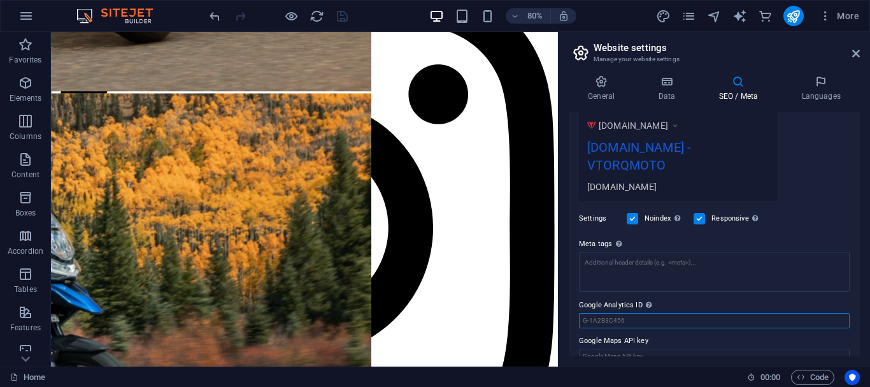
scroll to position [161, 0]
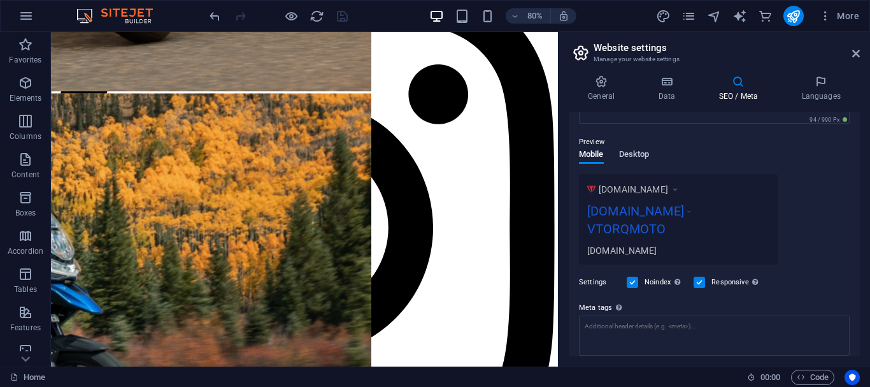
click at [634, 157] on span "Desktop" at bounding box center [634, 155] width 31 height 18
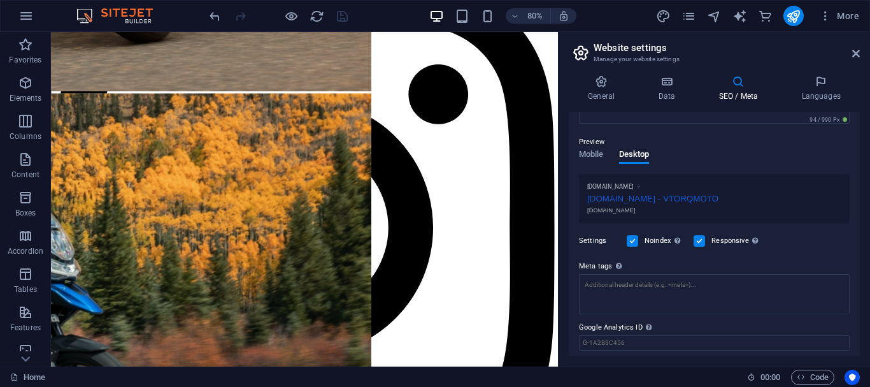
click at [600, 201] on div "[DOMAIN_NAME] - VTORQMOTO" at bounding box center [714, 196] width 254 height 13
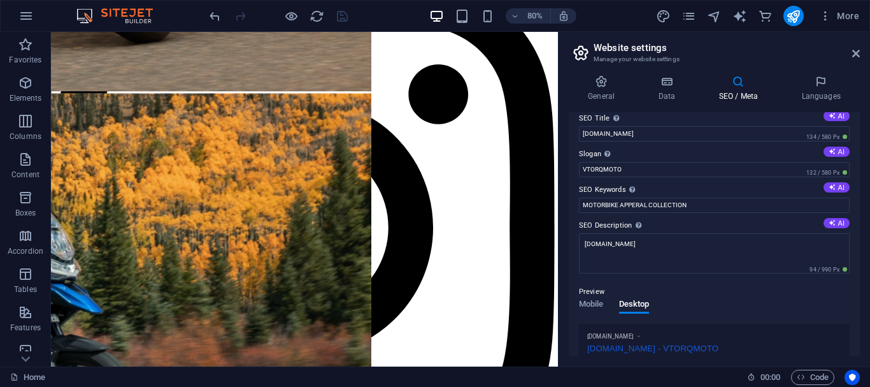
scroll to position [0, 0]
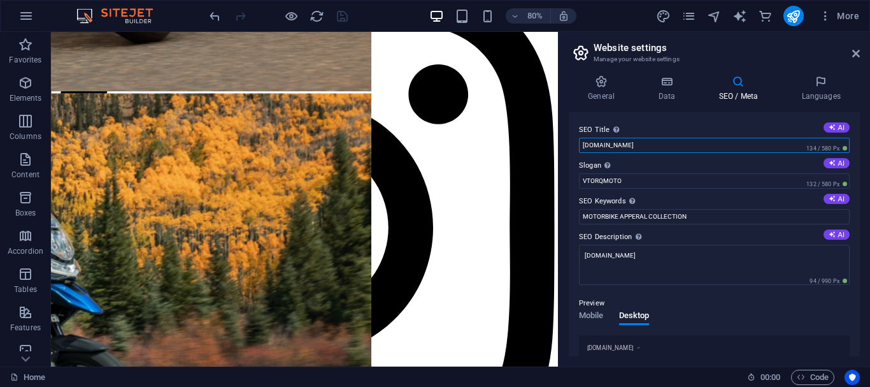
click at [663, 141] on input "[DOMAIN_NAME]" at bounding box center [714, 145] width 271 height 15
click at [670, 146] on input "[DOMAIN_NAME]" at bounding box center [714, 145] width 271 height 15
click at [660, 176] on input "VTORQMOTO" at bounding box center [714, 180] width 271 height 15
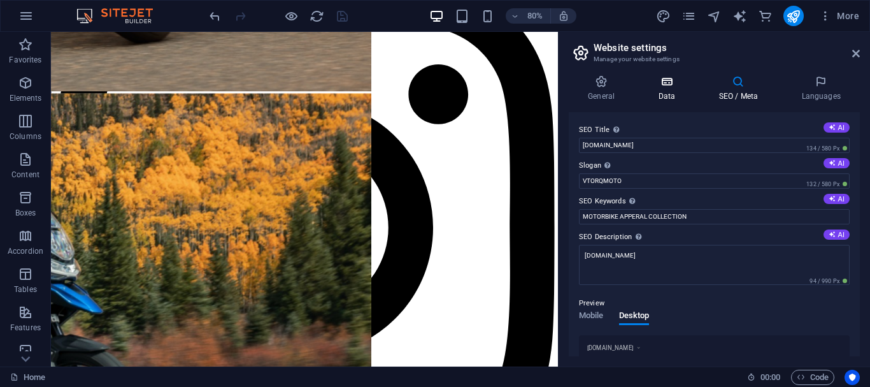
click at [670, 94] on h4 "Data" at bounding box center [669, 88] width 60 height 27
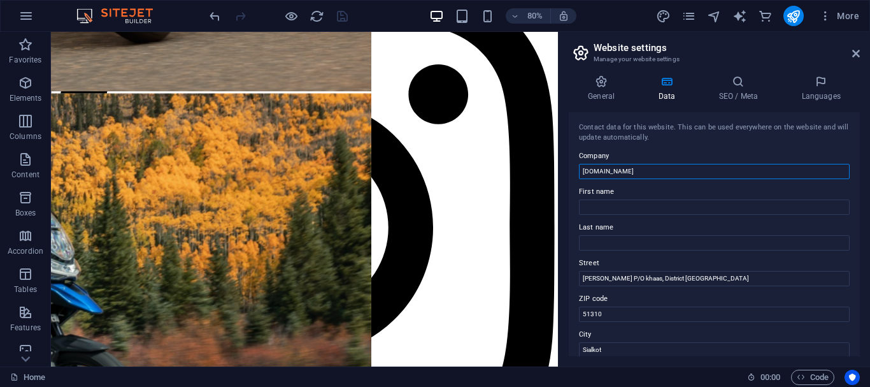
click at [627, 169] on input "[DOMAIN_NAME]" at bounding box center [714, 171] width 271 height 15
click at [644, 169] on input "[DOMAIN_NAME]" at bounding box center [714, 171] width 271 height 15
click at [630, 209] on input "First name" at bounding box center [714, 206] width 271 height 15
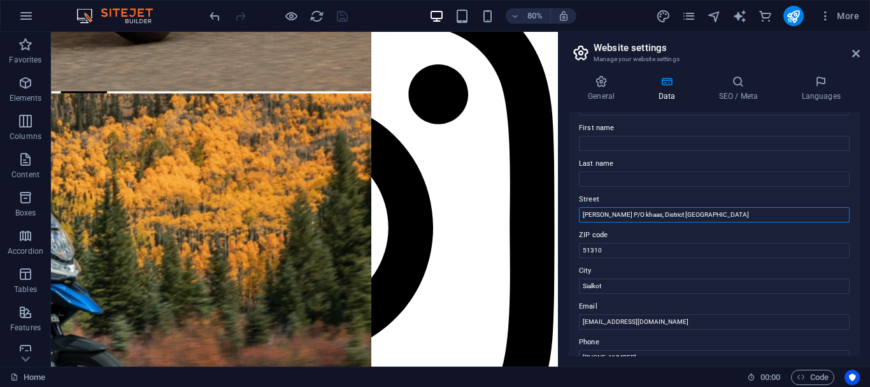
click at [593, 220] on input "[PERSON_NAME] P/O khaas, District [GEOGRAPHIC_DATA]" at bounding box center [714, 214] width 271 height 15
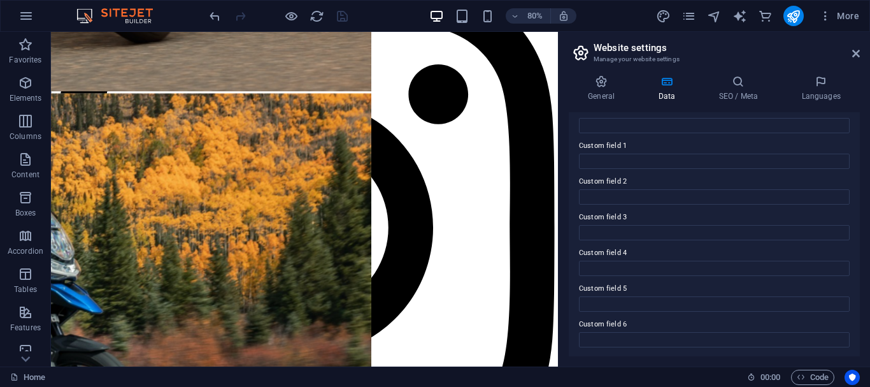
scroll to position [368, 0]
click at [585, 73] on div "General Data SEO / Meta Languages Website name vtorqmoto.com Logo Drag files he…" at bounding box center [713, 215] width 311 height 301
click at [596, 82] on icon at bounding box center [601, 81] width 65 height 13
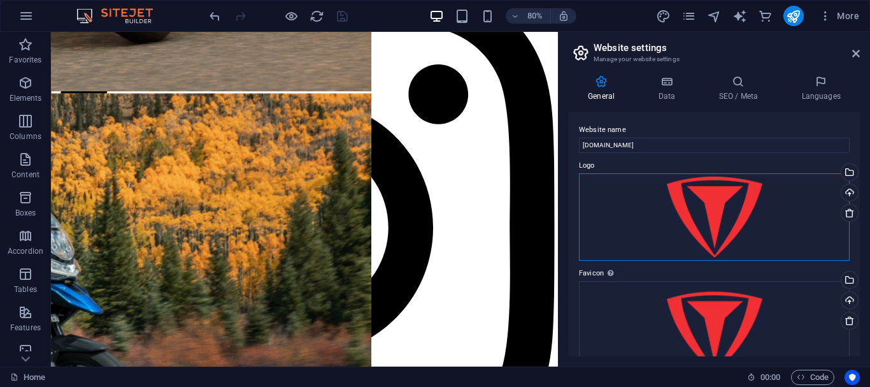
click at [680, 176] on div "Drag files here, click to choose files or select files from Files or our free s…" at bounding box center [714, 217] width 271 height 88
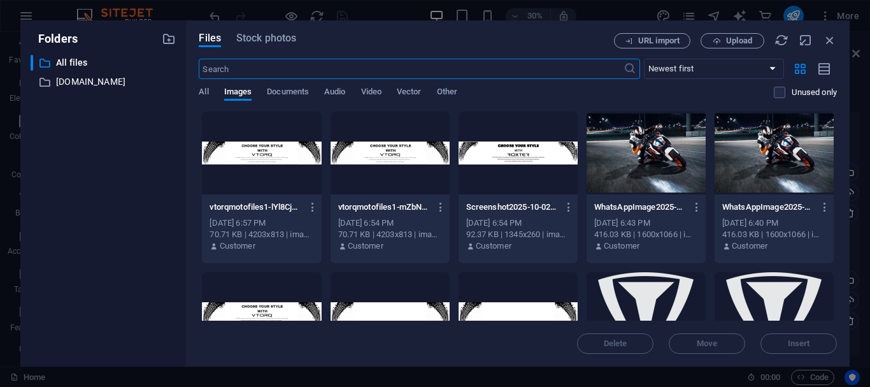
click at [834, 40] on icon "button" at bounding box center [830, 40] width 14 height 14
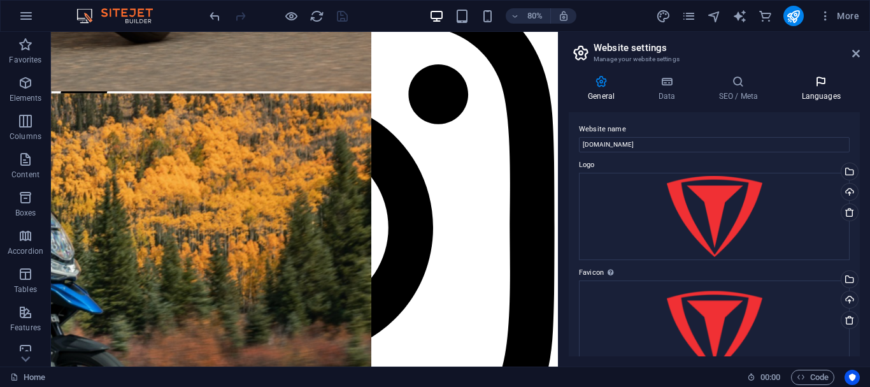
scroll to position [0, 0]
click at [738, 73] on div "General Data SEO / Meta Languages Website name vtorqmoto.com Logo Drag files he…" at bounding box center [713, 215] width 311 height 301
click at [734, 96] on h4 "SEO / Meta" at bounding box center [740, 88] width 83 height 27
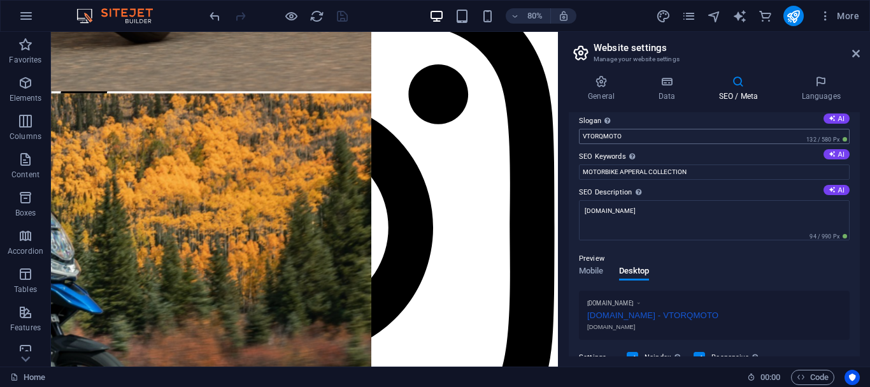
scroll to position [64, 0]
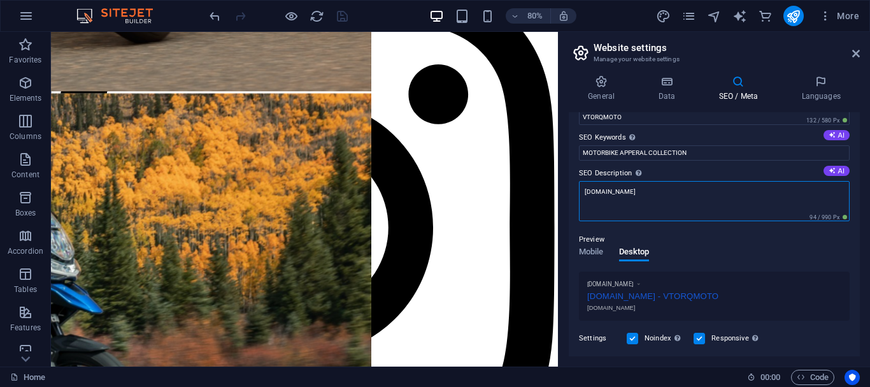
click at [655, 188] on textarea "[DOMAIN_NAME]" at bounding box center [714, 201] width 271 height 40
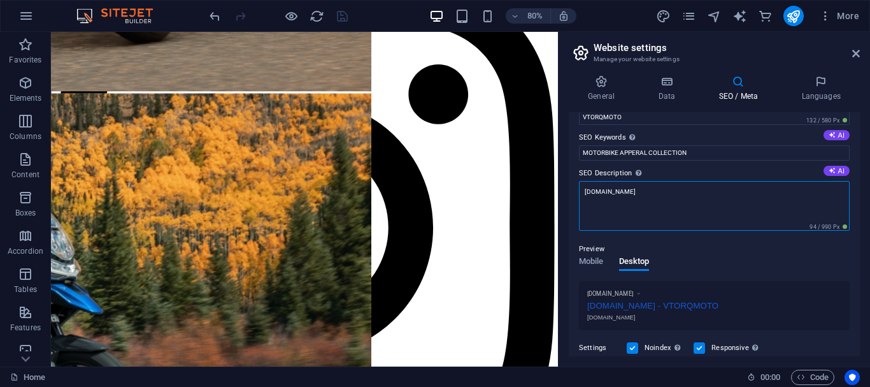
drag, startPoint x: 683, startPoint y: 199, endPoint x: 565, endPoint y: 194, distance: 117.2
click at [565, 194] on div "General Data SEO / Meta Languages Website name vtorqmoto.com Logo Drag files he…" at bounding box center [713, 215] width 311 height 301
paste textarea "Leather Suits, Jackets, Gloves,"
type textarea "Leather Suits, Jackets, Gloves,"
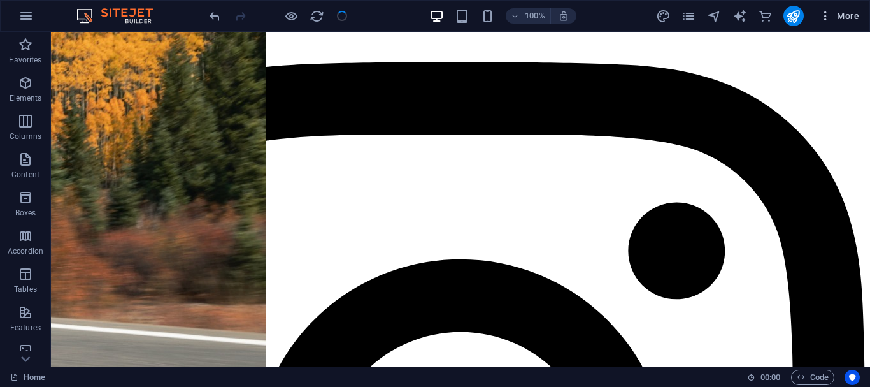
click at [831, 17] on icon "button" at bounding box center [825, 16] width 13 height 13
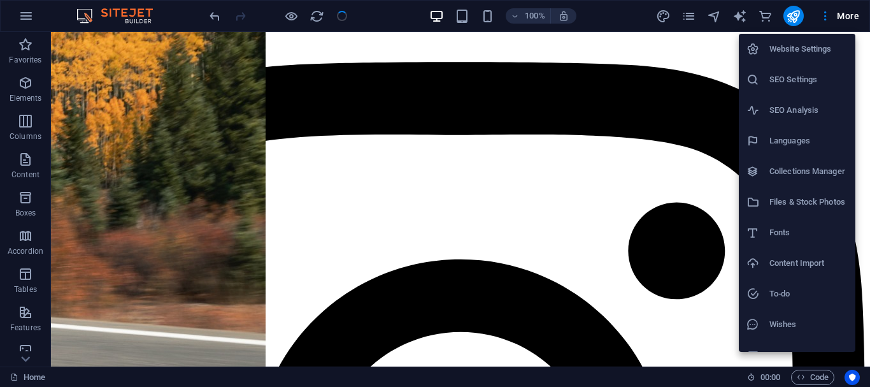
click at [777, 103] on h6 "SEO Analysis" at bounding box center [808, 110] width 78 height 15
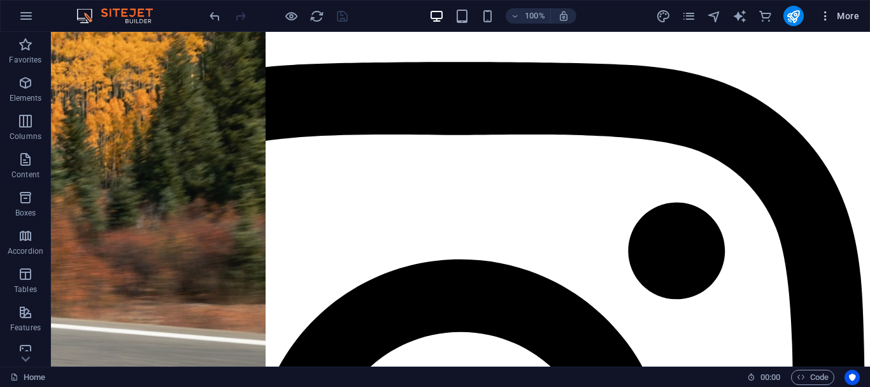
click at [835, 18] on span "More" at bounding box center [839, 16] width 40 height 13
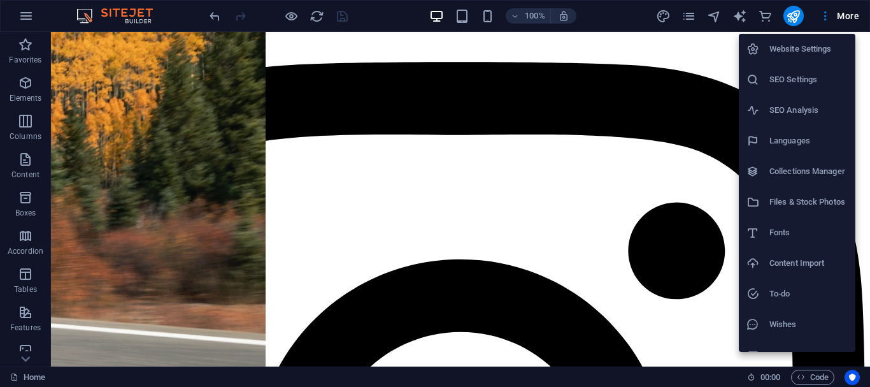
click at [771, 105] on h6 "SEO Analysis" at bounding box center [808, 110] width 78 height 15
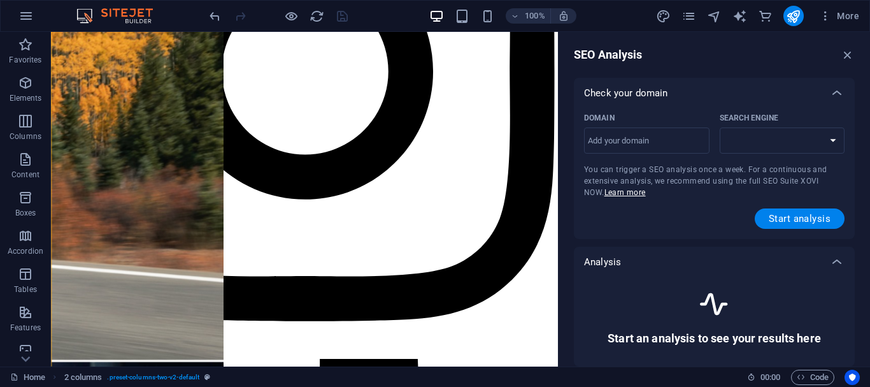
scroll to position [1725, 0]
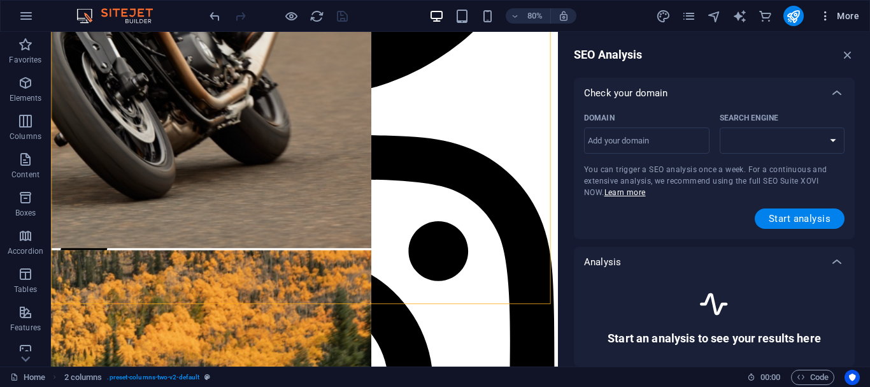
select select "google.com"
click at [652, 145] on input "Domain ​" at bounding box center [646, 141] width 125 height 20
type input "[DOMAIN_NAME]"
click at [787, 220] on span "Start analysis" at bounding box center [800, 218] width 62 height 10
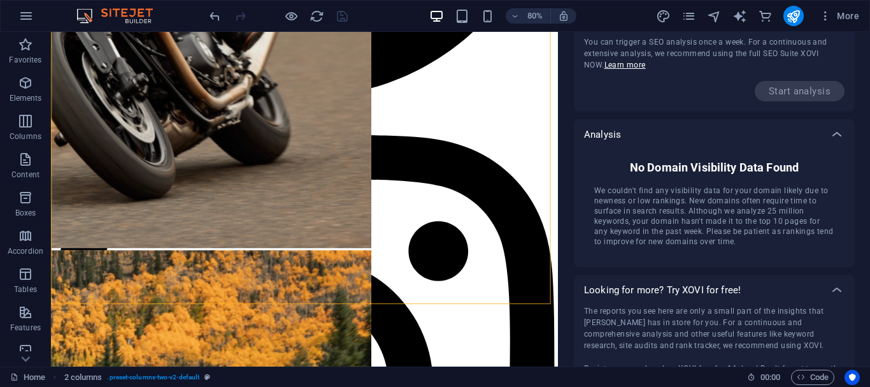
scroll to position [0, 0]
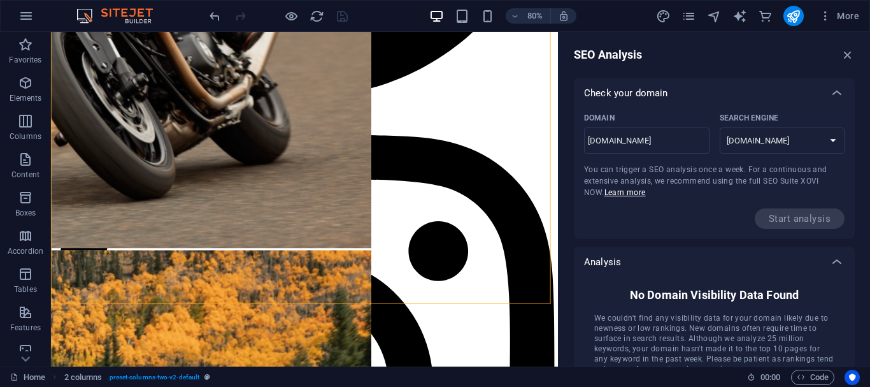
drag, startPoint x: 701, startPoint y: 255, endPoint x: 725, endPoint y: 258, distance: 24.4
click at [725, 258] on div "Analysis" at bounding box center [714, 261] width 281 height 31
click at [725, 258] on div "Analysis" at bounding box center [703, 261] width 238 height 13
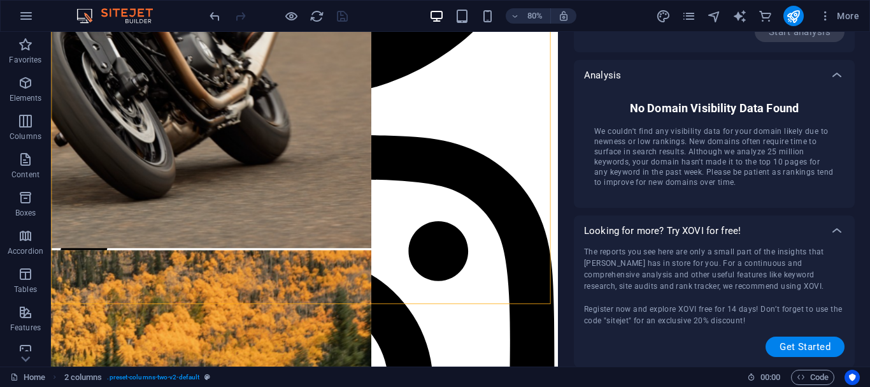
scroll to position [187, 0]
click at [796, 343] on span "Get Started" at bounding box center [804, 346] width 51 height 10
drag, startPoint x: 625, startPoint y: 229, endPoint x: 657, endPoint y: 234, distance: 33.0
click at [657, 234] on p "Looking for more? Try XOVI for free!" at bounding box center [662, 229] width 157 height 13
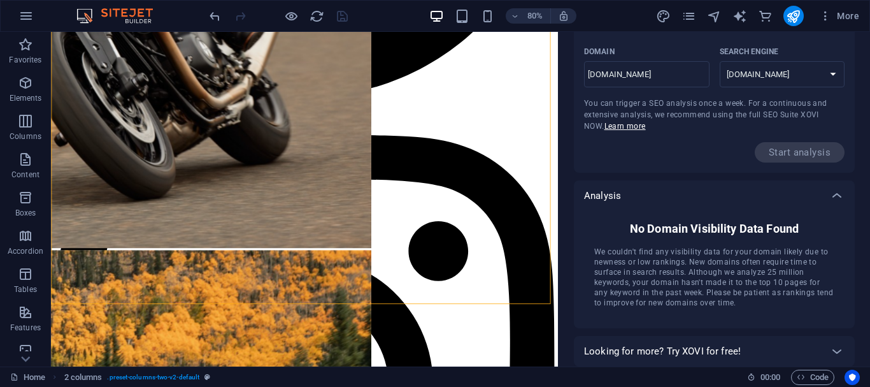
scroll to position [66, 0]
click at [777, 340] on div "Looking for more? Try XOVI for free!" at bounding box center [714, 351] width 281 height 31
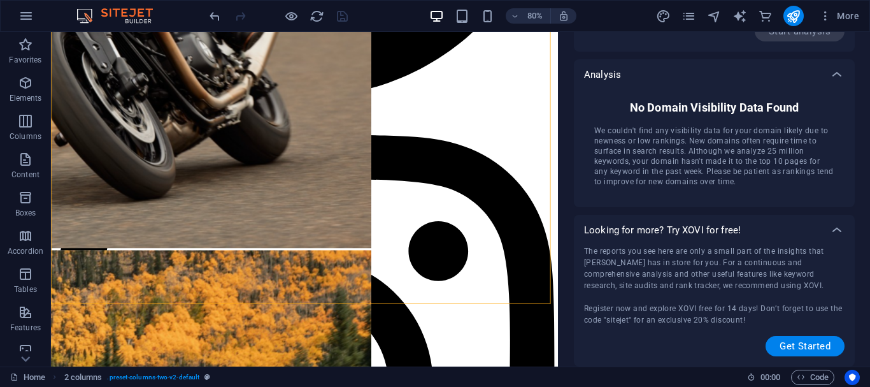
click at [762, 225] on div "Looking for more? Try XOVI for free!" at bounding box center [703, 229] width 238 height 13
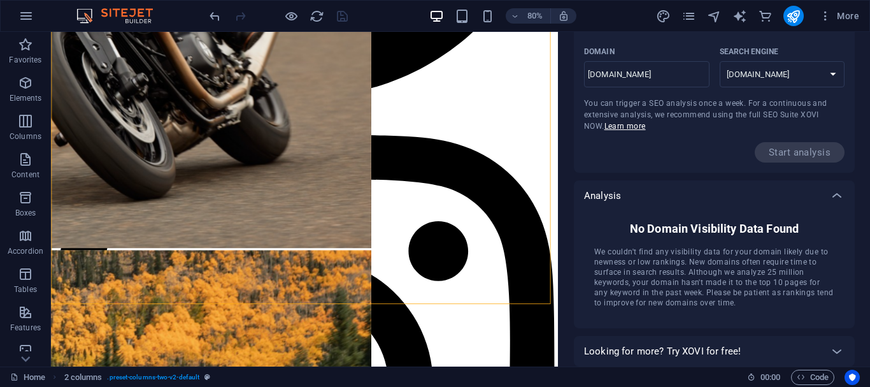
scroll to position [66, 0]
drag, startPoint x: 699, startPoint y: 218, endPoint x: 716, endPoint y: 218, distance: 17.2
click at [716, 218] on div "No Domain Visibility Data Found We couldn't find any visibility data for your d…" at bounding box center [714, 264] width 260 height 107
click at [721, 225] on h6 "No Domain Visibility Data Found" at bounding box center [714, 228] width 169 height 15
click at [756, 281] on span "We couldn't find any visibility data for your domain likely due to newness or l…" at bounding box center [714, 276] width 240 height 61
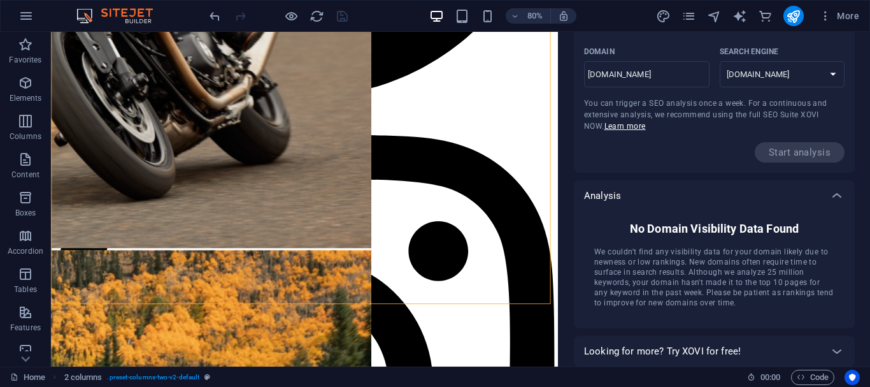
click at [781, 289] on span "We couldn't find any visibility data for your domain likely due to newness or l…" at bounding box center [714, 276] width 240 height 61
drag, startPoint x: 687, startPoint y: 296, endPoint x: 727, endPoint y: 296, distance: 39.5
click at [725, 296] on span "We couldn't find any visibility data for your domain likely due to newness or l…" at bounding box center [714, 276] width 240 height 61
click at [767, 296] on span "We couldn't find any visibility data for your domain likely due to newness or l…" at bounding box center [714, 276] width 240 height 61
click at [779, 296] on span "We couldn't find any visibility data for your domain likely due to newness or l…" at bounding box center [714, 276] width 240 height 61
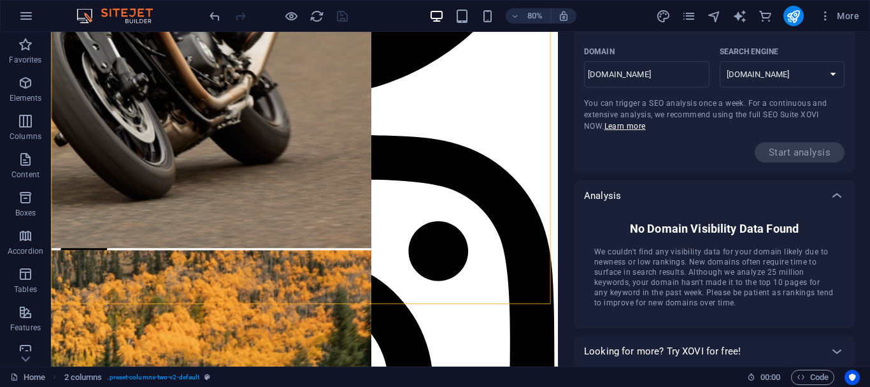
drag, startPoint x: 649, startPoint y: 304, endPoint x: 662, endPoint y: 303, distance: 12.8
click at [658, 303] on span "We couldn't find any visibility data for your domain likely due to newness or l…" at bounding box center [714, 276] width 240 height 61
click at [666, 303] on span "We couldn't find any visibility data for your domain likely due to newness or l…" at bounding box center [714, 276] width 240 height 61
click at [833, 208] on div at bounding box center [836, 195] width 31 height 31
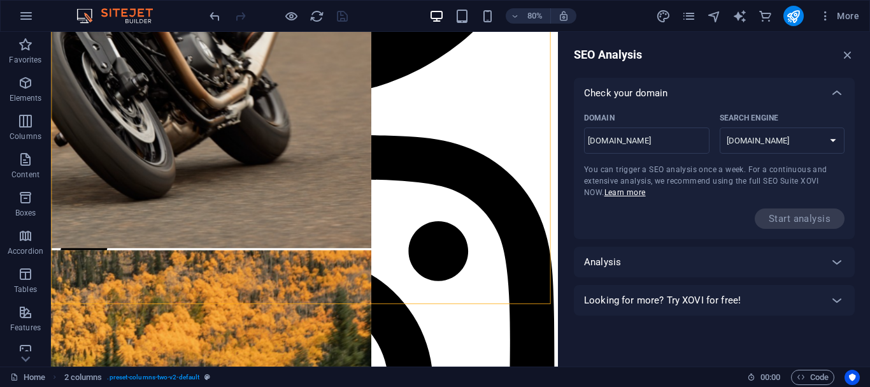
scroll to position [0, 0]
click at [832, 197] on div "Domain vtorqmoto.com ​ Search Engine google.de google.at google.es google.co.uk…" at bounding box center [714, 168] width 260 height 120
click at [791, 144] on select "google.de google.at google.es google.co.uk google.fr google.it google.ch google…" at bounding box center [782, 140] width 125 height 26
click at [790, 115] on div "Search Engine" at bounding box center [780, 117] width 120 height 19
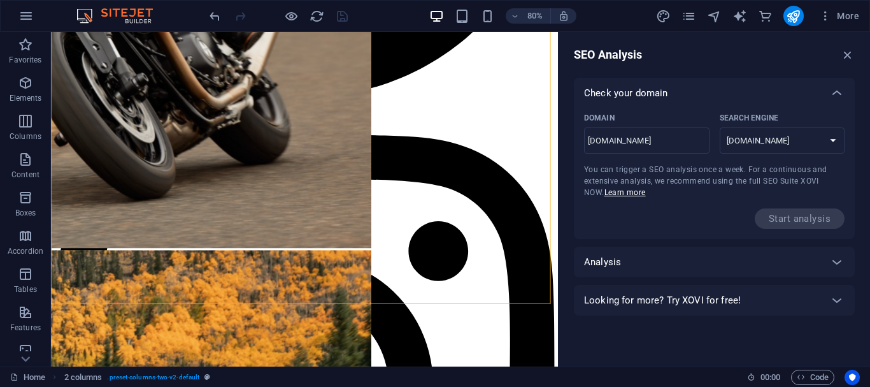
click at [790, 127] on select "google.de google.at google.es google.co.uk google.fr google.it google.ch google…" at bounding box center [782, 140] width 125 height 26
click at [841, 90] on icon at bounding box center [836, 92] width 15 height 15
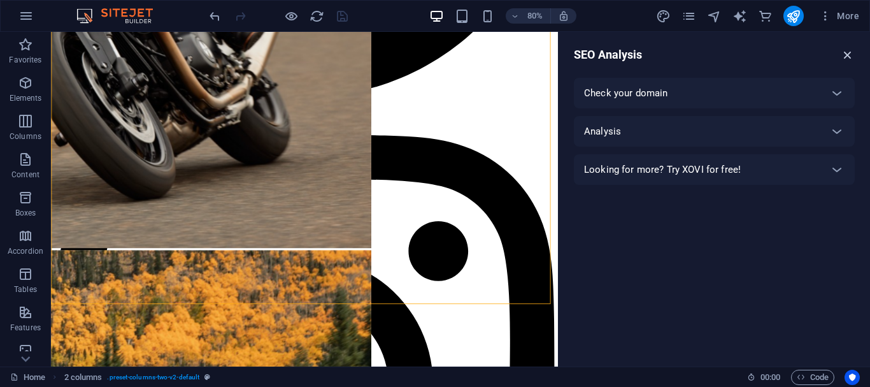
click at [849, 52] on icon "button" at bounding box center [848, 55] width 14 height 14
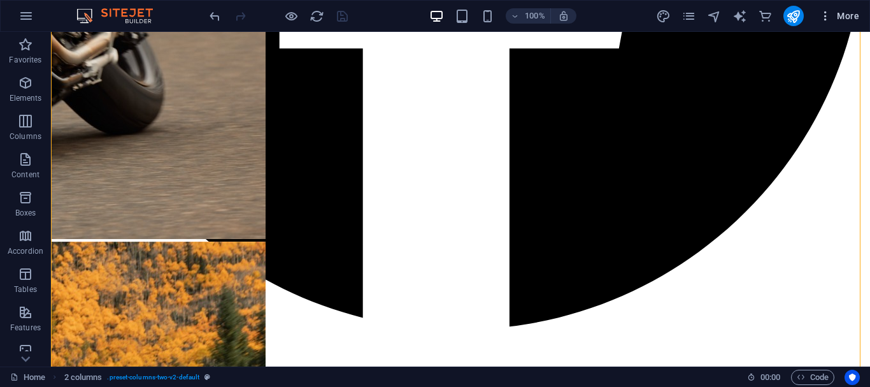
click at [849, 13] on span "More" at bounding box center [839, 16] width 40 height 13
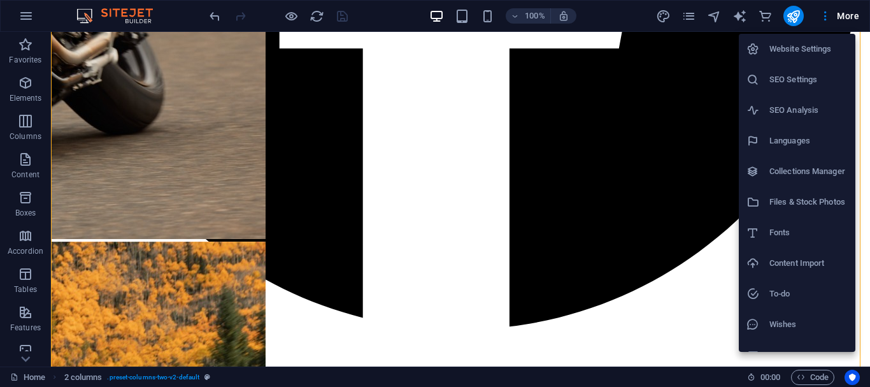
click at [772, 82] on h6 "SEO Settings" at bounding box center [808, 79] width 78 height 15
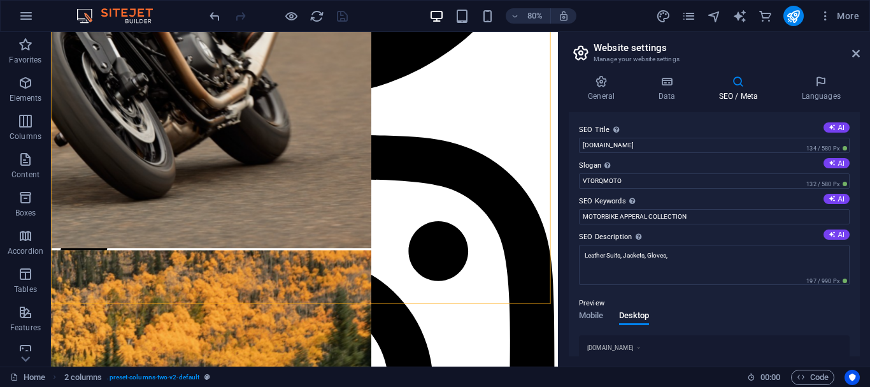
click at [663, 136] on label "SEO Title The title of your website - make it something that stands out in sear…" at bounding box center [714, 129] width 271 height 15
click at [663, 138] on input "[DOMAIN_NAME]" at bounding box center [714, 145] width 271 height 15
click at [659, 187] on input "VTORQMOTO" at bounding box center [714, 180] width 271 height 15
click at [678, 209] on input "MOTORBIKE APPERAL COLLECTION" at bounding box center [714, 216] width 271 height 15
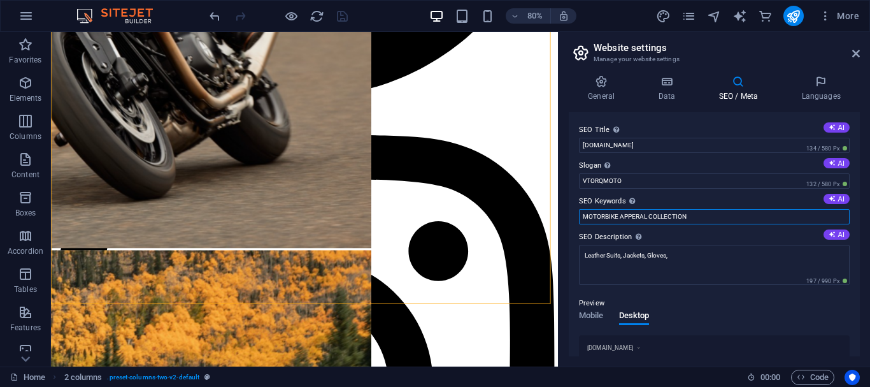
click at [678, 209] on input "MOTORBIKE APPERAL COLLECTION" at bounding box center [714, 216] width 271 height 15
click at [681, 215] on input "MOTORBIKE APPERAL COLLECTION" at bounding box center [714, 216] width 271 height 15
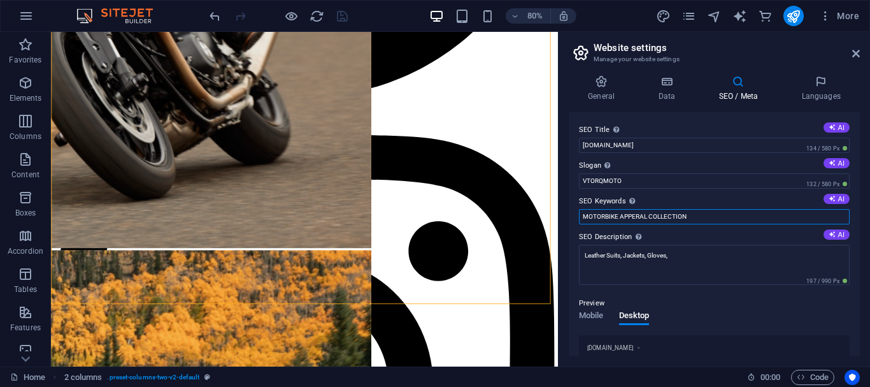
paste input "Vtorq Motorcycle Clothing ▷ Buy top quality leather suits, motorcycle jackets, …"
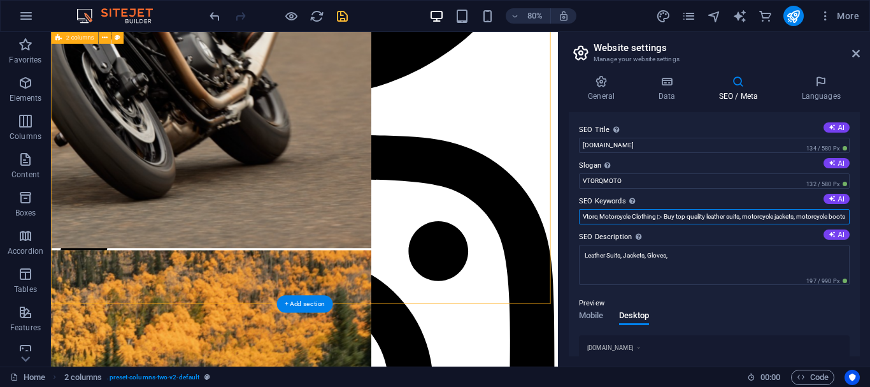
drag, startPoint x: 656, startPoint y: 250, endPoint x: 665, endPoint y: 262, distance: 14.5
click at [650, 212] on input "Vtorq Motorcycle Clothing ▷ Buy top quality leather suits, motorcycle jackets, …" at bounding box center [714, 216] width 271 height 15
type input "Vtorq Motorcycle Clothing ▷ Buy top quality leather suits, motorcycle jackets, …"
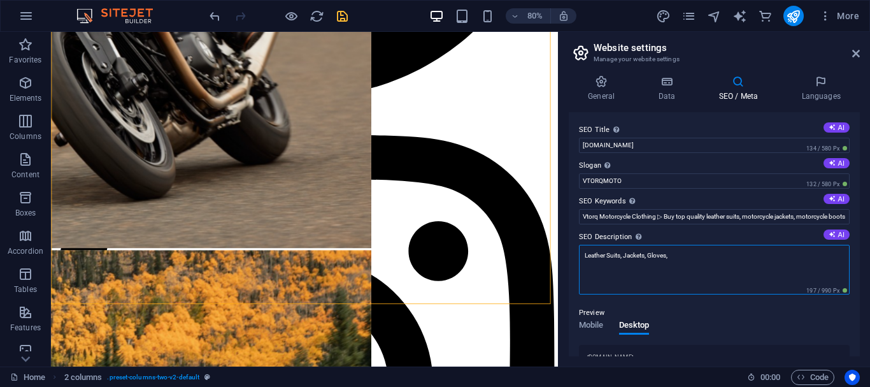
drag, startPoint x: 734, startPoint y: 289, endPoint x: 677, endPoint y: 306, distance: 59.7
click at [633, 256] on textarea "Leather Suits, Jackets, Gloves," at bounding box center [714, 270] width 271 height 50
paste textarea "Vtorq Motorcycle Clothing ▷ Buy top quality leather suits, motorcycle jackets, …"
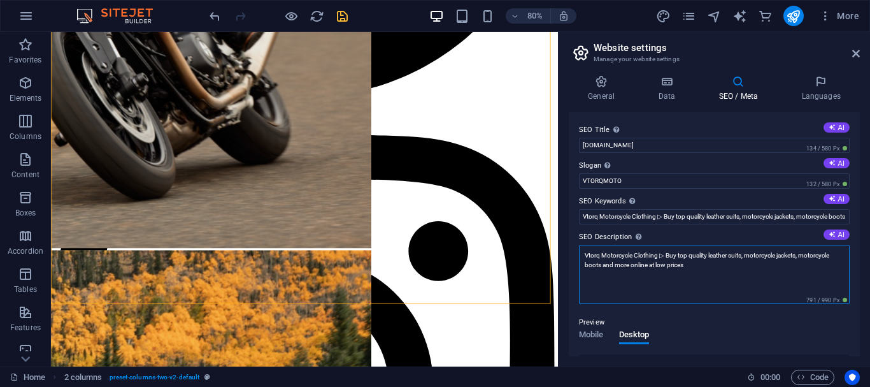
scroll to position [64, 0]
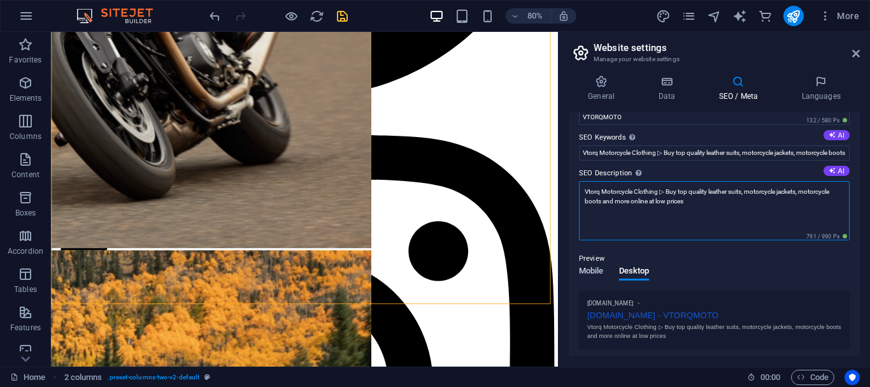
type textarea "Vtorq Motorcycle Clothing ▷ Buy top quality leather suits, motorcycle jackets, …"
click at [582, 271] on div "Preview Mobile Desktop www.example.com vtorqmoto.com - VTORQMOTO Vtorq Motorcyc…" at bounding box center [714, 295] width 271 height 108
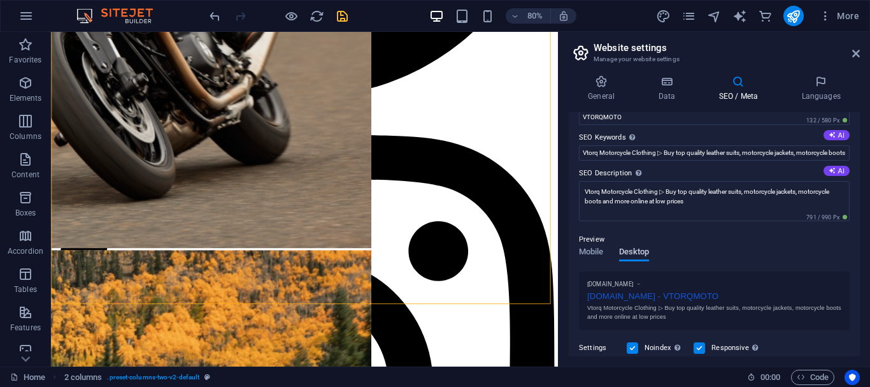
click at [638, 258] on span "Desktop" at bounding box center [634, 253] width 31 height 18
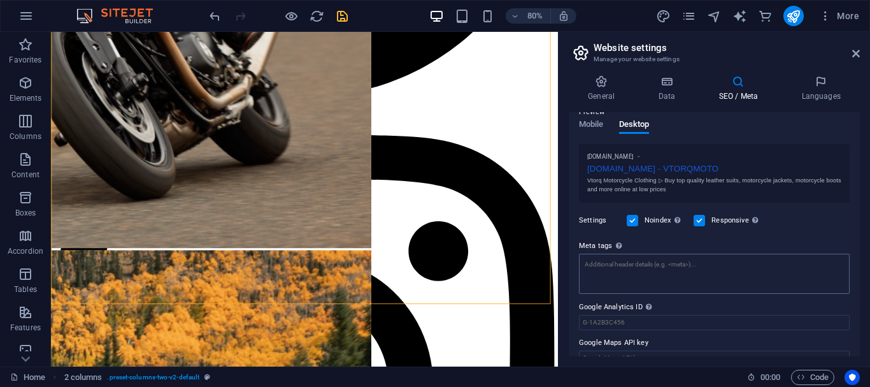
scroll to position [211, 0]
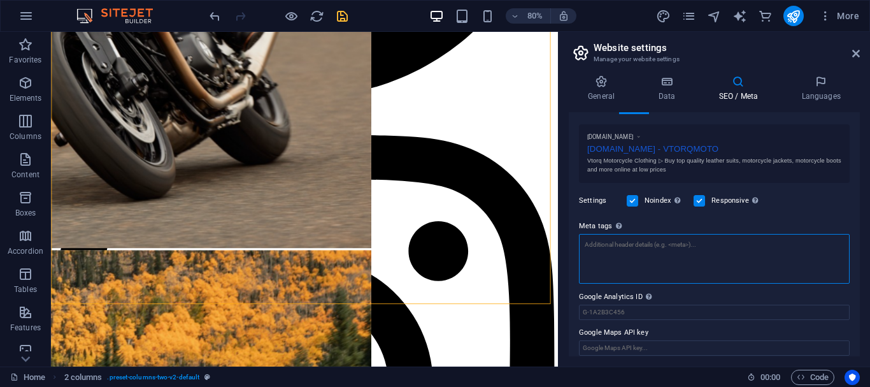
click at [662, 248] on textarea "Meta tags Enter HTML code here that will be placed inside the tags of your webs…" at bounding box center [714, 259] width 271 height 50
click at [666, 266] on textarea "Meta tags Enter HTML code here that will be placed inside the tags of your webs…" at bounding box center [714, 259] width 271 height 50
paste textarea "<!-- Lo ips <dolo> sitamet co adip ELIT / sed Doeiusm TEM incididu --> <utlab>E…"
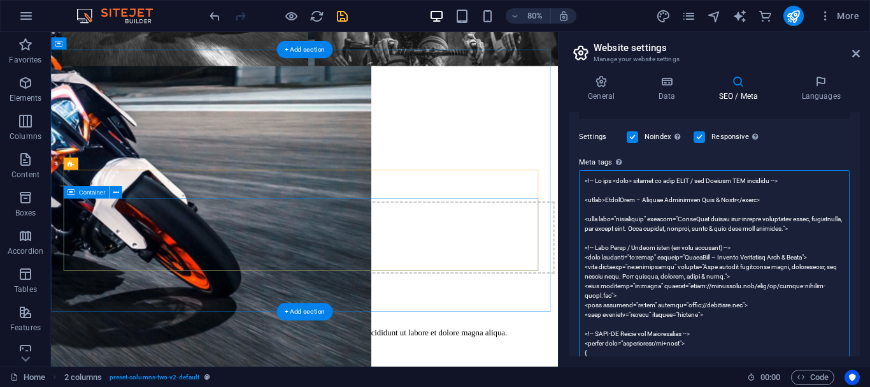
scroll to position [642, 0]
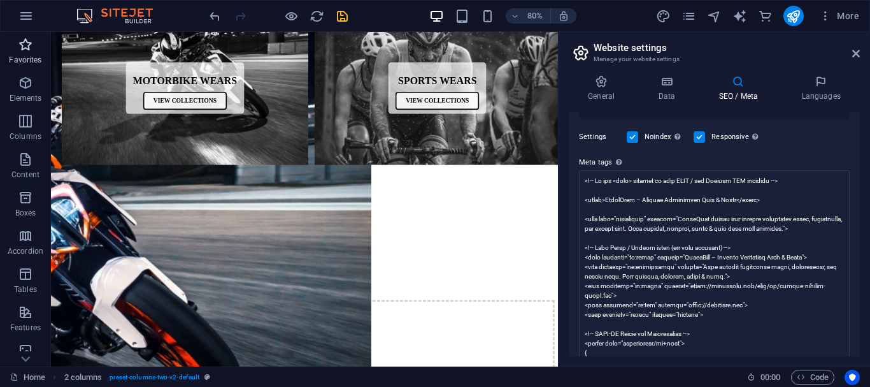
type textarea "<head> section of your HTML / via Sitejet SEO settings --> <title>VtorqMoto – P…"
click at [32, 50] on body "vtorqmoto.com Home Favorites Elements Columns Content Boxes Accordion Tables Fe…" at bounding box center [435, 193] width 870 height 387
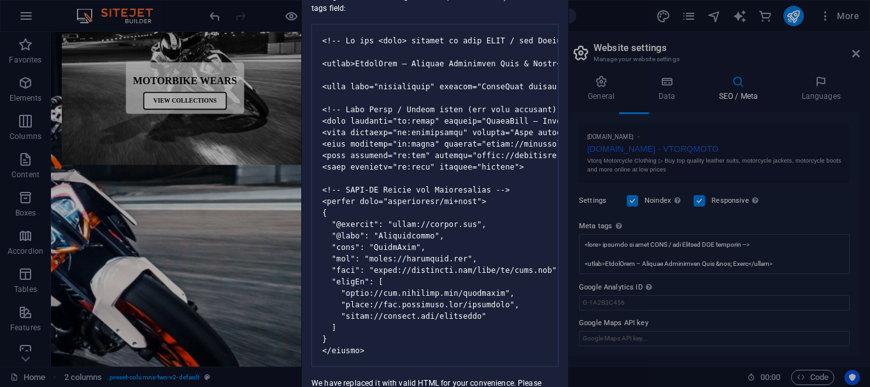
click at [711, 252] on div "Invalid HTML You have entered the following invalid HTML code (e.g. missing clo…" at bounding box center [435, 193] width 870 height 387
click at [437, 314] on pre at bounding box center [434, 195] width 247 height 343
click at [401, 297] on pre at bounding box center [434, 195] width 247 height 343
click at [430, 159] on pre at bounding box center [434, 195] width 247 height 343
drag, startPoint x: 430, startPoint y: 117, endPoint x: 440, endPoint y: 117, distance: 9.6
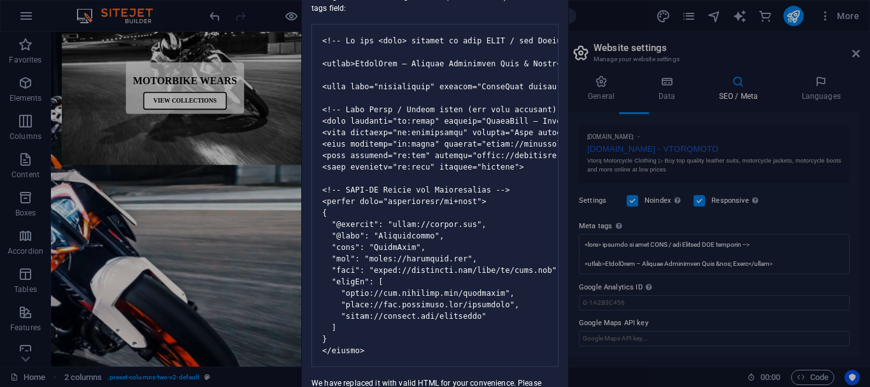
click at [440, 120] on pre at bounding box center [434, 195] width 247 height 343
click at [426, 66] on pre at bounding box center [434, 195] width 247 height 343
click at [457, 60] on pre at bounding box center [434, 195] width 247 height 343
drag, startPoint x: 486, startPoint y: 58, endPoint x: 536, endPoint y: 64, distance: 50.0
click at [536, 64] on pre at bounding box center [434, 195] width 247 height 343
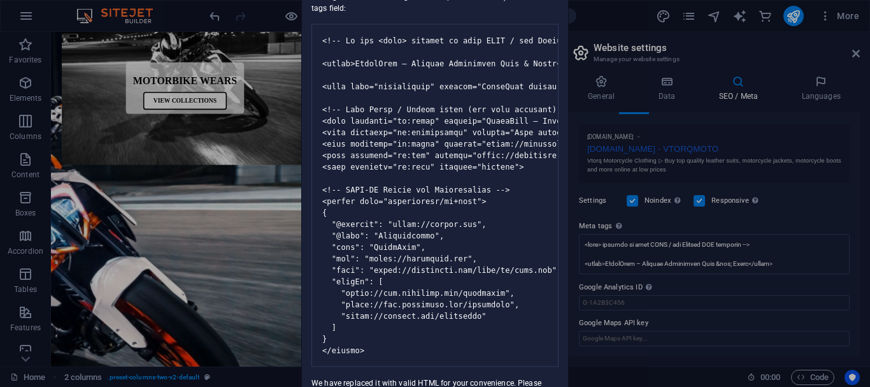
click at [536, 64] on pre at bounding box center [434, 195] width 247 height 343
click at [111, 82] on div "Invalid HTML You have entered the following invalid HTML code (e.g. missing clo…" at bounding box center [435, 193] width 870 height 387
click at [869, 56] on div "Invalid HTML You have entered the following invalid HTML code (e.g. missing clo…" at bounding box center [435, 193] width 870 height 387
click at [234, 239] on div "Invalid HTML You have entered the following invalid HTML code (e.g. missing clo…" at bounding box center [435, 193] width 870 height 387
drag, startPoint x: 367, startPoint y: 372, endPoint x: 406, endPoint y: 381, distance: 39.4
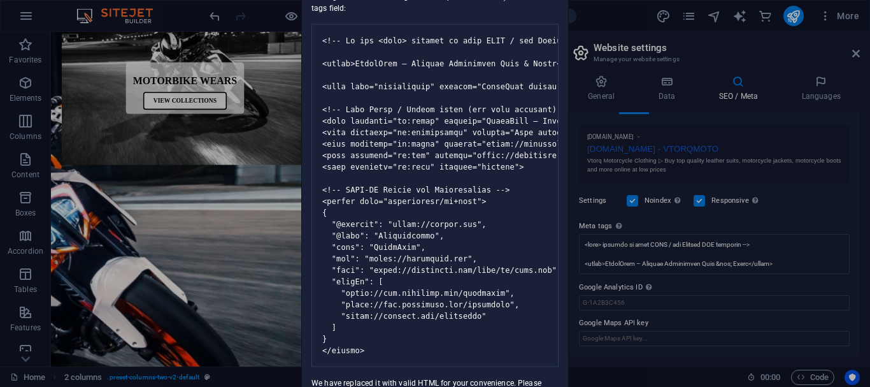
click at [406, 381] on div "You have entered the following invalid HTML code (e.g. missing closing brackets…" at bounding box center [435, 184] width 266 height 430
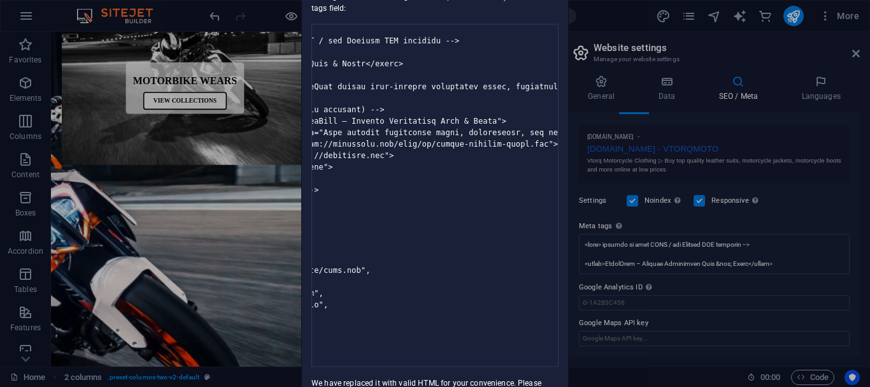
click at [401, 275] on pre at bounding box center [434, 195] width 247 height 343
click at [311, 257] on div "You have entered the following invalid HTML code (e.g. missing closing brackets…" at bounding box center [435, 184] width 266 height 430
click at [339, 254] on pre at bounding box center [434, 195] width 247 height 343
click at [344, 255] on pre at bounding box center [434, 195] width 247 height 343
click at [341, 256] on pre at bounding box center [434, 195] width 247 height 343
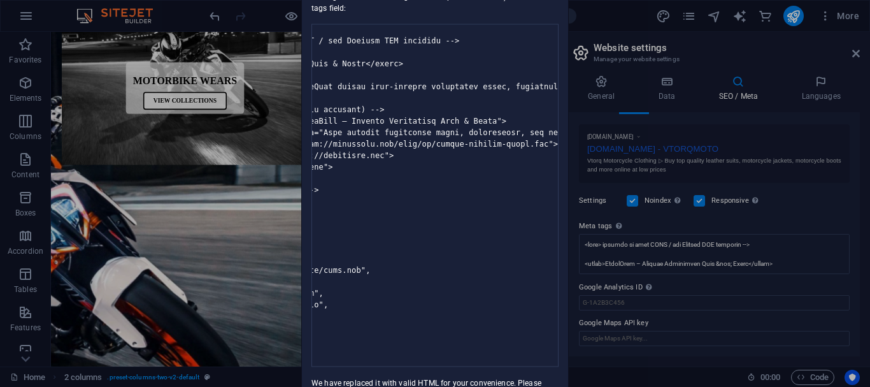
click at [146, 282] on div "Invalid HTML You have entered the following invalid HTML code (e.g. missing clo…" at bounding box center [435, 193] width 870 height 387
click at [182, 162] on div "Invalid HTML You have entered the following invalid HTML code (e.g. missing clo…" at bounding box center [435, 193] width 870 height 387
click at [183, 162] on div "Invalid HTML You have entered the following invalid HTML code (e.g. missing clo…" at bounding box center [435, 193] width 870 height 387
click at [211, 20] on div "Invalid HTML You have entered the following invalid HTML code (e.g. missing clo…" at bounding box center [435, 193] width 870 height 387
click at [473, 159] on pre at bounding box center [434, 195] width 247 height 343
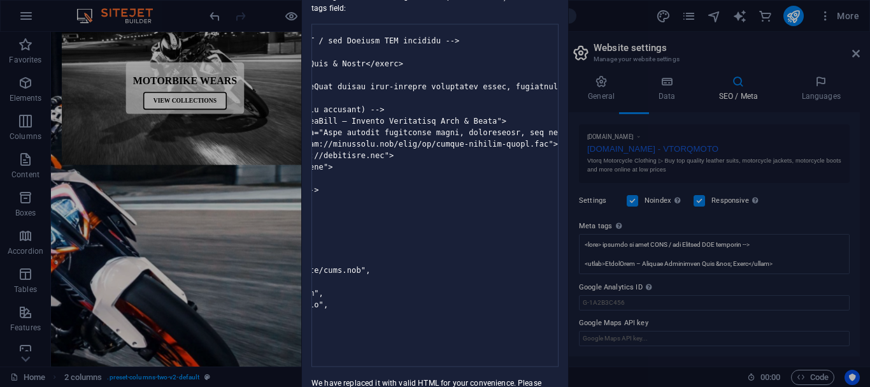
drag, startPoint x: 473, startPoint y: 159, endPoint x: 318, endPoint y: 115, distance: 161.0
click at [319, 115] on pre at bounding box center [434, 195] width 247 height 343
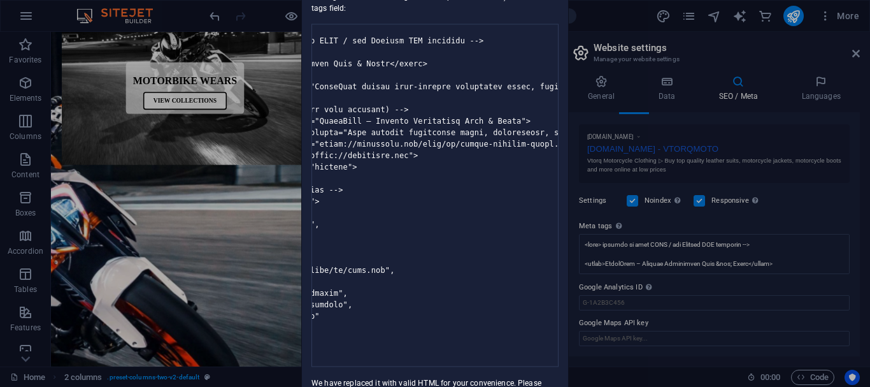
click at [199, 135] on div "Invalid HTML You have entered the following invalid HTML code (e.g. missing clo…" at bounding box center [435, 193] width 870 height 387
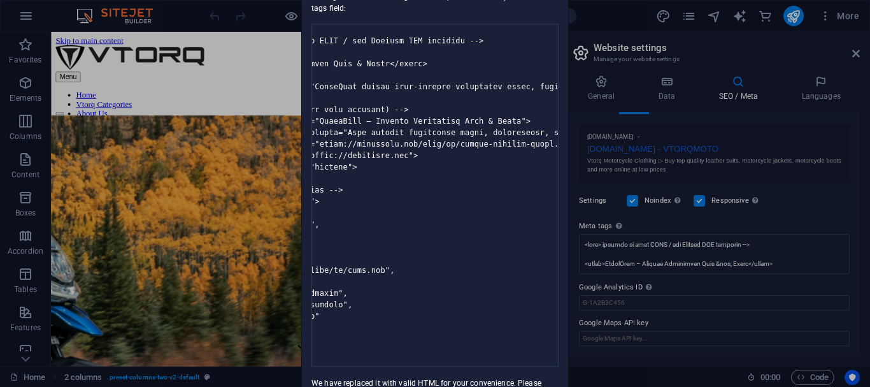
scroll to position [1905, 0]
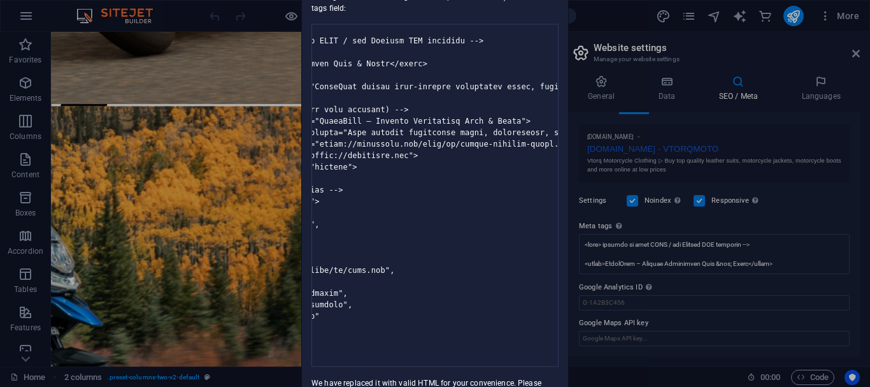
click at [241, 123] on div "Invalid HTML You have entered the following invalid HTML code (e.g. missing clo…" at bounding box center [435, 193] width 870 height 387
drag, startPoint x: 658, startPoint y: 222, endPoint x: 663, endPoint y: 242, distance: 20.4
click at [660, 226] on div "Invalid HTML You have entered the following invalid HTML code (e.g. missing clo…" at bounding box center [435, 193] width 870 height 387
drag, startPoint x: 679, startPoint y: 269, endPoint x: 733, endPoint y: 283, distance: 55.5
click at [733, 283] on div "Invalid HTML You have entered the following invalid HTML code (e.g. missing clo…" at bounding box center [435, 193] width 870 height 387
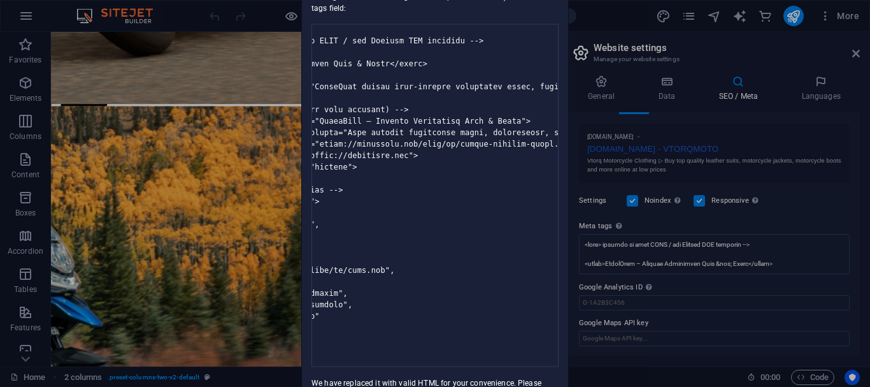
click at [648, 238] on div "Invalid HTML You have entered the following invalid HTML code (e.g. missing clo…" at bounding box center [435, 193] width 870 height 387
drag, startPoint x: 389, startPoint y: 369, endPoint x: 369, endPoint y: 367, distance: 19.9
click at [369, 366] on pre at bounding box center [434, 195] width 247 height 343
click at [366, 366] on pre at bounding box center [434, 195] width 247 height 343
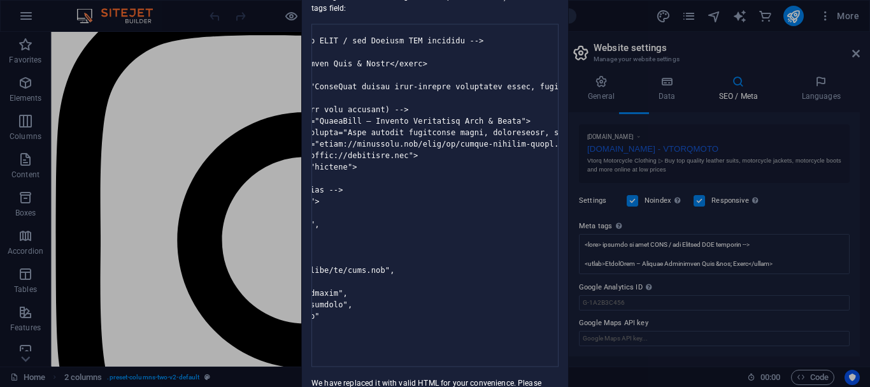
drag, startPoint x: 388, startPoint y: 278, endPoint x: 351, endPoint y: 278, distance: 36.9
click at [385, 278] on pre at bounding box center [434, 195] width 247 height 343
click at [292, 291] on div "Invalid HTML You have entered the following invalid HTML code (e.g. missing clo…" at bounding box center [435, 193] width 870 height 387
click at [431, 344] on pre at bounding box center [434, 195] width 247 height 343
drag, startPoint x: 415, startPoint y: 371, endPoint x: 402, endPoint y: 379, distance: 14.3
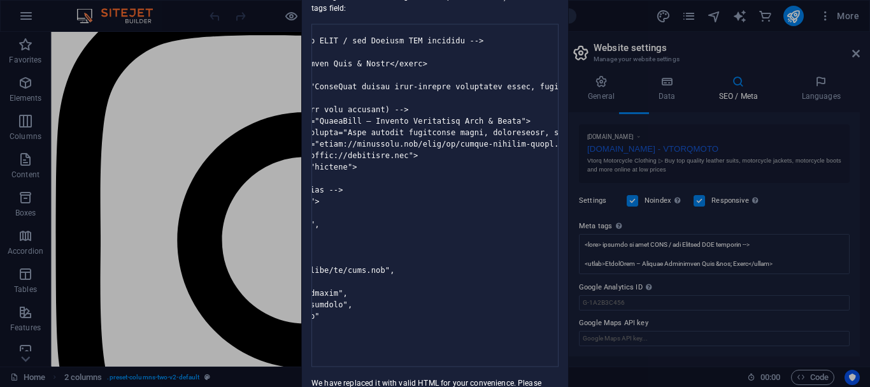
click at [404, 366] on pre at bounding box center [434, 195] width 247 height 343
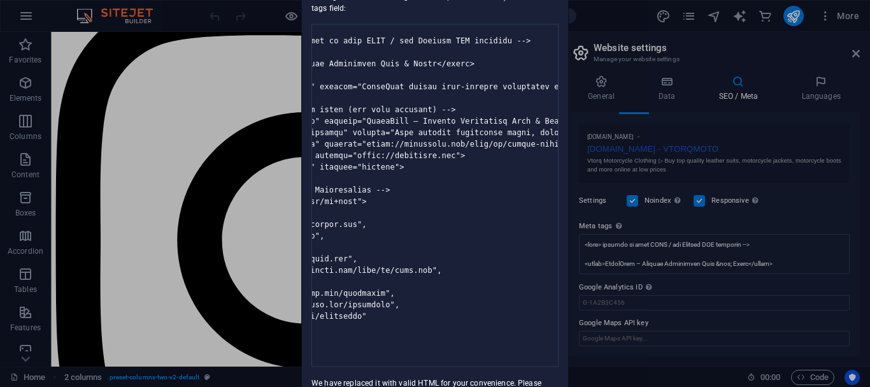
scroll to position [0, 0]
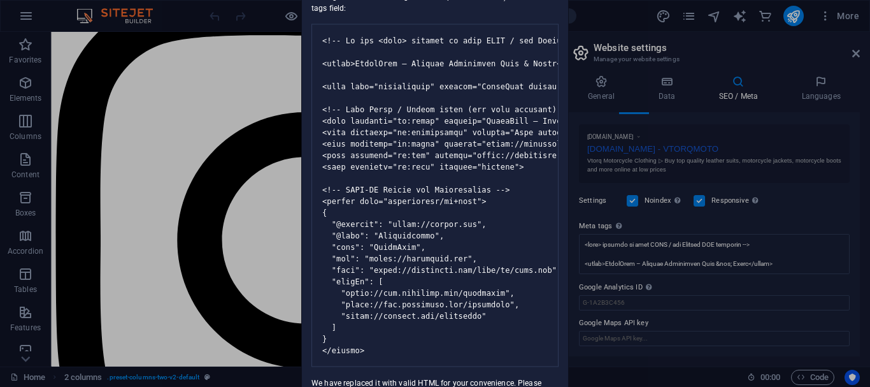
drag, startPoint x: 362, startPoint y: 21, endPoint x: 325, endPoint y: 42, distance: 41.9
click at [325, 42] on pre at bounding box center [434, 195] width 247 height 343
click at [354, 24] on pre at bounding box center [434, 195] width 247 height 343
drag, startPoint x: 371, startPoint y: 110, endPoint x: 395, endPoint y: 250, distance: 141.6
click at [395, 250] on pre at bounding box center [434, 195] width 247 height 343
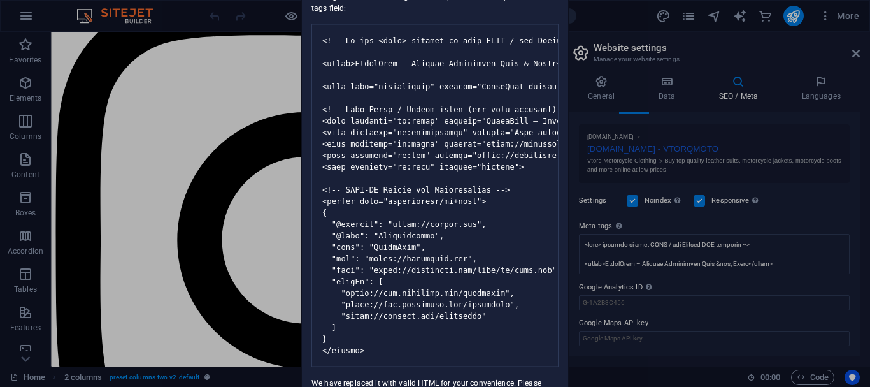
click at [397, 262] on pre at bounding box center [434, 195] width 247 height 343
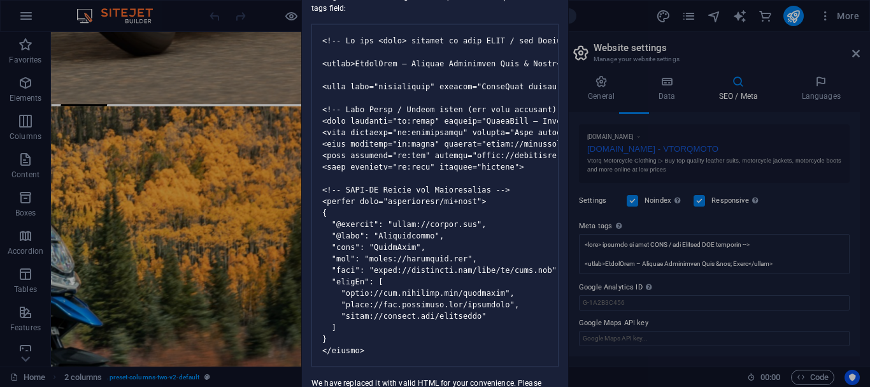
click at [387, 311] on pre at bounding box center [434, 195] width 247 height 343
drag, startPoint x: 398, startPoint y: 302, endPoint x: 423, endPoint y: 302, distance: 24.8
click at [423, 302] on pre at bounding box center [434, 195] width 247 height 343
drag, startPoint x: 341, startPoint y: 304, endPoint x: 436, endPoint y: 313, distance: 95.2
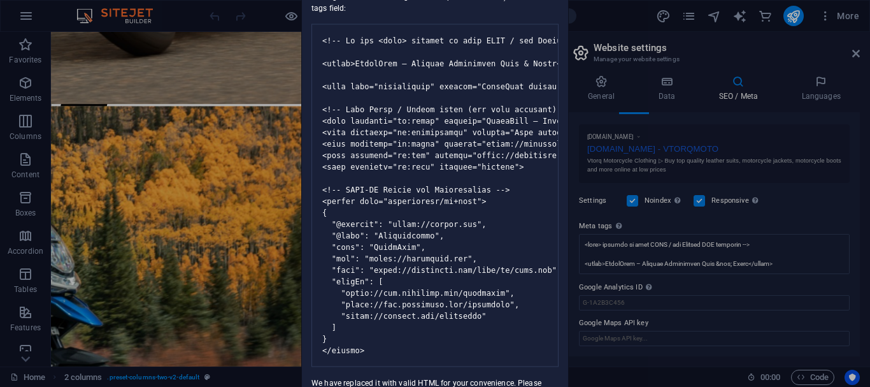
click at [436, 313] on pre at bounding box center [434, 195] width 247 height 343
click at [441, 304] on pre at bounding box center [434, 195] width 247 height 343
drag, startPoint x: 397, startPoint y: 287, endPoint x: 427, endPoint y: 286, distance: 29.9
click at [424, 286] on pre at bounding box center [434, 195] width 247 height 343
click at [427, 286] on pre at bounding box center [434, 195] width 247 height 343
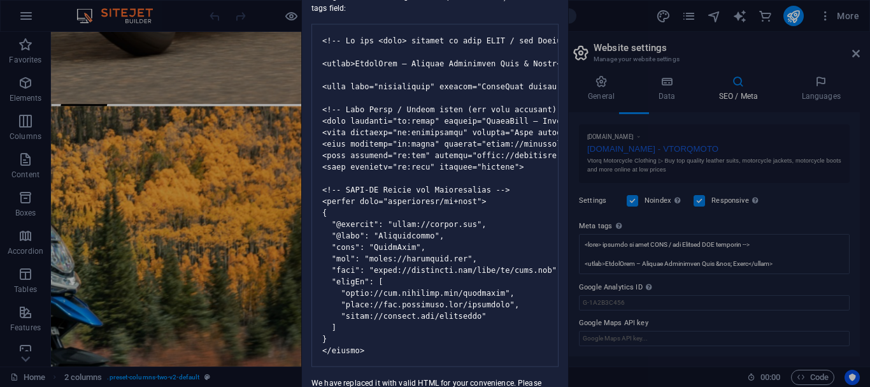
drag, startPoint x: 413, startPoint y: 285, endPoint x: 457, endPoint y: 285, distance: 43.9
click at [457, 285] on pre at bounding box center [434, 195] width 247 height 343
click at [460, 286] on pre at bounding box center [434, 195] width 247 height 343
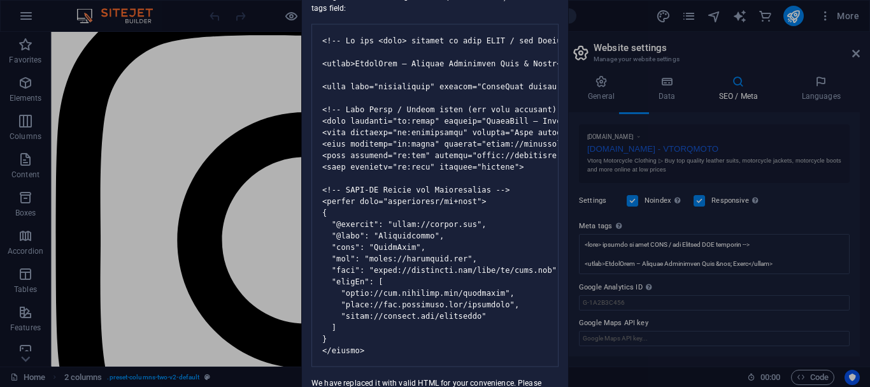
drag, startPoint x: 408, startPoint y: 255, endPoint x: 444, endPoint y: 257, distance: 36.3
click at [444, 257] on pre at bounding box center [434, 195] width 247 height 343
drag, startPoint x: 471, startPoint y: 257, endPoint x: 500, endPoint y: 257, distance: 29.9
click at [500, 257] on pre at bounding box center [434, 195] width 247 height 343
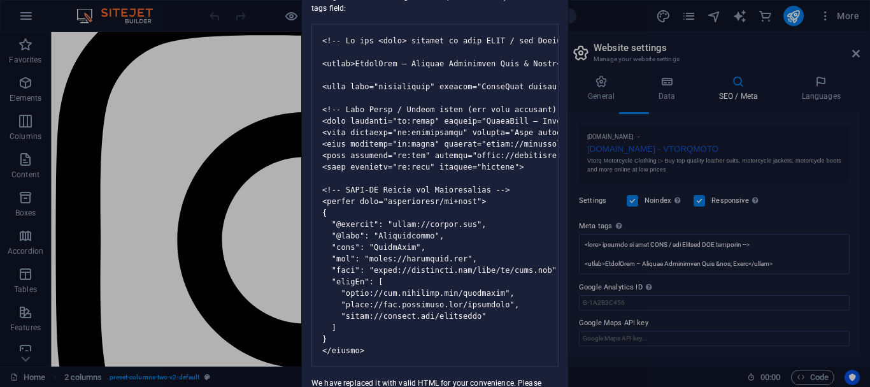
click at [510, 259] on pre at bounding box center [434, 195] width 247 height 343
click at [508, 258] on pre at bounding box center [434, 195] width 247 height 343
click at [444, 257] on pre at bounding box center [434, 195] width 247 height 343
click at [609, 220] on div "Invalid HTML You have entered the following invalid HTML code (e.g. missing clo…" at bounding box center [435, 193] width 870 height 387
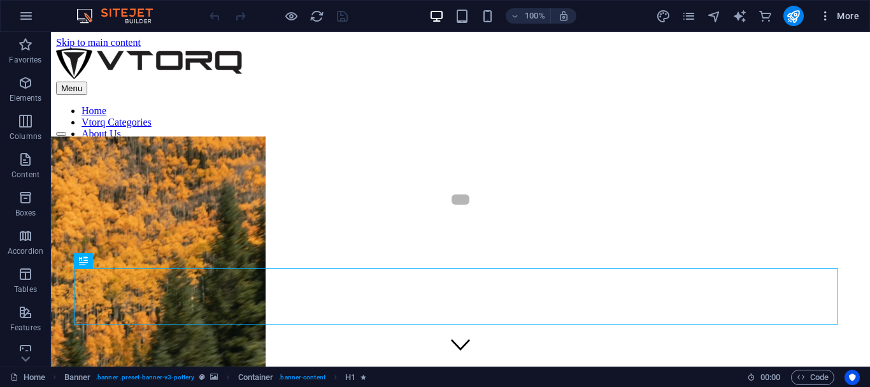
click at [837, 16] on span "More" at bounding box center [839, 16] width 40 height 13
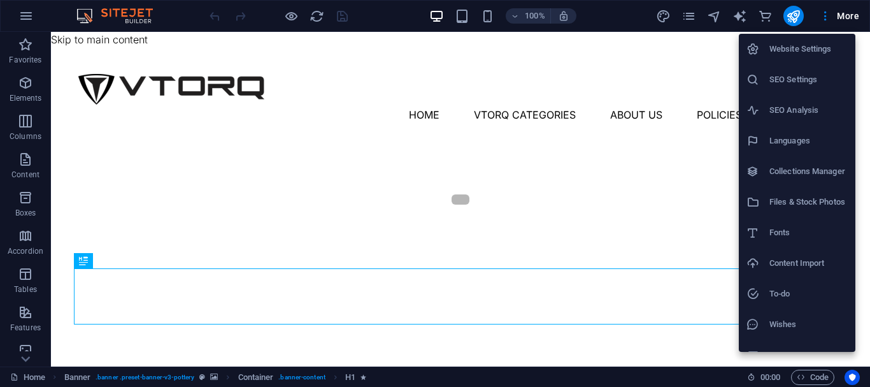
click at [779, 194] on li "Files & Stock Photos" at bounding box center [797, 202] width 117 height 31
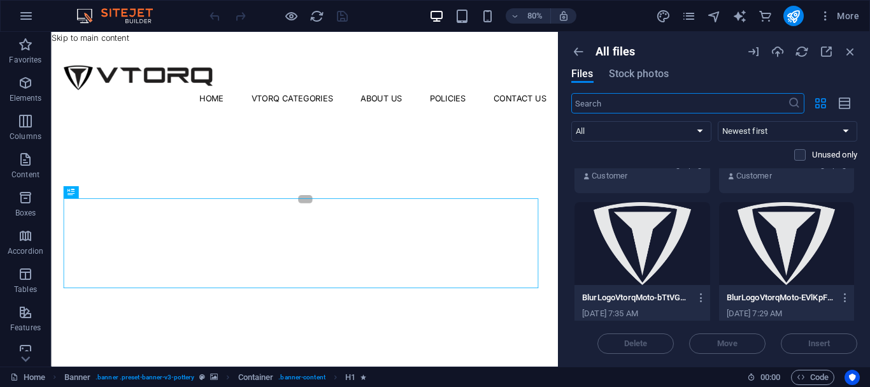
scroll to position [828, 0]
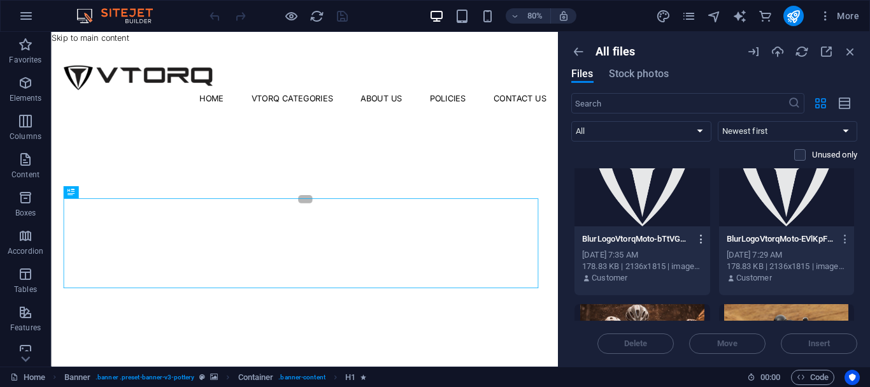
click at [695, 235] on icon "button" at bounding box center [701, 238] width 12 height 11
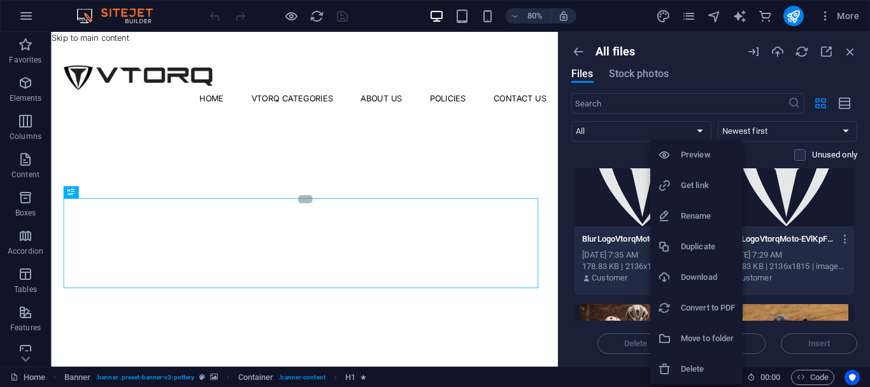
click at [702, 180] on h6 "Get link" at bounding box center [708, 185] width 54 height 15
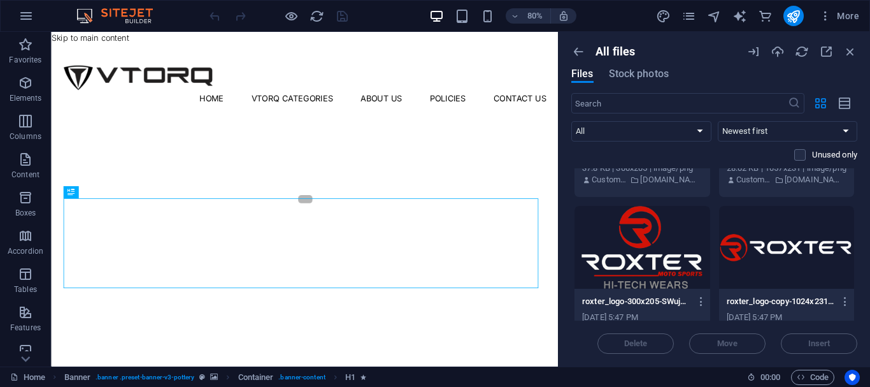
scroll to position [5674, 0]
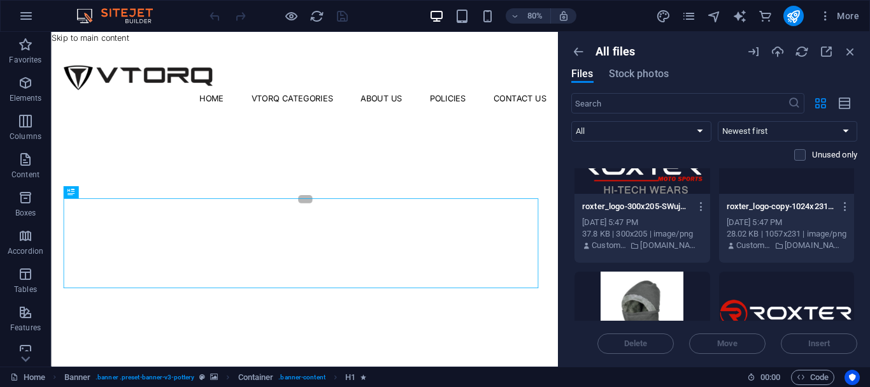
click at [664, 119] on div "​ All Images Documents Audio Video Vector Other Newest first Oldest first Name …" at bounding box center [714, 130] width 286 height 75
click at [663, 122] on select "All Images Documents Audio Video Vector Other" at bounding box center [641, 131] width 140 height 20
select select "image"
click at [571, 121] on select "All Images Documents Audio Video Vector Other" at bounding box center [641, 131] width 140 height 20
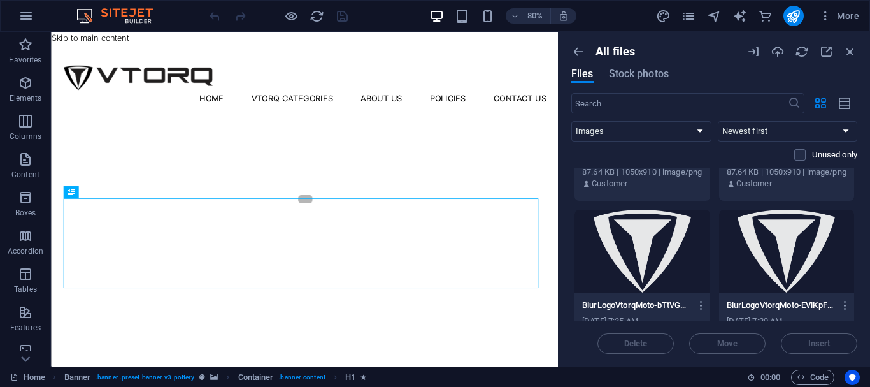
scroll to position [764, 0]
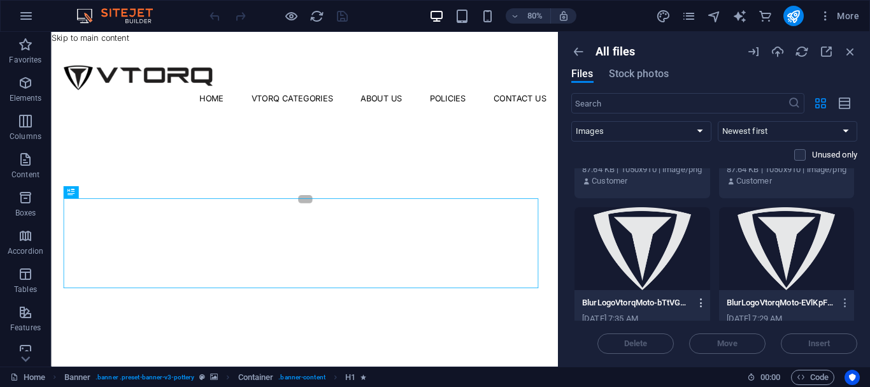
click at [697, 302] on icon "button" at bounding box center [701, 302] width 12 height 11
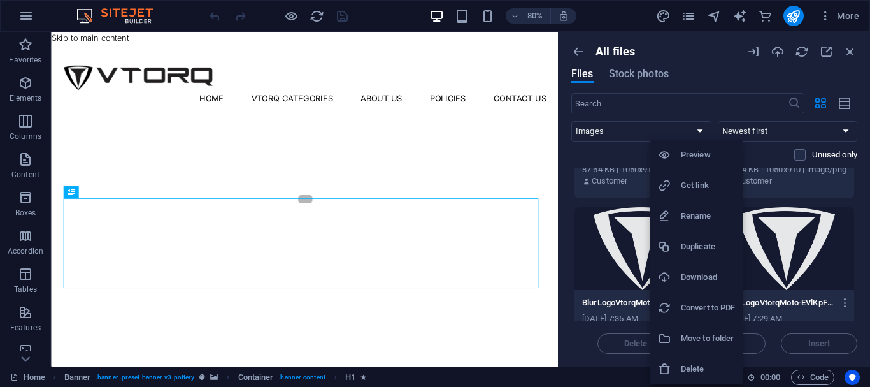
click at [717, 180] on h6 "Get link" at bounding box center [708, 185] width 54 height 15
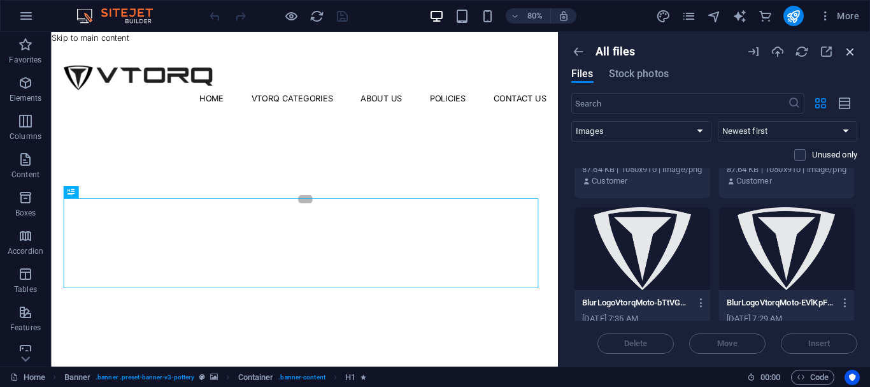
drag, startPoint x: 847, startPoint y: 53, endPoint x: 796, endPoint y: 20, distance: 60.4
click at [847, 53] on icon "button" at bounding box center [850, 52] width 14 height 14
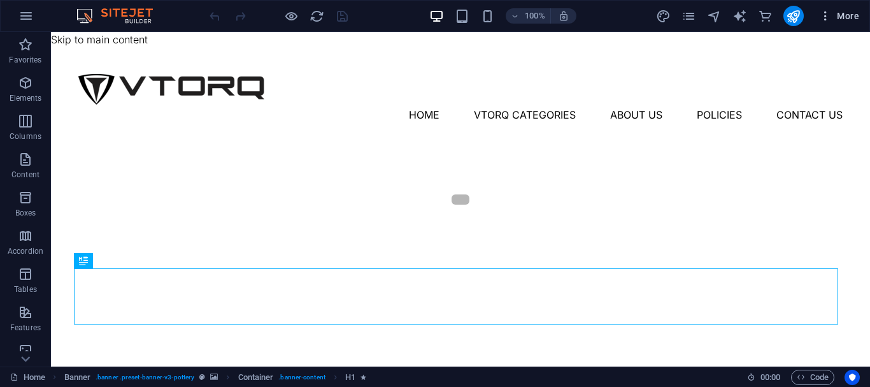
click at [842, 19] on span "More" at bounding box center [839, 16] width 40 height 13
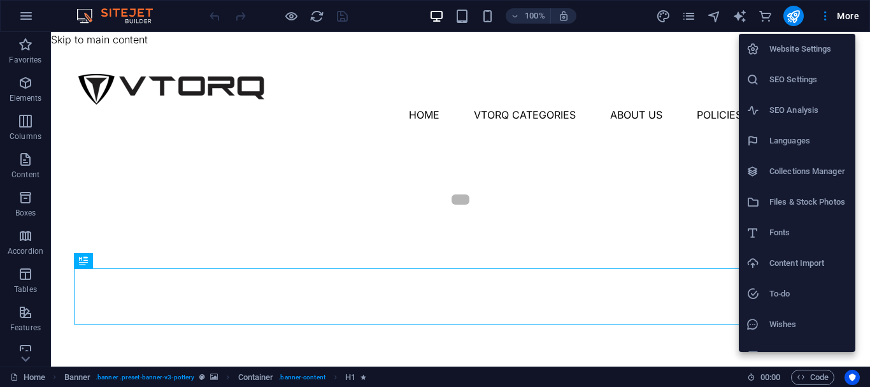
click at [789, 87] on h6 "SEO Settings" at bounding box center [808, 79] width 78 height 15
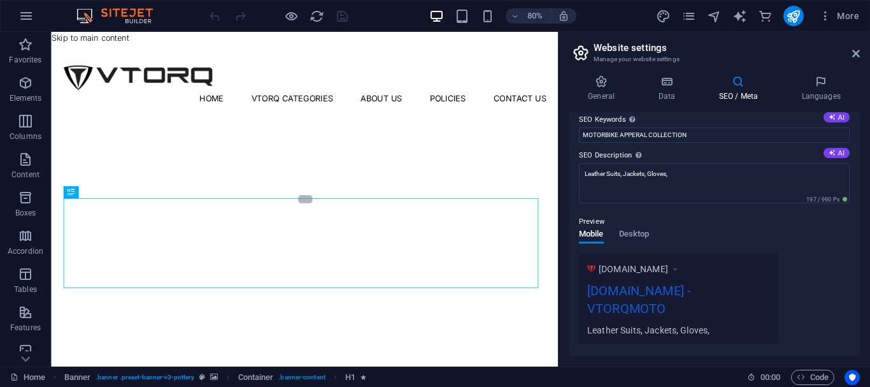
scroll to position [225, 0]
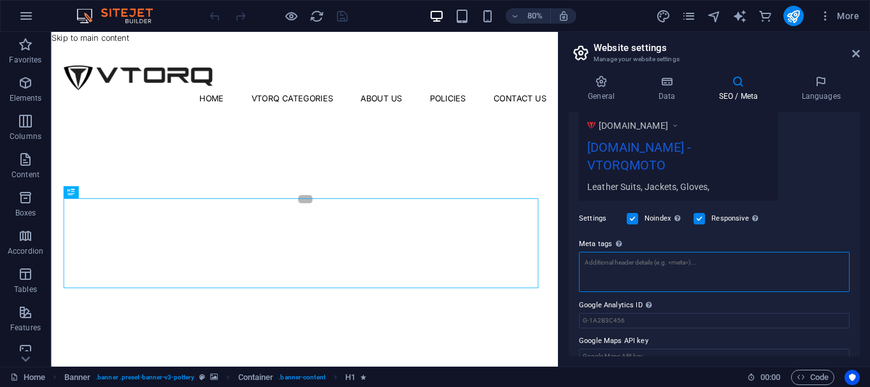
click at [678, 255] on textarea "Meta tags Enter HTML code here that will be placed inside the tags of your webs…" at bounding box center [714, 272] width 271 height 40
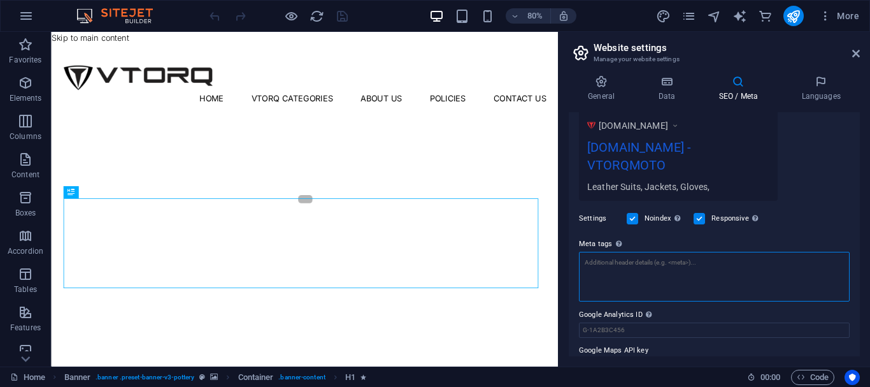
paste textarea "<!-- Lo ips <dolo> sitamet co adip ELIT / sed Doeiusm TEM incididu --> <utlab>E…"
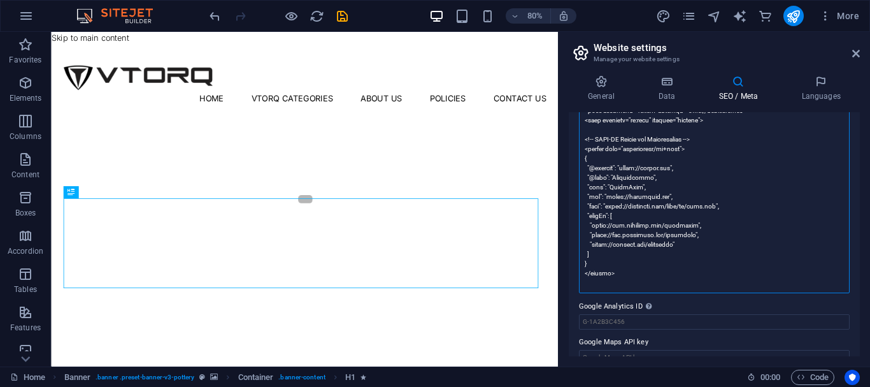
scroll to position [502, 0]
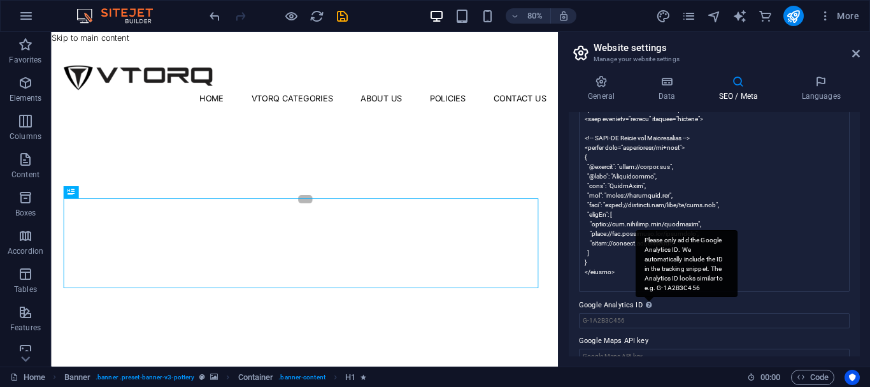
click at [638, 216] on body "vtorqmoto.com Home Favorites Elements Columns Content Boxes Accordion Tables Fe…" at bounding box center [435, 193] width 870 height 387
type textarea "<head> section of your HTML / via Sitejet SEO settings --> <title>VtorqMoto – P…"
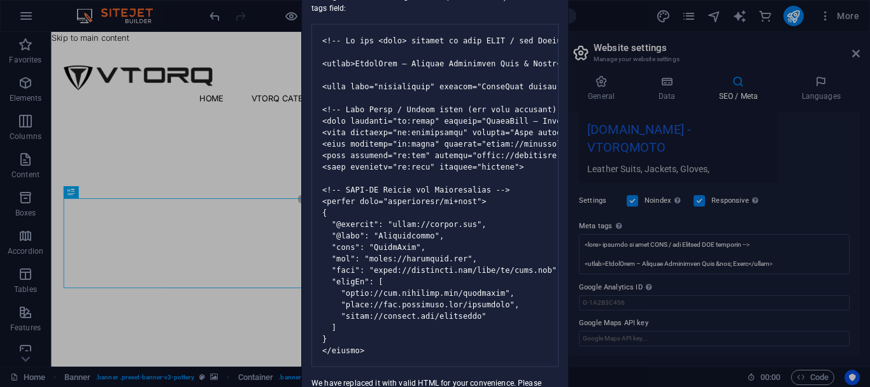
scroll to position [225, 0]
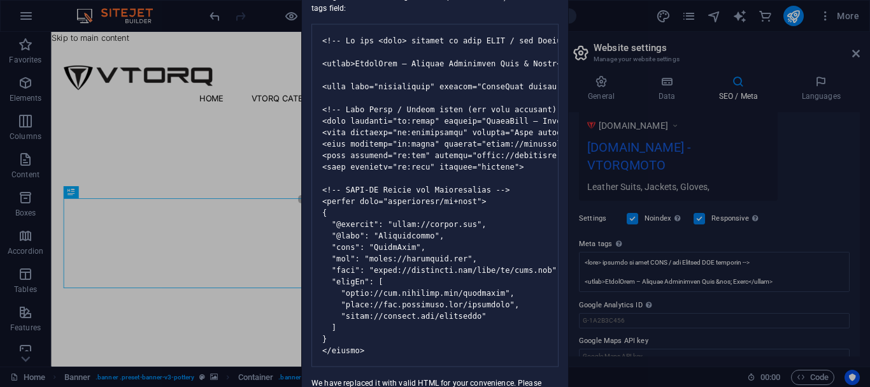
click at [486, 250] on pre at bounding box center [434, 195] width 247 height 343
click at [616, 225] on div "Invalid HTML You have entered the following invalid HTML code (e.g. missing clo…" at bounding box center [435, 193] width 870 height 387
click at [651, 225] on div "Invalid HTML You have entered the following invalid HTML code (e.g. missing clo…" at bounding box center [435, 193] width 870 height 387
click at [465, 234] on pre at bounding box center [434, 195] width 247 height 343
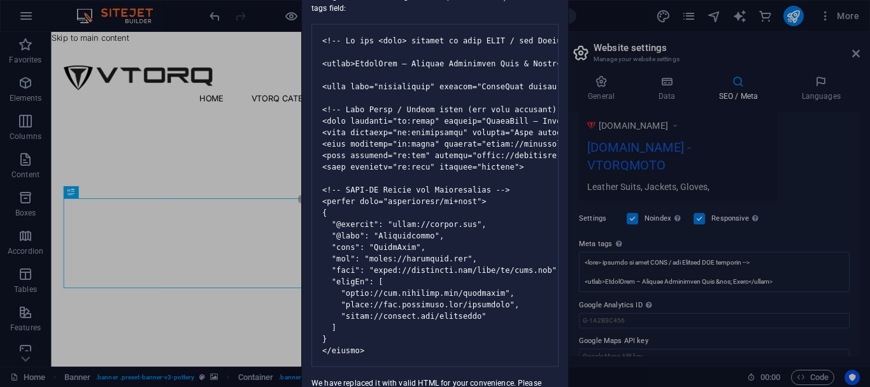
click at [695, 273] on div "Invalid HTML You have entered the following invalid HTML code (e.g. missing clo…" at bounding box center [435, 193] width 870 height 387
click at [72, 250] on div "Invalid HTML You have entered the following invalid HTML code (e.g. missing clo…" at bounding box center [435, 193] width 870 height 387
click at [0, 325] on div "Invalid HTML You have entered the following invalid HTML code (e.g. missing clo…" at bounding box center [435, 193] width 870 height 387
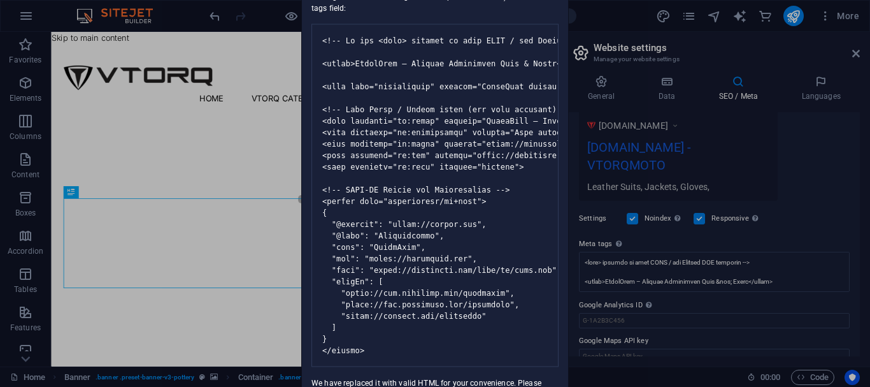
drag, startPoint x: 0, startPoint y: 325, endPoint x: 1, endPoint y: 386, distance: 60.5
click at [0, 339] on div "Invalid HTML You have entered the following invalid HTML code (e.g. missing clo…" at bounding box center [435, 193] width 870 height 387
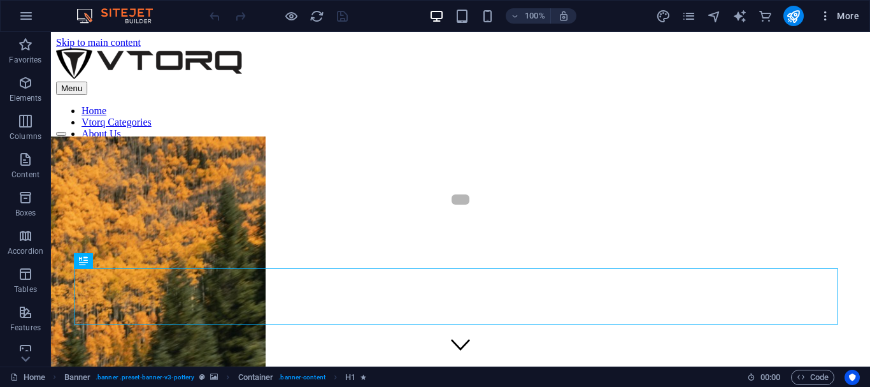
click at [834, 22] on span "More" at bounding box center [839, 16] width 40 height 13
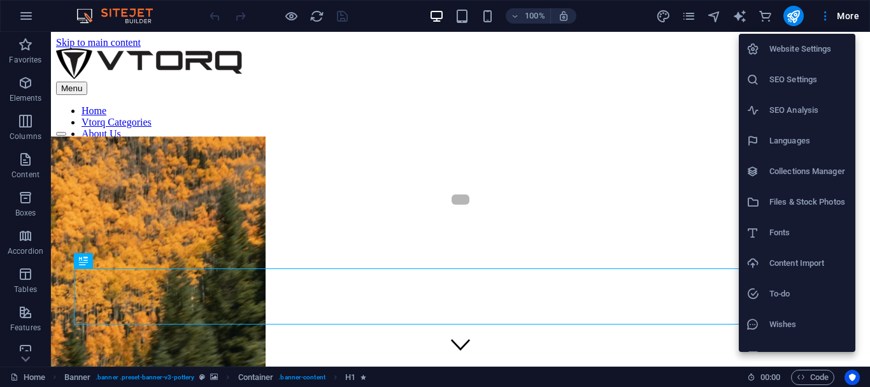
click at [790, 83] on h6 "SEO Settings" at bounding box center [808, 79] width 78 height 15
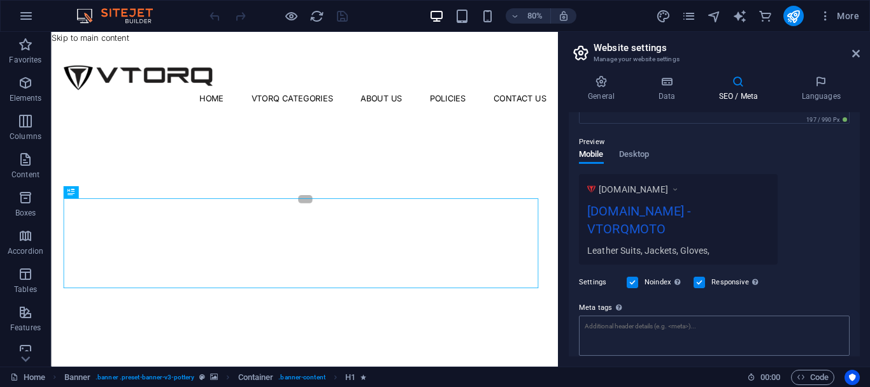
scroll to position [225, 0]
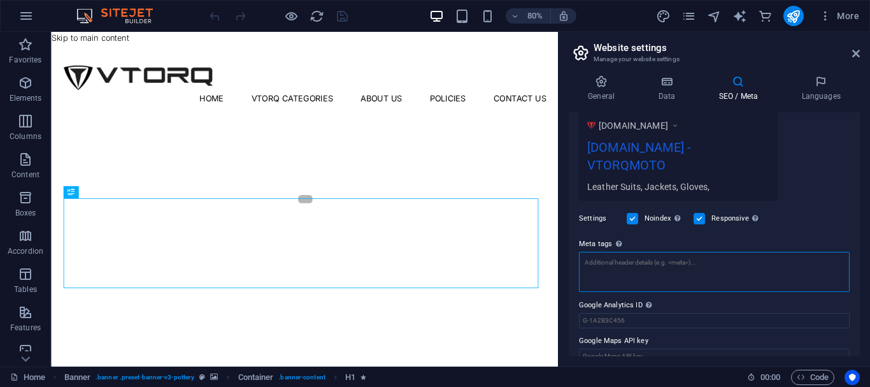
click at [673, 252] on textarea "Meta tags Enter HTML code here that will be placed inside the tags of your webs…" at bounding box center [714, 272] width 271 height 40
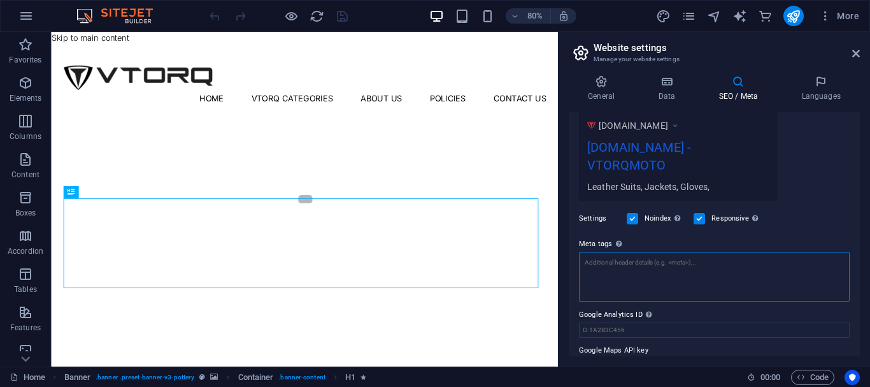
paste textarea "<!-- Lo ips <dolo> sitamet co adip ELIT / sed Doeiusm TEM incididu --> <utlab>E…"
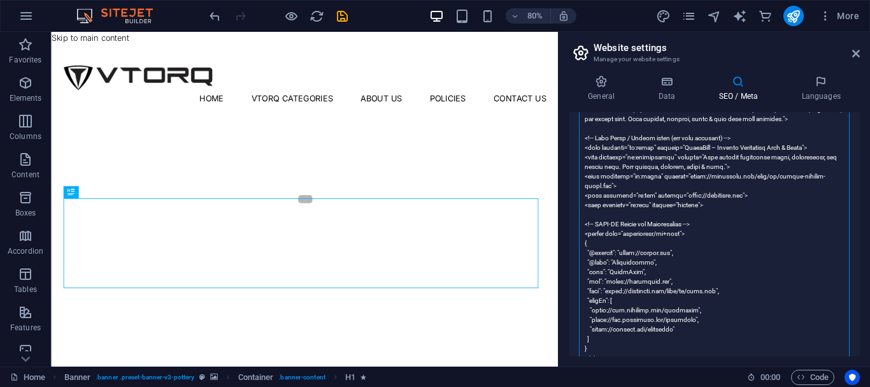
scroll to position [479, 0]
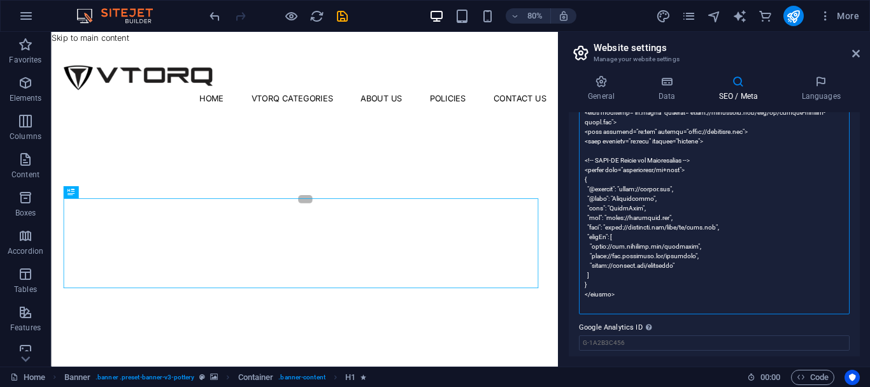
click at [699, 208] on textarea "Meta tags Enter HTML code here that will be placed inside the tags of your webs…" at bounding box center [714, 155] width 271 height 317
paste textarea "[URL][DOMAIN_NAME]"
type textarea "<!-- Lo ips <dolo> sitamet co adip ELIT / sed Doeiusm TEM incididu --> <utlab>E…"
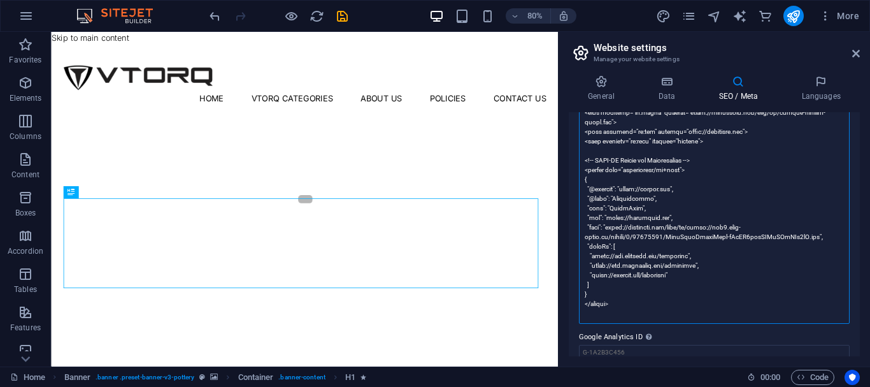
click at [643, 246] on textarea "Meta tags Enter HTML code here that will be placed inside the tags of your webs…" at bounding box center [714, 160] width 271 height 327
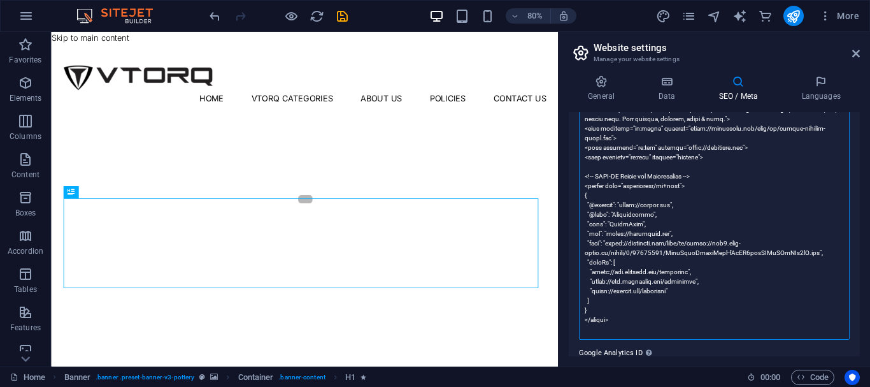
scroll to position [511, 0]
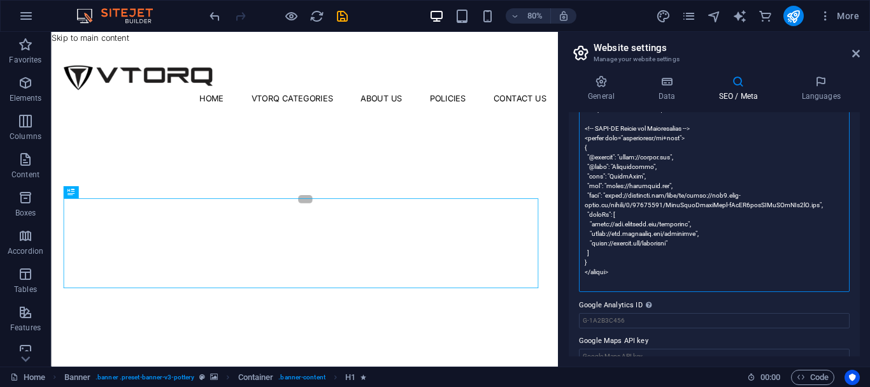
click at [658, 255] on textarea "Meta tags Enter HTML code here that will be placed inside the tags of your webs…" at bounding box center [714, 128] width 271 height 327
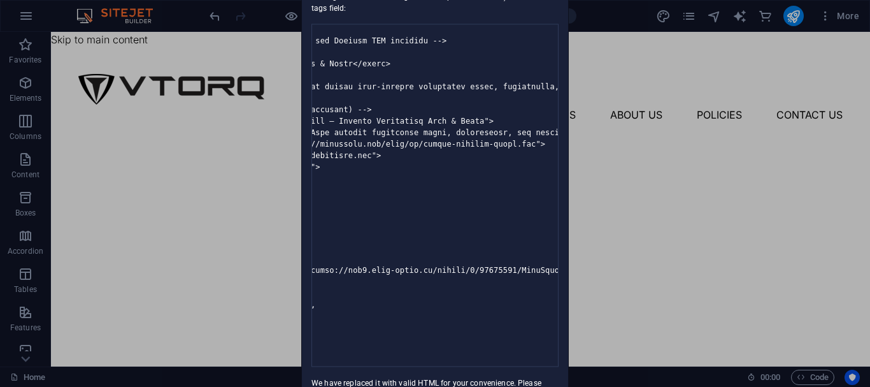
scroll to position [0, 500]
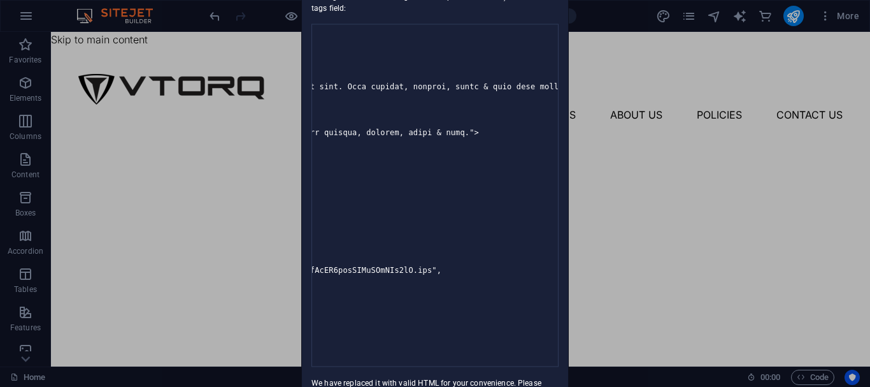
click at [494, 277] on pre at bounding box center [434, 195] width 247 height 343
click at [500, 274] on pre at bounding box center [434, 195] width 247 height 343
click at [634, 201] on div "Invalid HTML You have entered the following invalid HTML code (e.g. missing clo…" at bounding box center [435, 193] width 870 height 387
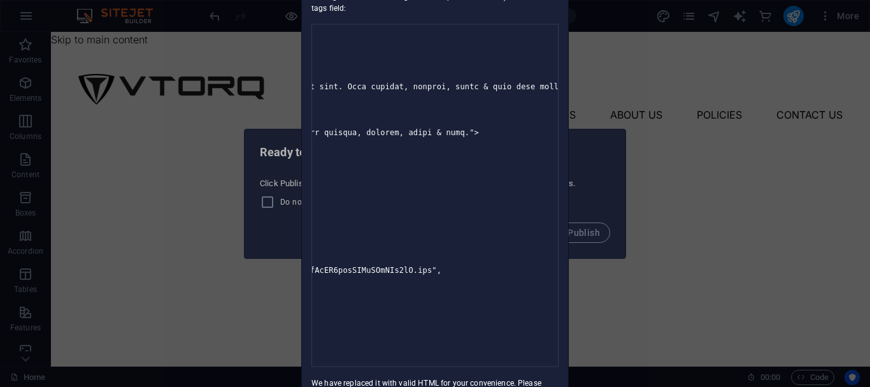
click at [252, 201] on div "Invalid HTML You have entered the following invalid HTML code (e.g. missing clo…" at bounding box center [435, 193] width 870 height 387
click at [259, 201] on div "Invalid HTML You have entered the following invalid HTML code (e.g. missing clo…" at bounding box center [435, 193] width 870 height 387
click at [557, 231] on pre at bounding box center [434, 195] width 247 height 343
click at [567, 231] on div "You have entered the following invalid HTML code (e.g. missing closing brackets…" at bounding box center [435, 184] width 266 height 430
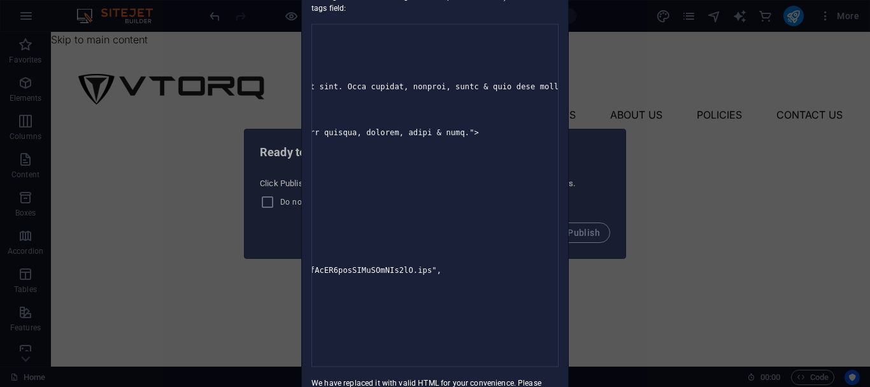
drag, startPoint x: 507, startPoint y: 220, endPoint x: 437, endPoint y: 229, distance: 71.2
click at [507, 220] on pre at bounding box center [434, 195] width 247 height 343
drag, startPoint x: 406, startPoint y: 274, endPoint x: 476, endPoint y: 364, distance: 114.3
click at [450, 311] on pre at bounding box center [434, 195] width 247 height 343
click at [484, 365] on pre at bounding box center [434, 195] width 247 height 343
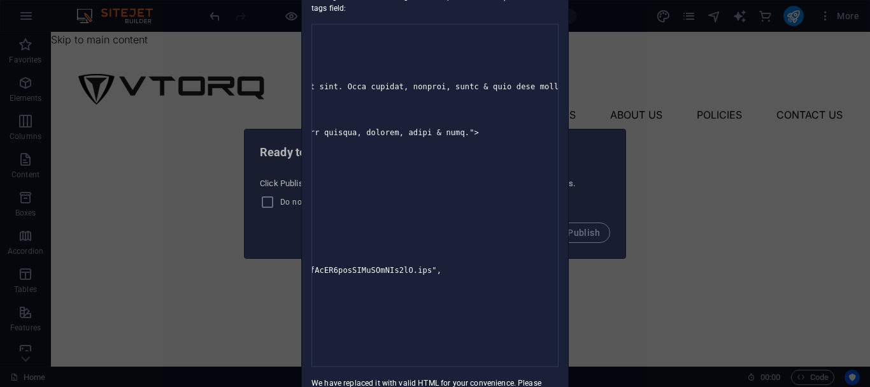
drag, startPoint x: 486, startPoint y: 382, endPoint x: 429, endPoint y: 378, distance: 57.5
click at [390, 385] on div "You have entered the following invalid HTML code (e.g. missing closing brackets…" at bounding box center [435, 184] width 266 height 430
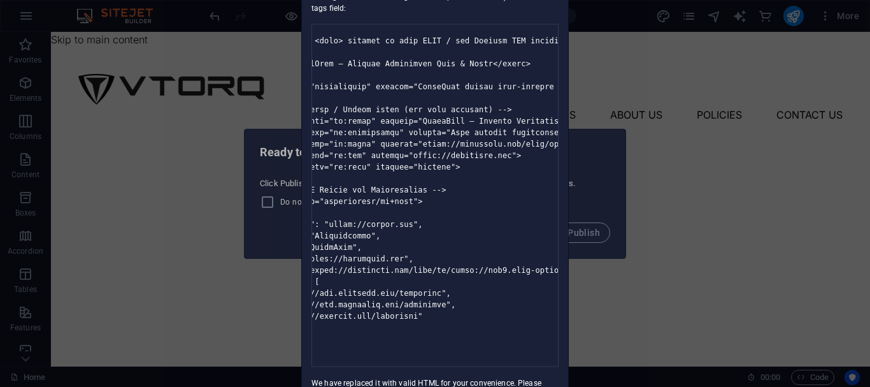
scroll to position [0, 0]
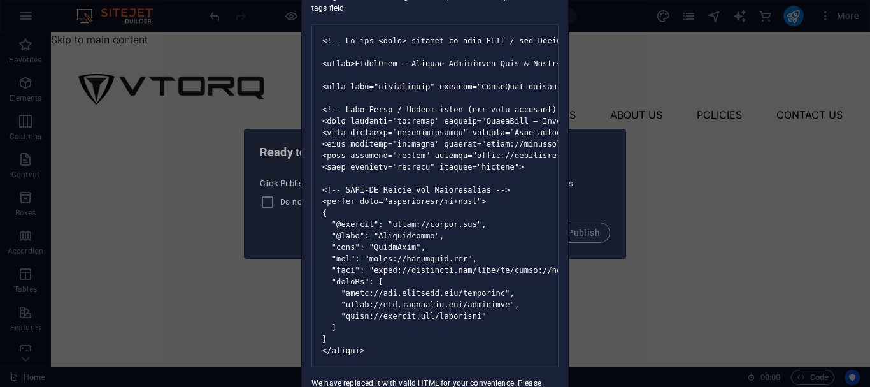
click at [382, 242] on pre at bounding box center [434, 195] width 247 height 343
drag, startPoint x: 383, startPoint y: 236, endPoint x: 377, endPoint y: 58, distance: 178.4
click at [377, 58] on pre at bounding box center [434, 195] width 247 height 343
click at [412, 231] on pre at bounding box center [434, 195] width 247 height 343
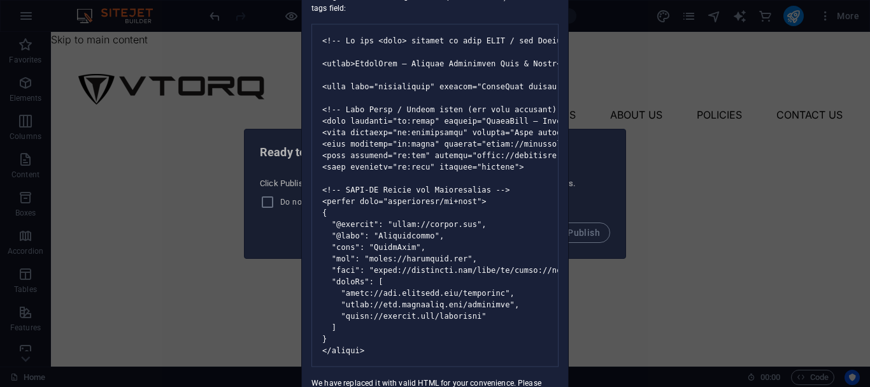
click at [399, 232] on pre at bounding box center [434, 195] width 247 height 343
click at [470, 215] on pre at bounding box center [434, 195] width 247 height 343
click at [448, 72] on pre at bounding box center [434, 195] width 247 height 343
click at [121, 76] on div "Invalid HTML You have entered the following invalid HTML code (e.g. missing clo…" at bounding box center [435, 193] width 870 height 387
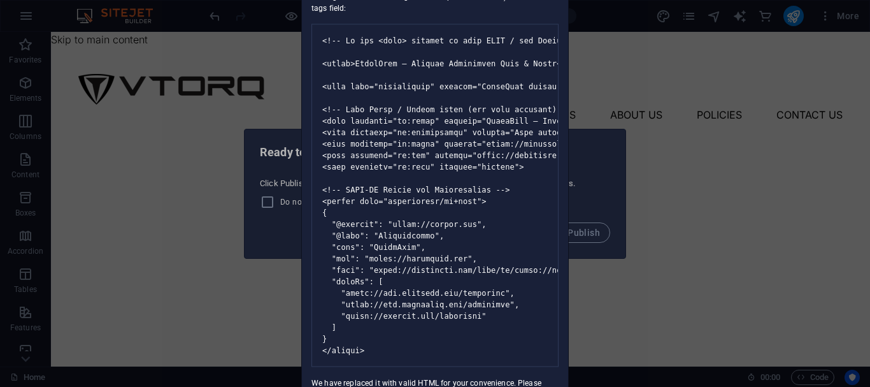
click at [121, 76] on div "Invalid HTML You have entered the following invalid HTML code (e.g. missing clo…" at bounding box center [435, 193] width 870 height 387
click at [427, 140] on pre at bounding box center [434, 195] width 247 height 343
click at [427, 141] on pre at bounding box center [434, 195] width 247 height 343
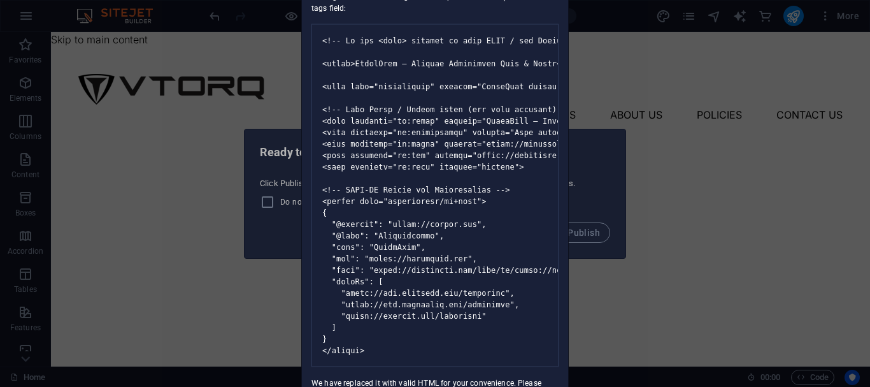
click at [485, 253] on pre at bounding box center [434, 195] width 247 height 343
click at [520, 341] on pre at bounding box center [434, 195] width 247 height 343
click at [520, 342] on pre at bounding box center [434, 195] width 247 height 343
drag, startPoint x: 513, startPoint y: 342, endPoint x: 147, endPoint y: 196, distance: 393.5
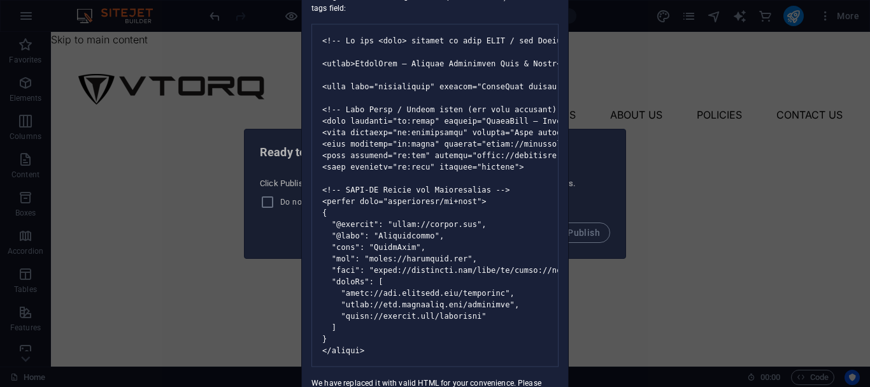
drag, startPoint x: 147, startPoint y: 196, endPoint x: 499, endPoint y: 202, distance: 352.2
click at [499, 202] on pre at bounding box center [434, 195] width 247 height 343
